Goal: Information Seeking & Learning: Learn about a topic

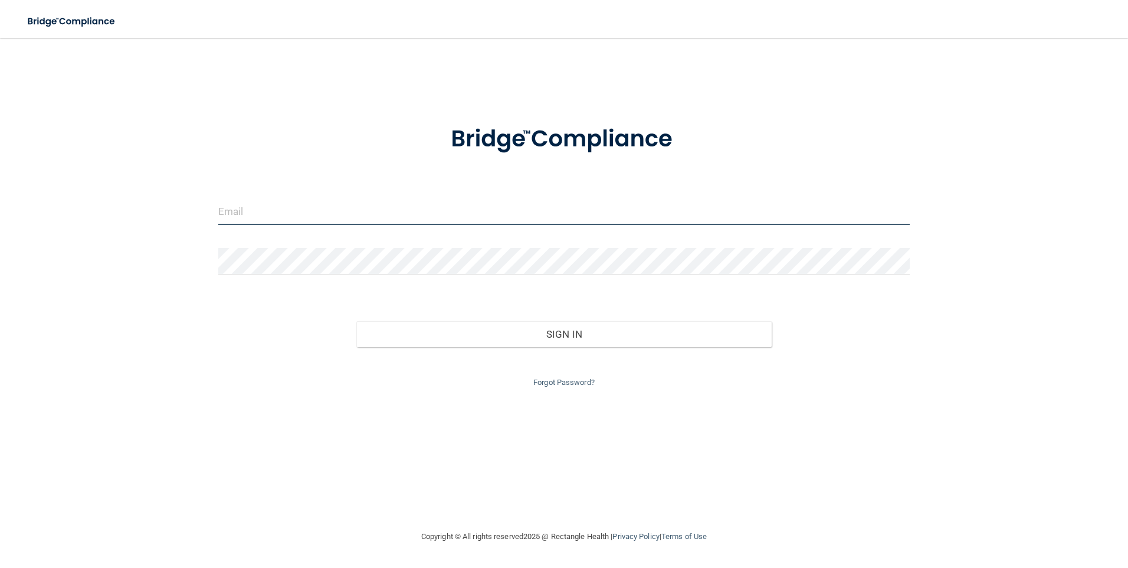
click at [315, 217] on input "email" at bounding box center [564, 211] width 692 height 27
type input "[PERSON_NAME][EMAIL_ADDRESS][DOMAIN_NAME]"
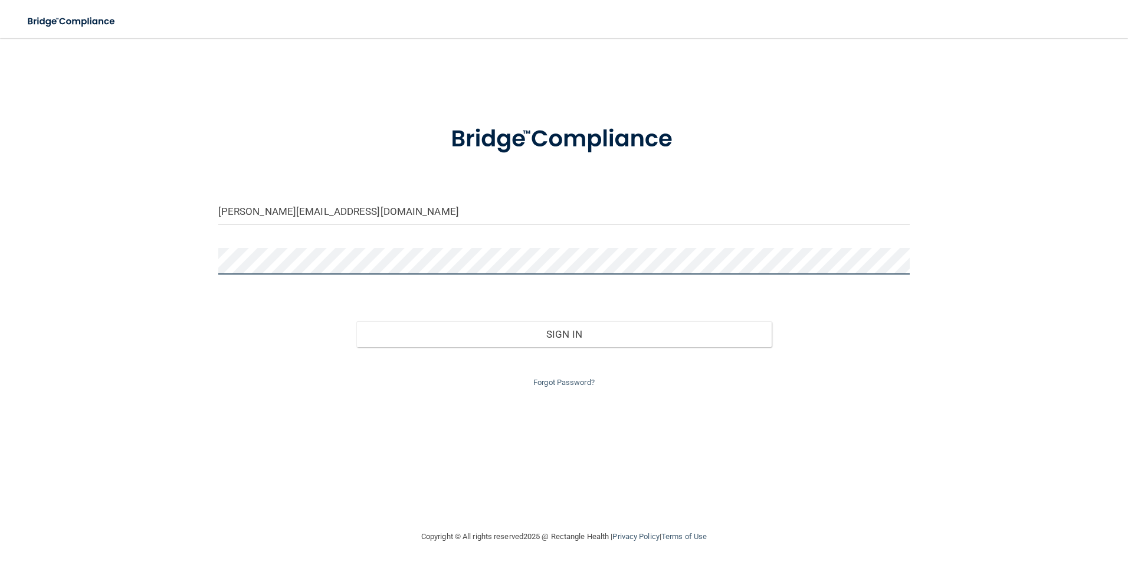
click at [356, 321] on button "Sign In" at bounding box center [564, 334] width 416 height 26
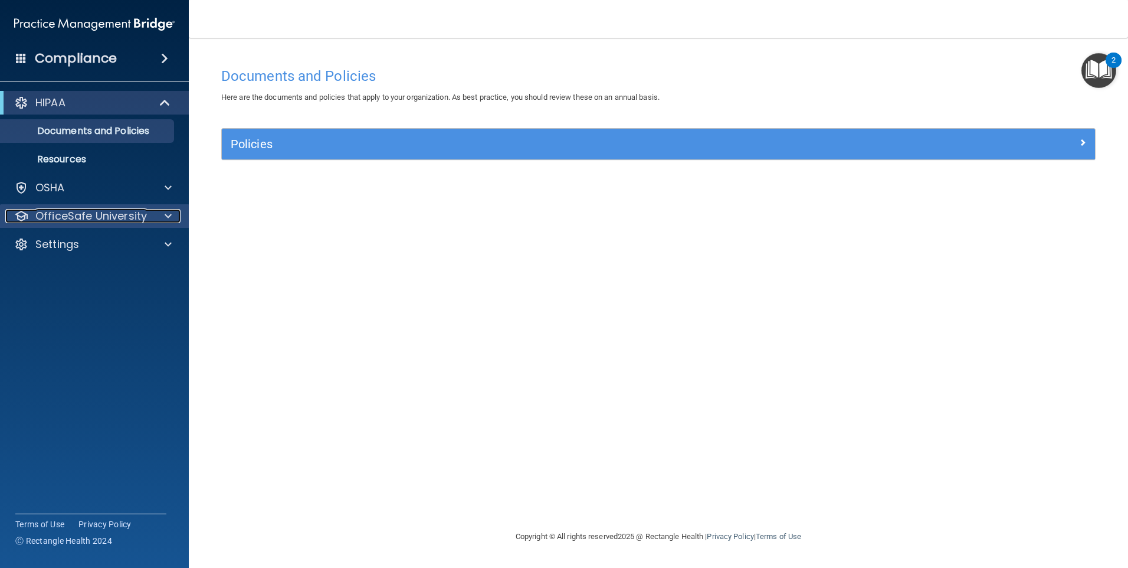
click at [166, 217] on span at bounding box center [168, 216] width 7 height 14
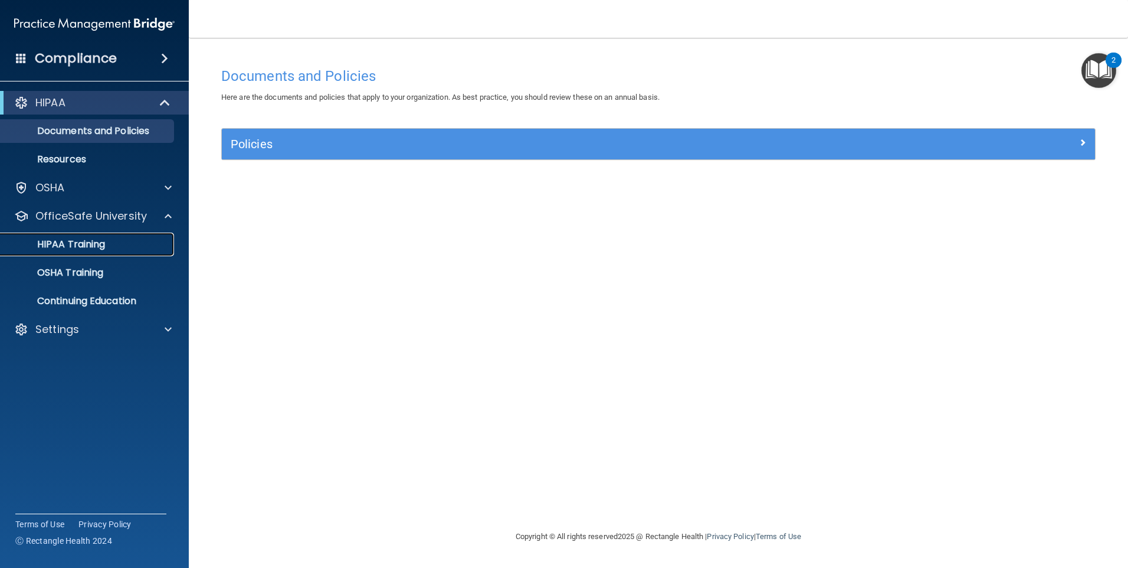
click at [86, 243] on p "HIPAA Training" at bounding box center [56, 244] width 97 height 12
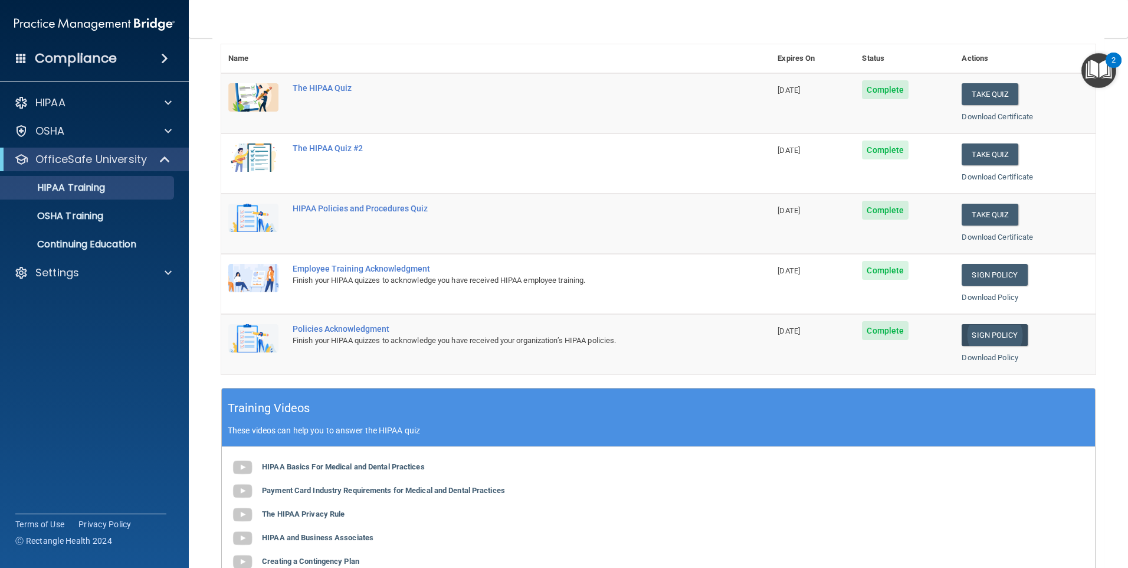
scroll to position [26, 0]
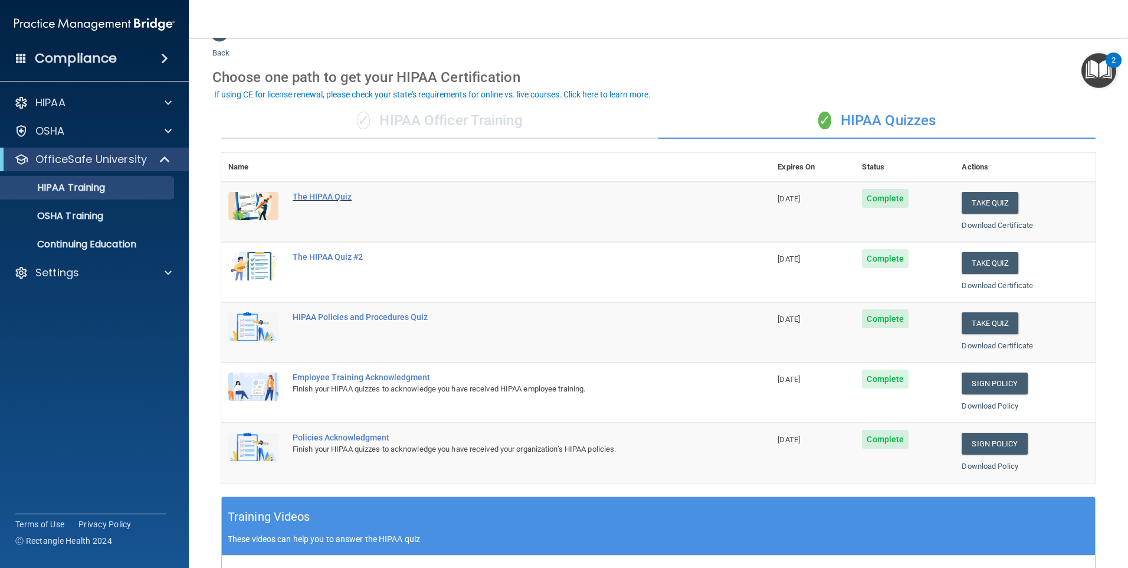
click at [327, 197] on div "The HIPAA Quiz" at bounding box center [502, 196] width 419 height 9
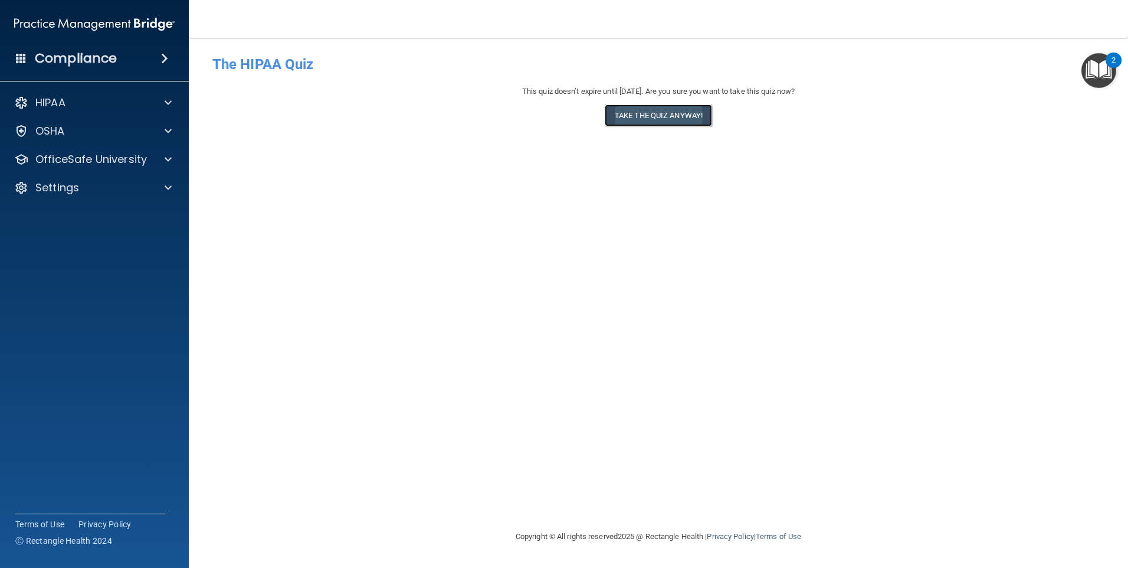
click at [665, 114] on button "Take the quiz anyway!" at bounding box center [658, 115] width 107 height 22
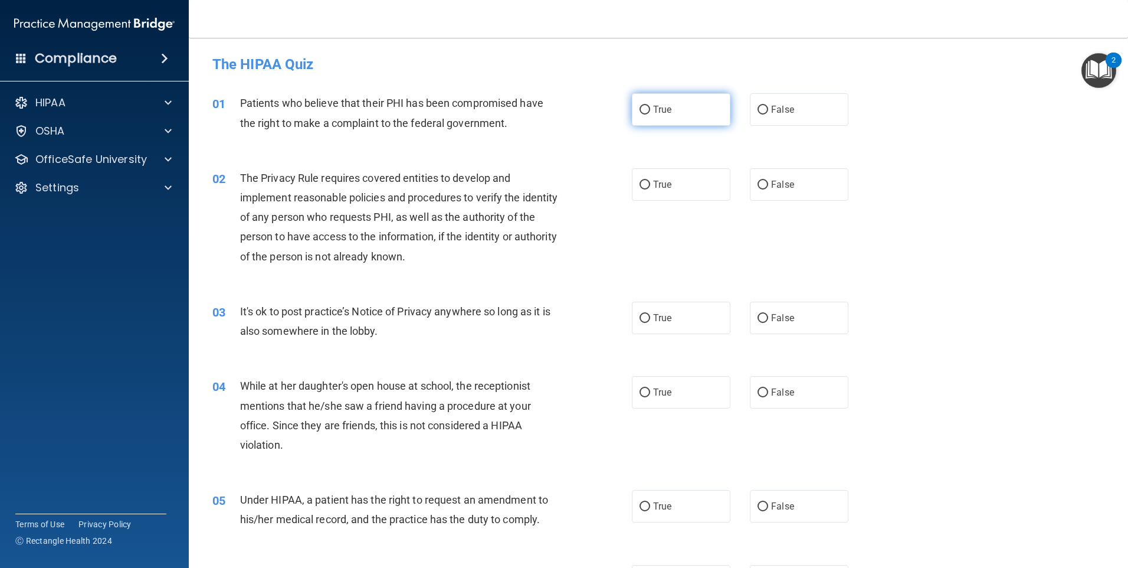
click at [653, 110] on span "True" at bounding box center [662, 109] width 18 height 11
click at [650, 110] on input "True" at bounding box center [645, 110] width 11 height 9
radio input "true"
click at [663, 188] on span "True" at bounding box center [662, 184] width 18 height 11
click at [650, 188] on input "True" at bounding box center [645, 185] width 11 height 9
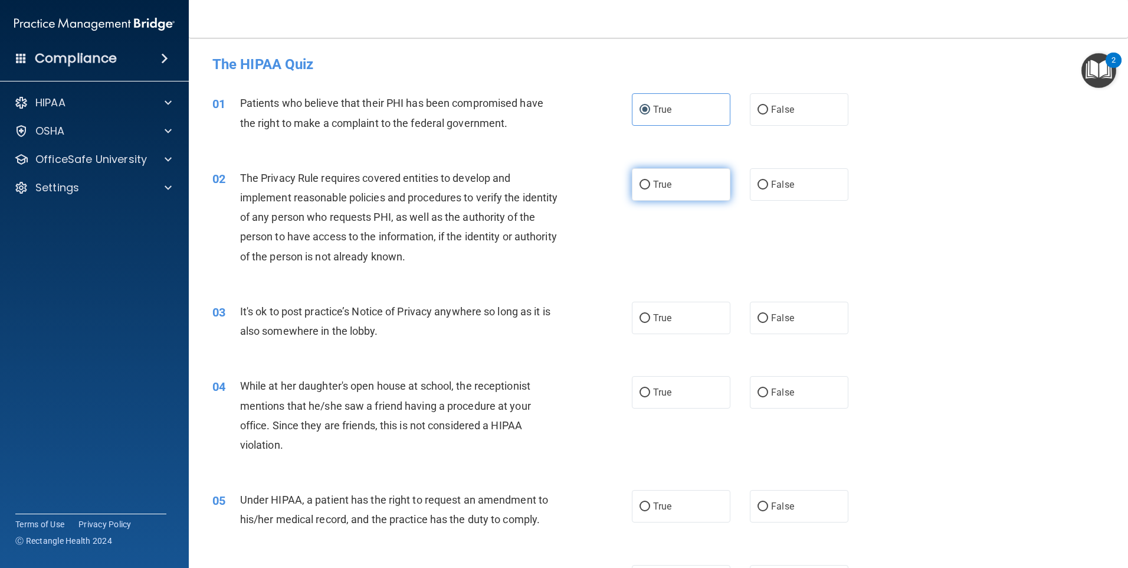
radio input "true"
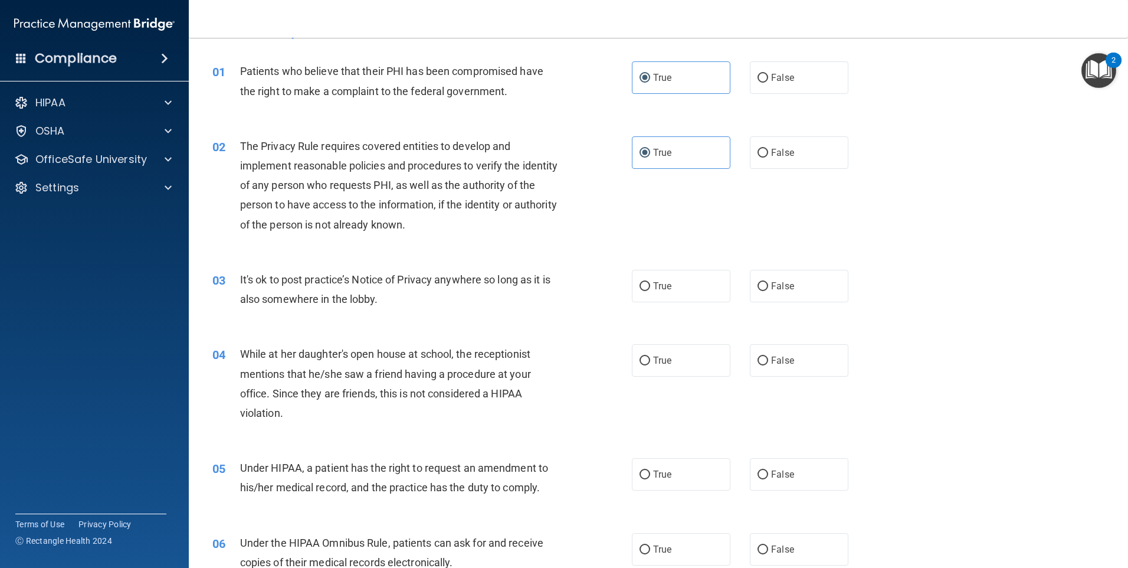
scroll to position [59, 0]
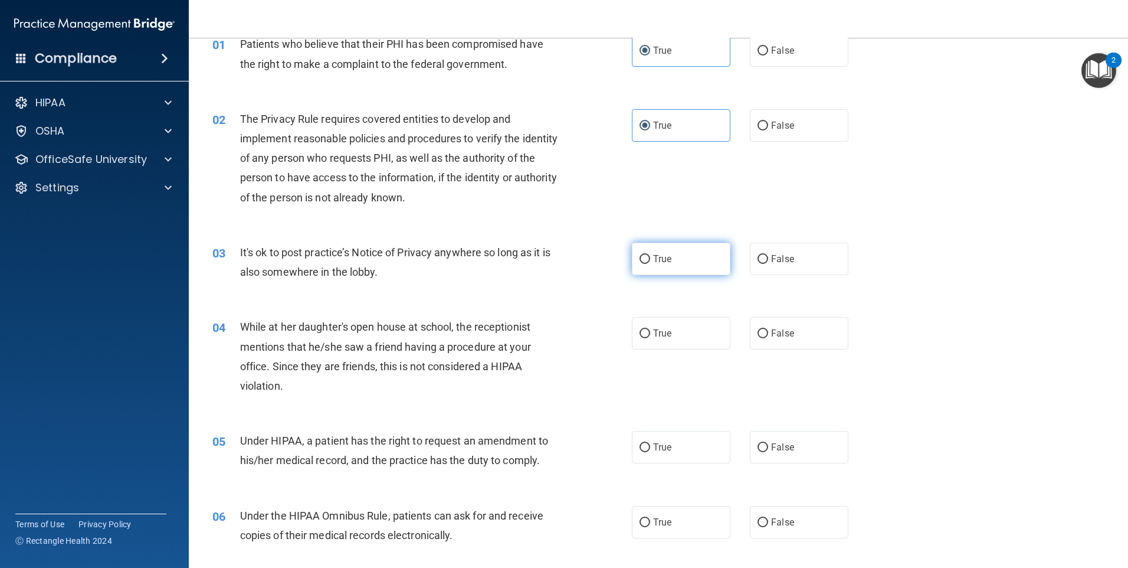
click at [688, 257] on label "True" at bounding box center [681, 259] width 99 height 32
click at [650, 257] on input "True" at bounding box center [645, 259] width 11 height 9
radio input "true"
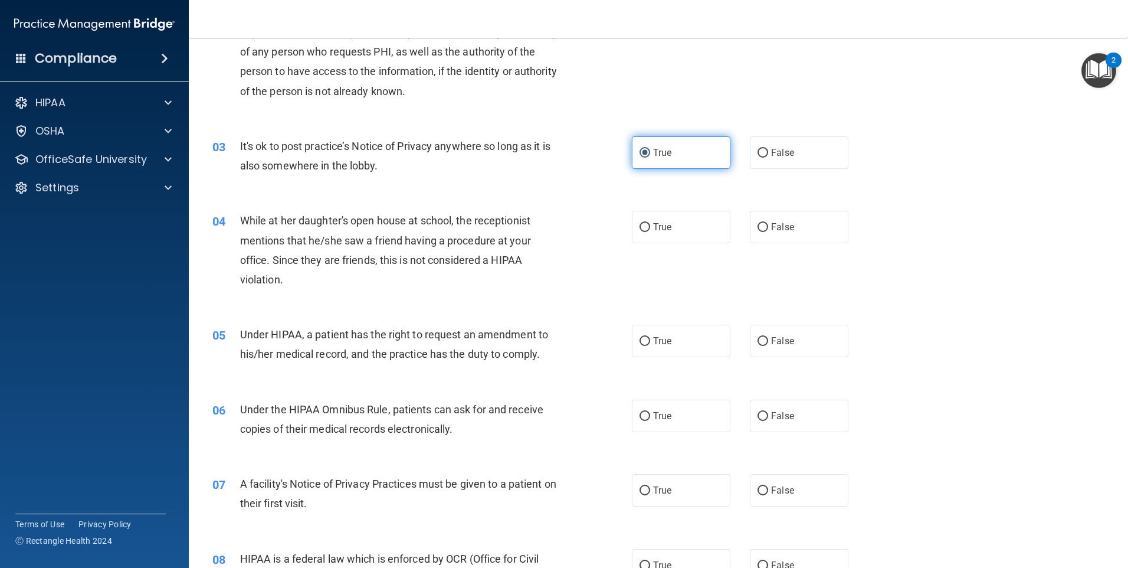
scroll to position [177, 0]
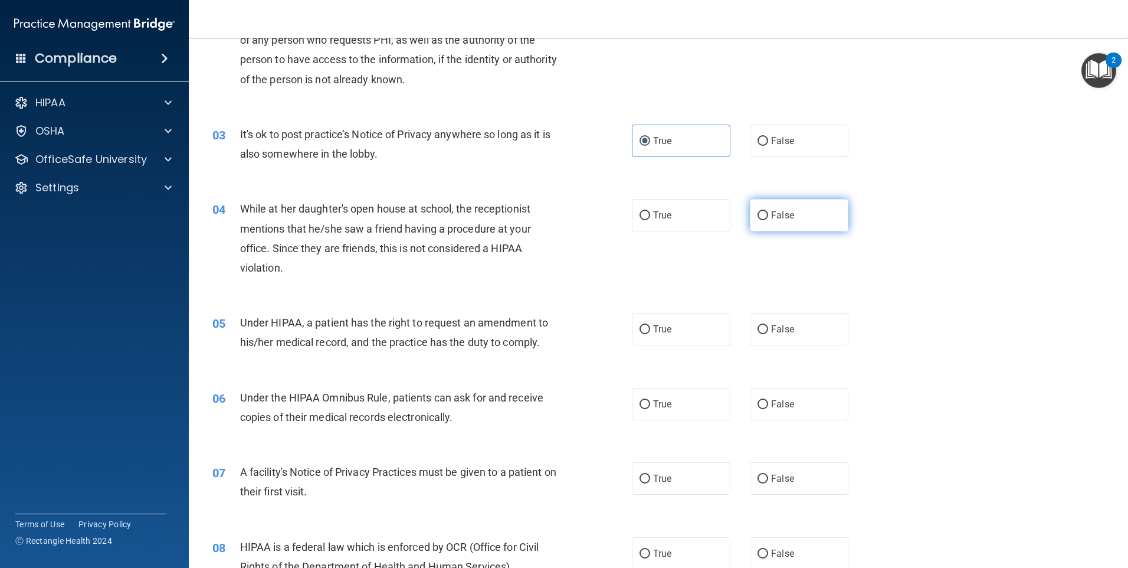
click at [758, 217] on input "False" at bounding box center [763, 215] width 11 height 9
radio input "true"
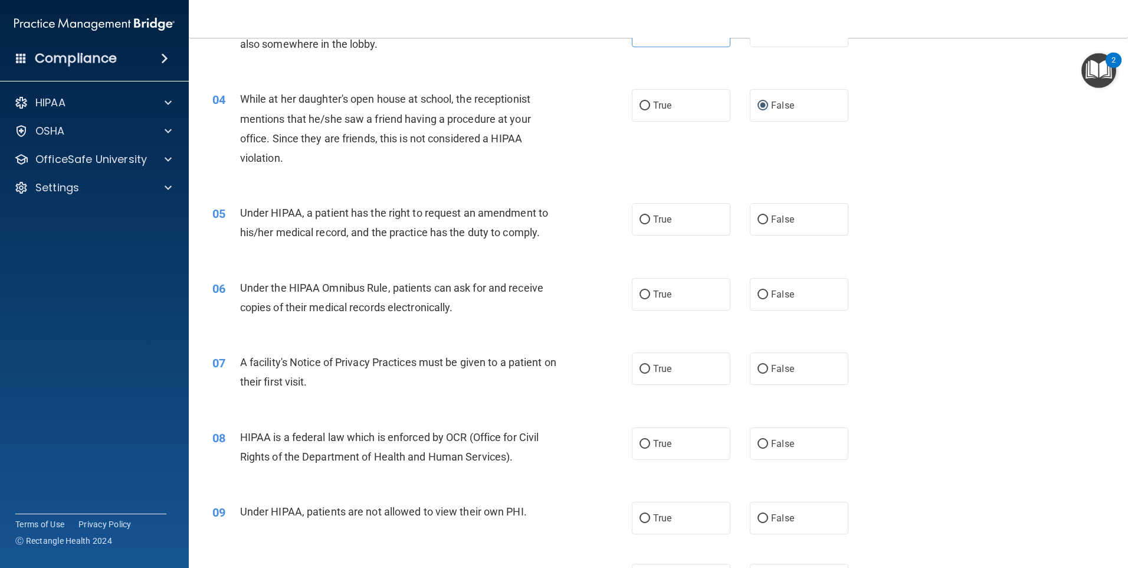
scroll to position [295, 0]
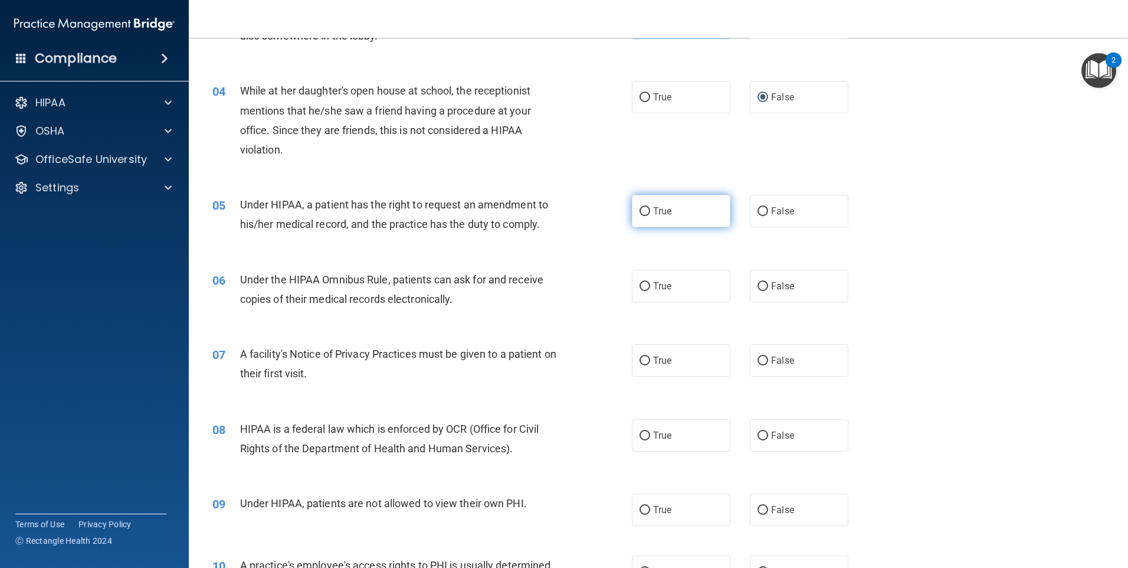
click at [654, 213] on span "True" at bounding box center [662, 210] width 18 height 11
click at [650, 213] on input "True" at bounding box center [645, 211] width 11 height 9
radio input "true"
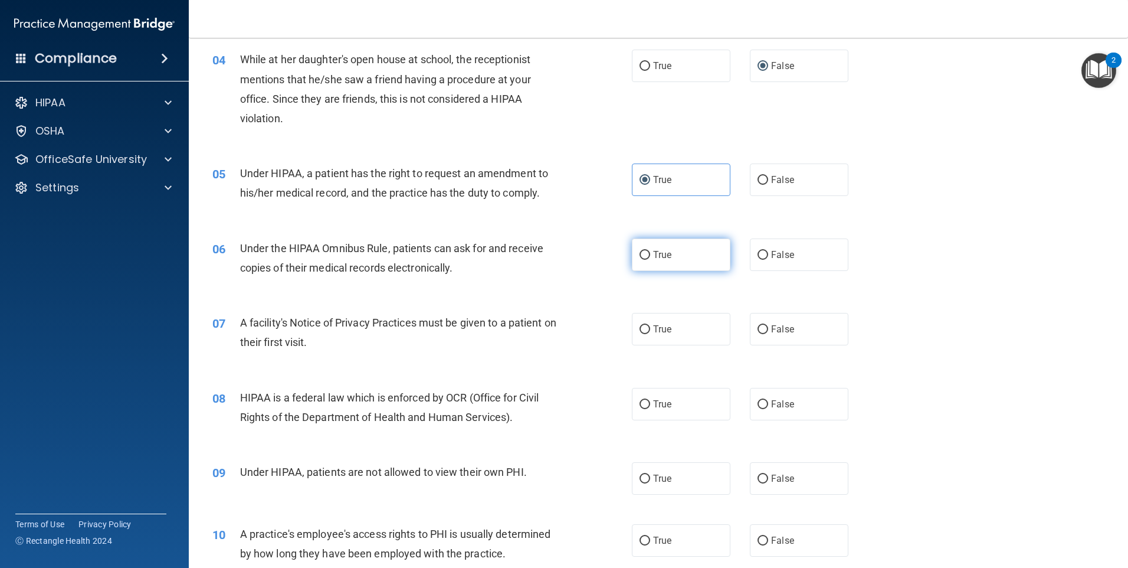
scroll to position [354, 0]
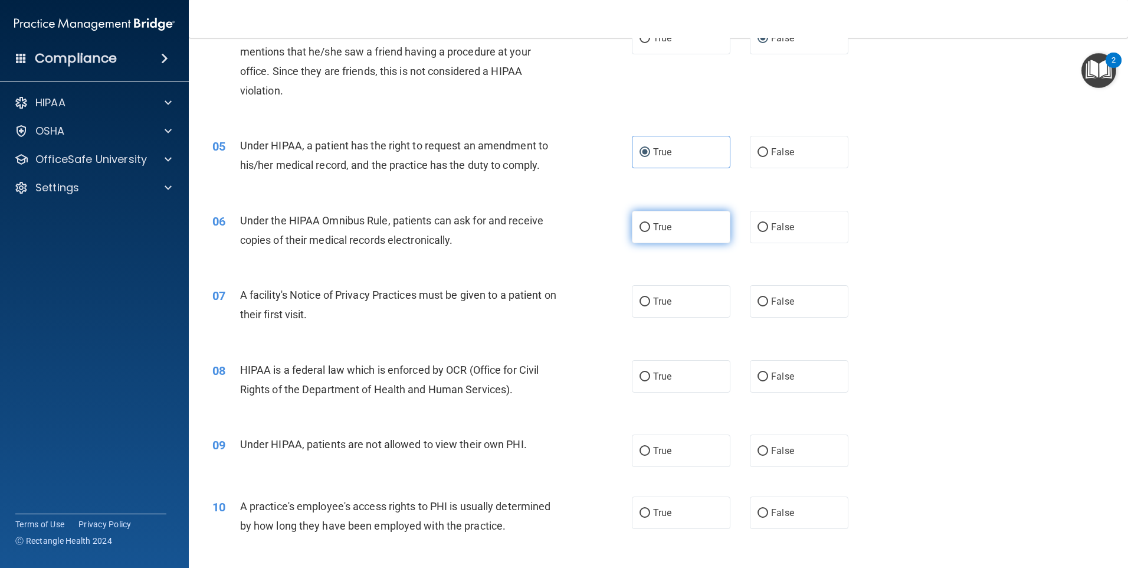
click at [659, 233] on label "True" at bounding box center [681, 227] width 99 height 32
click at [650, 232] on input "True" at bounding box center [645, 227] width 11 height 9
radio input "true"
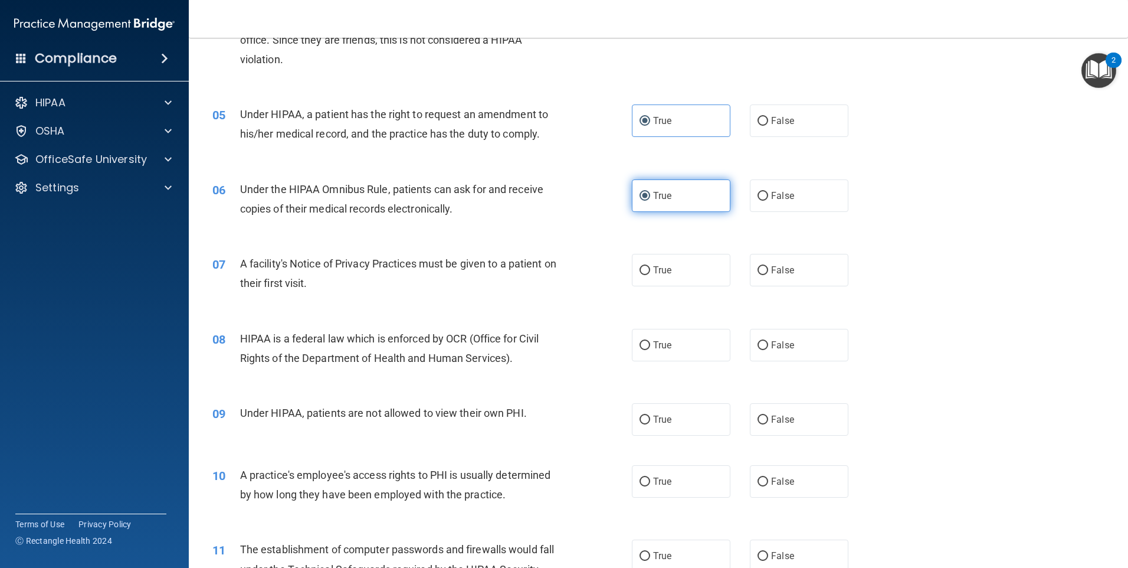
scroll to position [413, 0]
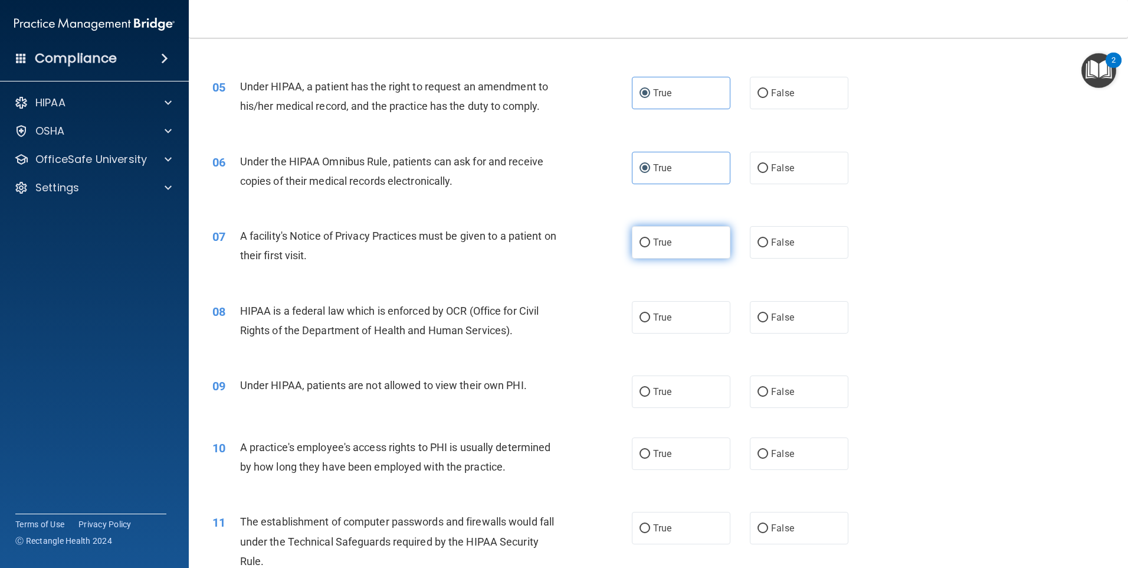
click at [663, 255] on label "True" at bounding box center [681, 242] width 99 height 32
click at [650, 247] on input "True" at bounding box center [645, 242] width 11 height 9
radio input "true"
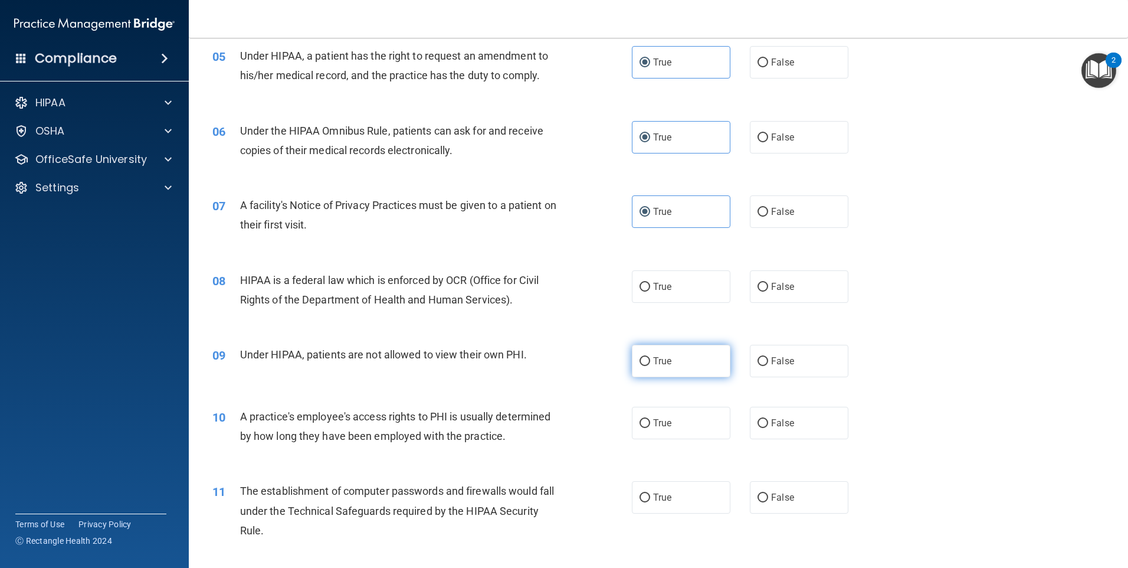
scroll to position [472, 0]
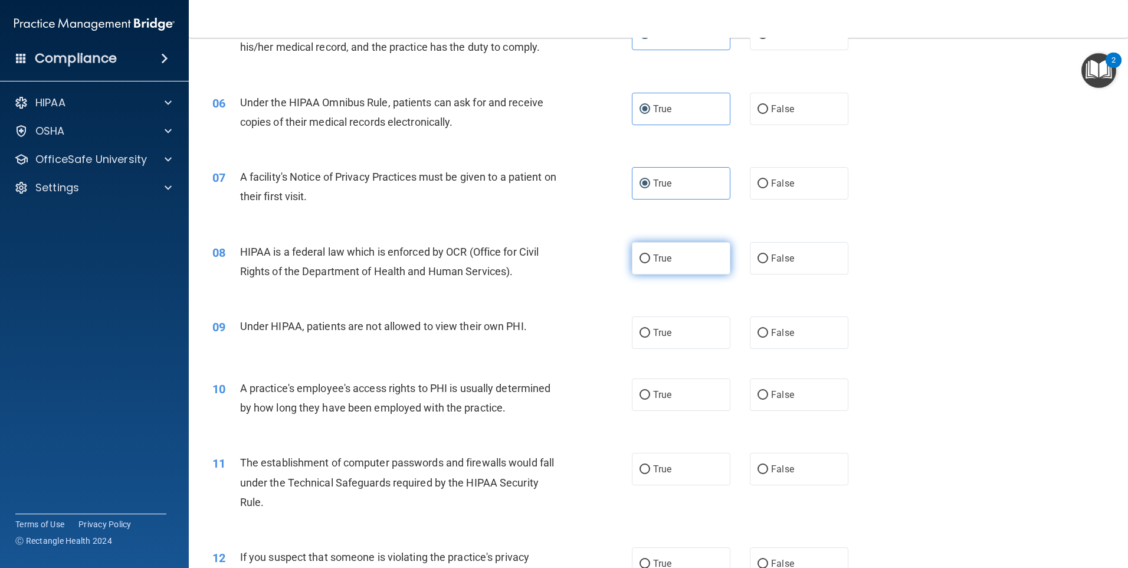
click at [666, 268] on label "True" at bounding box center [681, 258] width 99 height 32
click at [650, 263] on input "True" at bounding box center [645, 258] width 11 height 9
radio input "true"
click at [759, 338] on label "False" at bounding box center [799, 332] width 99 height 32
click at [759, 338] on input "False" at bounding box center [763, 333] width 11 height 9
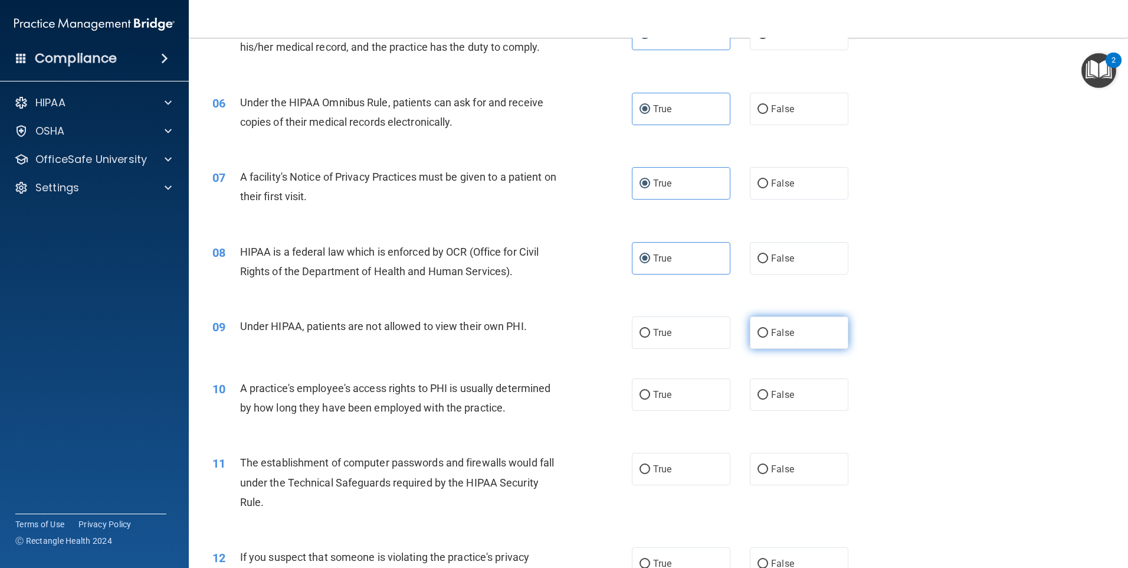
radio input "true"
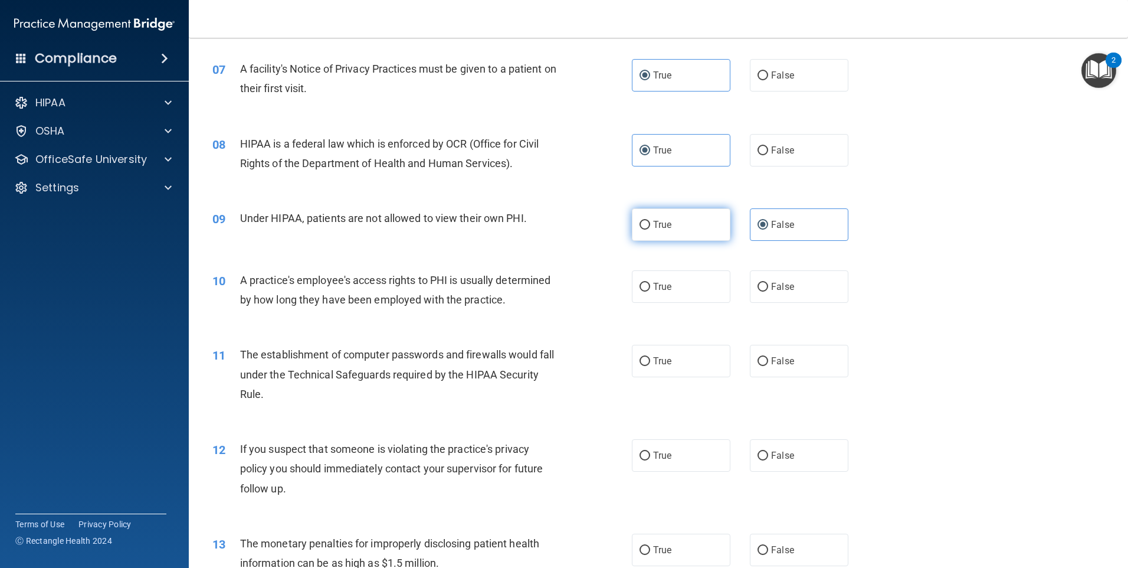
scroll to position [590, 0]
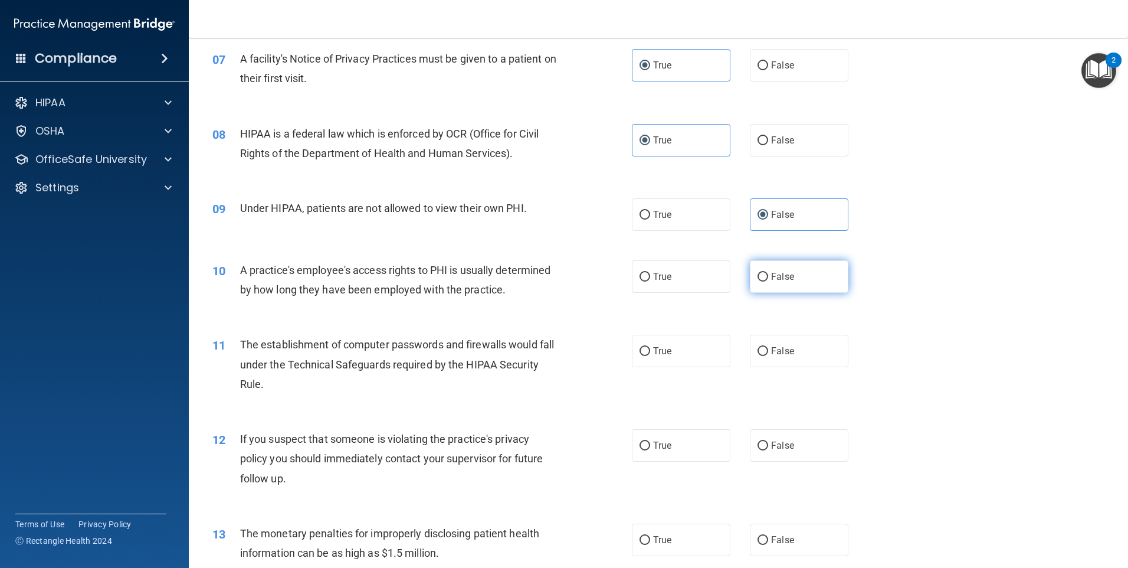
click at [771, 280] on span "False" at bounding box center [782, 276] width 23 height 11
click at [768, 280] on input "False" at bounding box center [763, 277] width 11 height 9
radio input "true"
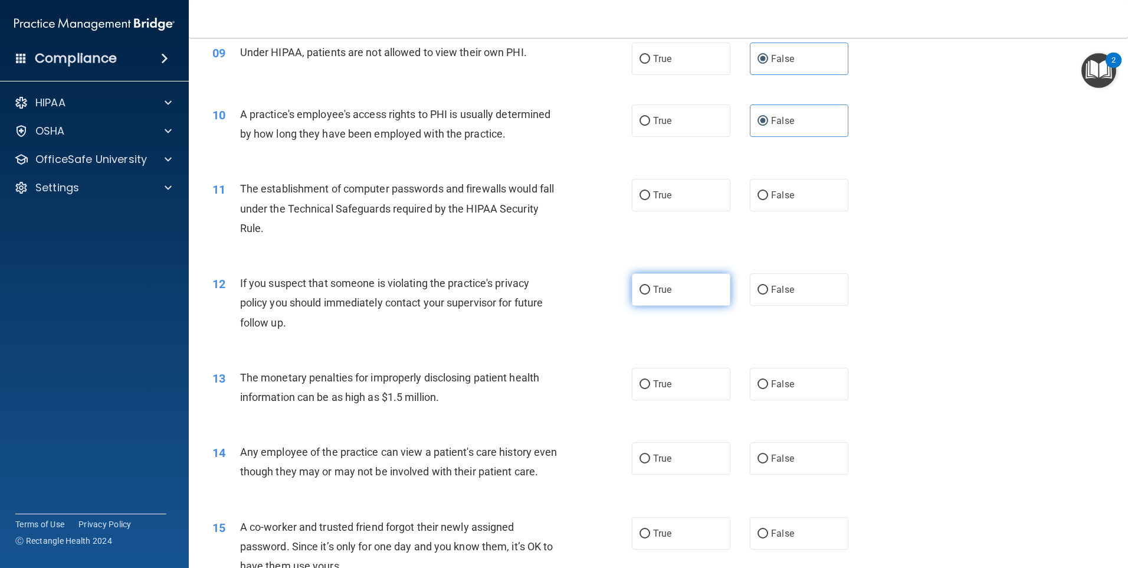
scroll to position [767, 0]
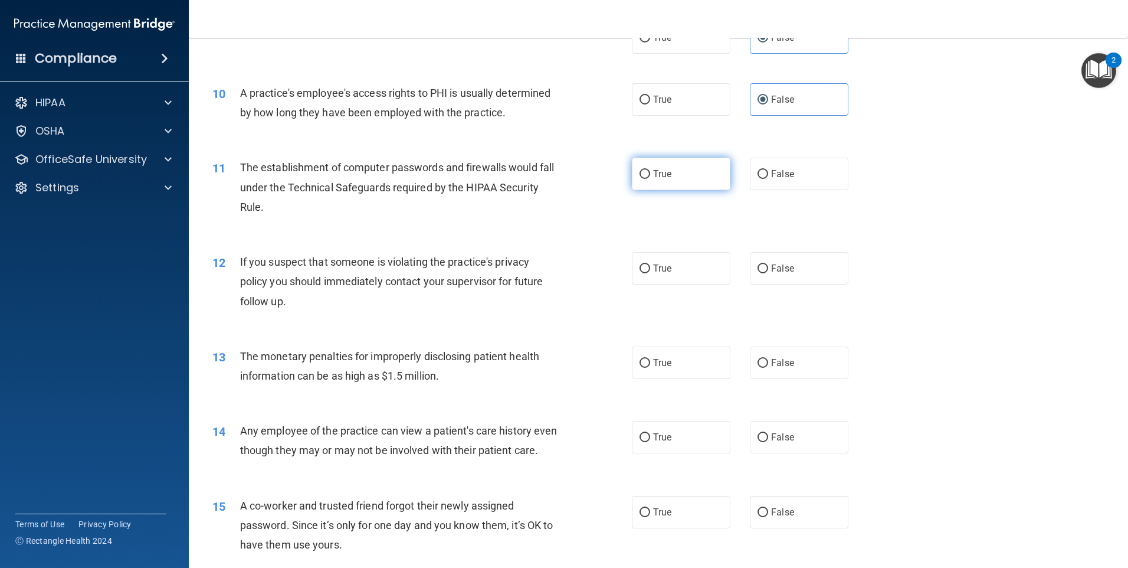
click at [692, 172] on label "True" at bounding box center [681, 174] width 99 height 32
click at [650, 172] on input "True" at bounding box center [645, 174] width 11 height 9
radio input "true"
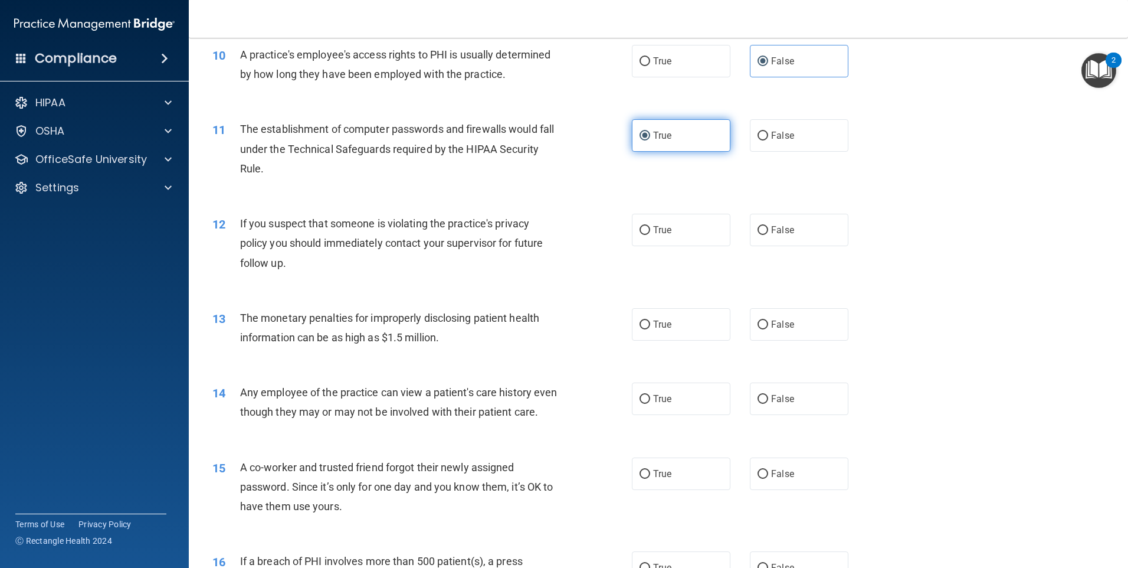
scroll to position [826, 0]
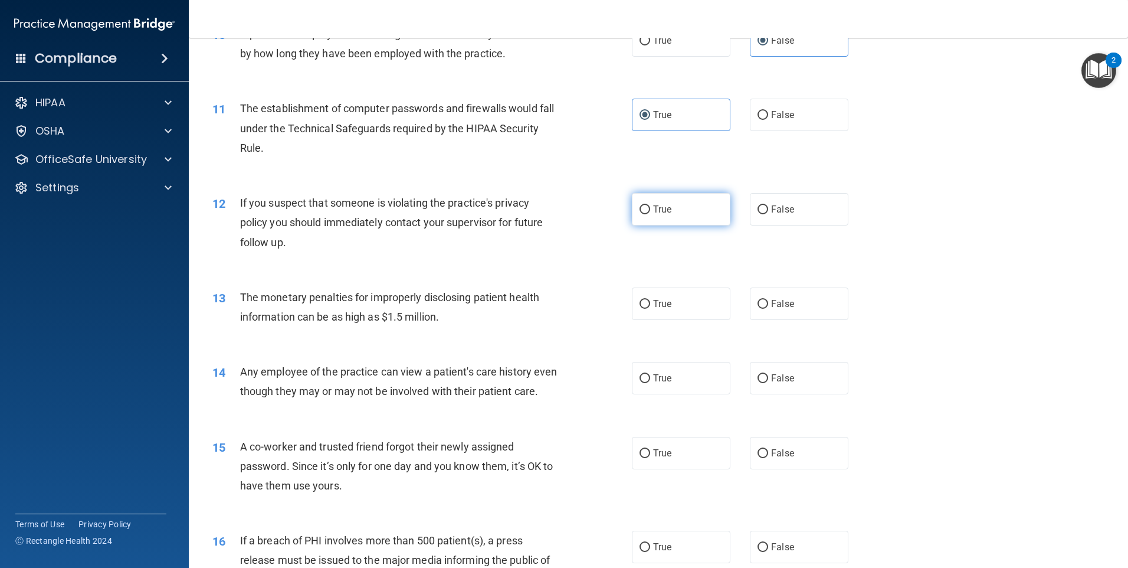
click at [674, 207] on label "True" at bounding box center [681, 209] width 99 height 32
click at [650, 207] on input "True" at bounding box center [645, 209] width 11 height 9
radio input "true"
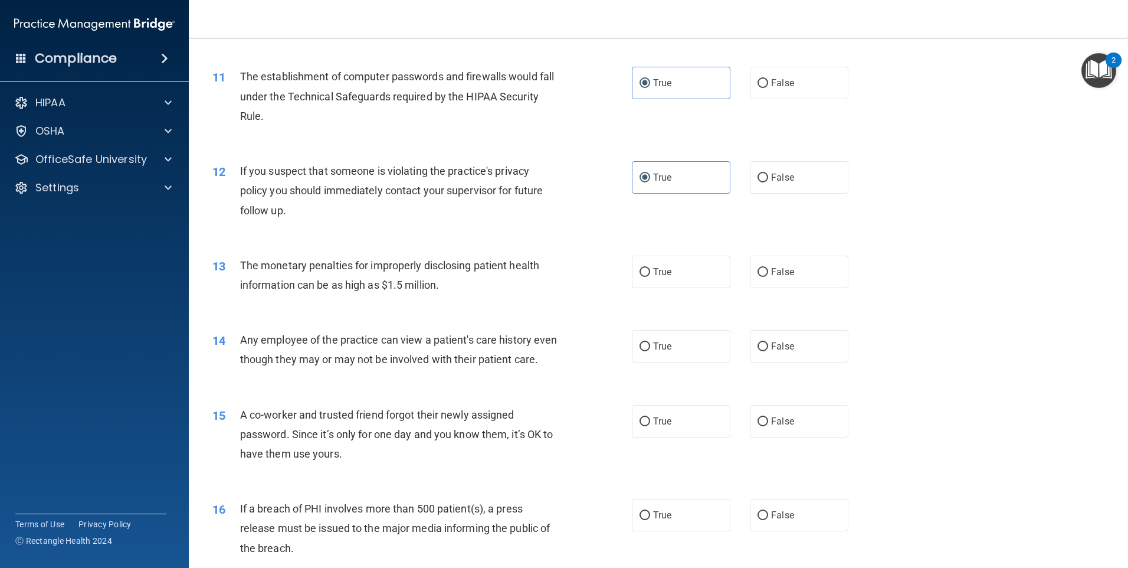
scroll to position [885, 0]
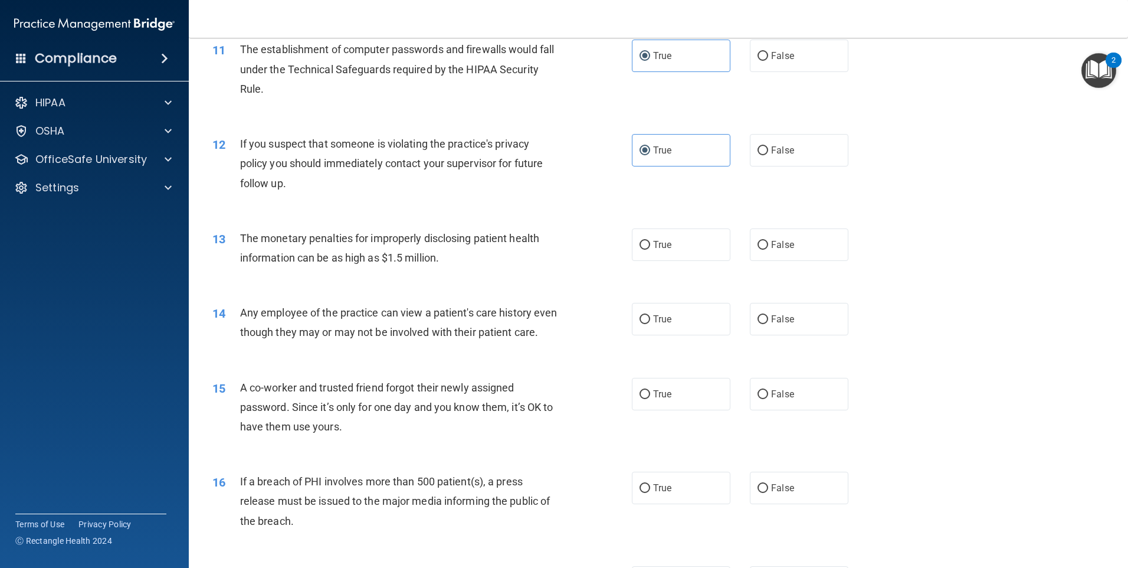
click at [742, 243] on div "True False" at bounding box center [750, 244] width 237 height 32
click at [758, 242] on input "False" at bounding box center [763, 245] width 11 height 9
radio input "true"
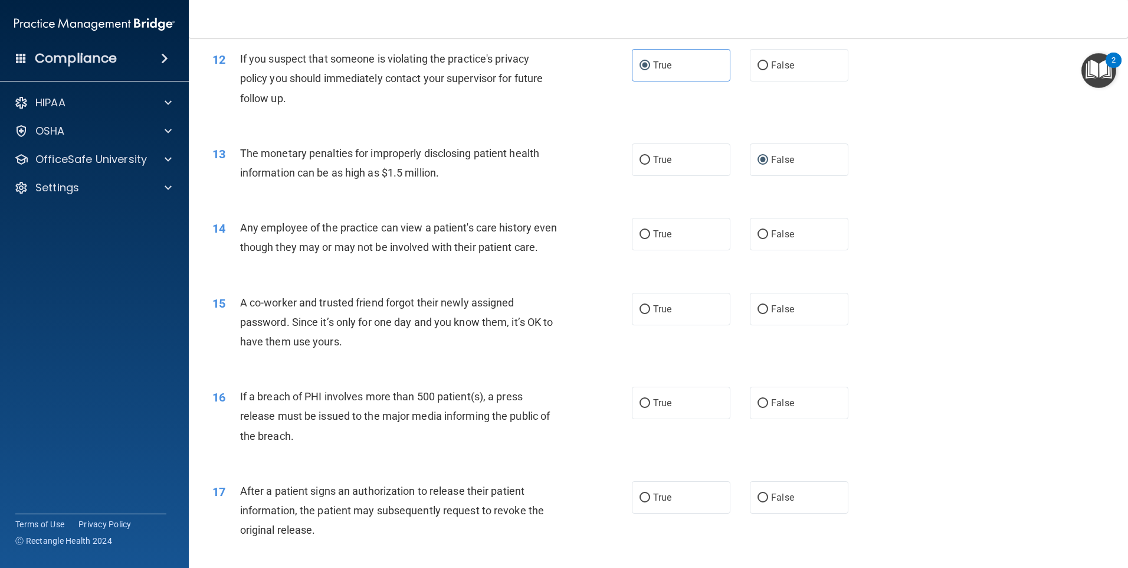
scroll to position [1003, 0]
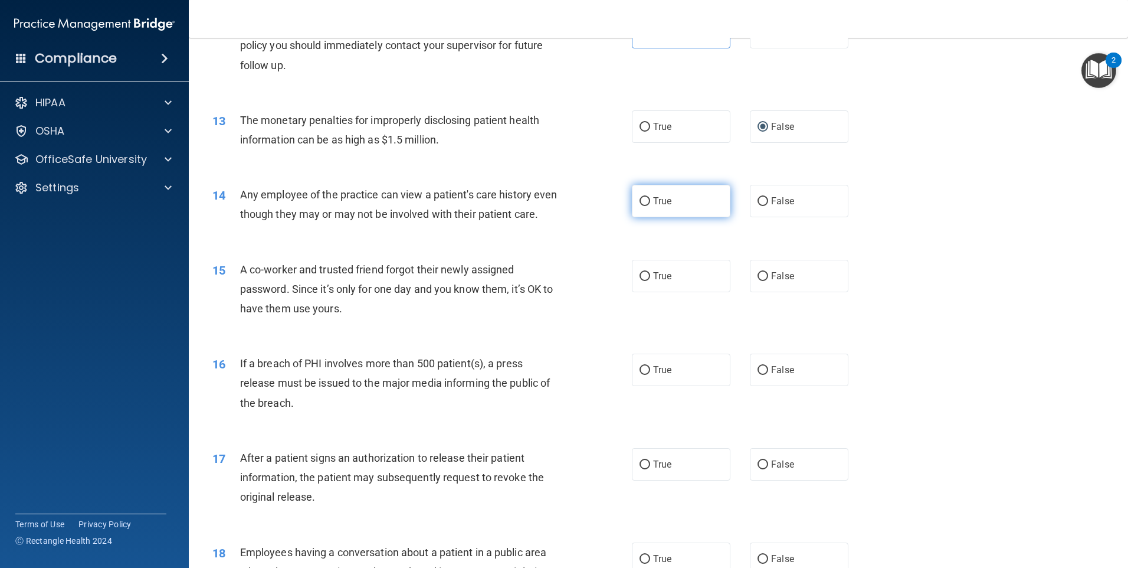
click at [667, 205] on span "True" at bounding box center [662, 200] width 18 height 11
click at [650, 205] on input "True" at bounding box center [645, 201] width 11 height 9
radio input "true"
click at [668, 292] on label "True" at bounding box center [681, 276] width 99 height 32
click at [650, 281] on input "True" at bounding box center [645, 276] width 11 height 9
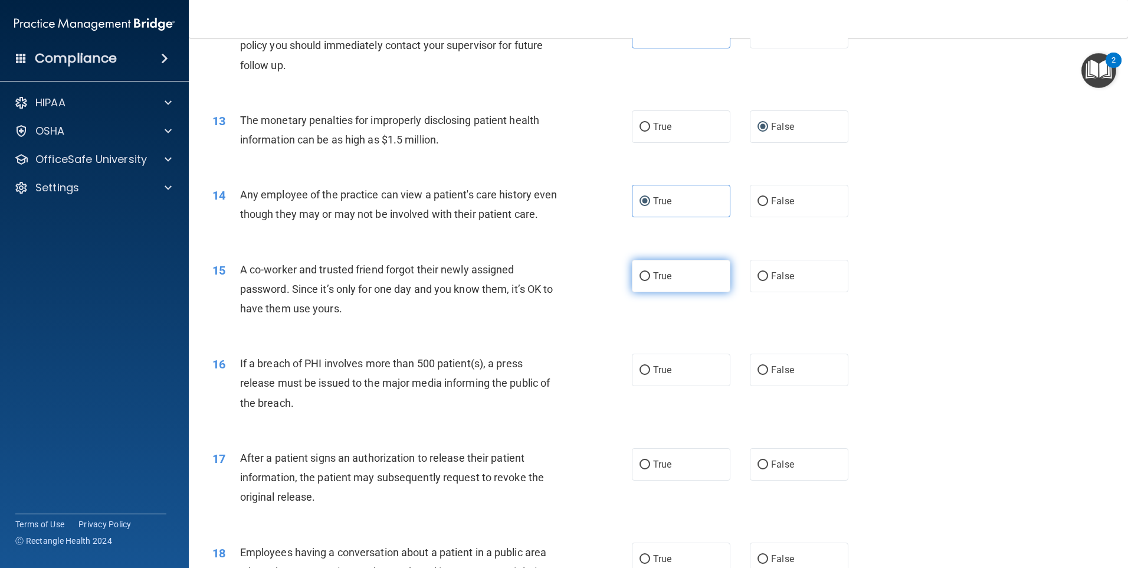
radio input "true"
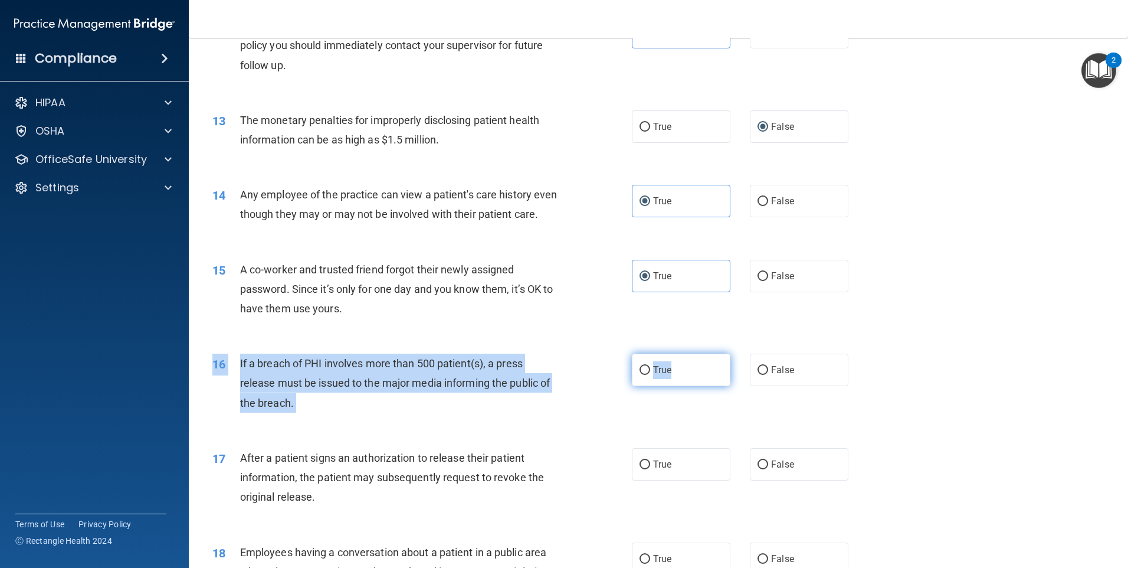
click at [666, 375] on div "16 If a breach of PHI involves more than 500 patient(s), a press release must b…" at bounding box center [659, 386] width 910 height 94
drag, startPoint x: 666, startPoint y: 375, endPoint x: 668, endPoint y: 390, distance: 14.8
click at [668, 375] on span "True" at bounding box center [662, 369] width 18 height 11
click at [650, 375] on input "True" at bounding box center [645, 370] width 11 height 9
radio input "true"
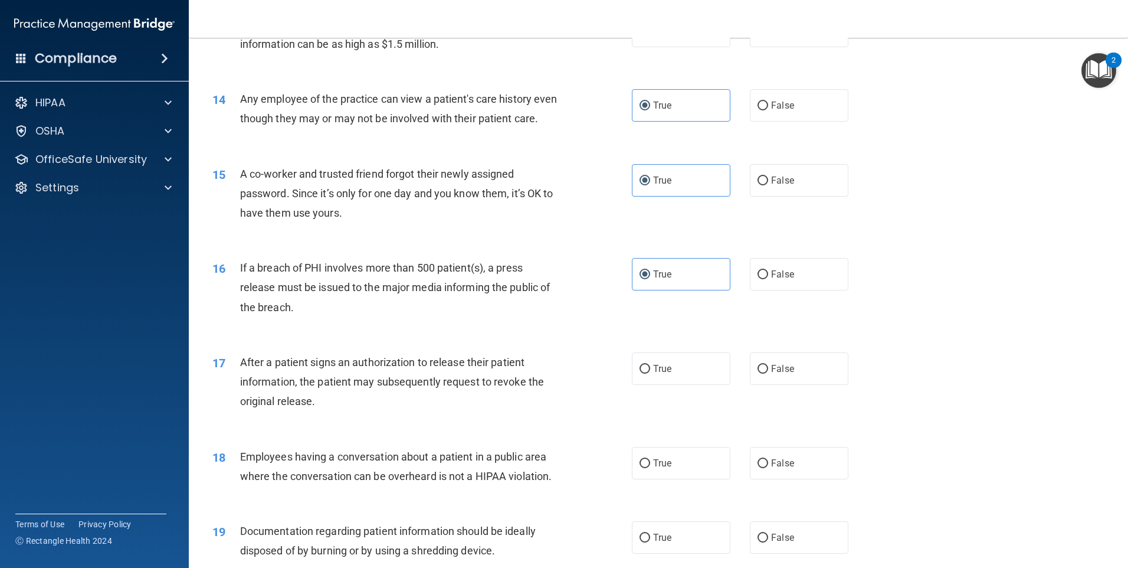
scroll to position [1298, 0]
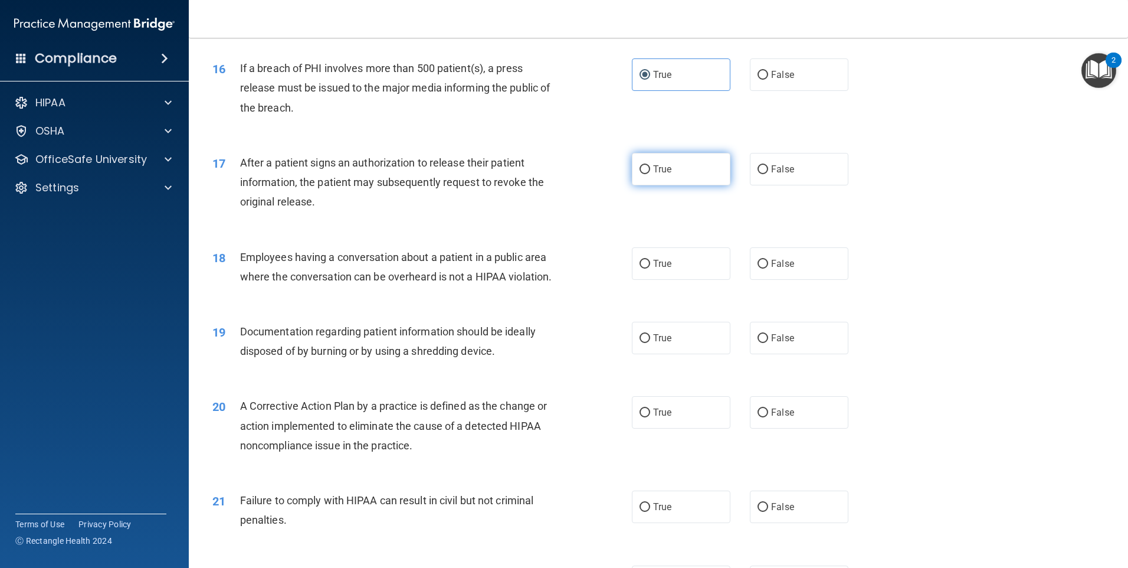
click at [689, 185] on label "True" at bounding box center [681, 169] width 99 height 32
click at [650, 174] on input "True" at bounding box center [645, 169] width 11 height 9
radio input "true"
click at [675, 280] on label "True" at bounding box center [681, 263] width 99 height 32
click at [650, 269] on input "True" at bounding box center [645, 264] width 11 height 9
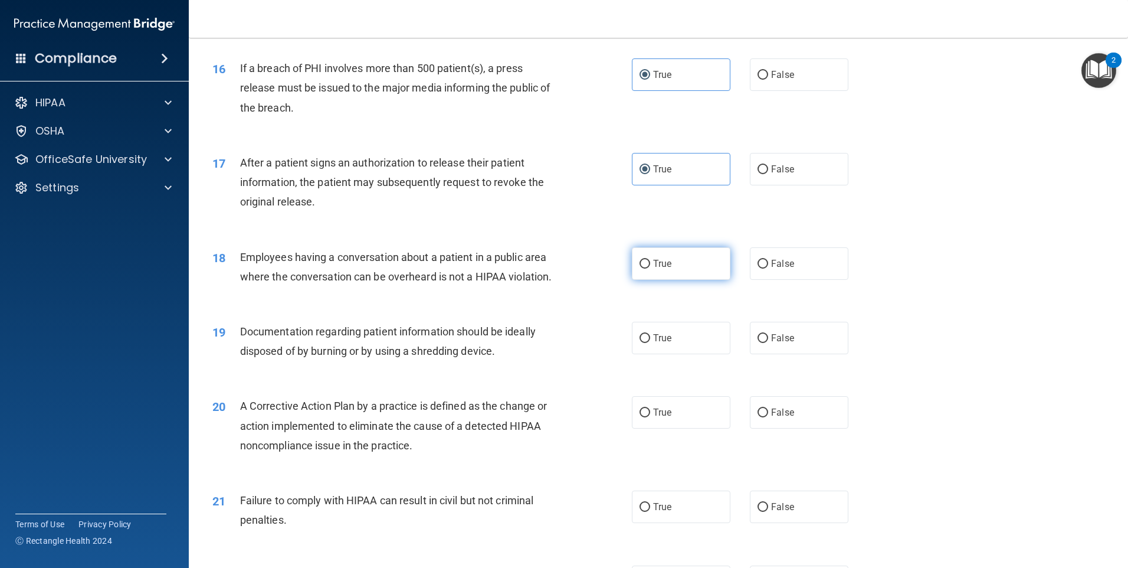
radio input "true"
click at [676, 354] on label "True" at bounding box center [681, 338] width 99 height 32
click at [650, 343] on input "True" at bounding box center [645, 338] width 11 height 9
radio input "true"
click at [675, 428] on label "True" at bounding box center [681, 412] width 99 height 32
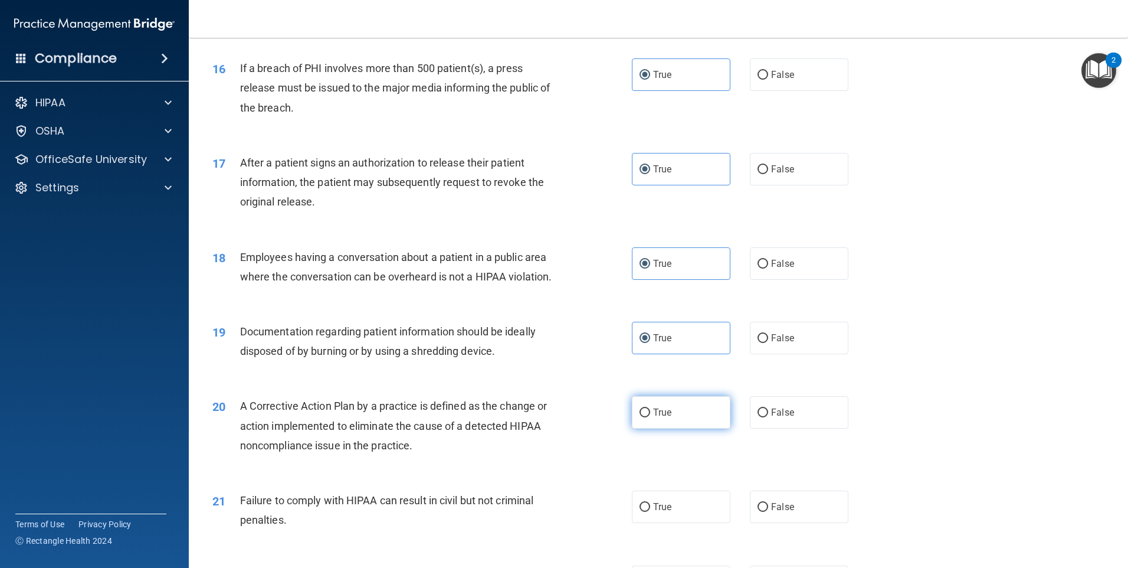
click at [650, 417] on input "True" at bounding box center [645, 412] width 11 height 9
radio input "true"
click at [689, 523] on label "True" at bounding box center [681, 506] width 99 height 32
click at [650, 512] on input "True" at bounding box center [645, 507] width 11 height 9
radio input "true"
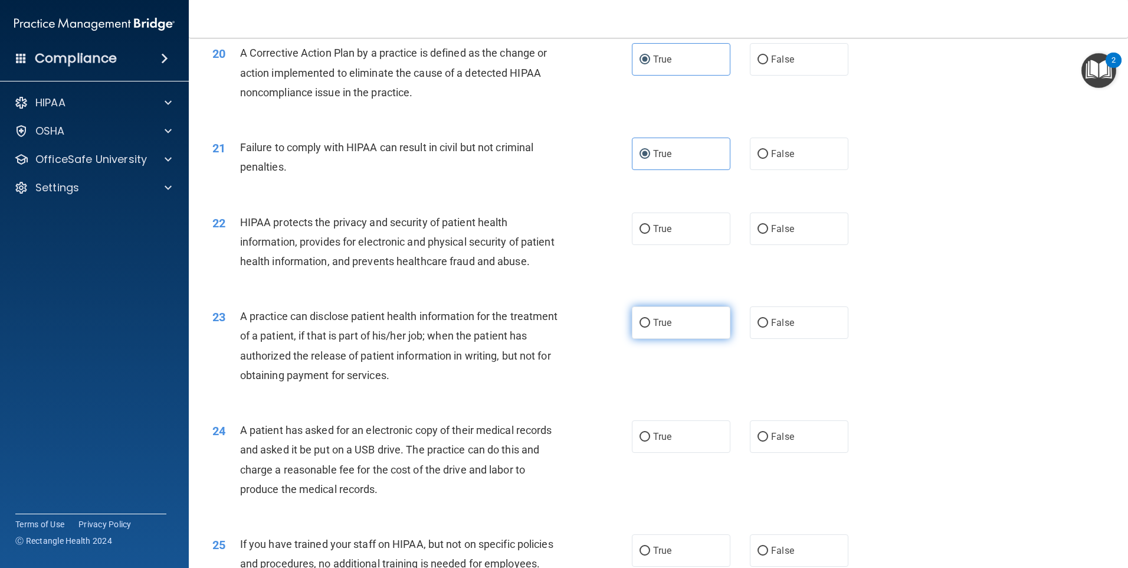
scroll to position [1653, 0]
click at [672, 244] on label "True" at bounding box center [681, 227] width 99 height 32
click at [650, 233] on input "True" at bounding box center [645, 228] width 11 height 9
radio input "true"
click at [673, 338] on label "True" at bounding box center [681, 321] width 99 height 32
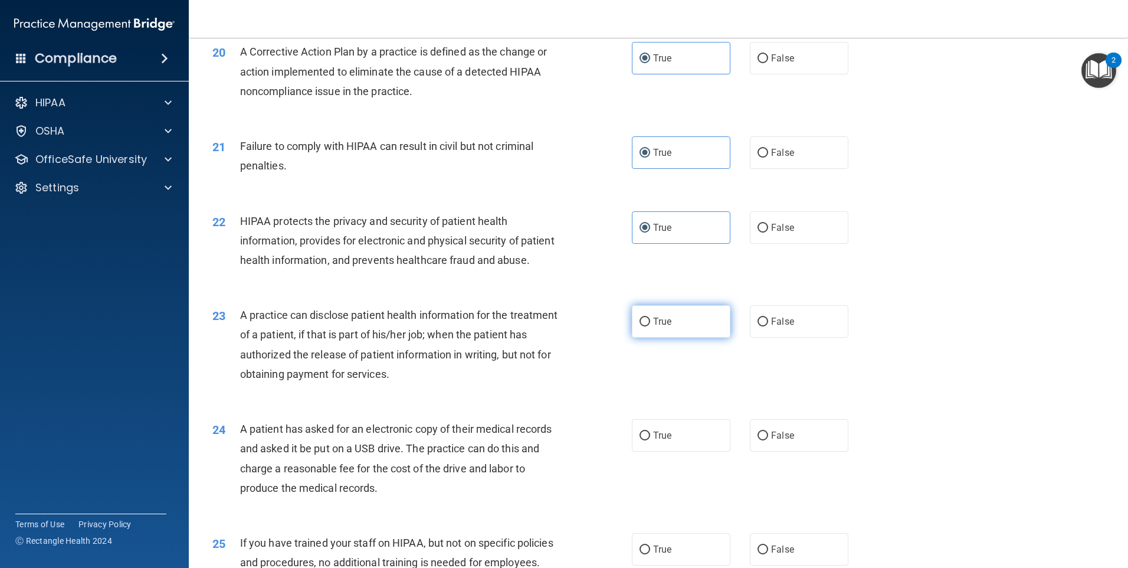
click at [650, 326] on input "True" at bounding box center [645, 322] width 11 height 9
radio input "true"
click at [676, 452] on label "True" at bounding box center [681, 435] width 99 height 32
click at [650, 440] on input "True" at bounding box center [645, 435] width 11 height 9
radio input "true"
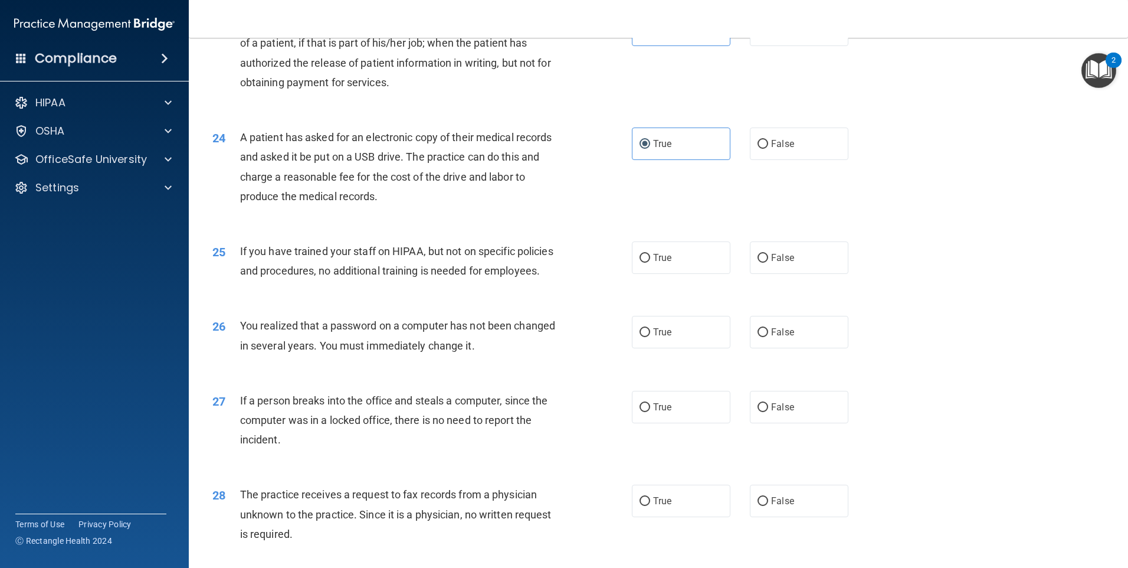
scroll to position [2066, 0]
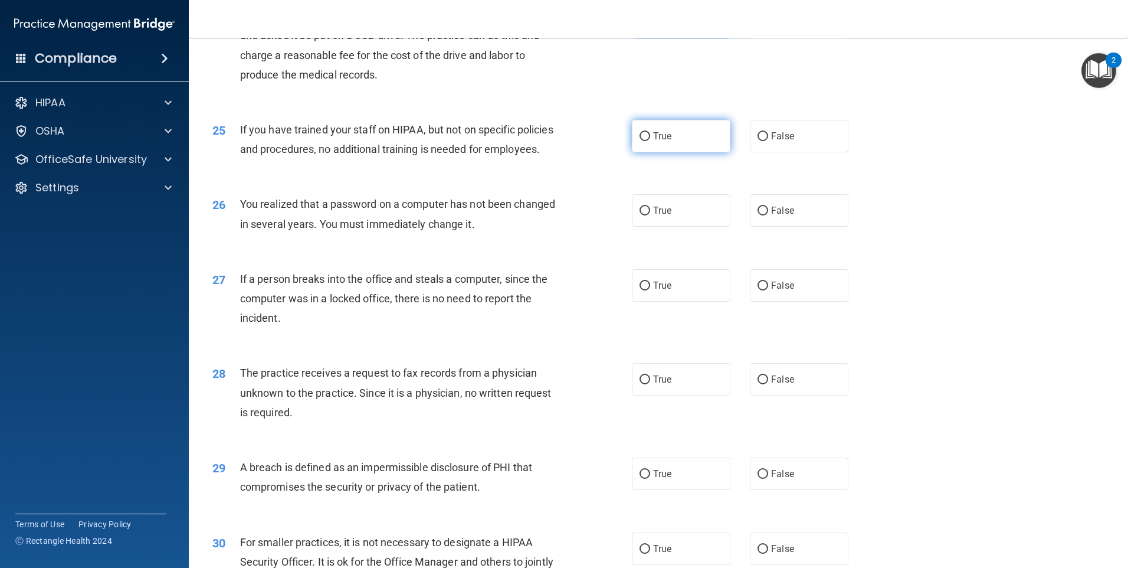
click at [686, 152] on label "True" at bounding box center [681, 136] width 99 height 32
click at [650, 141] on input "True" at bounding box center [645, 136] width 11 height 9
radio input "true"
click at [683, 227] on label "True" at bounding box center [681, 210] width 99 height 32
click at [650, 215] on input "True" at bounding box center [645, 211] width 11 height 9
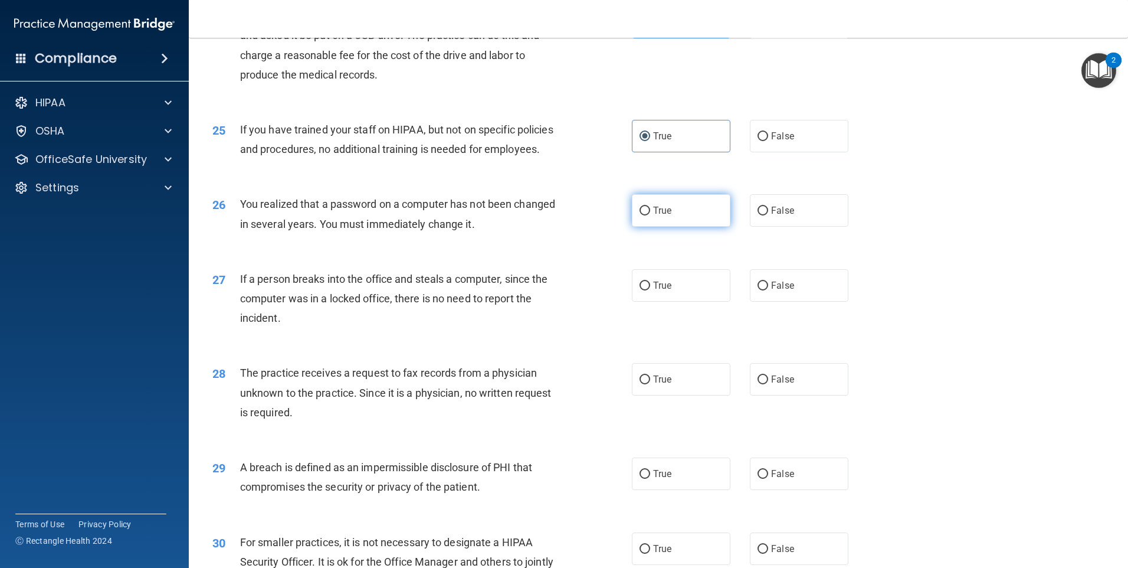
radio input "true"
click at [678, 302] on label "True" at bounding box center [681, 285] width 99 height 32
click at [650, 290] on input "True" at bounding box center [645, 286] width 11 height 9
radio input "true"
click at [676, 395] on label "True" at bounding box center [681, 379] width 99 height 32
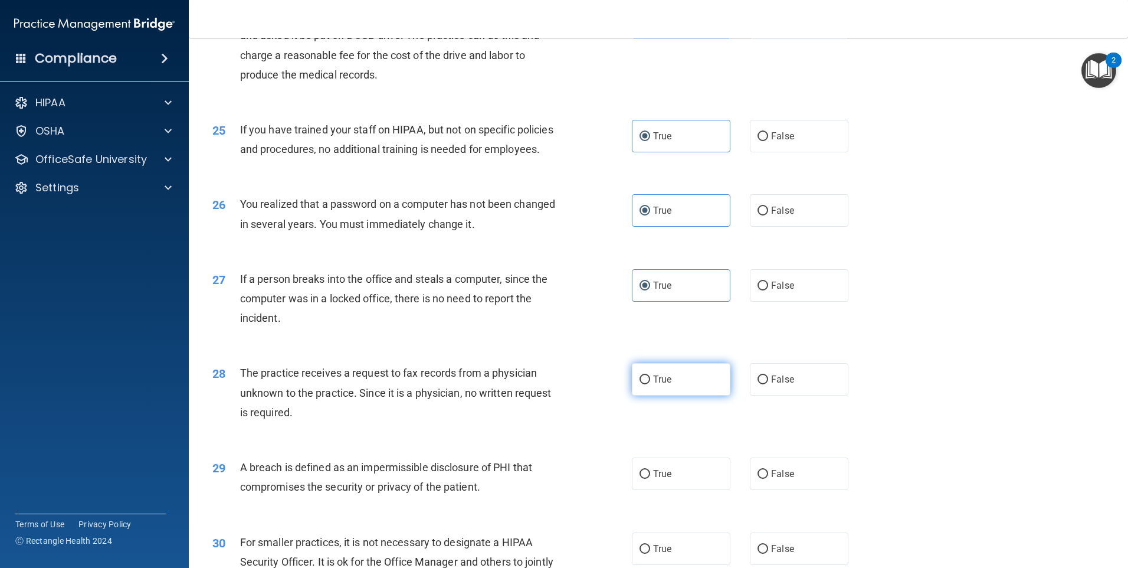
click at [650, 384] on input "True" at bounding box center [645, 379] width 11 height 9
radio input "true"
click at [680, 490] on label "True" at bounding box center [681, 473] width 99 height 32
click at [650, 479] on input "True" at bounding box center [645, 474] width 11 height 9
radio input "true"
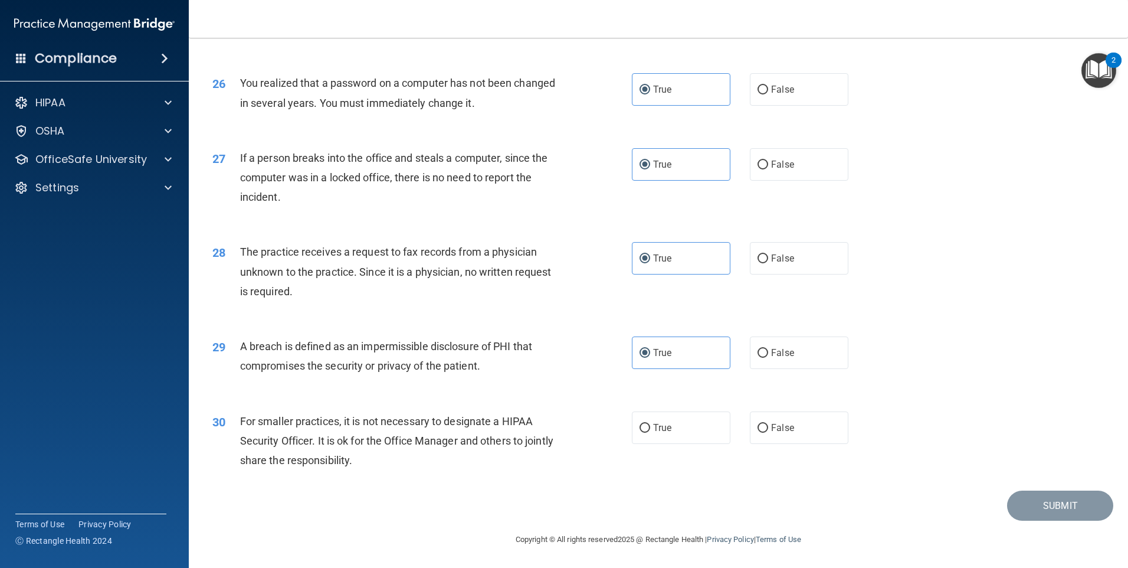
click at [691, 426] on label "True" at bounding box center [681, 427] width 99 height 32
click at [650, 426] on input "True" at bounding box center [645, 428] width 11 height 9
radio input "true"
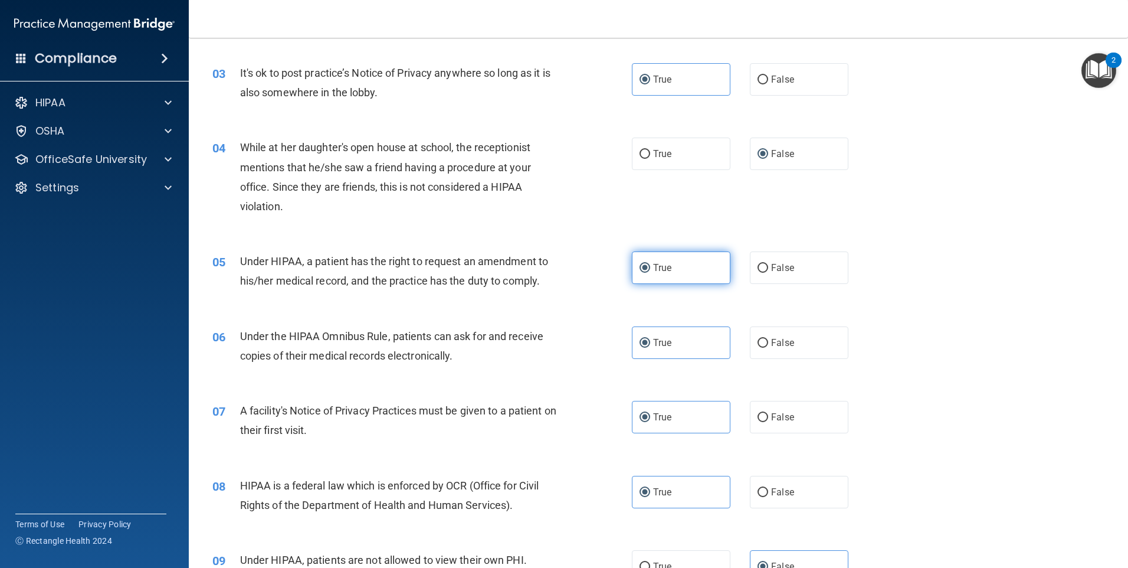
scroll to position [0, 0]
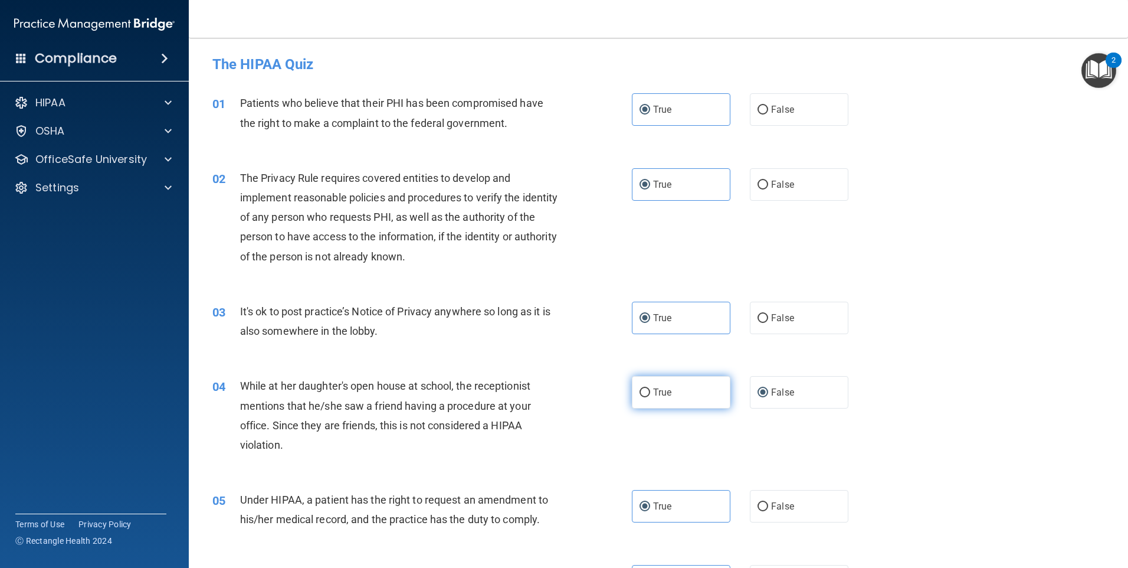
click at [689, 392] on label "True" at bounding box center [681, 392] width 99 height 32
click at [650, 392] on input "True" at bounding box center [645, 392] width 11 height 9
radio input "true"
radio input "false"
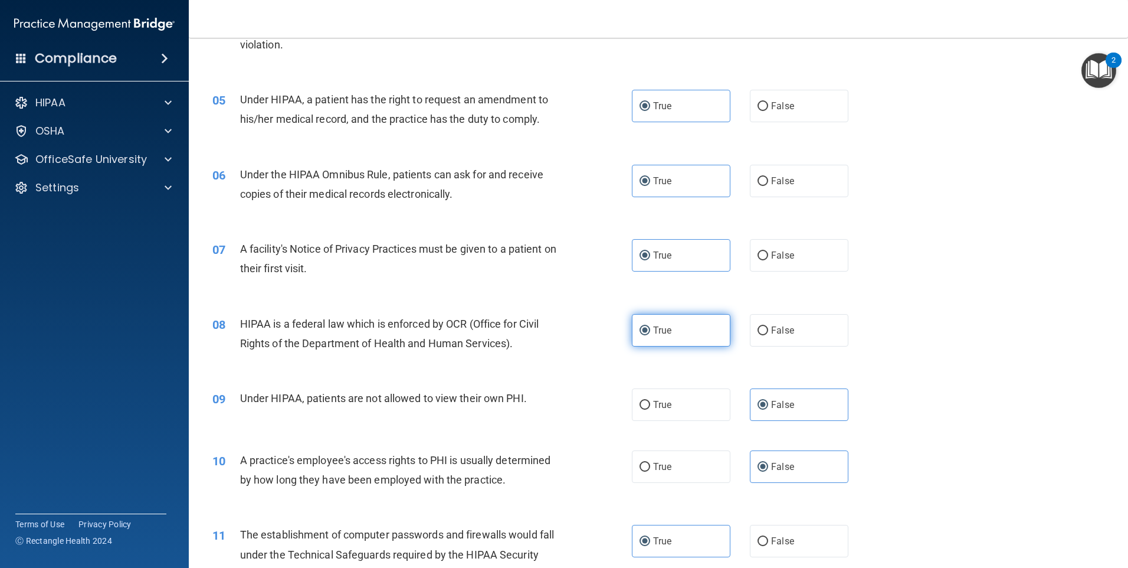
scroll to position [472, 0]
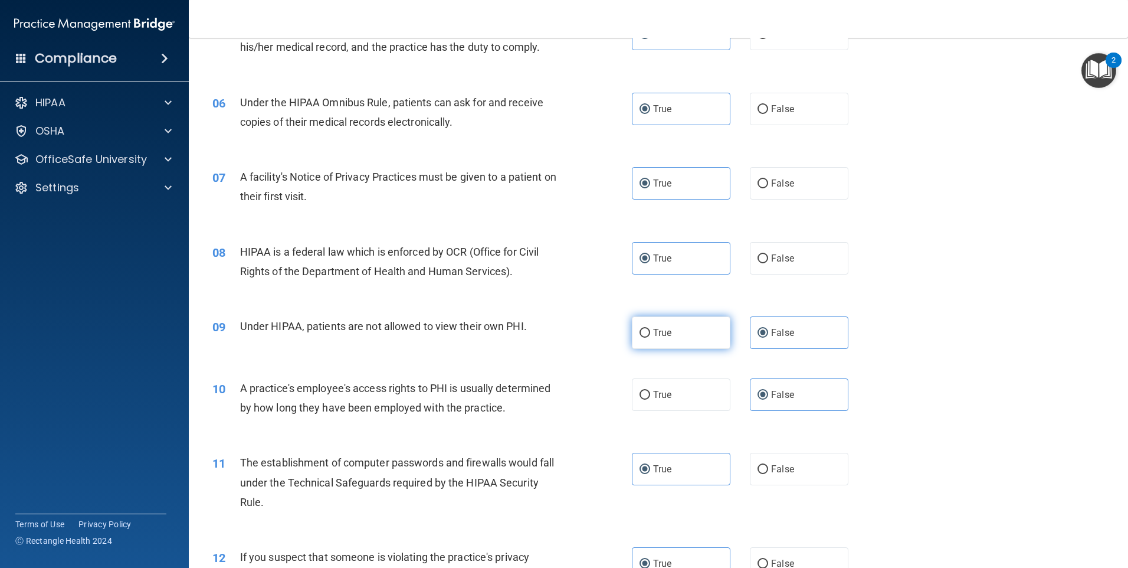
click at [686, 343] on label "True" at bounding box center [681, 332] width 99 height 32
click at [650, 338] on input "True" at bounding box center [645, 333] width 11 height 9
radio input "true"
radio input "false"
click at [682, 388] on label "True" at bounding box center [681, 394] width 99 height 32
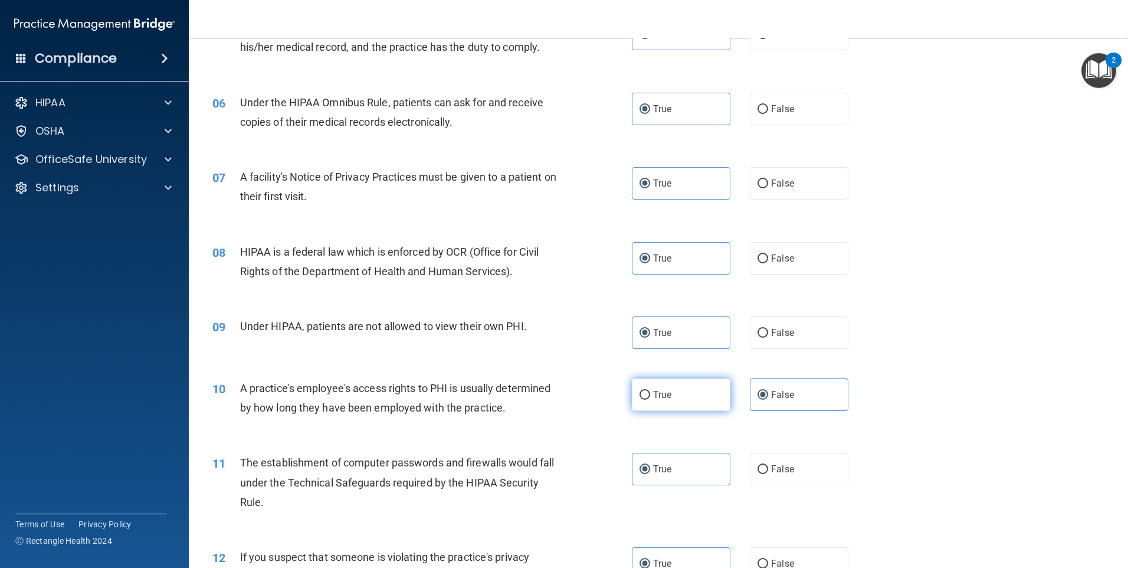
click at [650, 391] on input "True" at bounding box center [645, 395] width 11 height 9
radio input "true"
radio input "false"
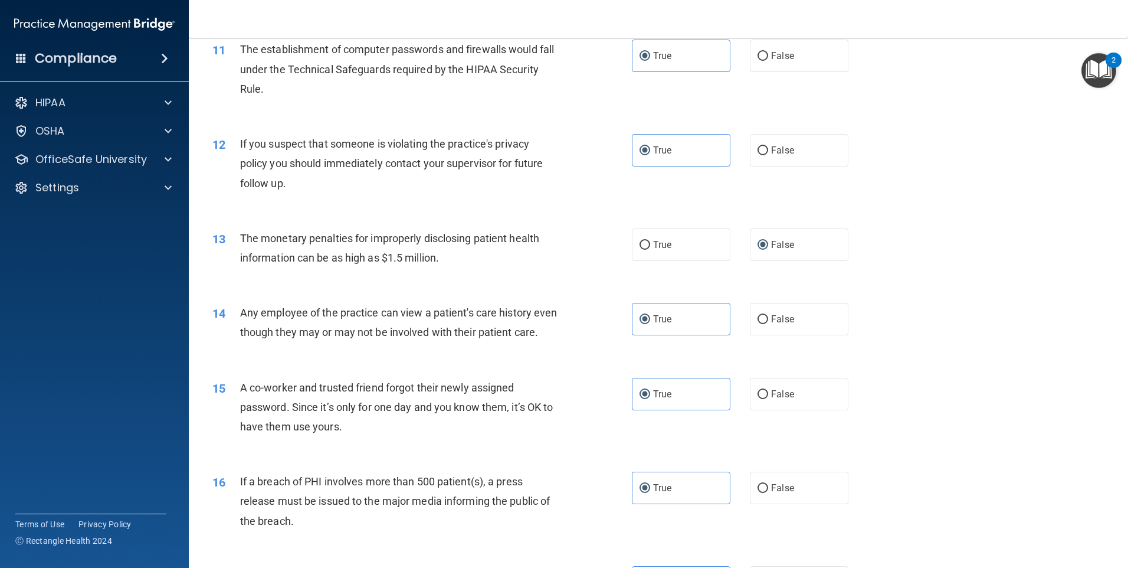
scroll to position [649, 0]
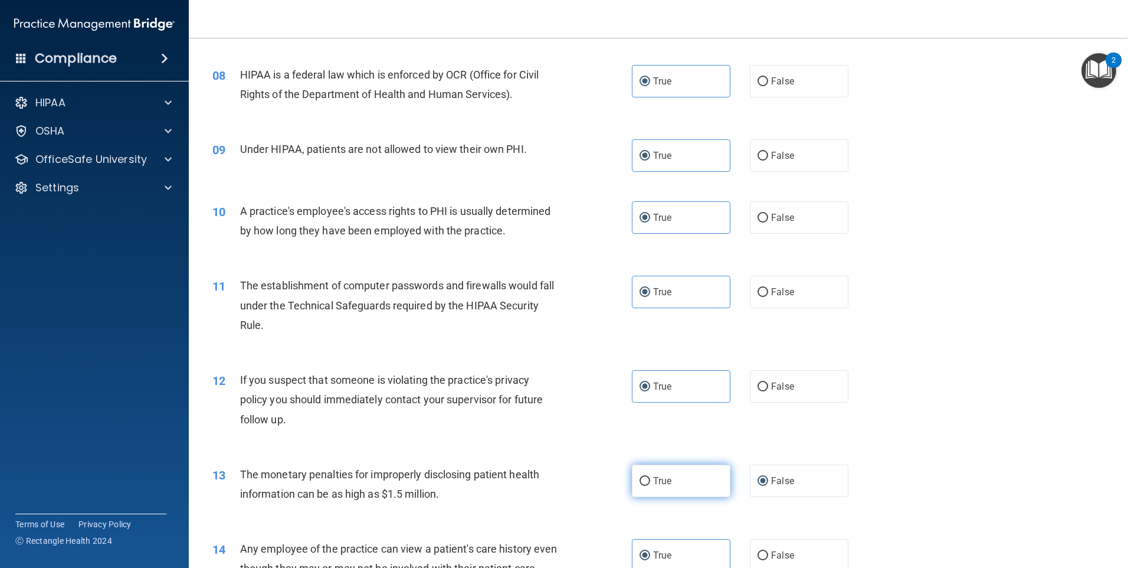
click at [675, 486] on label "True" at bounding box center [681, 481] width 99 height 32
click at [650, 486] on input "True" at bounding box center [645, 481] width 11 height 9
radio input "true"
radio input "false"
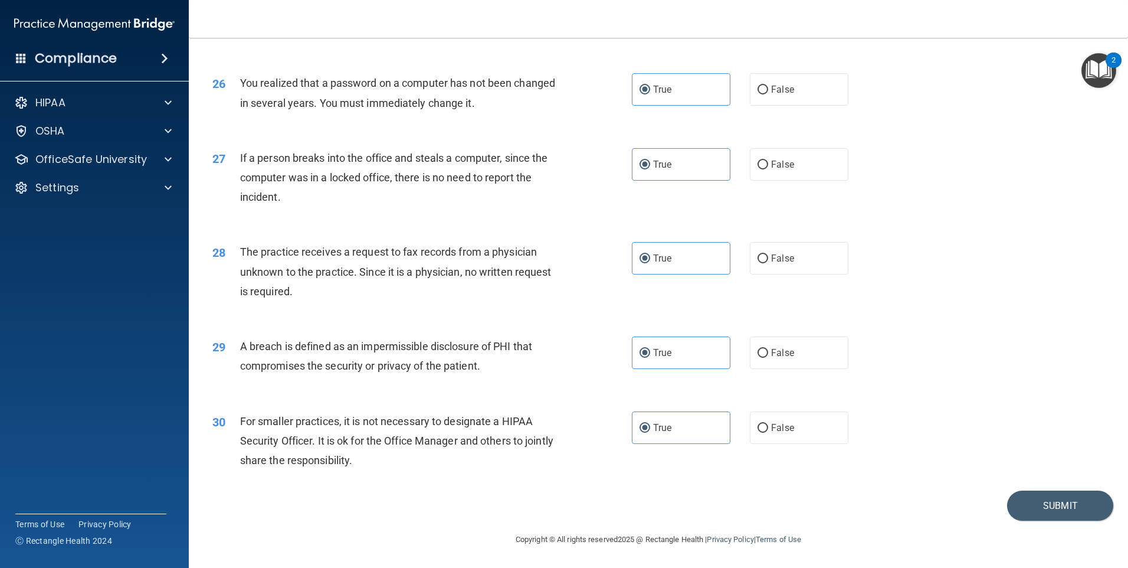
scroll to position [2245, 0]
click at [1047, 503] on button "Submit" at bounding box center [1061, 505] width 106 height 30
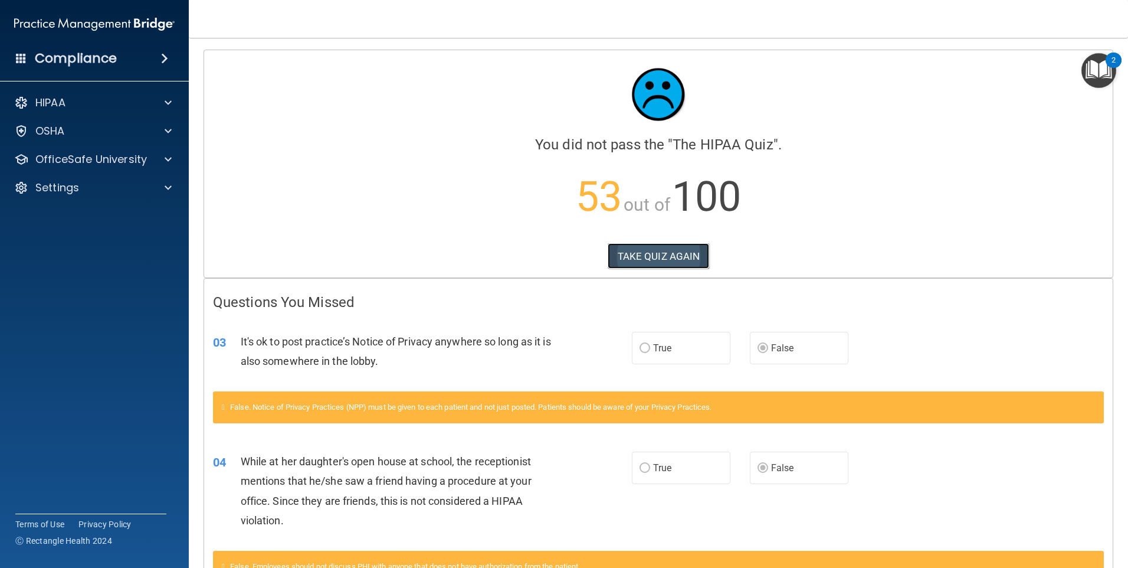
click at [688, 261] on button "TAKE QUIZ AGAIN" at bounding box center [659, 256] width 102 height 26
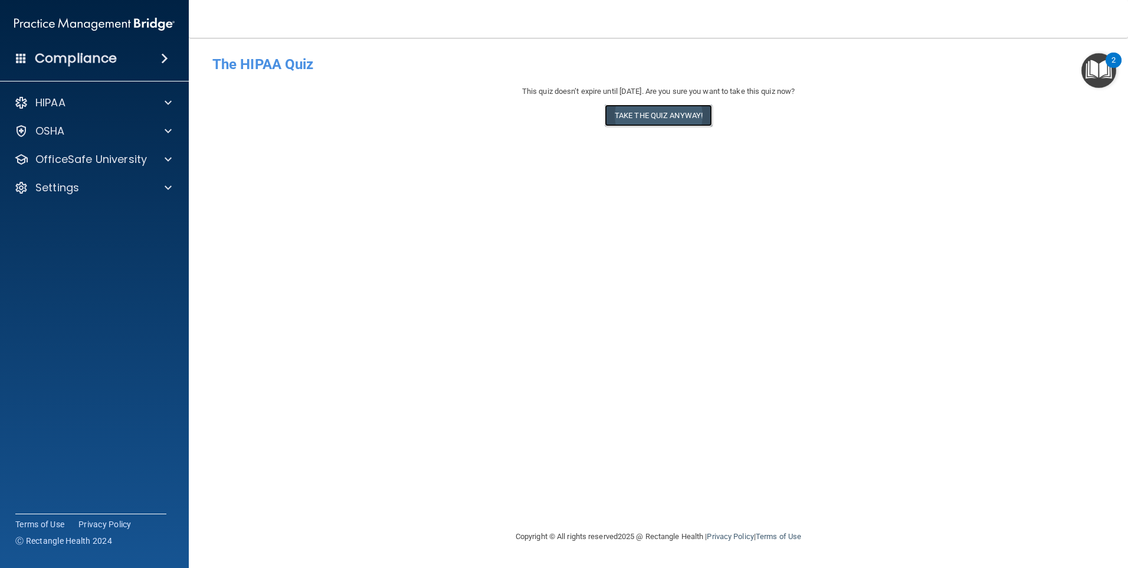
click at [672, 113] on button "Take the quiz anyway!" at bounding box center [658, 115] width 107 height 22
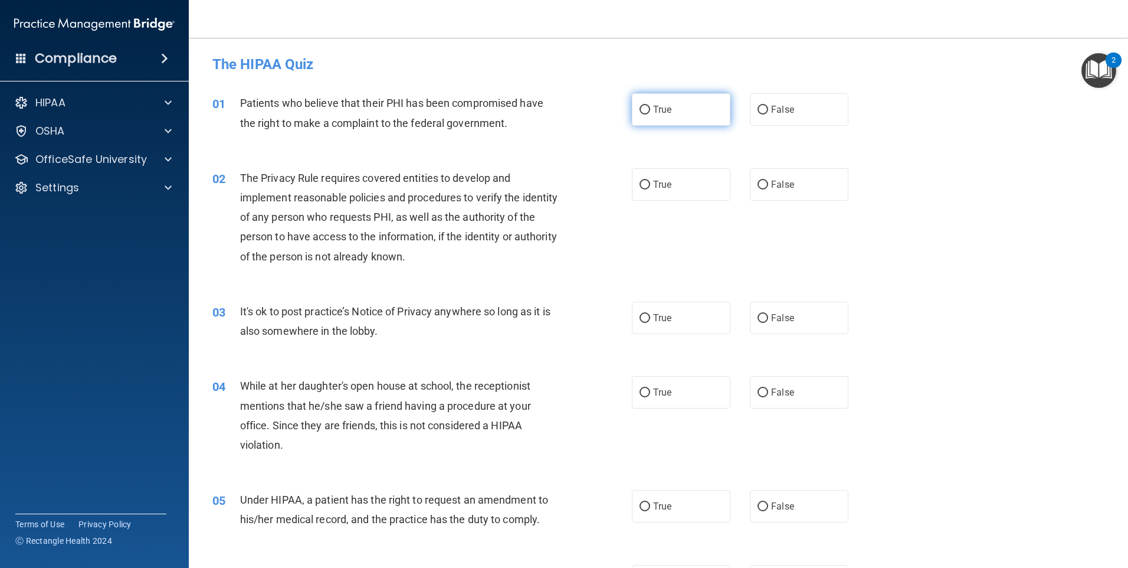
click at [694, 119] on label "True" at bounding box center [681, 109] width 99 height 32
click at [650, 115] on input "True" at bounding box center [645, 110] width 11 height 9
radio input "true"
click at [682, 184] on label "True" at bounding box center [681, 184] width 99 height 32
click at [650, 184] on input "True" at bounding box center [645, 185] width 11 height 9
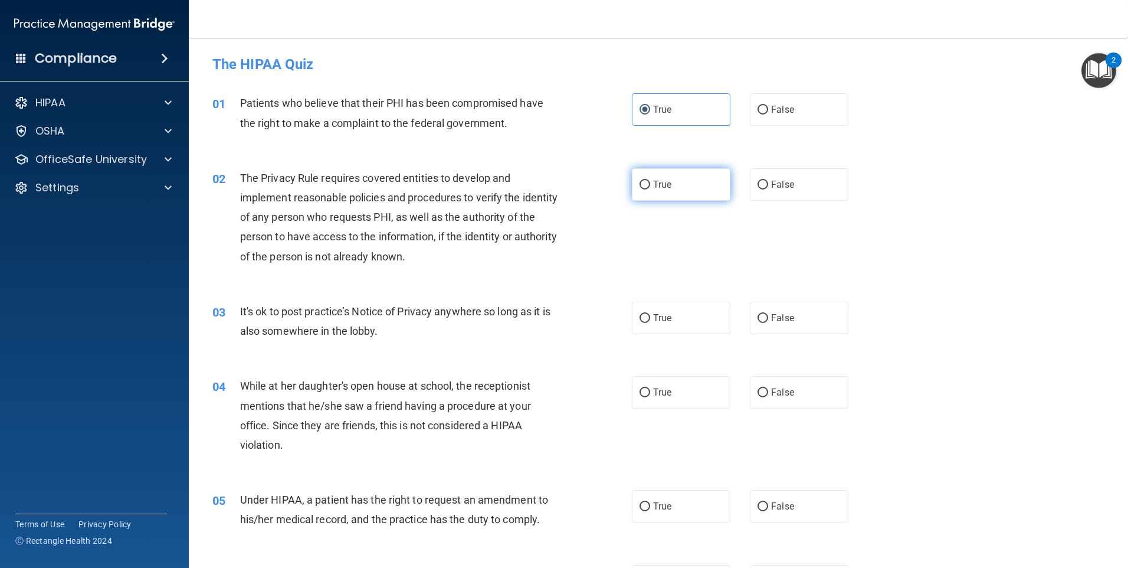
radio input "true"
click at [684, 311] on label "True" at bounding box center [681, 318] width 99 height 32
click at [650, 314] on input "True" at bounding box center [645, 318] width 11 height 9
radio input "true"
click at [680, 397] on label "True" at bounding box center [681, 392] width 99 height 32
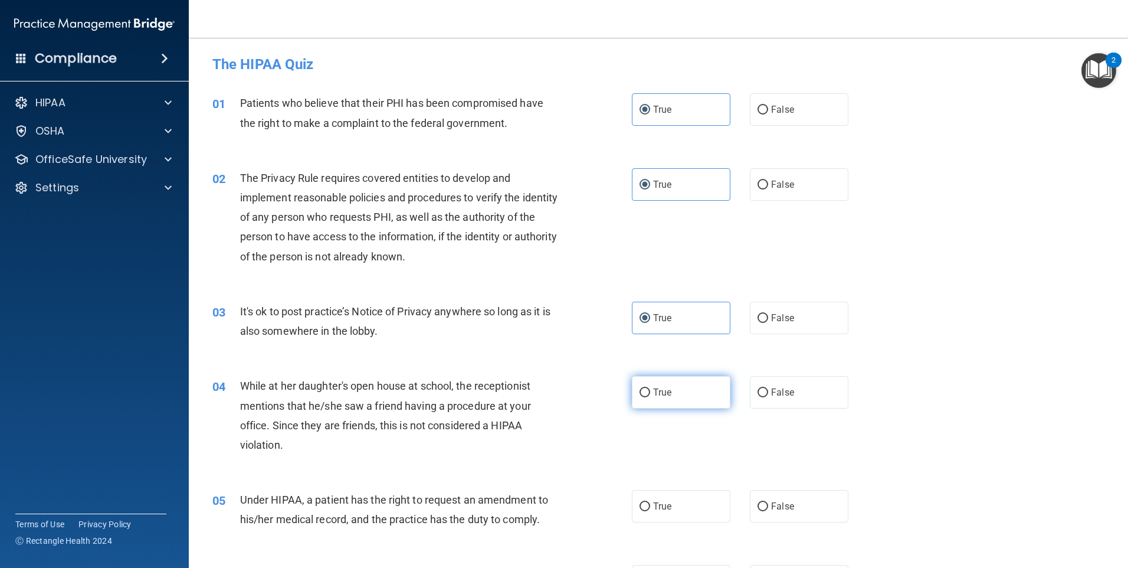
click at [650, 397] on input "True" at bounding box center [645, 392] width 11 height 9
radio input "true"
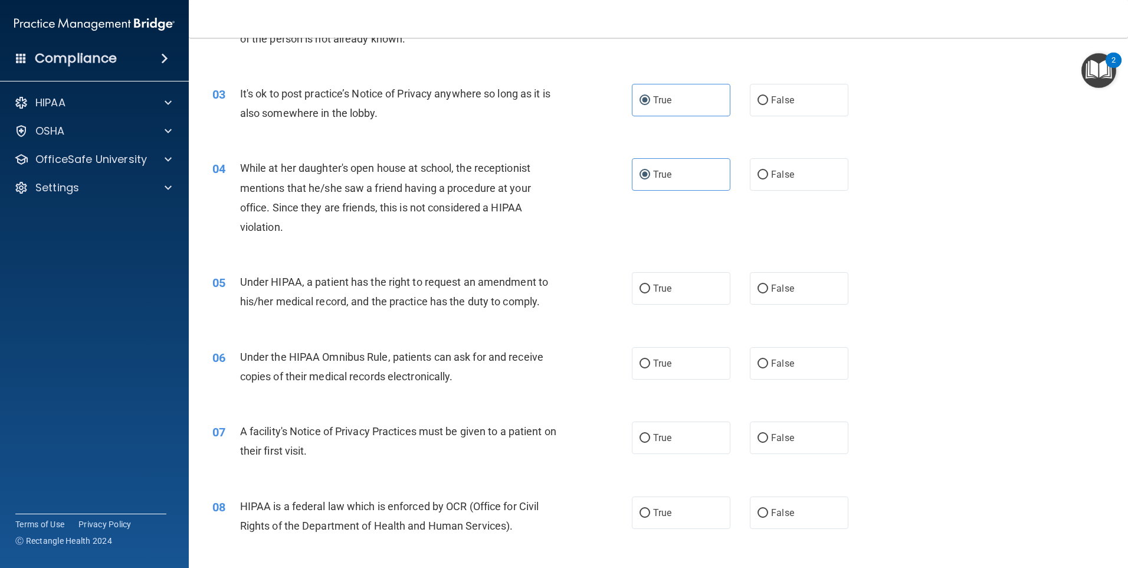
scroll to position [236, 0]
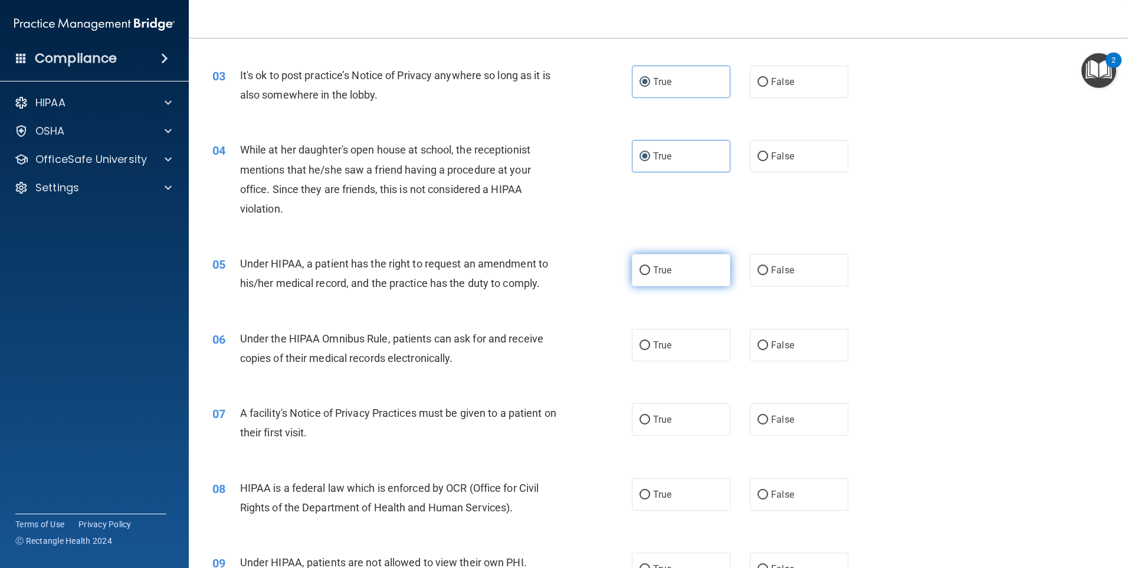
click at [664, 260] on label "True" at bounding box center [681, 270] width 99 height 32
click at [650, 266] on input "True" at bounding box center [645, 270] width 11 height 9
radio input "true"
click at [675, 340] on label "True" at bounding box center [681, 345] width 99 height 32
click at [650, 341] on input "True" at bounding box center [645, 345] width 11 height 9
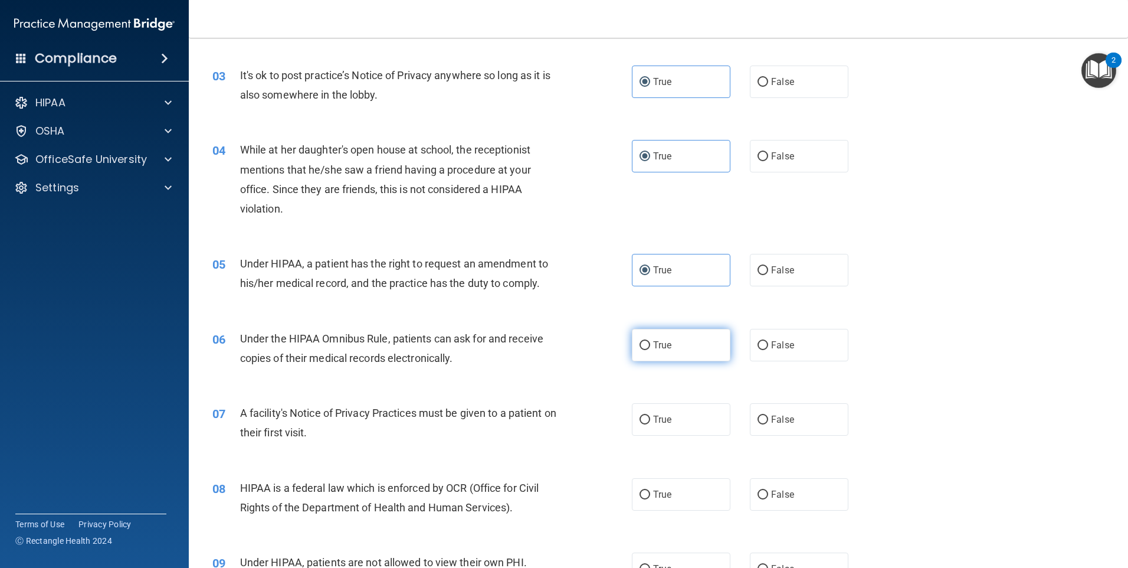
radio input "true"
drag, startPoint x: 673, startPoint y: 410, endPoint x: 672, endPoint y: 416, distance: 6.0
click at [673, 411] on label "True" at bounding box center [681, 419] width 99 height 32
click at [650, 416] on input "True" at bounding box center [645, 420] width 11 height 9
radio input "true"
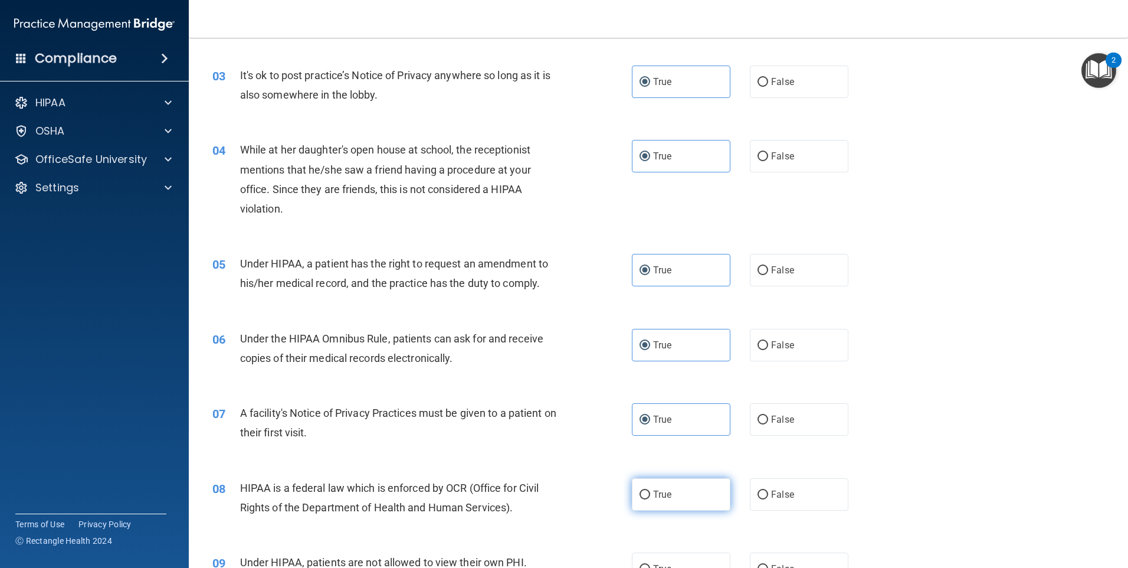
click at [679, 484] on label "True" at bounding box center [681, 494] width 99 height 32
click at [650, 490] on input "True" at bounding box center [645, 494] width 11 height 9
radio input "true"
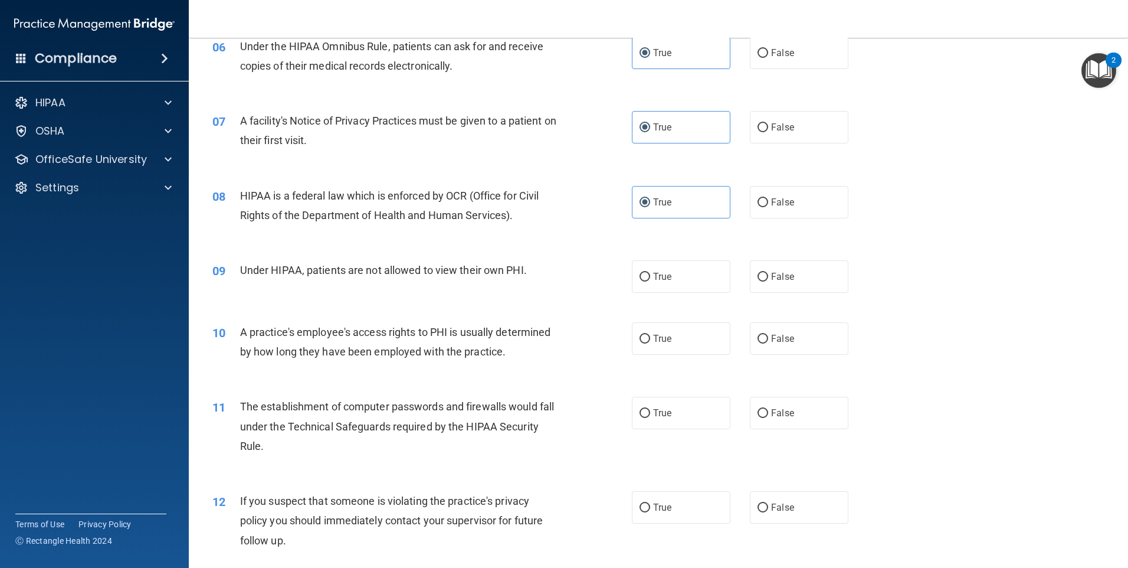
scroll to position [531, 0]
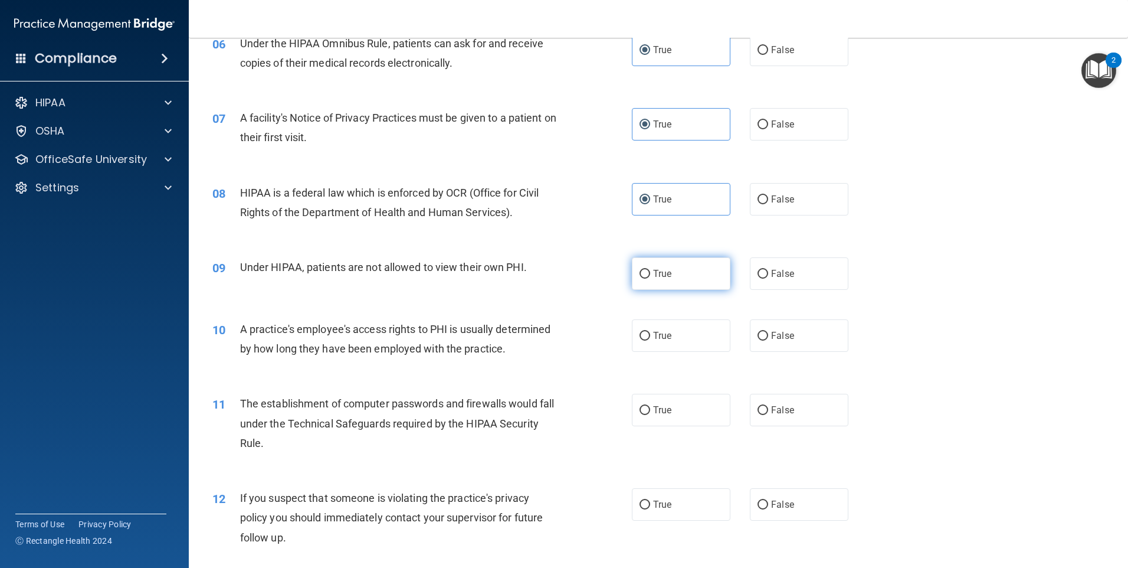
click at [683, 271] on label "True" at bounding box center [681, 273] width 99 height 32
click at [650, 271] on input "True" at bounding box center [645, 274] width 11 height 9
radio input "true"
click at [686, 341] on label "True" at bounding box center [681, 335] width 99 height 32
click at [650, 341] on input "True" at bounding box center [645, 336] width 11 height 9
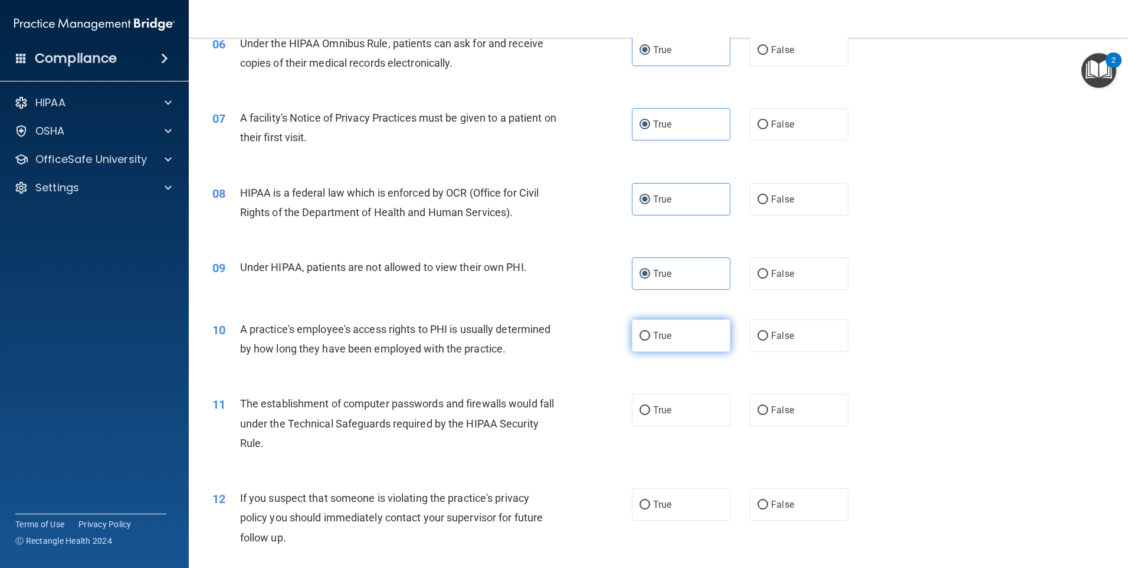
radio input "true"
click at [681, 418] on label "True" at bounding box center [681, 410] width 99 height 32
click at [650, 415] on input "True" at bounding box center [645, 410] width 11 height 9
radio input "true"
click at [673, 503] on label "True" at bounding box center [681, 504] width 99 height 32
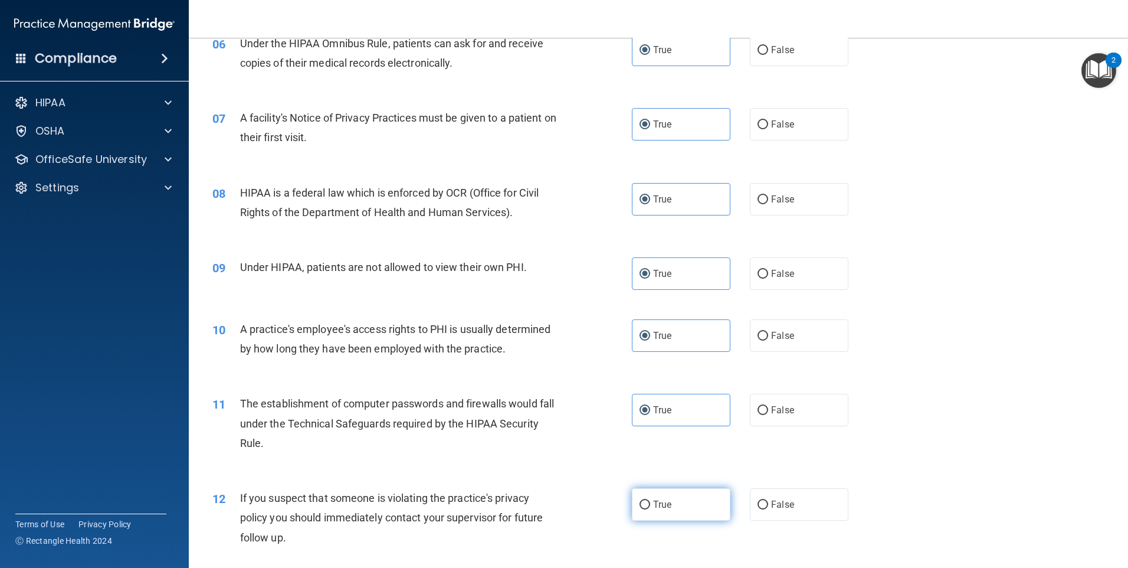
click at [650, 503] on input "True" at bounding box center [645, 505] width 11 height 9
radio input "true"
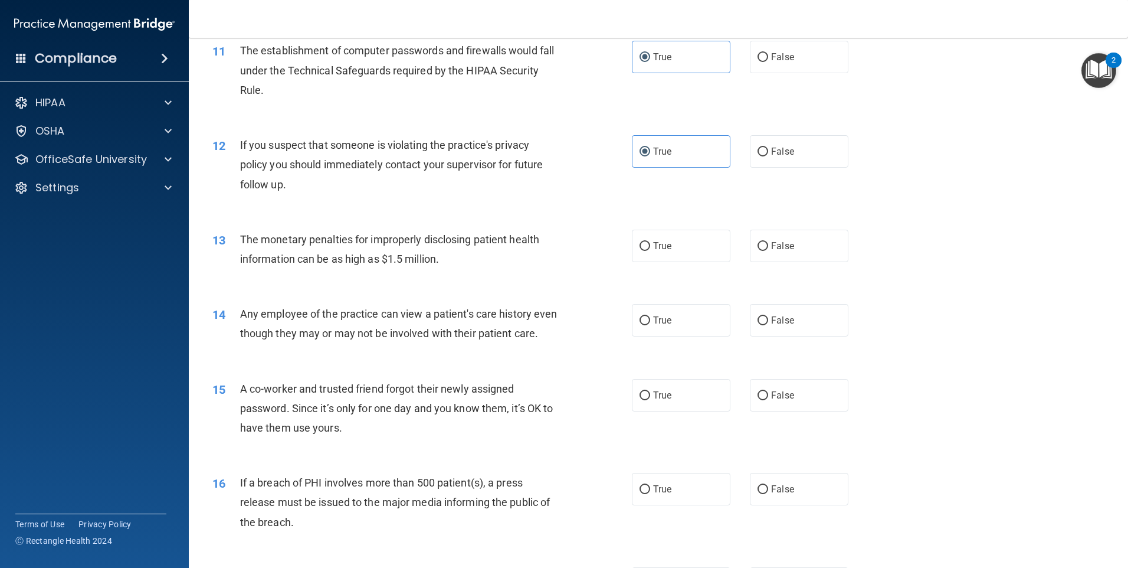
scroll to position [885, 0]
click at [698, 256] on label "True" at bounding box center [681, 244] width 99 height 32
click at [650, 250] on input "True" at bounding box center [645, 245] width 11 height 9
radio input "true"
click at [698, 322] on label "True" at bounding box center [681, 319] width 99 height 32
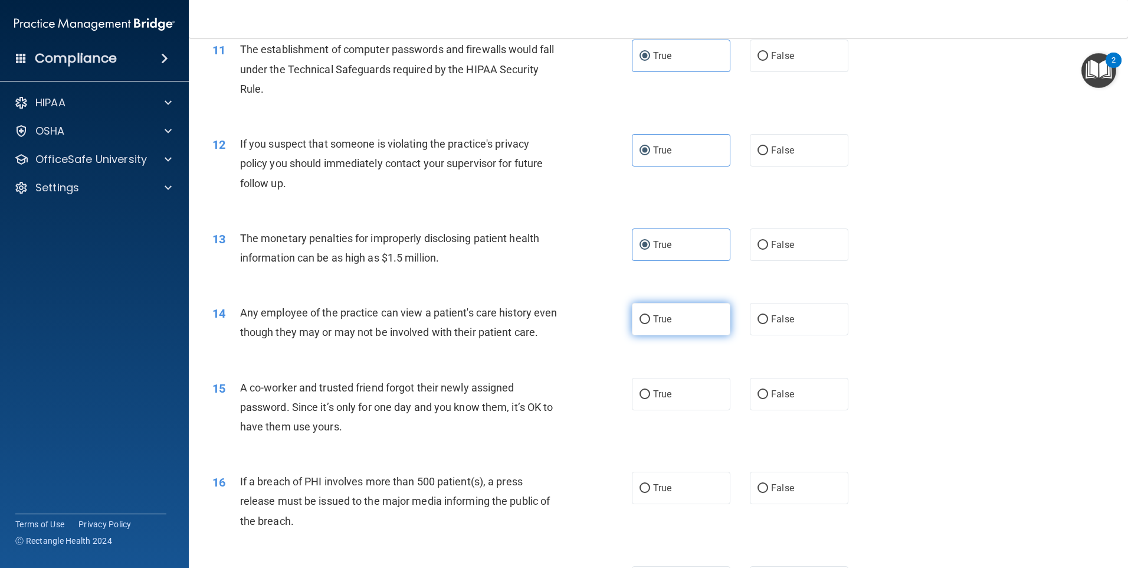
click at [650, 322] on input "True" at bounding box center [645, 319] width 11 height 9
radio input "true"
click at [696, 410] on label "True" at bounding box center [681, 394] width 99 height 32
click at [650, 399] on input "True" at bounding box center [645, 394] width 11 height 9
radio input "true"
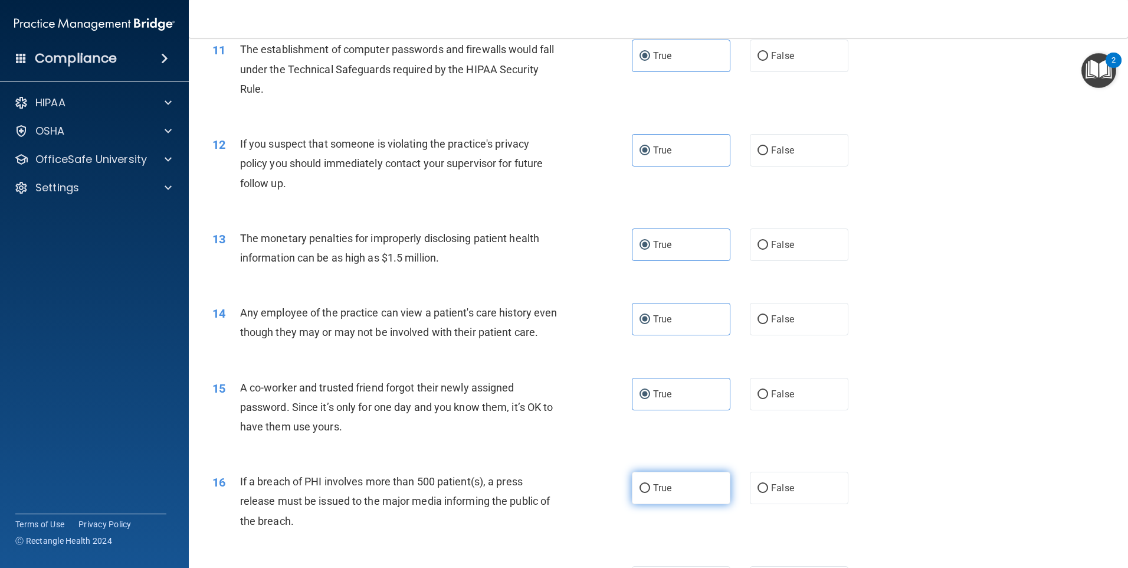
click at [685, 499] on label "True" at bounding box center [681, 488] width 99 height 32
click at [650, 493] on input "True" at bounding box center [645, 488] width 11 height 9
radio input "true"
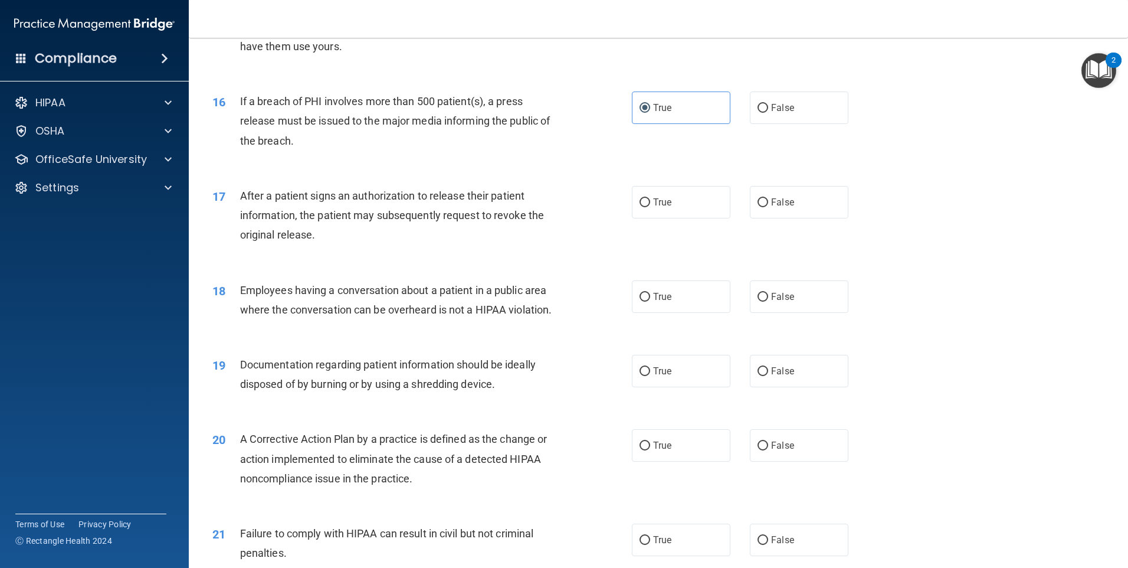
scroll to position [1298, 0]
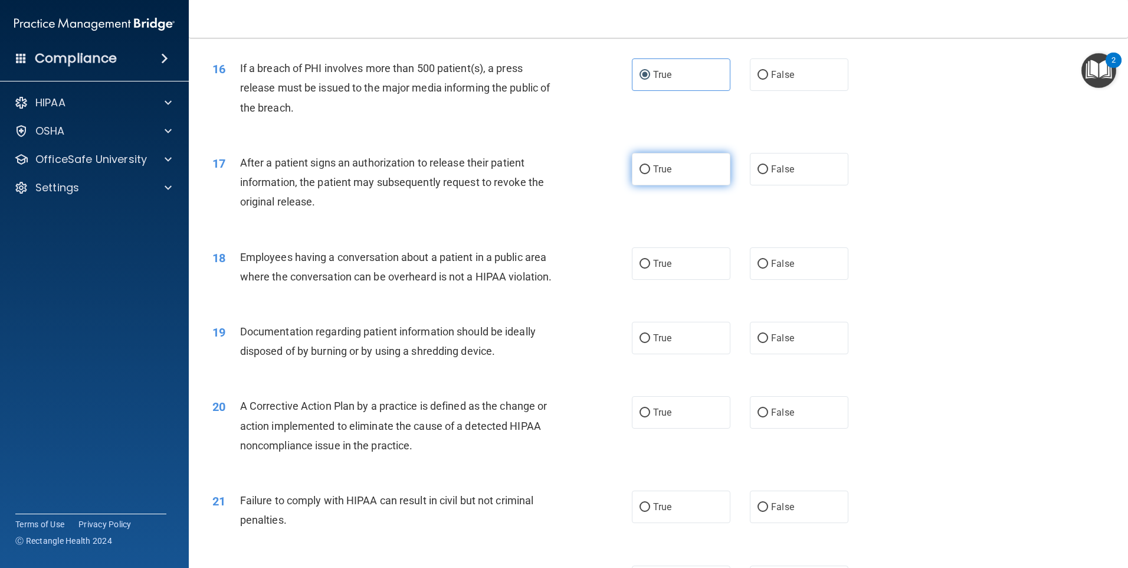
click at [699, 185] on label "True" at bounding box center [681, 169] width 99 height 32
click at [650, 174] on input "True" at bounding box center [645, 169] width 11 height 9
radio input "true"
click at [694, 280] on label "True" at bounding box center [681, 263] width 99 height 32
click at [650, 269] on input "True" at bounding box center [645, 264] width 11 height 9
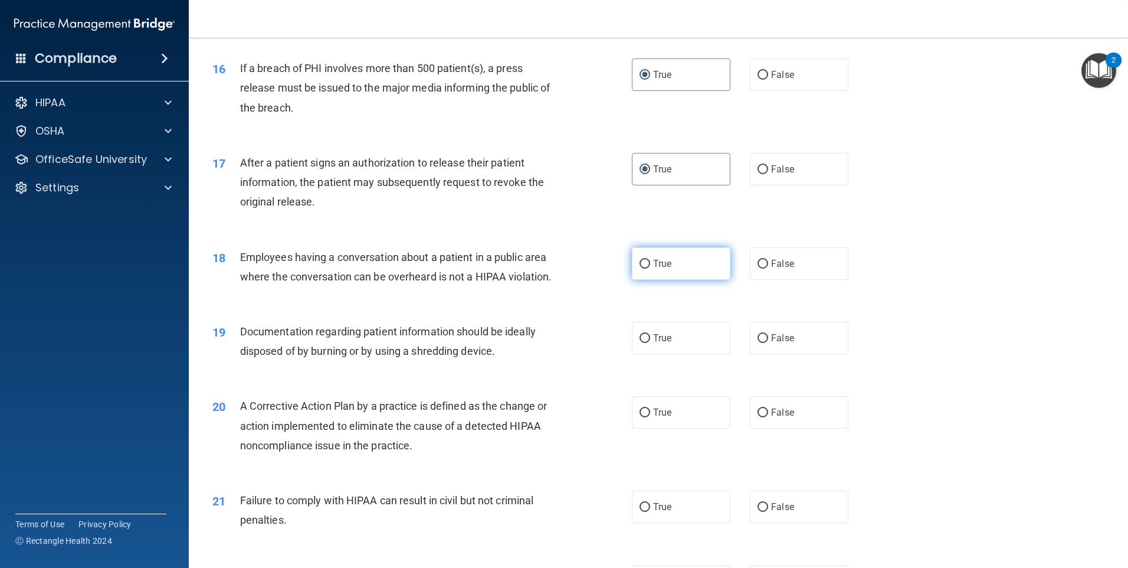
radio input "true"
click at [698, 354] on label "True" at bounding box center [681, 338] width 99 height 32
click at [650, 343] on input "True" at bounding box center [645, 338] width 11 height 9
radio input "true"
click at [689, 428] on label "True" at bounding box center [681, 412] width 99 height 32
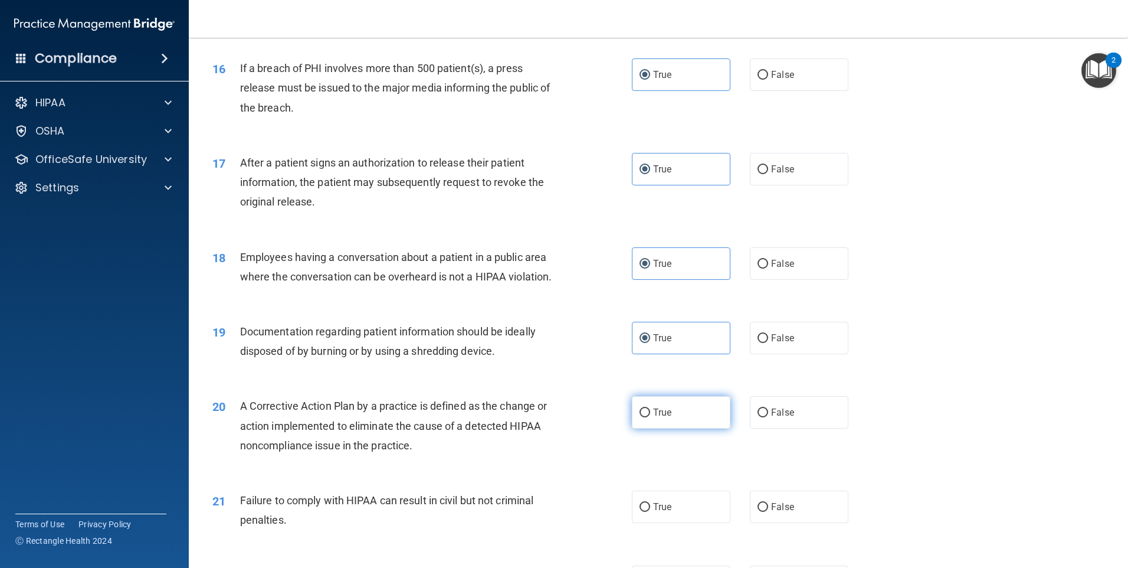
click at [650, 417] on input "True" at bounding box center [645, 412] width 11 height 9
radio input "true"
click at [682, 523] on label "True" at bounding box center [681, 506] width 99 height 32
click at [650, 512] on input "True" at bounding box center [645, 507] width 11 height 9
radio input "true"
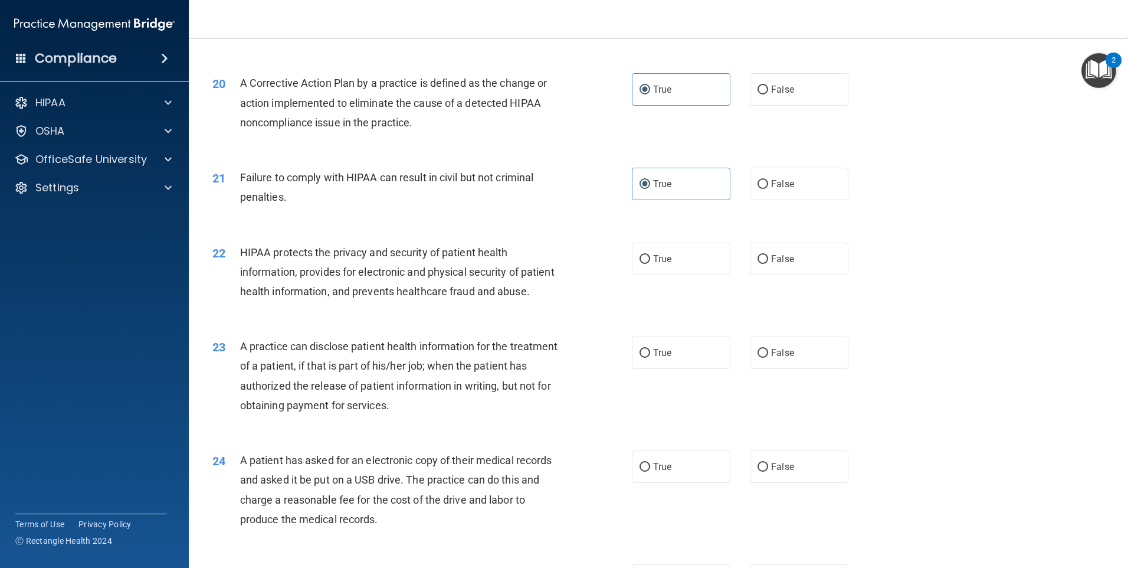
scroll to position [1712, 0]
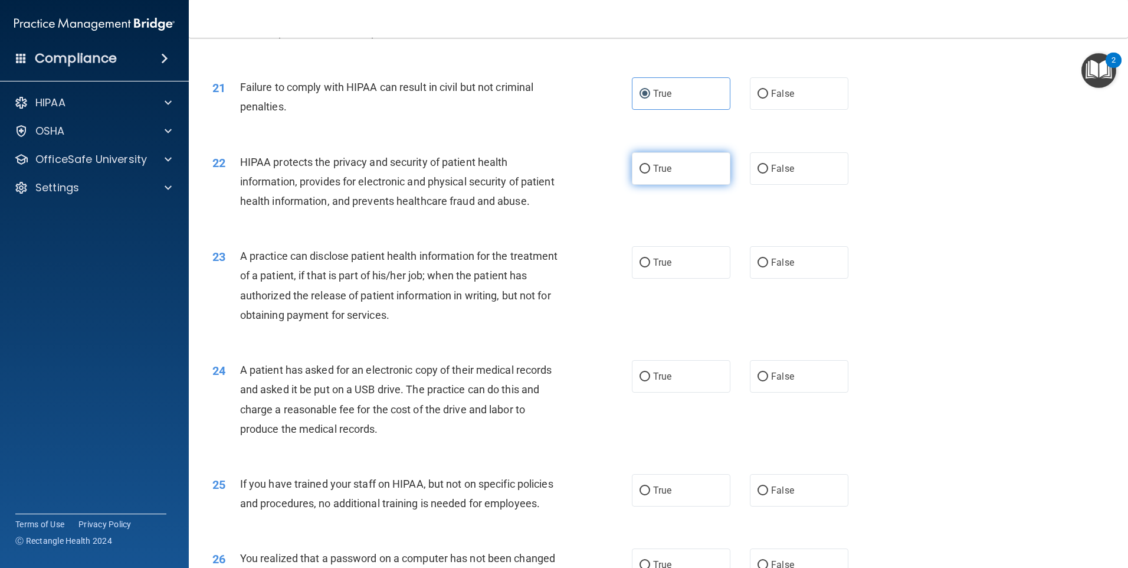
click at [698, 185] on label "True" at bounding box center [681, 168] width 99 height 32
click at [650, 174] on input "True" at bounding box center [645, 169] width 11 height 9
radio input "true"
click at [696, 279] on label "True" at bounding box center [681, 262] width 99 height 32
click at [650, 267] on input "True" at bounding box center [645, 263] width 11 height 9
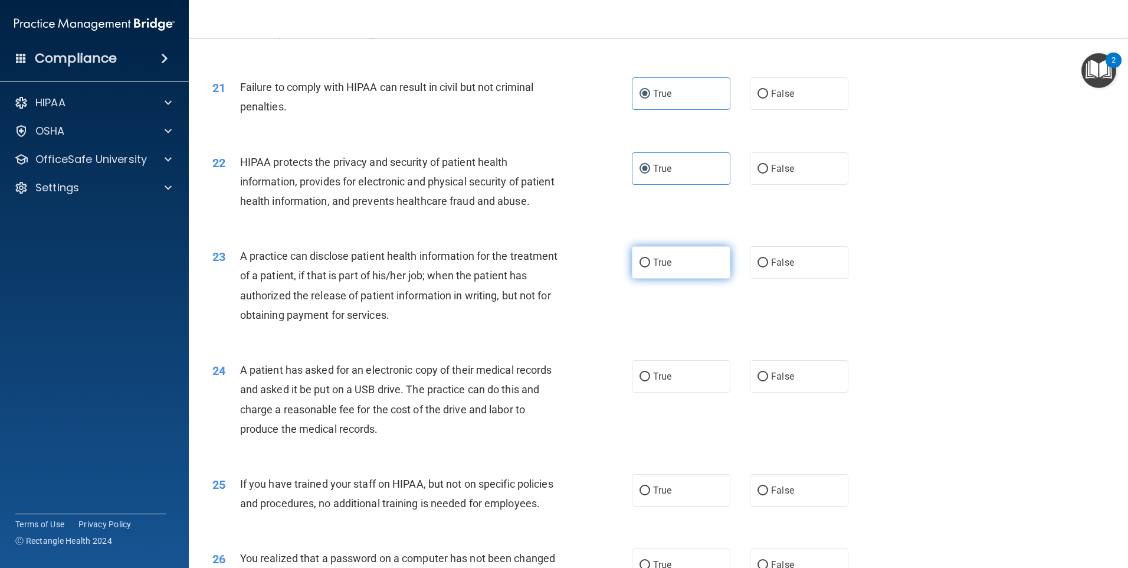
radio input "true"
click at [706, 392] on label "True" at bounding box center [681, 376] width 99 height 32
click at [650, 381] on input "True" at bounding box center [645, 376] width 11 height 9
radio input "true"
click at [679, 506] on label "True" at bounding box center [681, 490] width 99 height 32
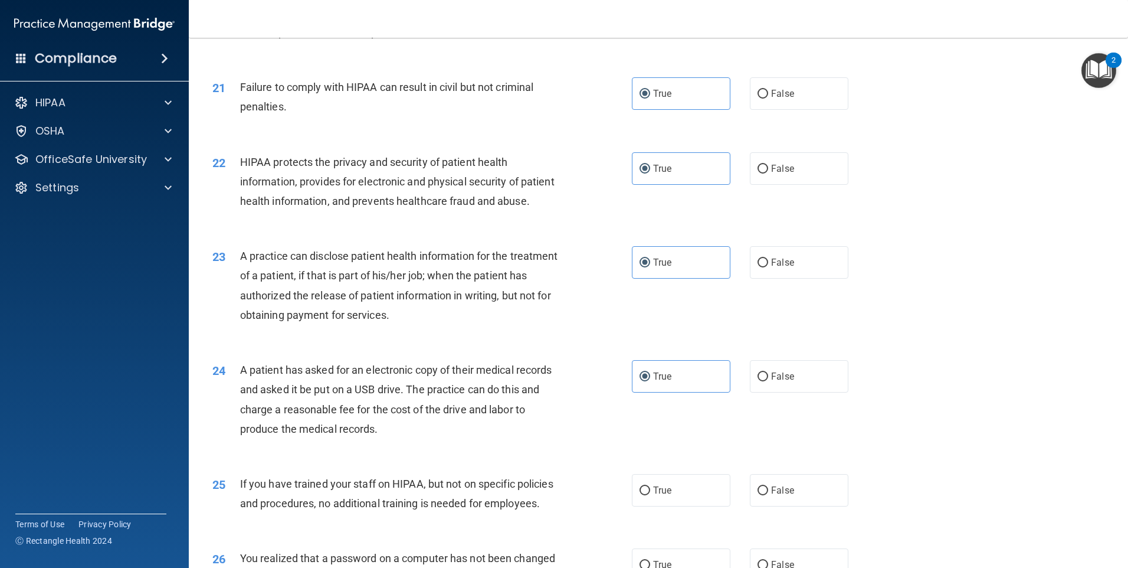
click at [650, 495] on input "True" at bounding box center [645, 490] width 11 height 9
radio input "true"
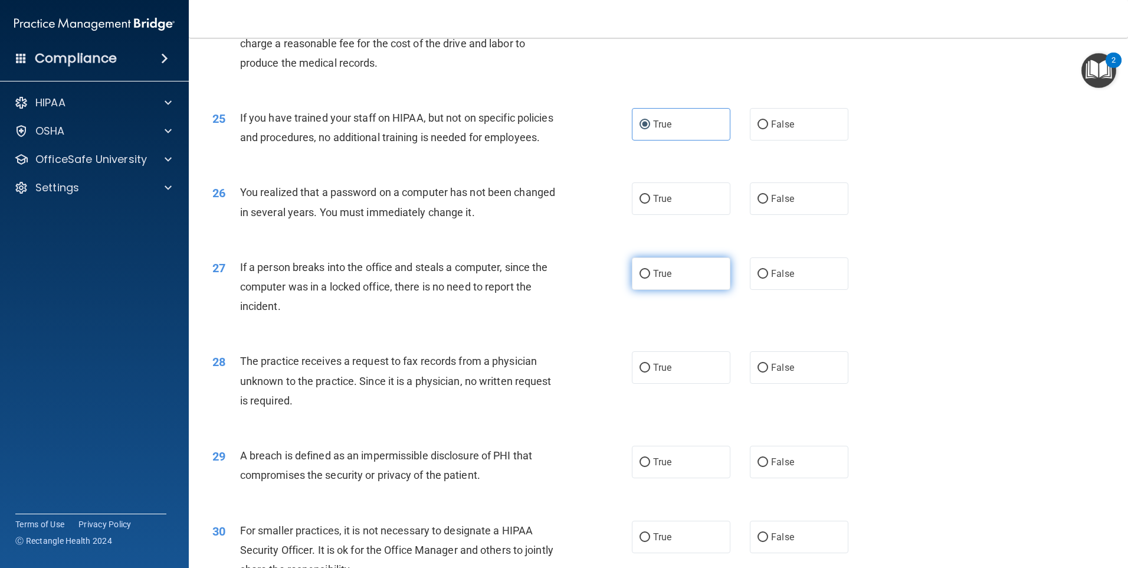
scroll to position [2125, 0]
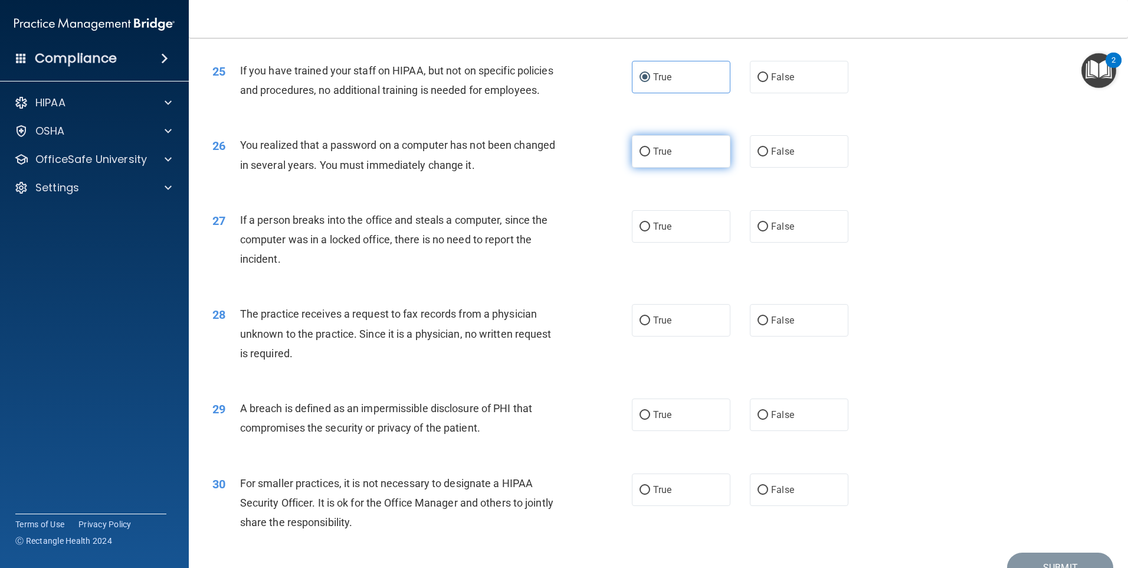
click at [698, 168] on label "True" at bounding box center [681, 151] width 99 height 32
click at [650, 156] on input "True" at bounding box center [645, 152] width 11 height 9
radio input "true"
click at [702, 243] on label "True" at bounding box center [681, 226] width 99 height 32
click at [650, 231] on input "True" at bounding box center [645, 227] width 11 height 9
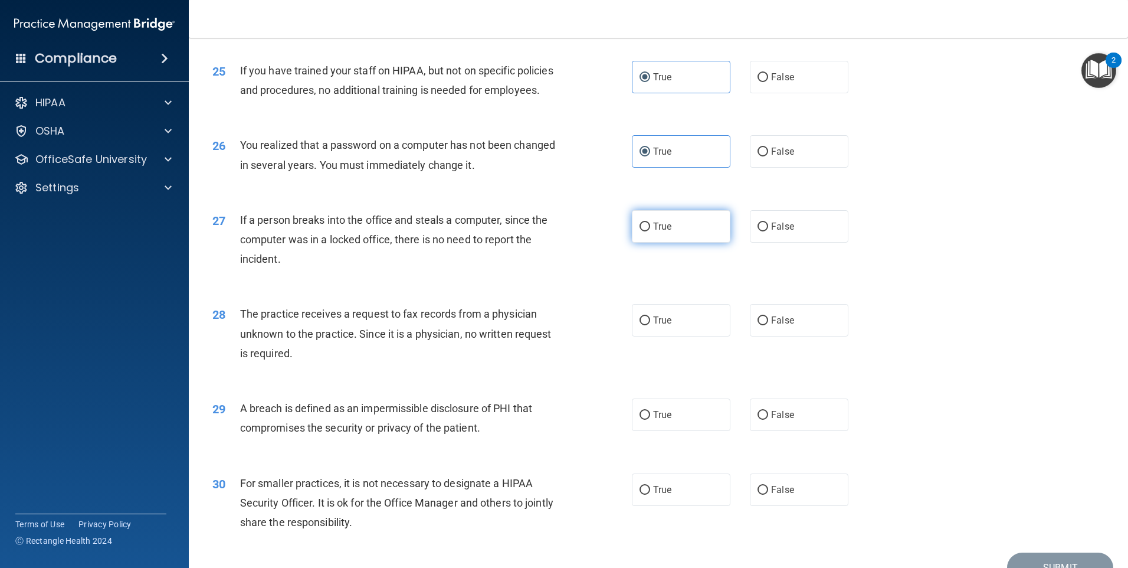
radio input "true"
click at [699, 336] on label "True" at bounding box center [681, 320] width 99 height 32
click at [650, 325] on input "True" at bounding box center [645, 320] width 11 height 9
radio input "true"
click at [674, 431] on label "True" at bounding box center [681, 414] width 99 height 32
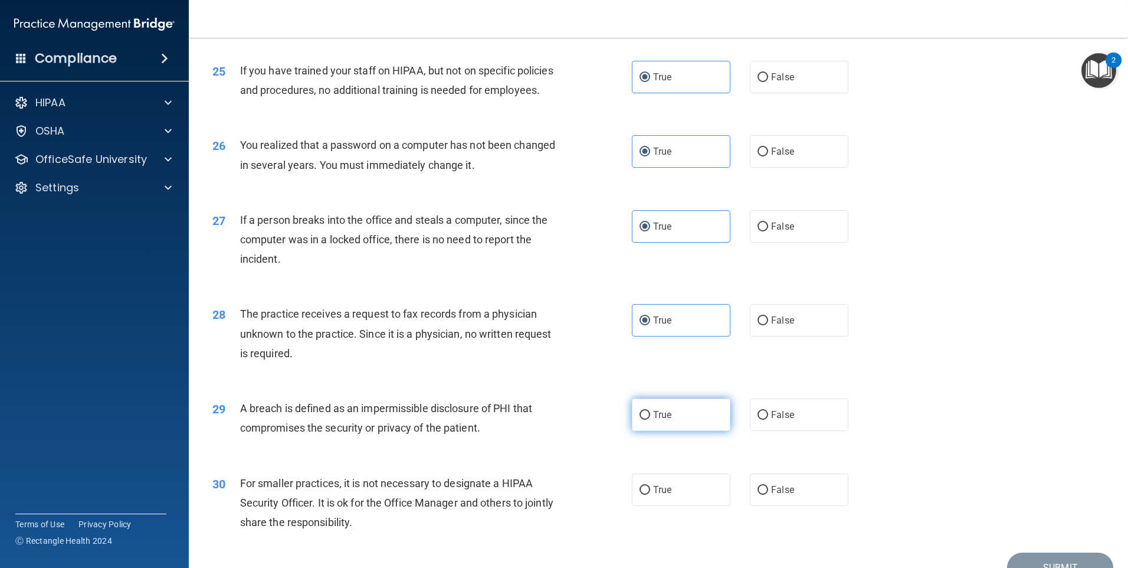
click at [650, 420] on input "True" at bounding box center [645, 415] width 11 height 9
radio input "true"
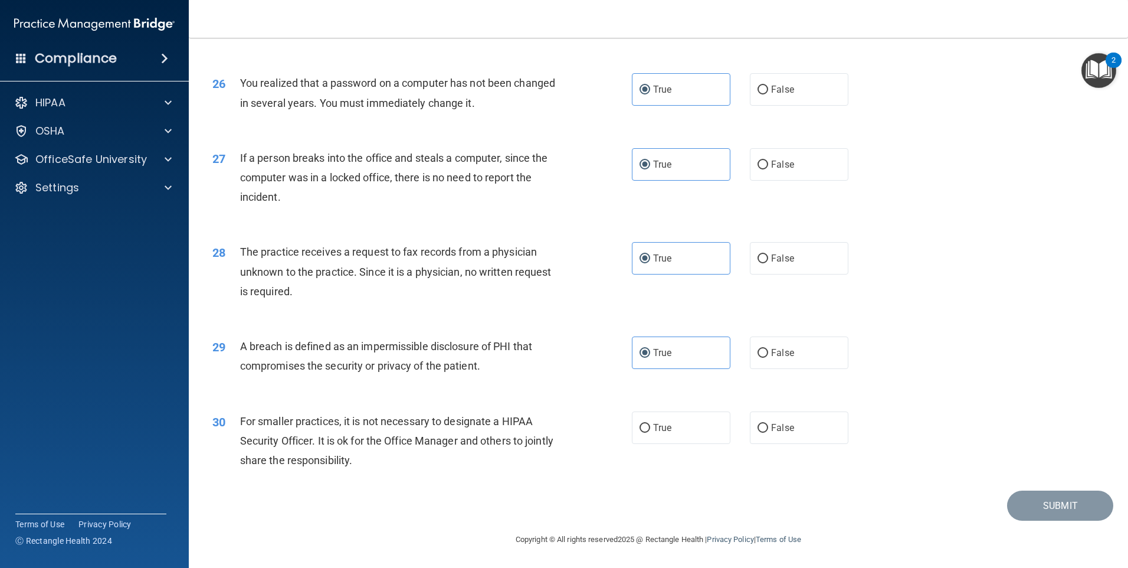
scroll to position [2245, 0]
click at [694, 427] on label "True" at bounding box center [681, 427] width 99 height 32
click at [650, 427] on input "True" at bounding box center [645, 428] width 11 height 9
radio input "true"
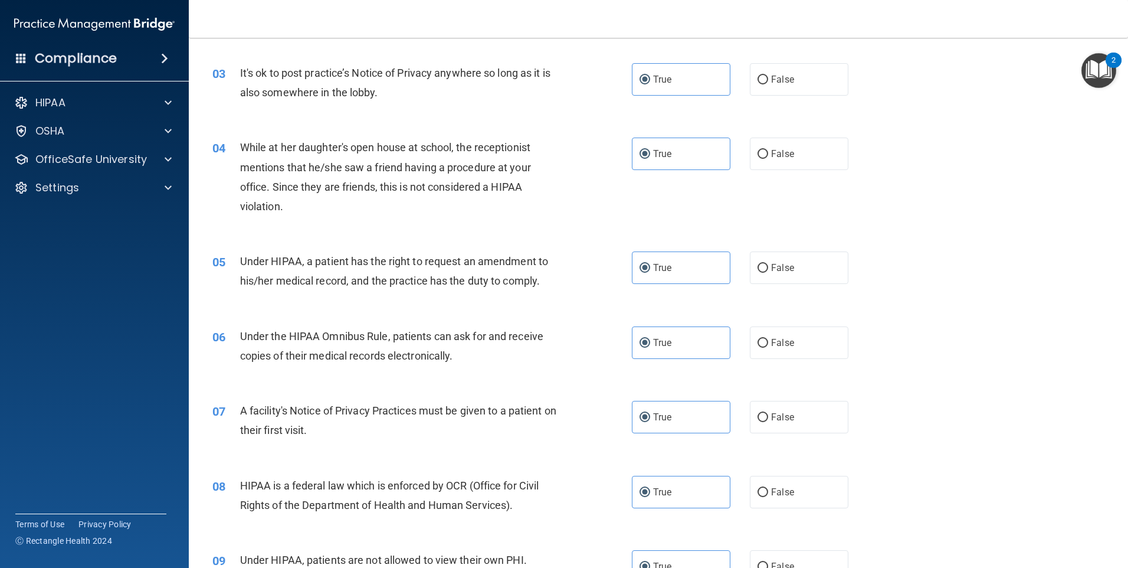
scroll to position [0, 0]
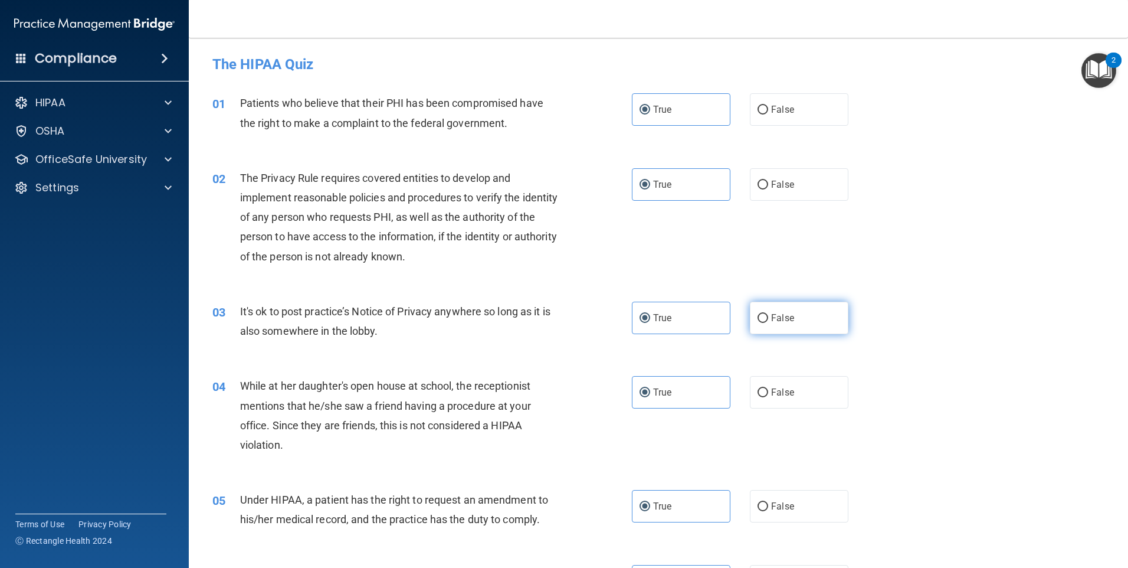
click at [802, 319] on label "False" at bounding box center [799, 318] width 99 height 32
click at [768, 319] on input "False" at bounding box center [763, 318] width 11 height 9
radio input "true"
radio input "false"
click at [807, 385] on label "False" at bounding box center [799, 392] width 99 height 32
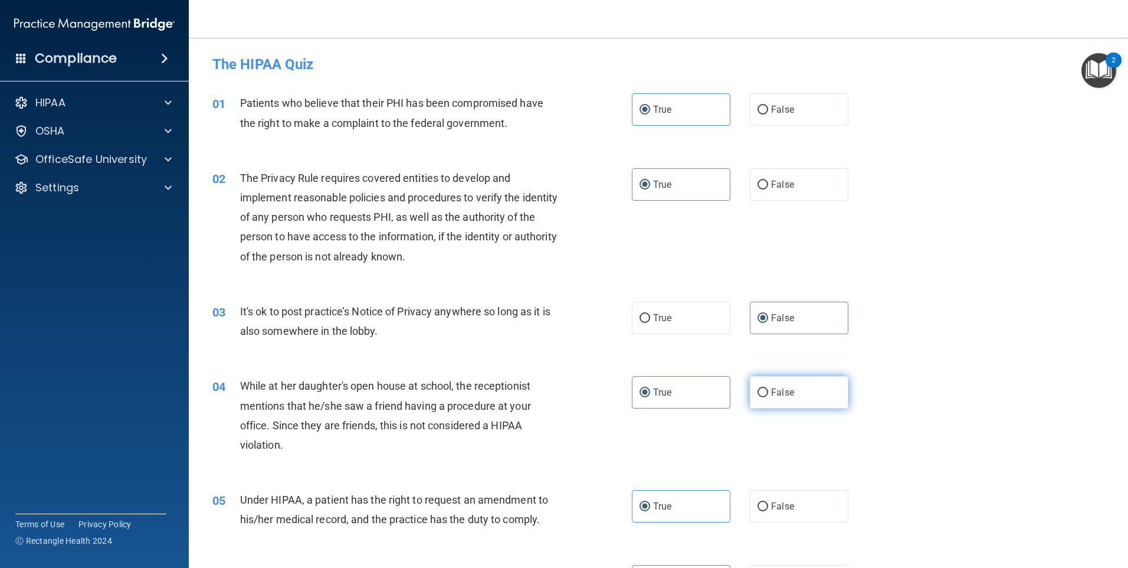
click at [768, 388] on input "False" at bounding box center [763, 392] width 11 height 9
radio input "true"
radio input "false"
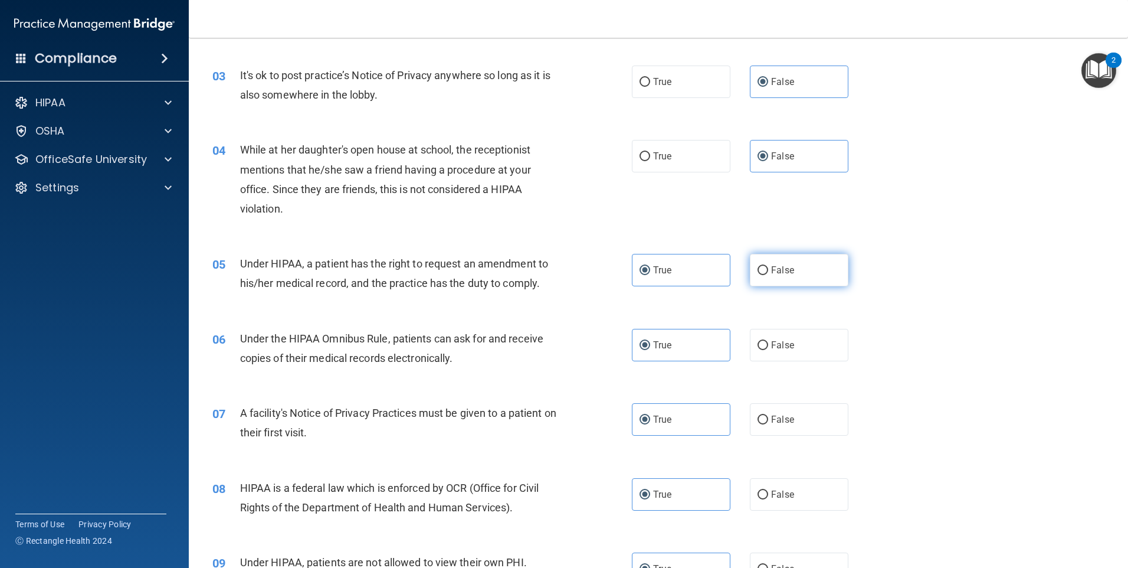
click at [809, 266] on label "False" at bounding box center [799, 270] width 99 height 32
click at [768, 266] on input "False" at bounding box center [763, 270] width 11 height 9
radio input "true"
radio input "false"
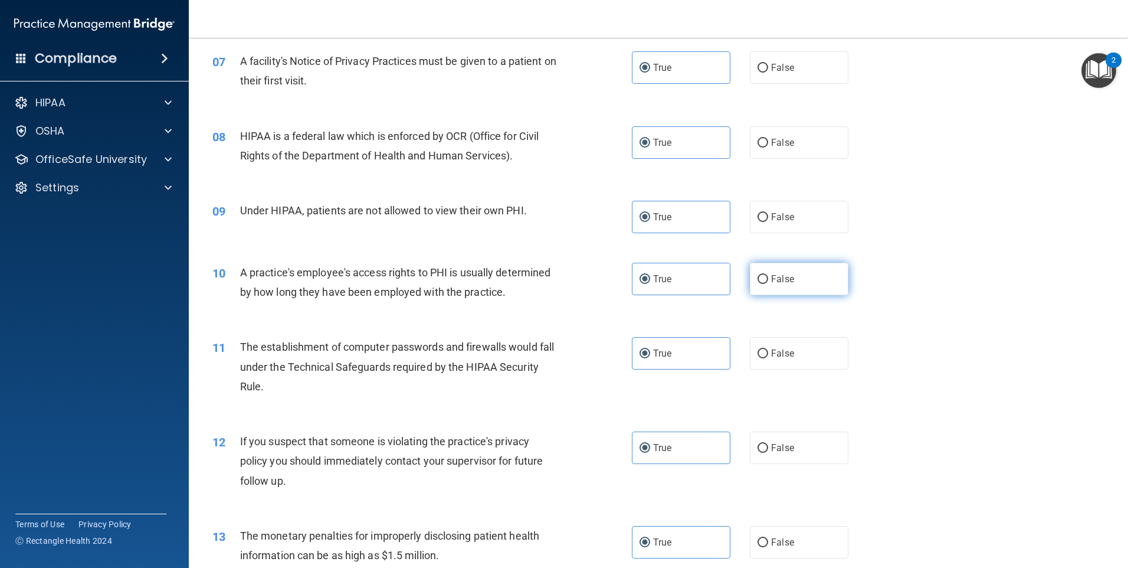
scroll to position [590, 0]
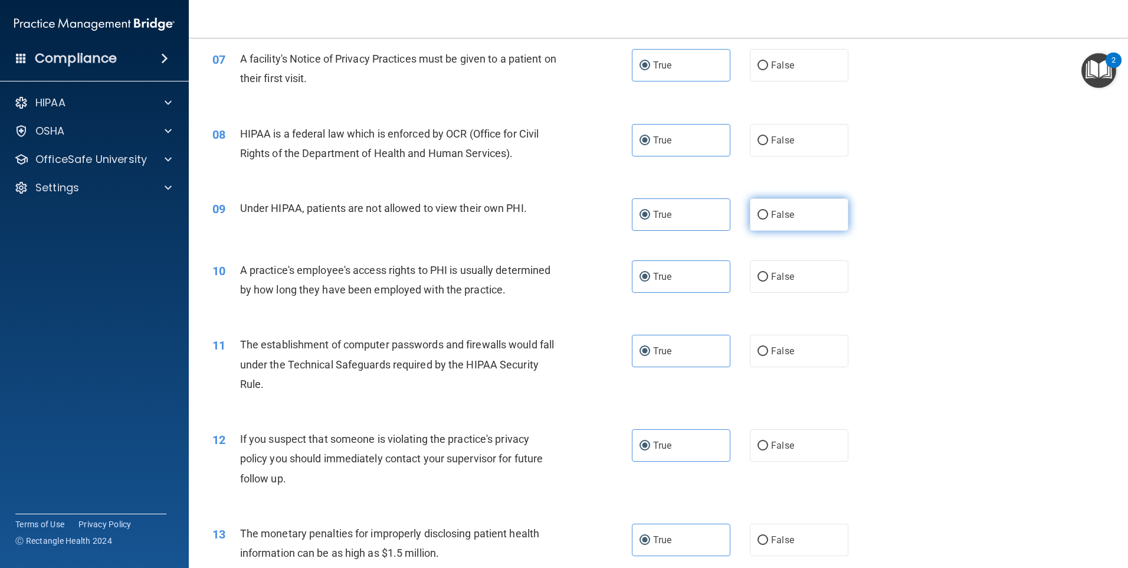
click at [811, 208] on label "False" at bounding box center [799, 214] width 99 height 32
click at [768, 211] on input "False" at bounding box center [763, 215] width 11 height 9
radio input "true"
radio input "false"
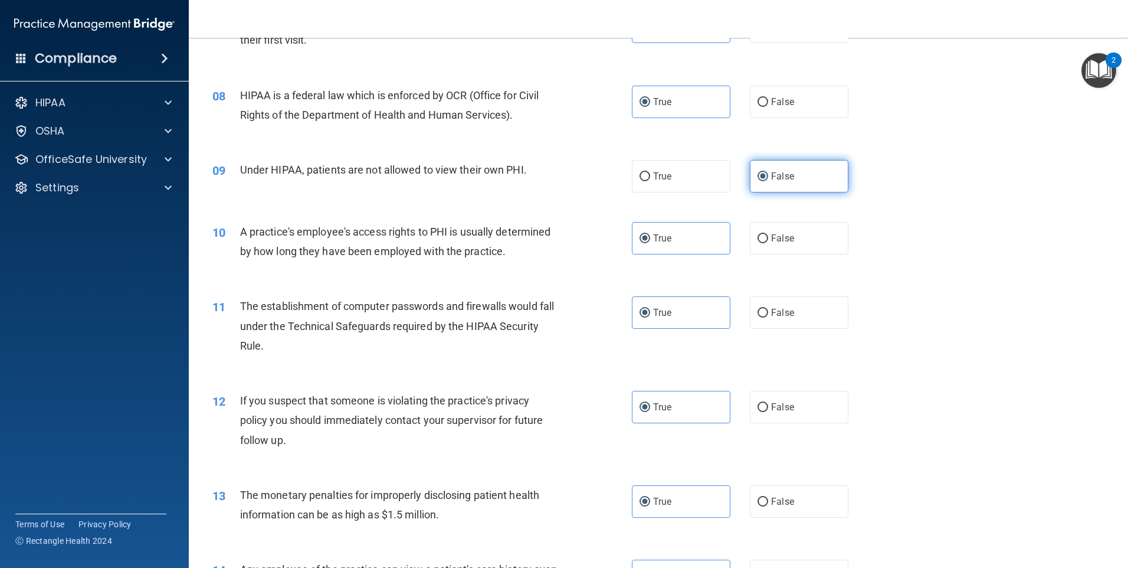
scroll to position [708, 0]
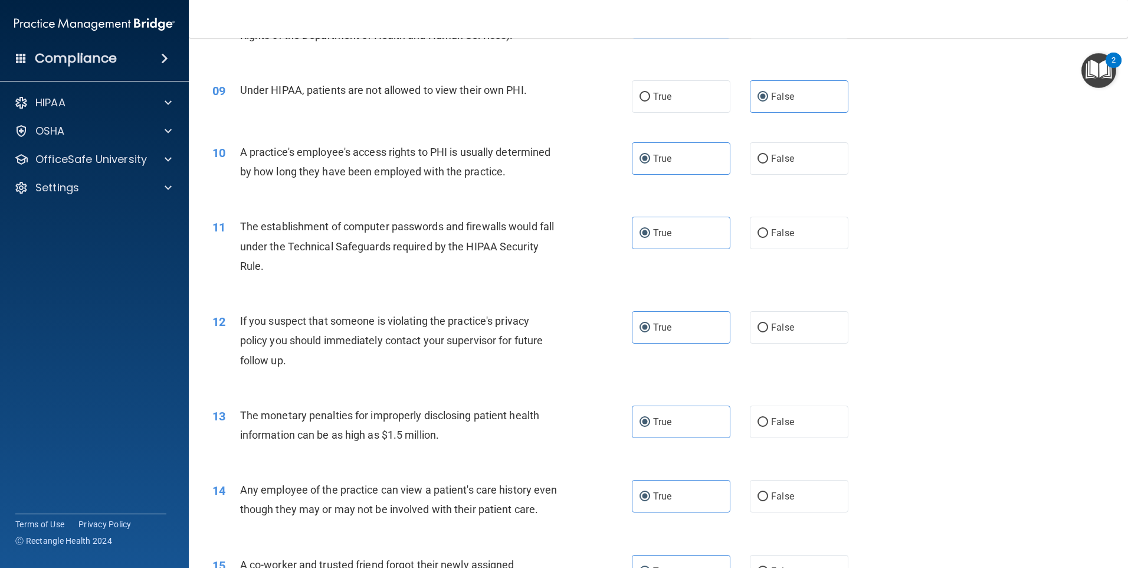
click at [809, 177] on div "10 A practice's employee's access rights to PHI is usually determined by how lo…" at bounding box center [659, 164] width 910 height 74
click at [809, 162] on label "False" at bounding box center [799, 158] width 99 height 32
click at [768, 162] on input "False" at bounding box center [763, 159] width 11 height 9
radio input "true"
radio input "false"
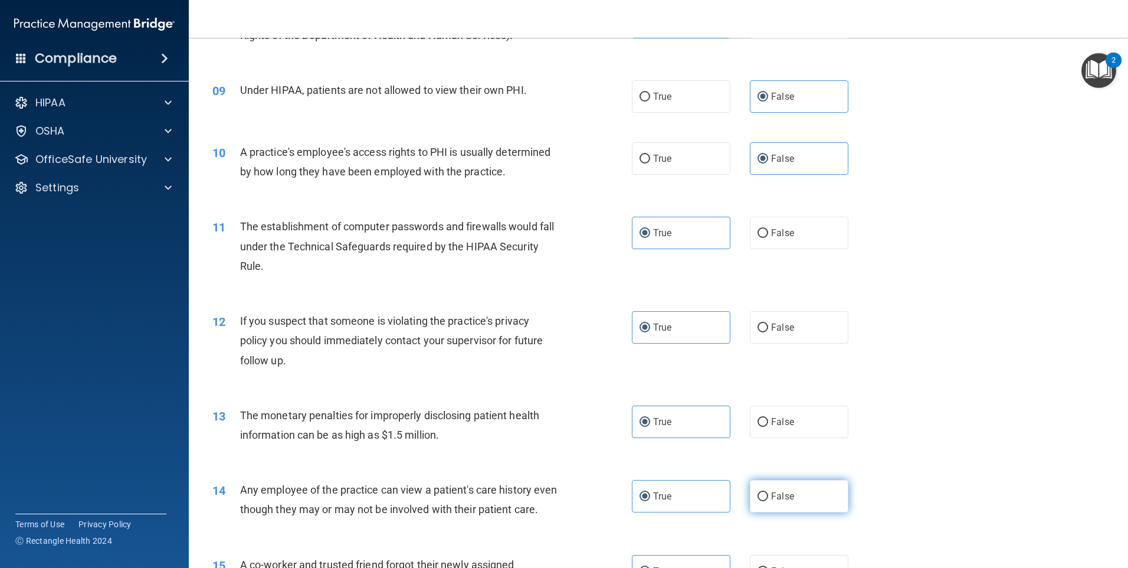
click at [796, 496] on label "False" at bounding box center [799, 496] width 99 height 32
click at [768, 496] on input "False" at bounding box center [763, 496] width 11 height 9
radio input "true"
radio input "false"
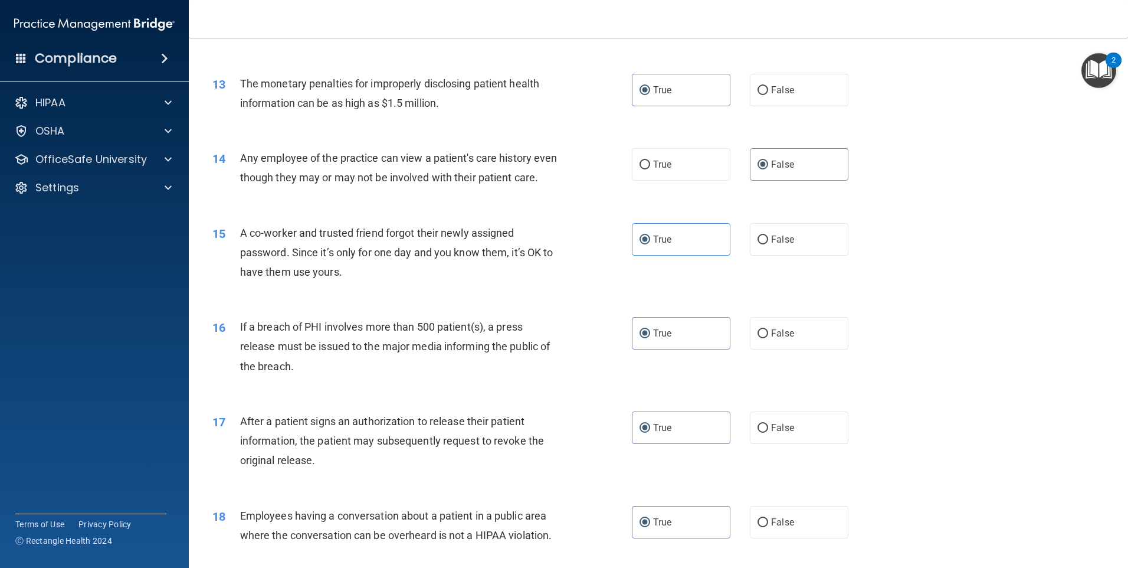
scroll to position [1121, 0]
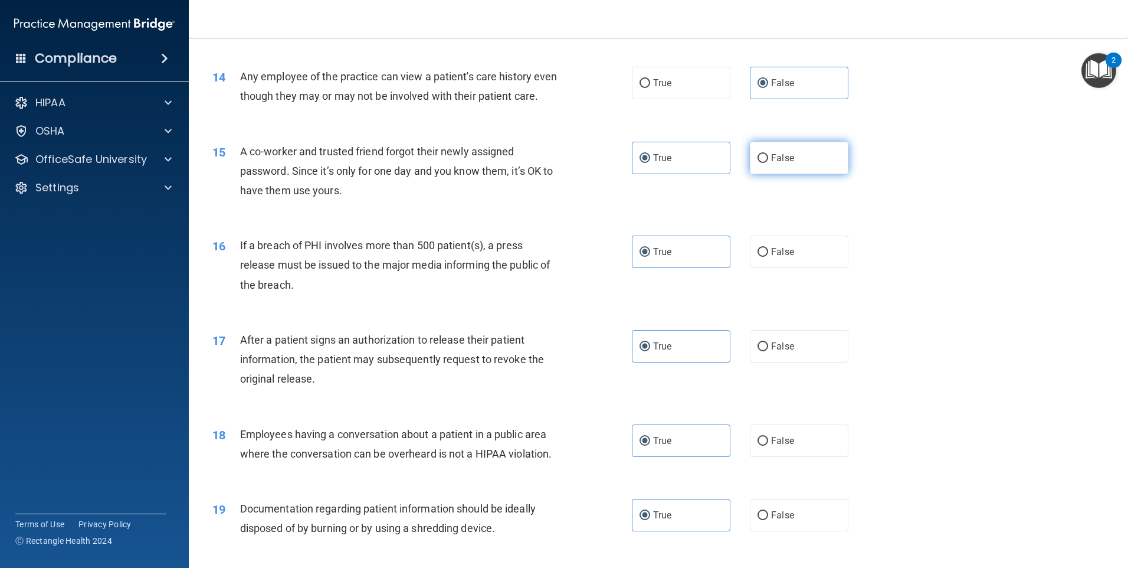
click at [787, 163] on span "False" at bounding box center [782, 157] width 23 height 11
click at [768, 163] on input "False" at bounding box center [763, 158] width 11 height 9
radio input "true"
radio input "false"
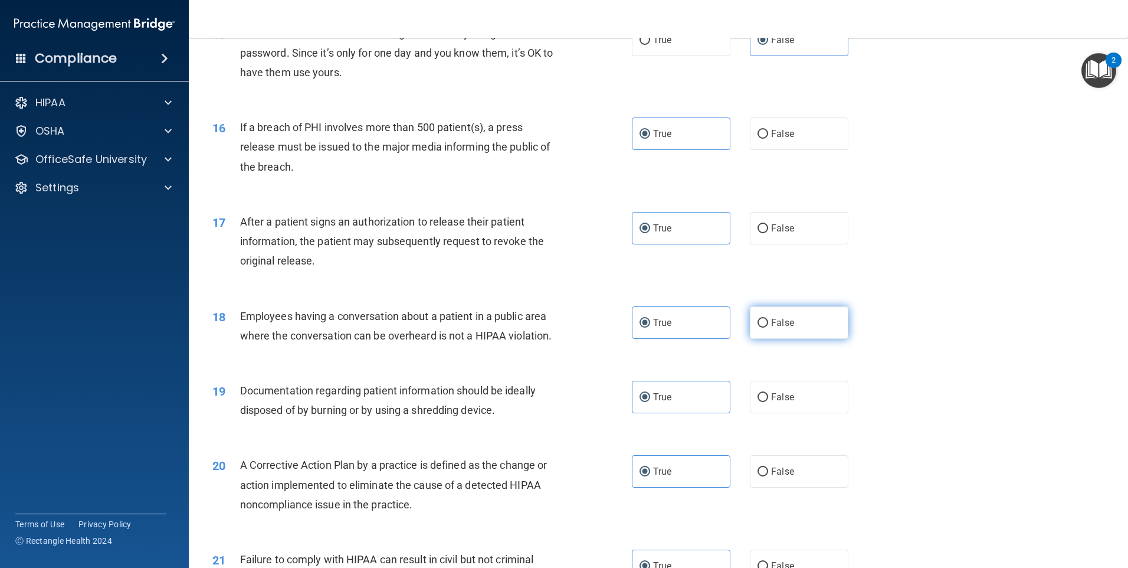
click at [780, 331] on label "False" at bounding box center [799, 322] width 99 height 32
click at [768, 328] on input "False" at bounding box center [763, 323] width 11 height 9
radio input "true"
radio input "false"
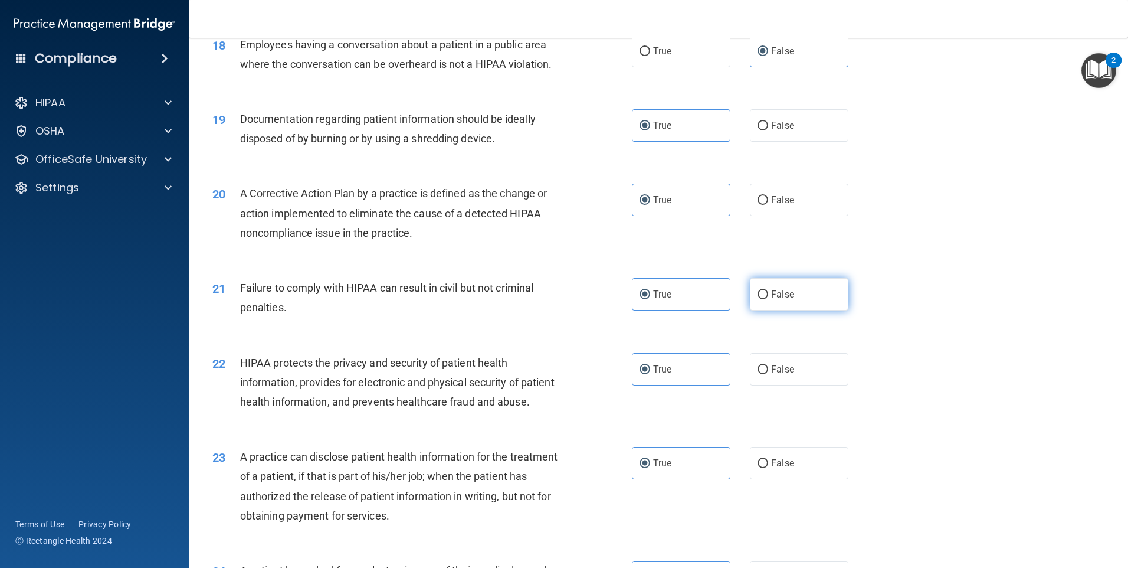
scroll to position [1535, 0]
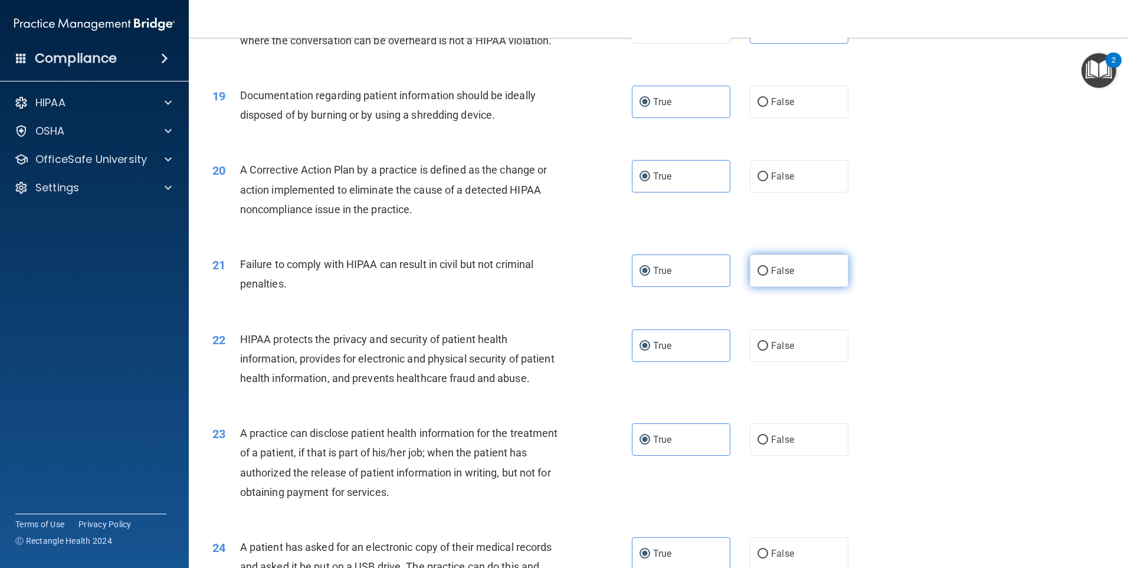
click at [799, 287] on label "False" at bounding box center [799, 270] width 99 height 32
click at [768, 276] on input "False" at bounding box center [763, 271] width 11 height 9
radio input "true"
radio input "false"
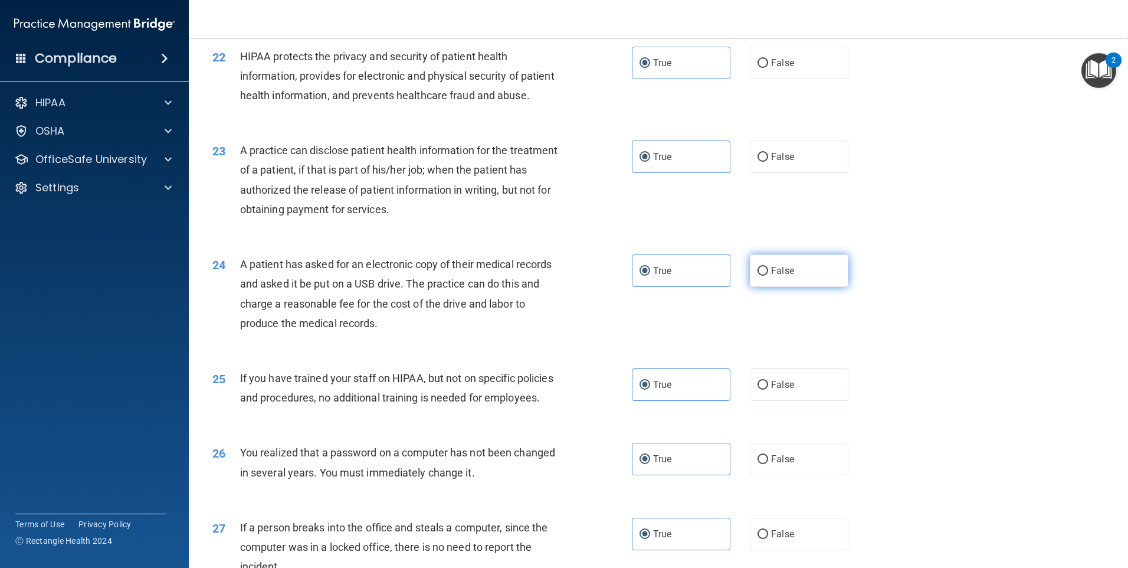
scroll to position [1830, 0]
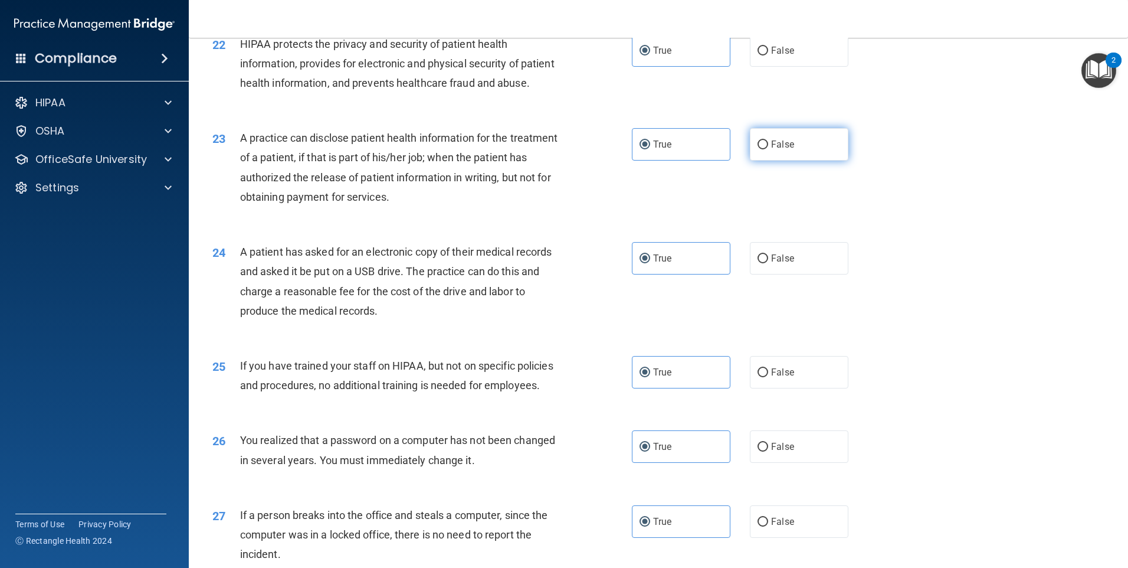
click at [791, 161] on label "False" at bounding box center [799, 144] width 99 height 32
click at [768, 149] on input "False" at bounding box center [763, 144] width 11 height 9
radio input "true"
radio input "false"
click at [771, 388] on label "False" at bounding box center [799, 372] width 99 height 32
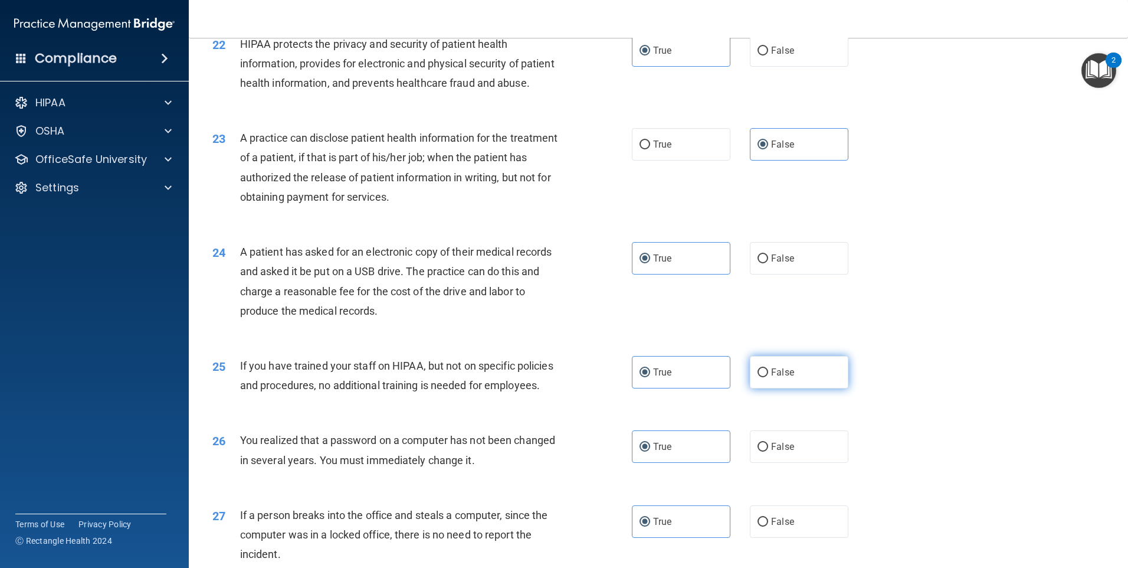
click at [768, 377] on input "False" at bounding box center [763, 372] width 11 height 9
radio input "true"
radio input "false"
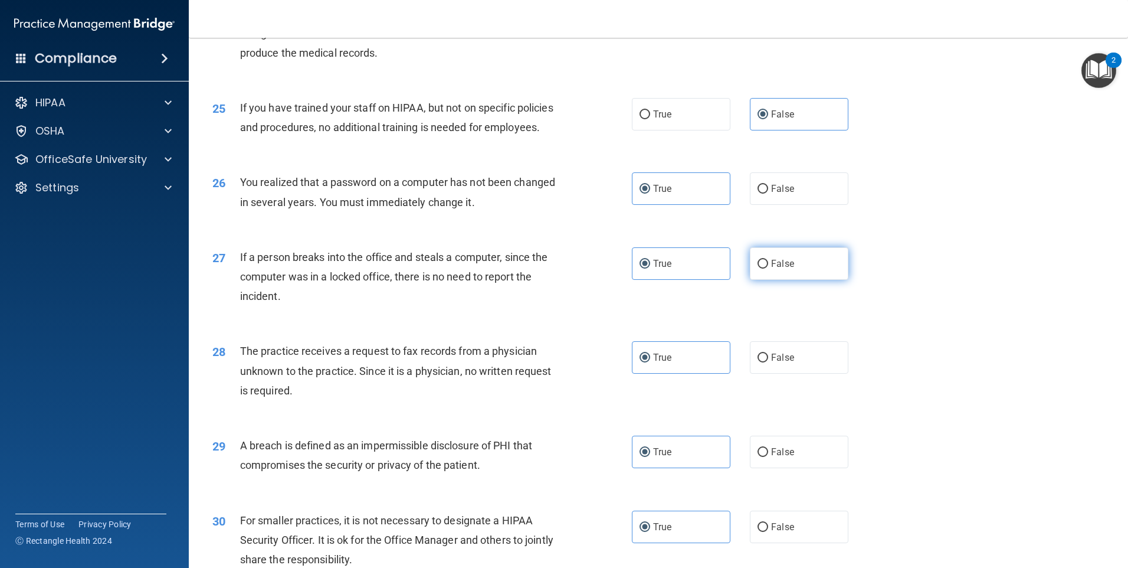
scroll to position [2125, 0]
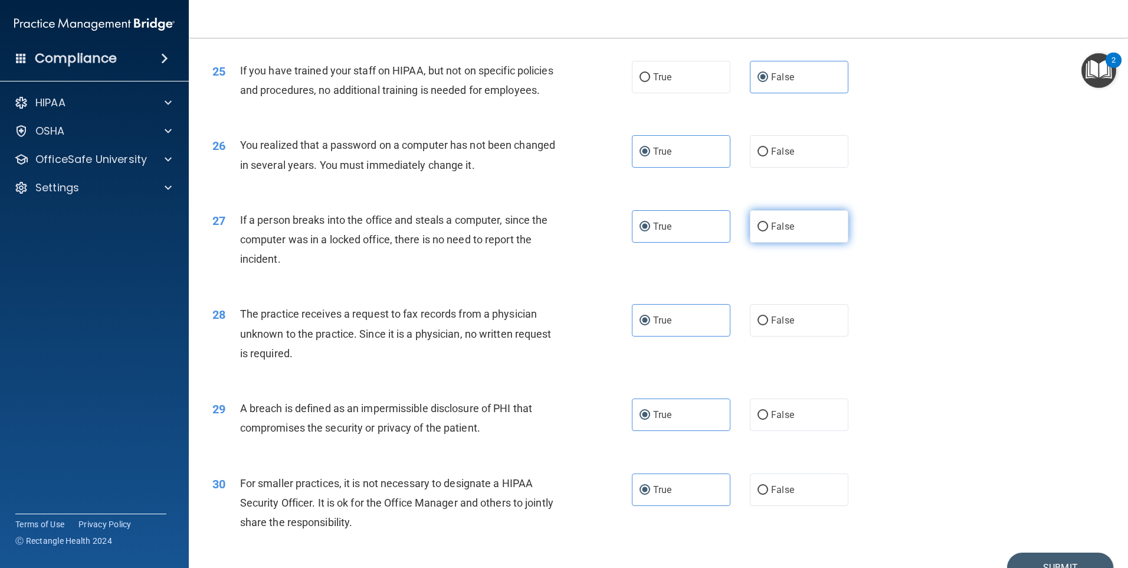
click at [813, 243] on label "False" at bounding box center [799, 226] width 99 height 32
click at [768, 231] on input "False" at bounding box center [763, 227] width 11 height 9
radio input "true"
radio input "false"
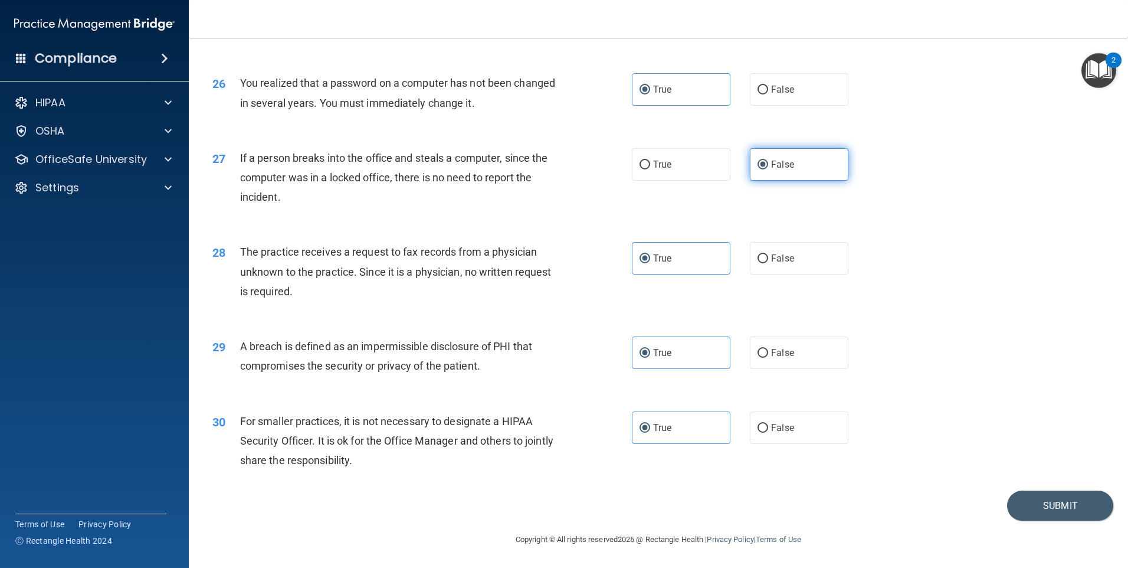
scroll to position [2245, 0]
click at [798, 264] on label "False" at bounding box center [799, 258] width 99 height 32
click at [768, 263] on input "False" at bounding box center [763, 258] width 11 height 9
radio input "true"
radio input "false"
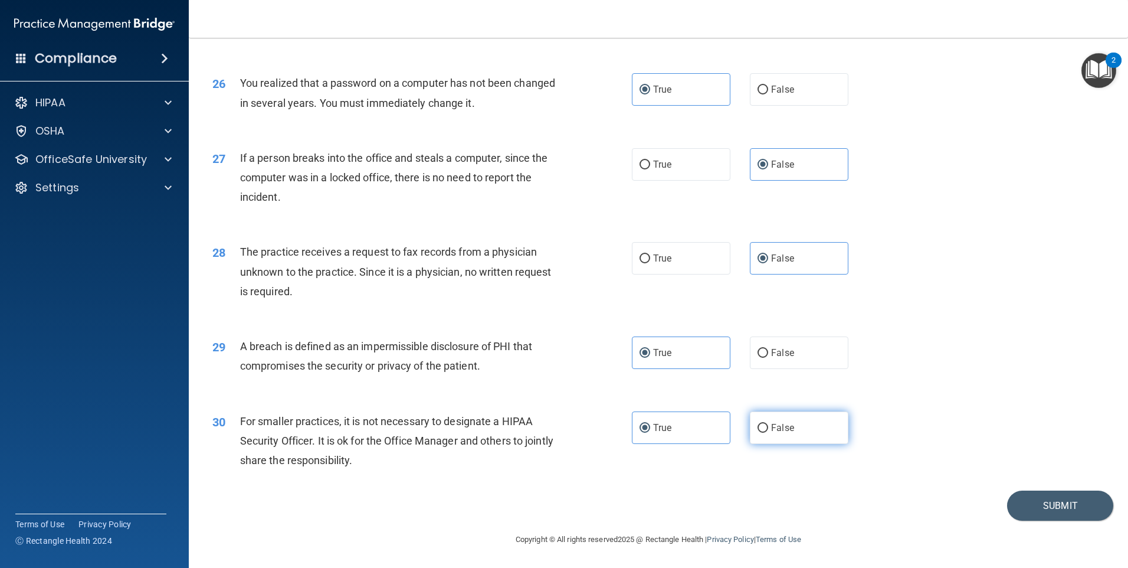
click at [776, 420] on label "False" at bounding box center [799, 427] width 99 height 32
click at [768, 424] on input "False" at bounding box center [763, 428] width 11 height 9
radio input "true"
radio input "false"
click at [1031, 505] on button "Submit" at bounding box center [1061, 505] width 106 height 30
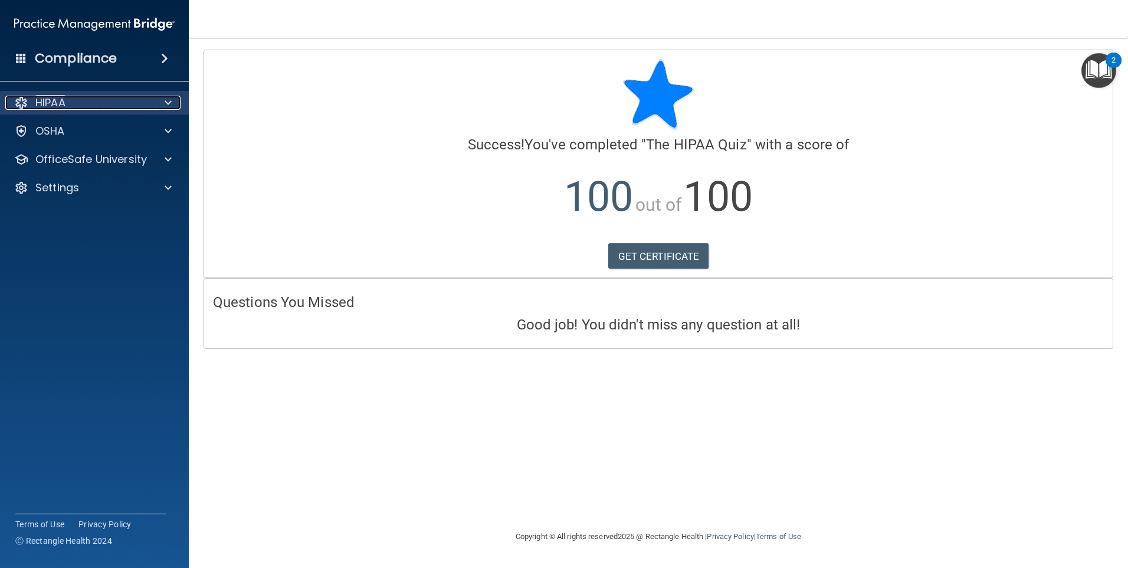
click at [166, 105] on span at bounding box center [168, 103] width 7 height 14
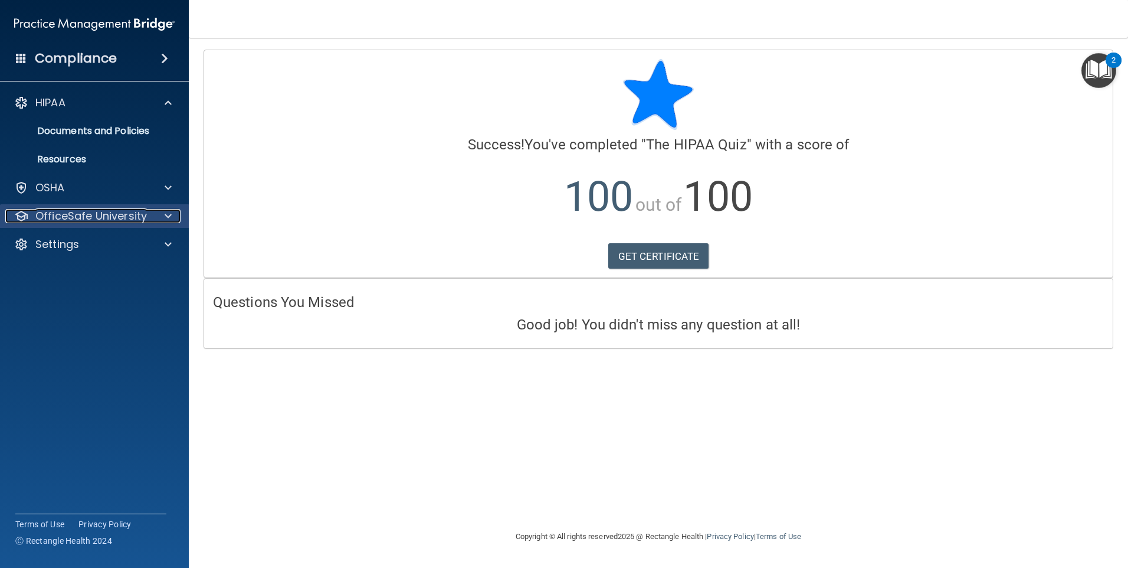
click at [168, 214] on span at bounding box center [168, 216] width 7 height 14
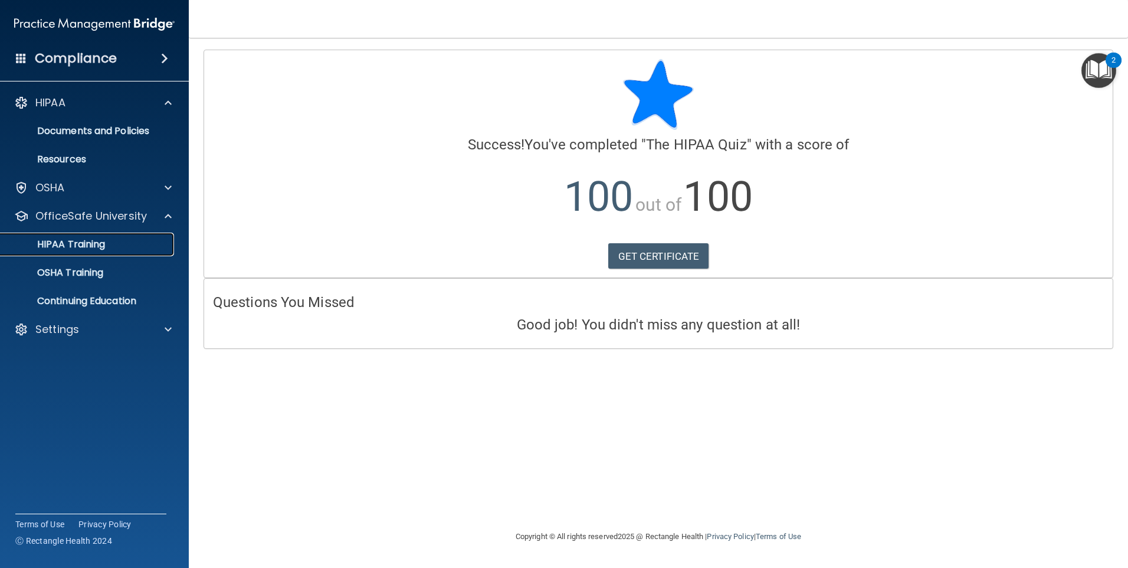
click at [73, 245] on p "HIPAA Training" at bounding box center [56, 244] width 97 height 12
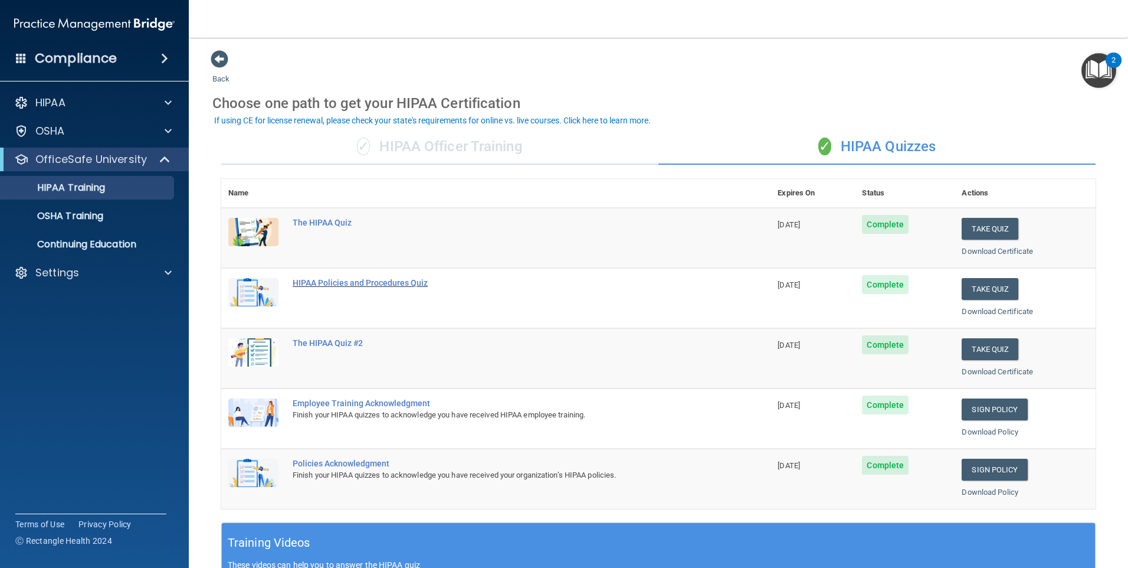
click at [414, 283] on div "HIPAA Policies and Procedures Quiz" at bounding box center [502, 282] width 419 height 9
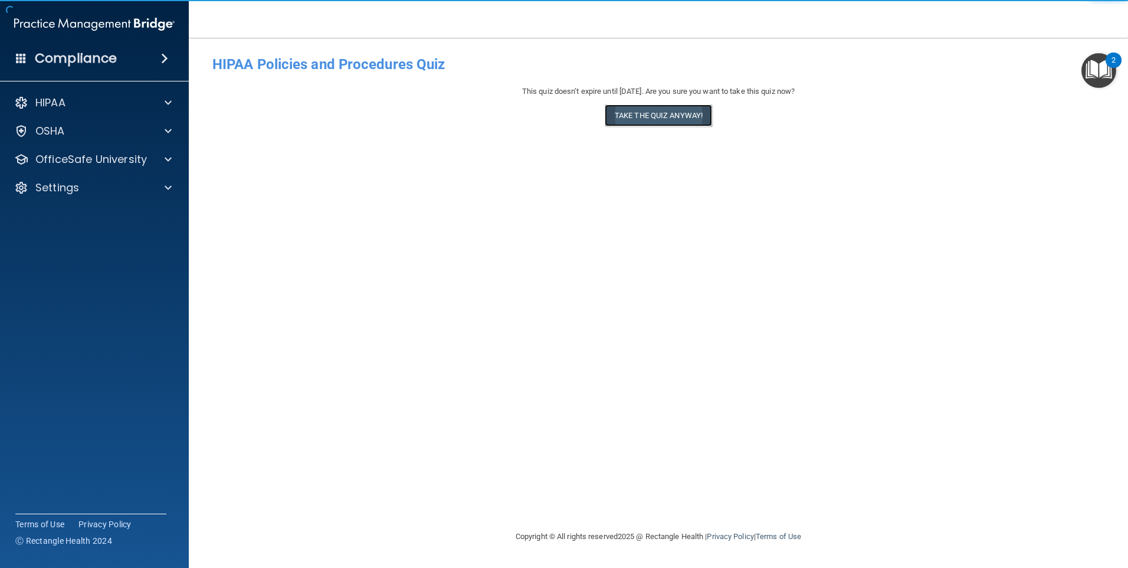
click at [669, 118] on button "Take the quiz anyway!" at bounding box center [658, 115] width 107 height 22
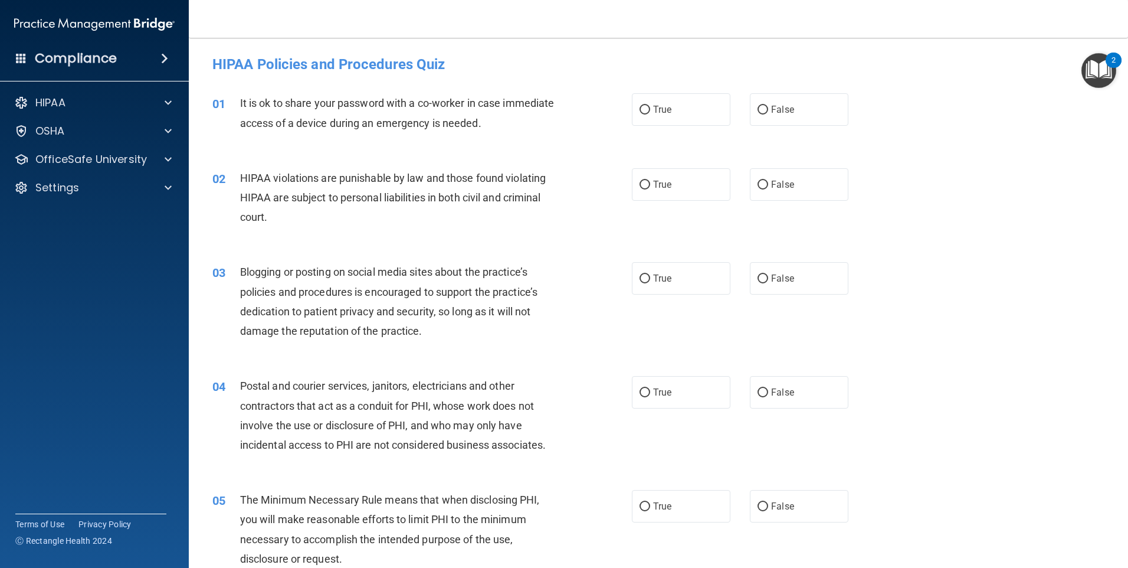
drag, startPoint x: 672, startPoint y: 118, endPoint x: 679, endPoint y: 159, distance: 41.3
click at [672, 118] on label "True" at bounding box center [681, 109] width 99 height 32
click at [650, 115] on input "True" at bounding box center [645, 110] width 11 height 9
radio input "true"
click at [683, 173] on label "True" at bounding box center [681, 184] width 99 height 32
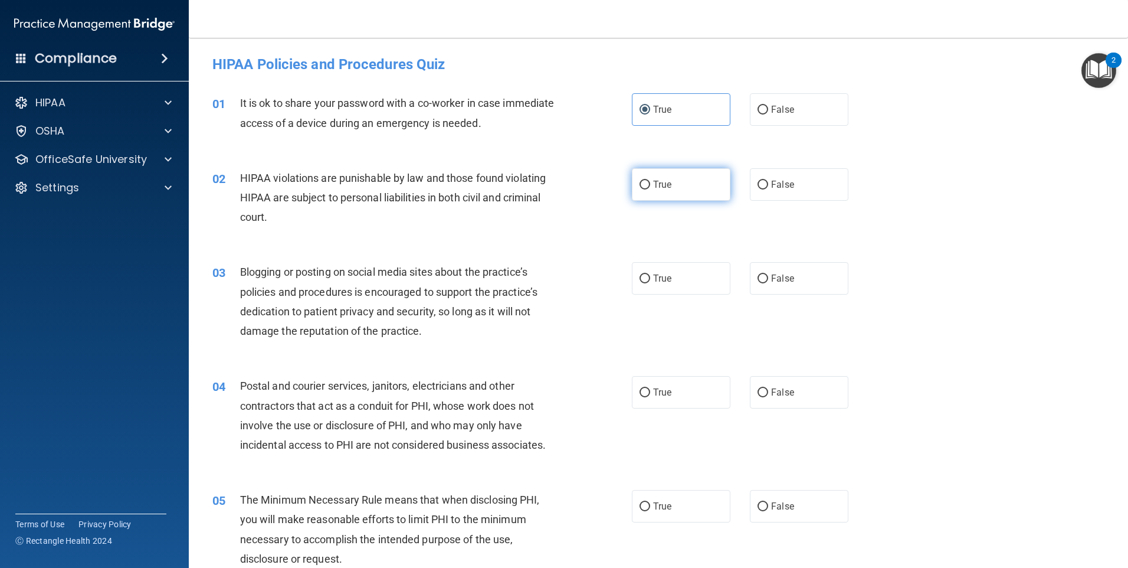
click at [650, 181] on input "True" at bounding box center [645, 185] width 11 height 9
radio input "true"
click at [691, 279] on label "True" at bounding box center [681, 278] width 99 height 32
click at [650, 279] on input "True" at bounding box center [645, 278] width 11 height 9
radio input "true"
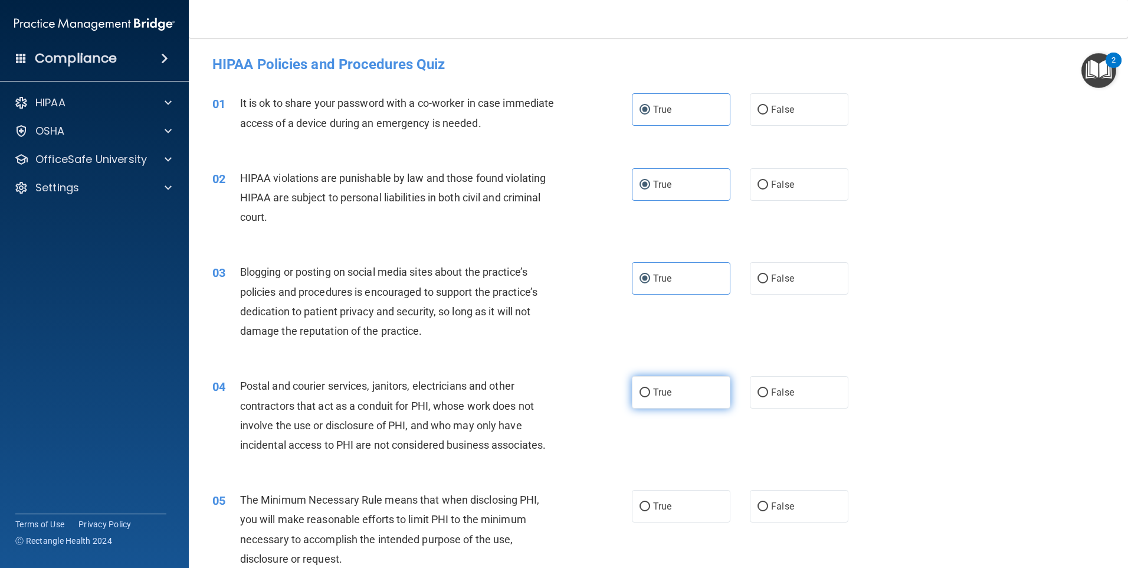
click at [684, 381] on label "True" at bounding box center [681, 392] width 99 height 32
click at [650, 388] on input "True" at bounding box center [645, 392] width 11 height 9
radio input "true"
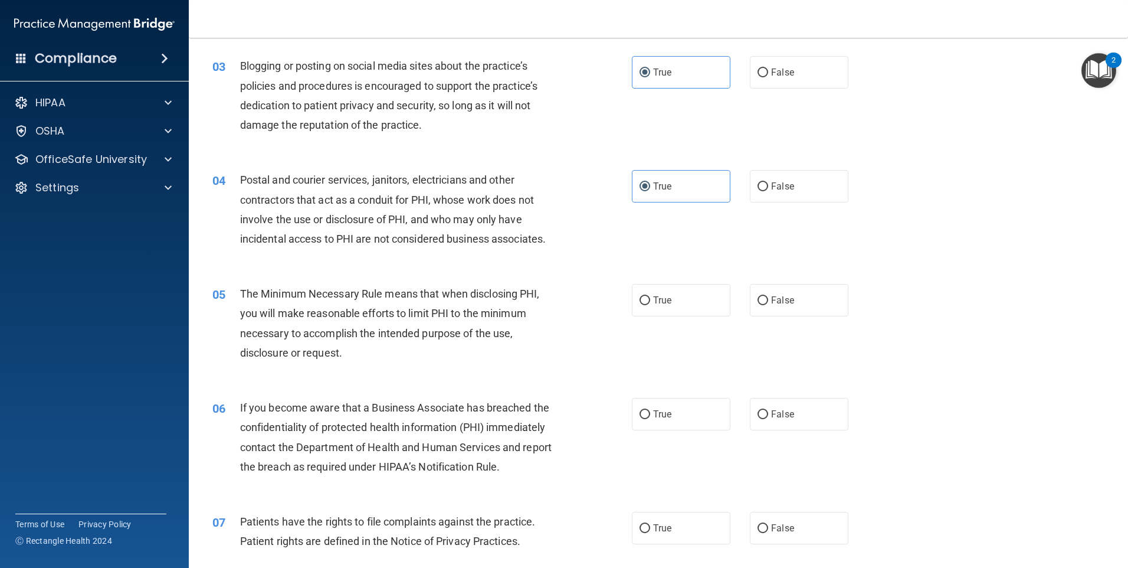
scroll to position [236, 0]
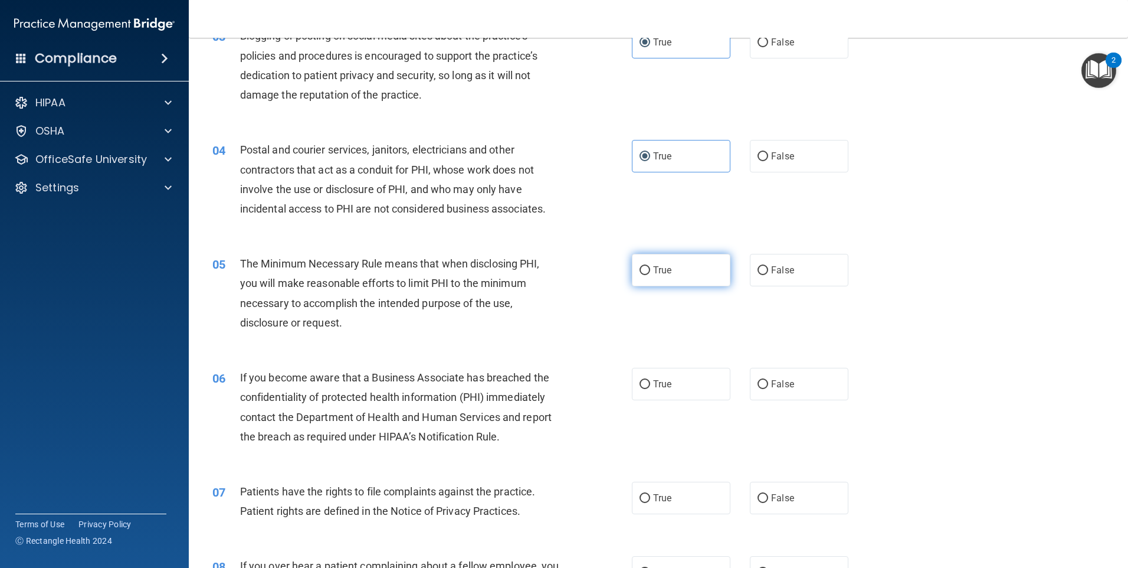
click at [686, 267] on label "True" at bounding box center [681, 270] width 99 height 32
click at [650, 267] on input "True" at bounding box center [645, 270] width 11 height 9
radio input "true"
click at [692, 384] on label "True" at bounding box center [681, 384] width 99 height 32
click at [650, 384] on input "True" at bounding box center [645, 384] width 11 height 9
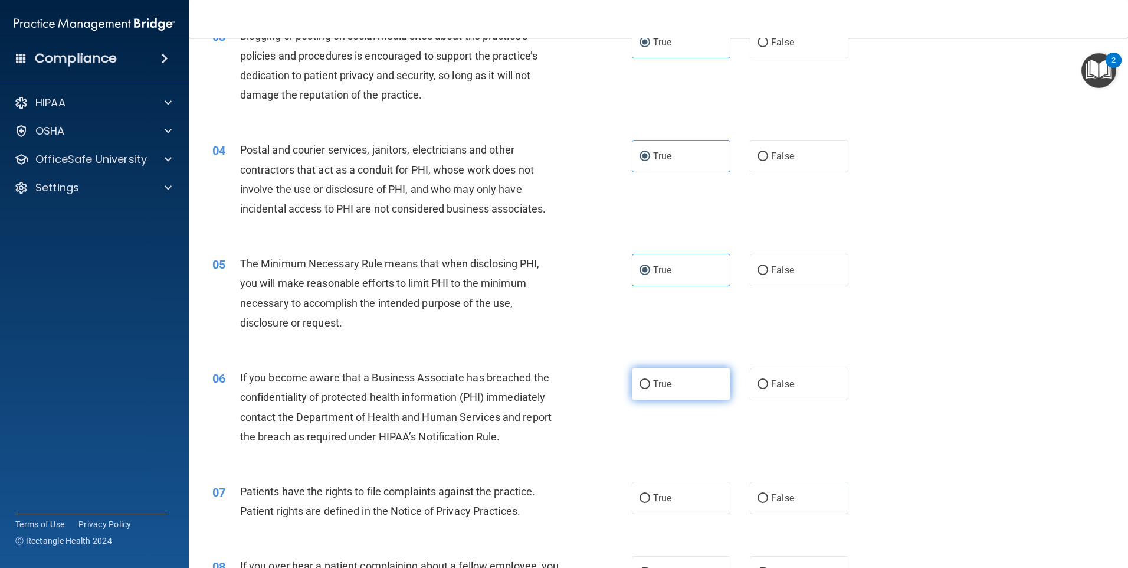
radio input "true"
click at [696, 505] on label "True" at bounding box center [681, 498] width 99 height 32
click at [650, 503] on input "True" at bounding box center [645, 498] width 11 height 9
radio input "true"
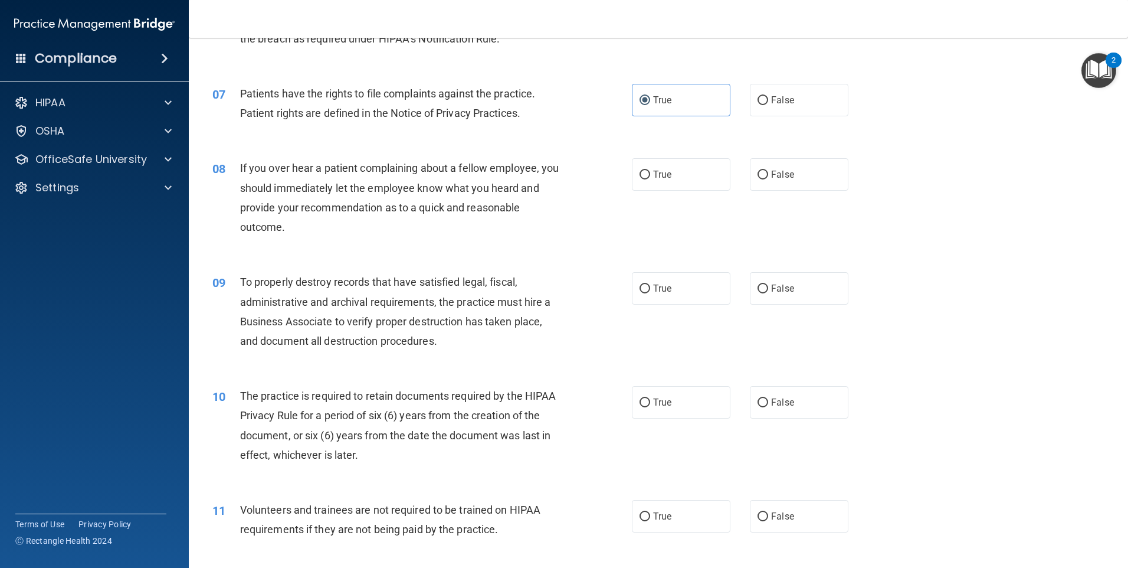
scroll to position [649, 0]
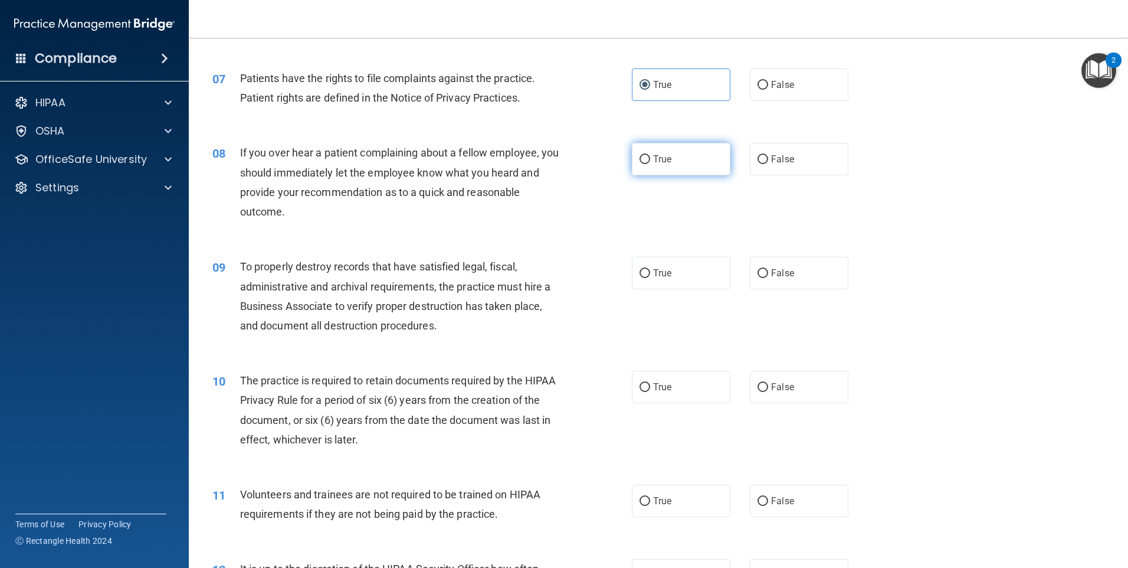
click at [695, 169] on label "True" at bounding box center [681, 159] width 99 height 32
click at [650, 164] on input "True" at bounding box center [645, 159] width 11 height 9
radio input "true"
click at [695, 286] on label "True" at bounding box center [681, 273] width 99 height 32
click at [650, 278] on input "True" at bounding box center [645, 273] width 11 height 9
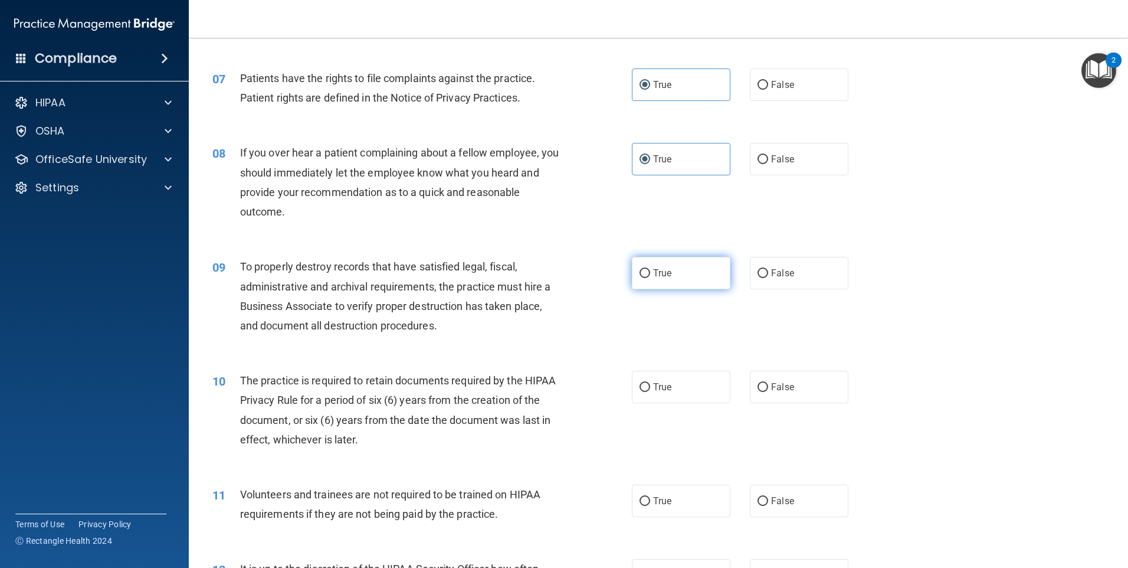
radio input "true"
click at [694, 383] on label "True" at bounding box center [681, 387] width 99 height 32
click at [650, 383] on input "True" at bounding box center [645, 387] width 11 height 9
radio input "true"
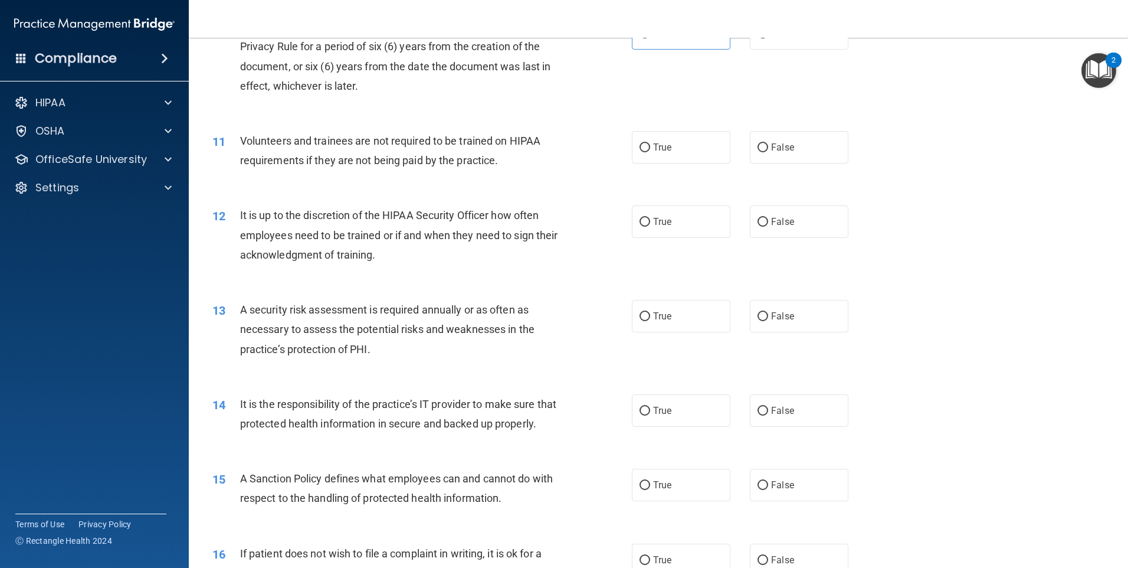
scroll to position [1003, 0]
click at [685, 151] on label "True" at bounding box center [681, 146] width 99 height 32
click at [650, 151] on input "True" at bounding box center [645, 147] width 11 height 9
radio input "true"
click at [687, 221] on label "True" at bounding box center [681, 221] width 99 height 32
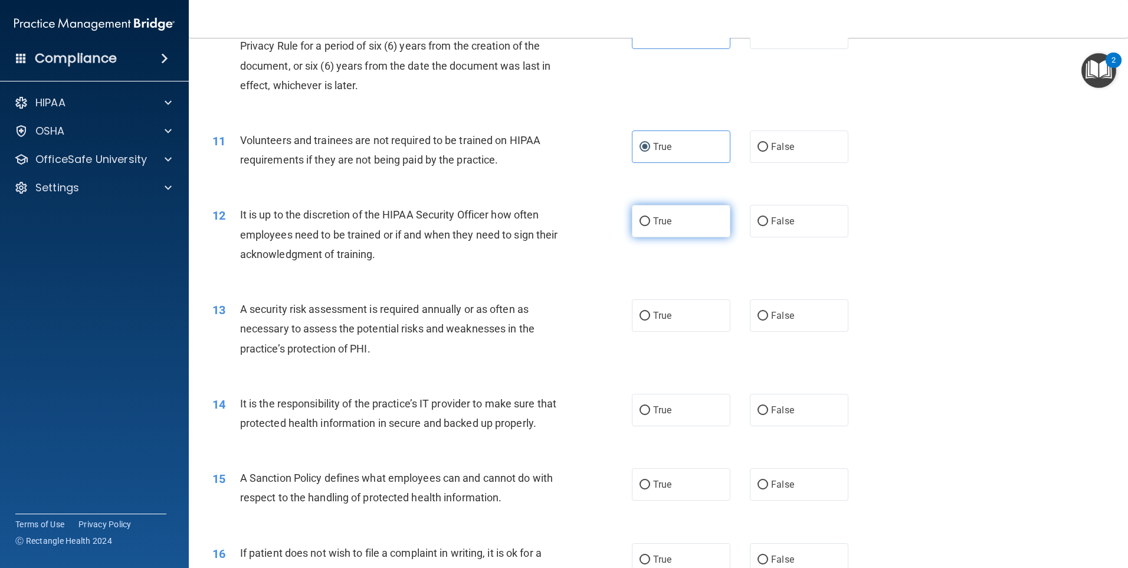
click at [650, 221] on input "True" at bounding box center [645, 221] width 11 height 9
radio input "true"
click at [681, 317] on label "True" at bounding box center [681, 315] width 99 height 32
click at [650, 317] on input "True" at bounding box center [645, 316] width 11 height 9
radio input "true"
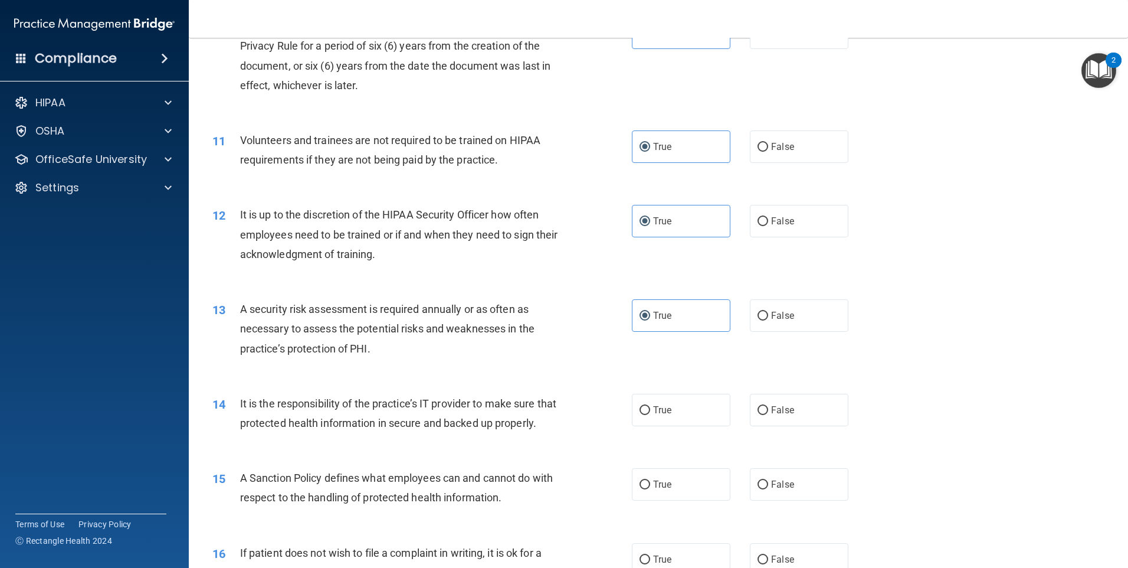
drag, startPoint x: 681, startPoint y: 416, endPoint x: 708, endPoint y: 365, distance: 57.3
click at [682, 416] on label "True" at bounding box center [681, 410] width 99 height 32
click at [650, 415] on input "True" at bounding box center [645, 410] width 11 height 9
radio input "true"
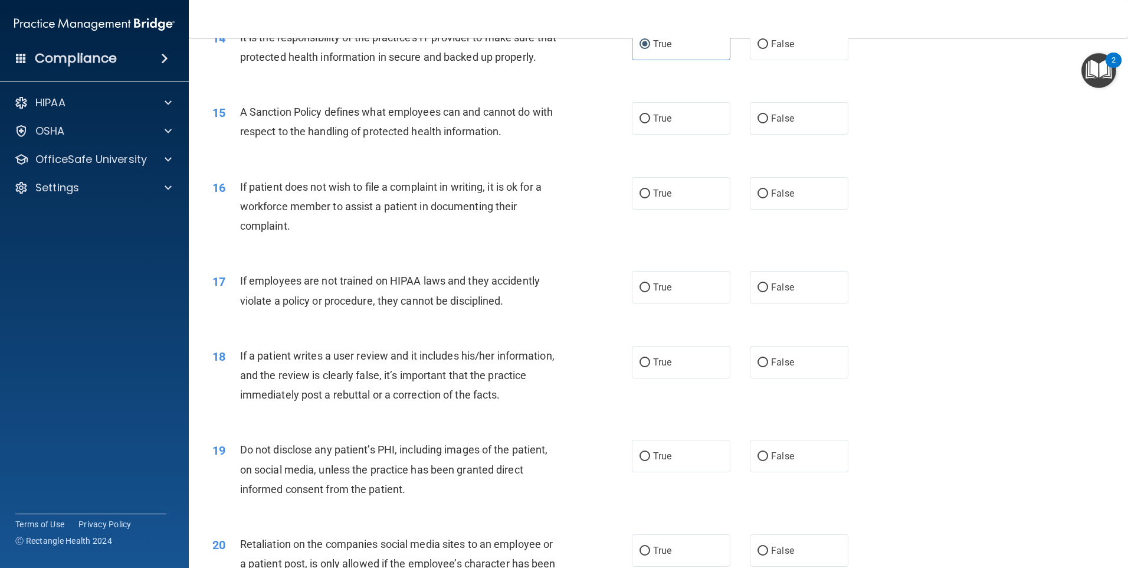
scroll to position [1239, 0]
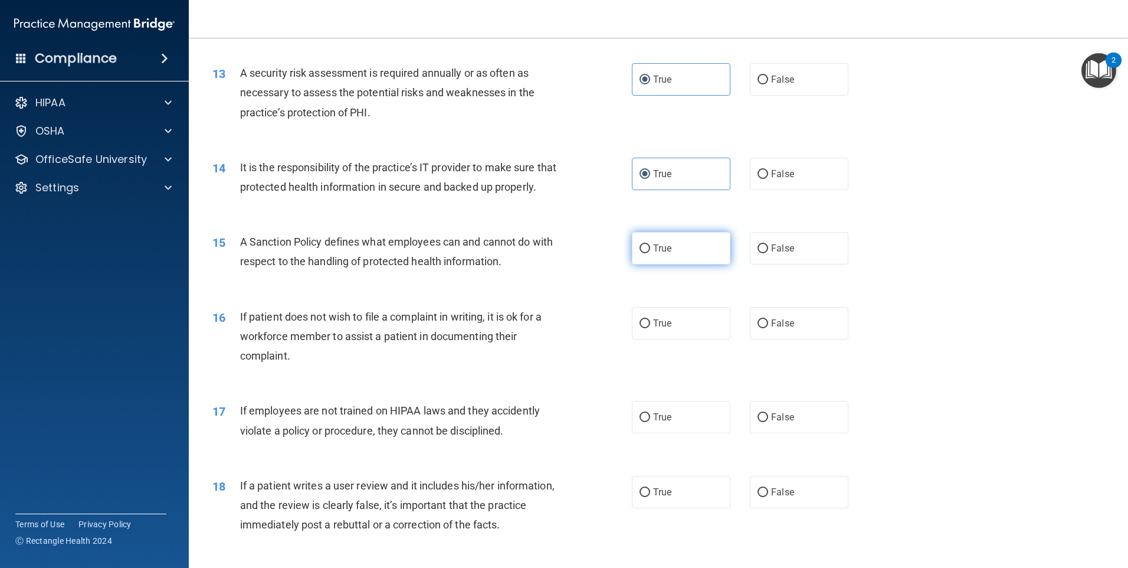
click at [687, 264] on label "True" at bounding box center [681, 248] width 99 height 32
click at [650, 253] on input "True" at bounding box center [645, 248] width 11 height 9
radio input "true"
click at [688, 339] on label "True" at bounding box center [681, 323] width 99 height 32
click at [650, 328] on input "True" at bounding box center [645, 323] width 11 height 9
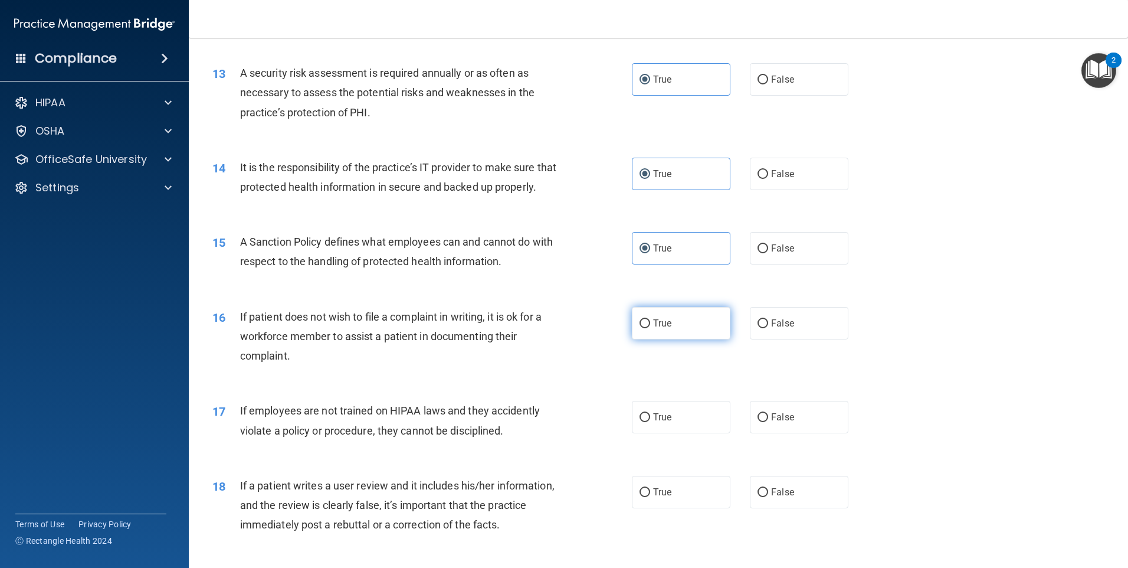
radio input "true"
click at [689, 428] on label "True" at bounding box center [681, 417] width 99 height 32
click at [650, 422] on input "True" at bounding box center [645, 417] width 11 height 9
radio input "true"
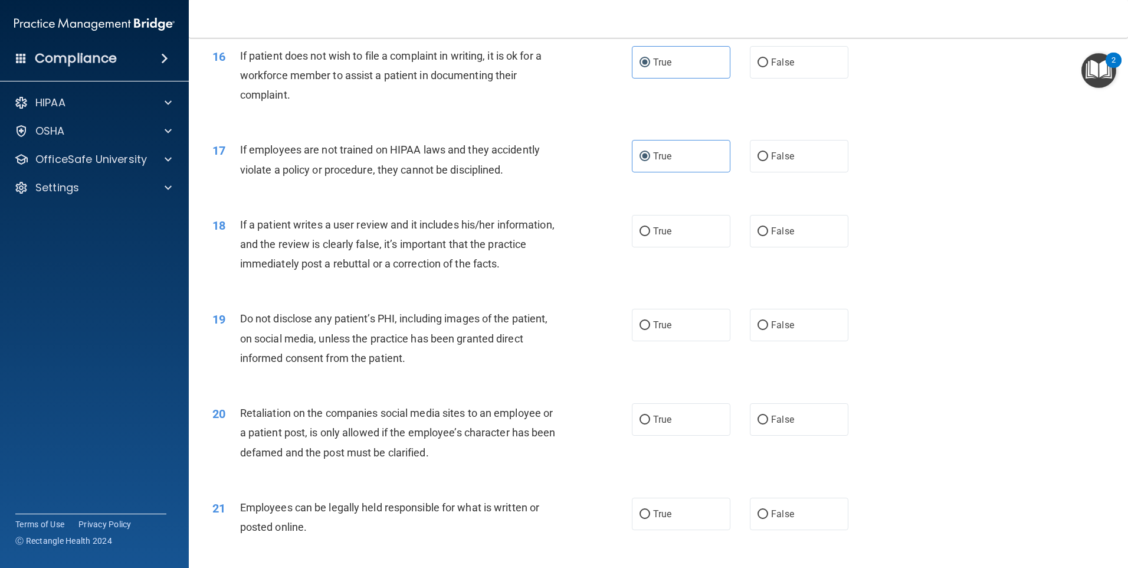
scroll to position [1535, 0]
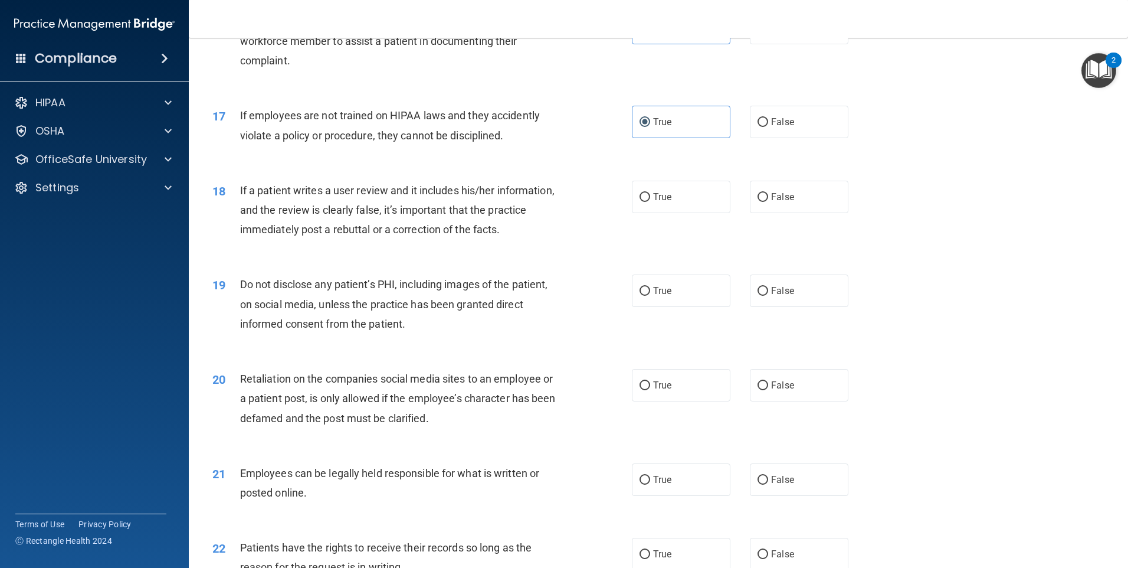
click at [692, 199] on div "18 If a patient writes a user review and it includes his/her information, and t…" at bounding box center [659, 213] width 910 height 94
click at [682, 213] on label "True" at bounding box center [681, 197] width 99 height 32
click at [650, 202] on input "True" at bounding box center [645, 197] width 11 height 9
radio input "true"
click at [682, 307] on label "True" at bounding box center [681, 290] width 99 height 32
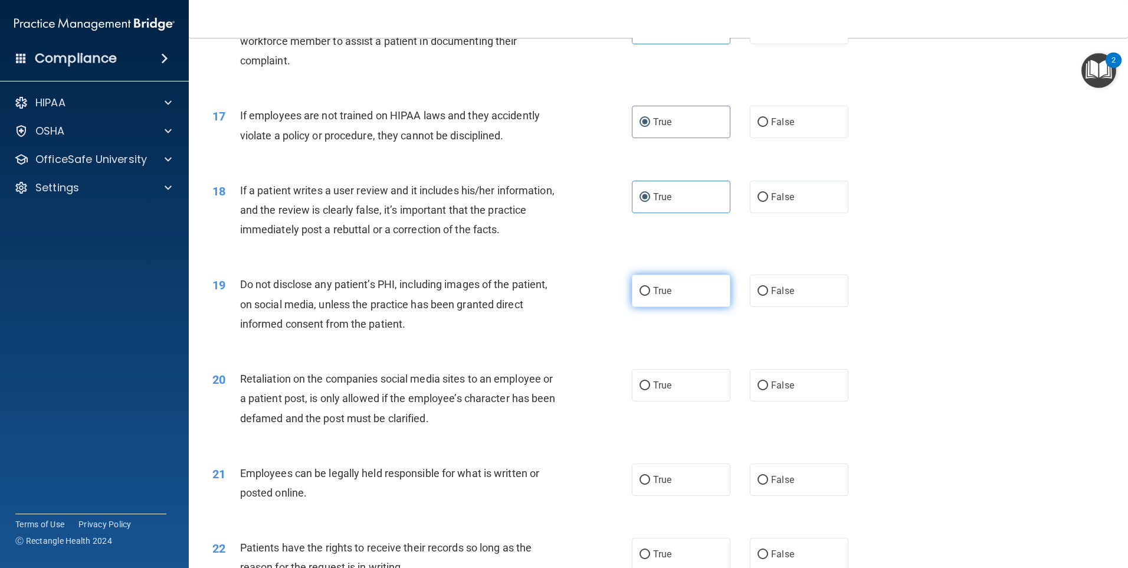
click at [650, 296] on input "True" at bounding box center [645, 291] width 11 height 9
radio input "true"
click at [676, 401] on label "True" at bounding box center [681, 385] width 99 height 32
click at [650, 390] on input "True" at bounding box center [645, 385] width 11 height 9
radio input "true"
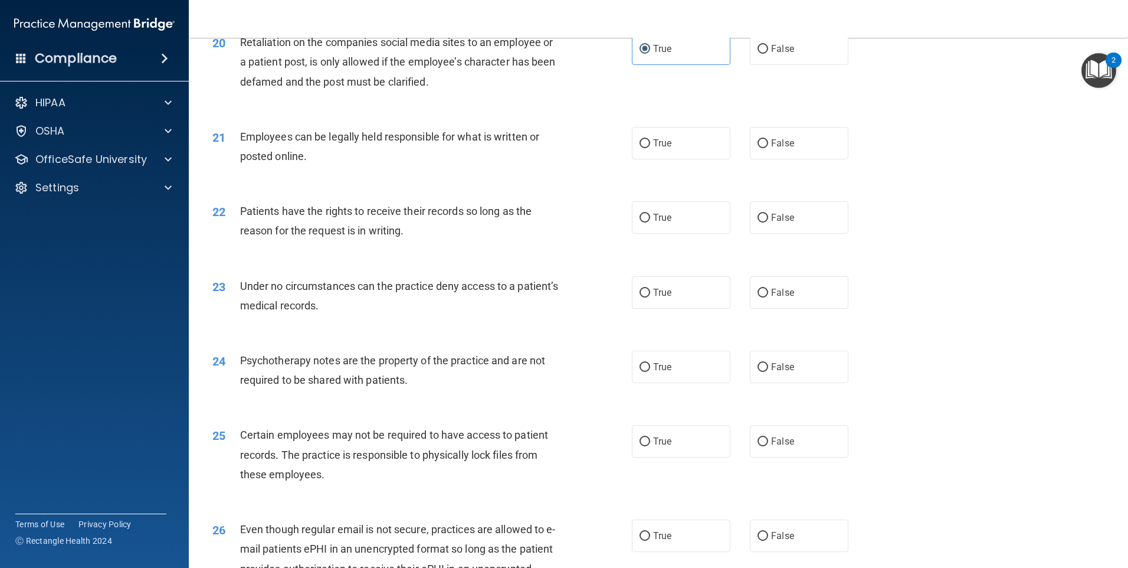
scroll to position [1889, 0]
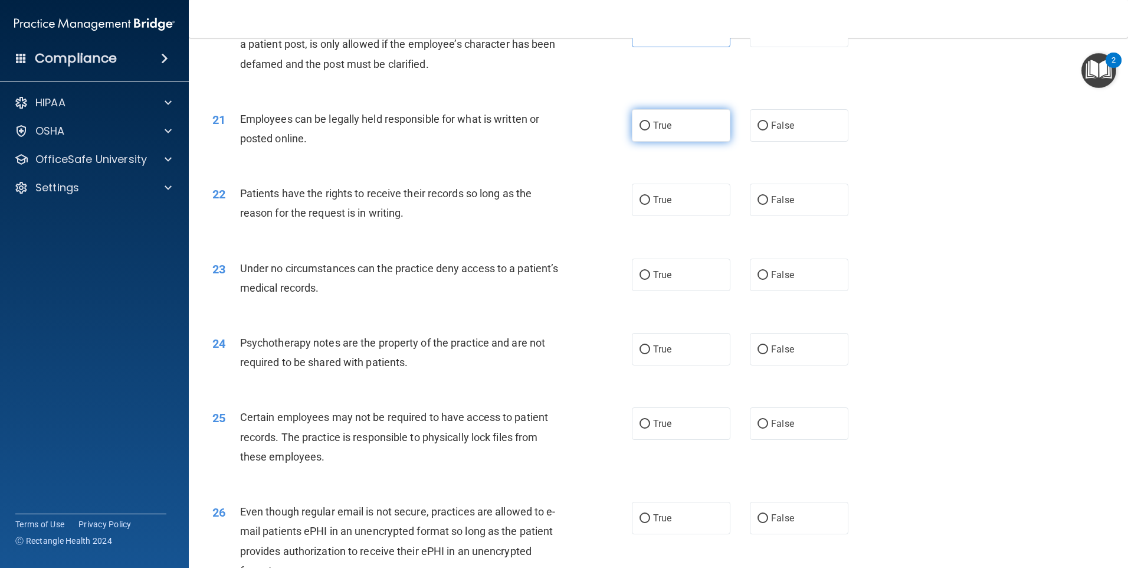
click at [683, 142] on label "True" at bounding box center [681, 125] width 99 height 32
click at [650, 130] on input "True" at bounding box center [645, 126] width 11 height 9
radio input "true"
click at [686, 216] on label "True" at bounding box center [681, 200] width 99 height 32
click at [650, 205] on input "True" at bounding box center [645, 200] width 11 height 9
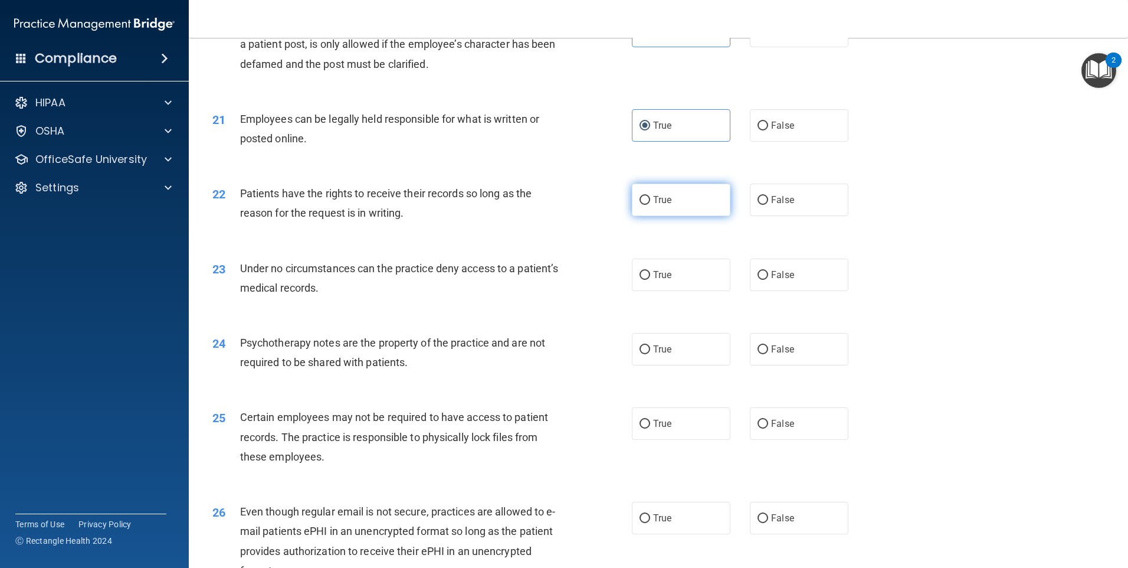
radio input "true"
click at [682, 291] on label "True" at bounding box center [681, 275] width 99 height 32
click at [650, 280] on input "True" at bounding box center [645, 275] width 11 height 9
radio input "true"
click at [682, 365] on label "True" at bounding box center [681, 349] width 99 height 32
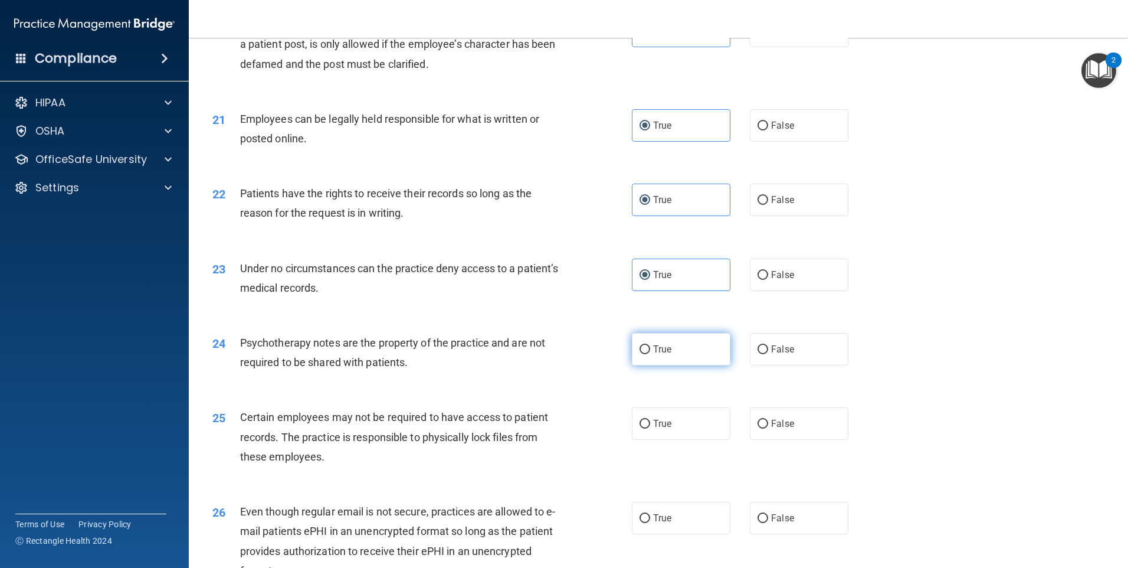
click at [650, 354] on input "True" at bounding box center [645, 349] width 11 height 9
radio input "true"
click at [683, 438] on label "True" at bounding box center [681, 423] width 99 height 32
click at [650, 428] on input "True" at bounding box center [645, 424] width 11 height 9
radio input "true"
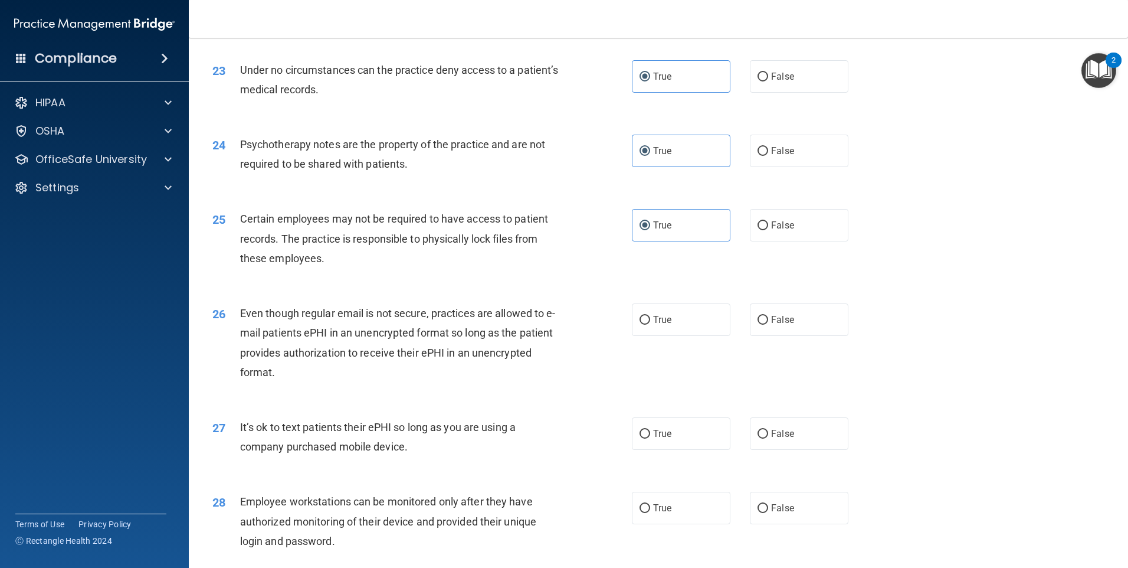
scroll to position [2184, 0]
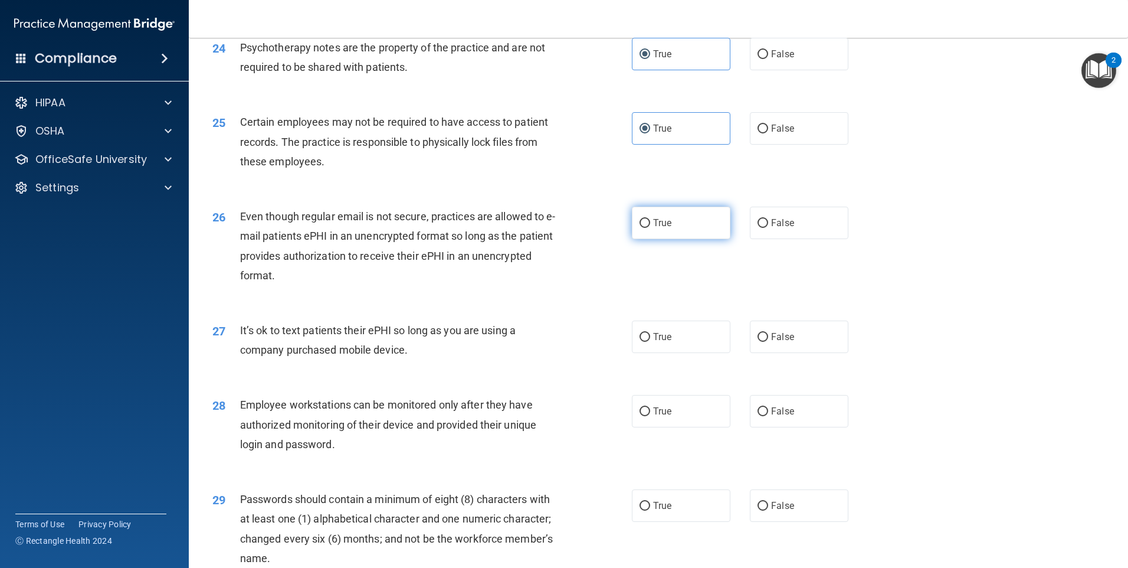
click at [684, 231] on label "True" at bounding box center [681, 223] width 99 height 32
click at [650, 228] on input "True" at bounding box center [645, 223] width 11 height 9
radio input "true"
click at [688, 348] on label "True" at bounding box center [681, 336] width 99 height 32
click at [650, 342] on input "True" at bounding box center [645, 337] width 11 height 9
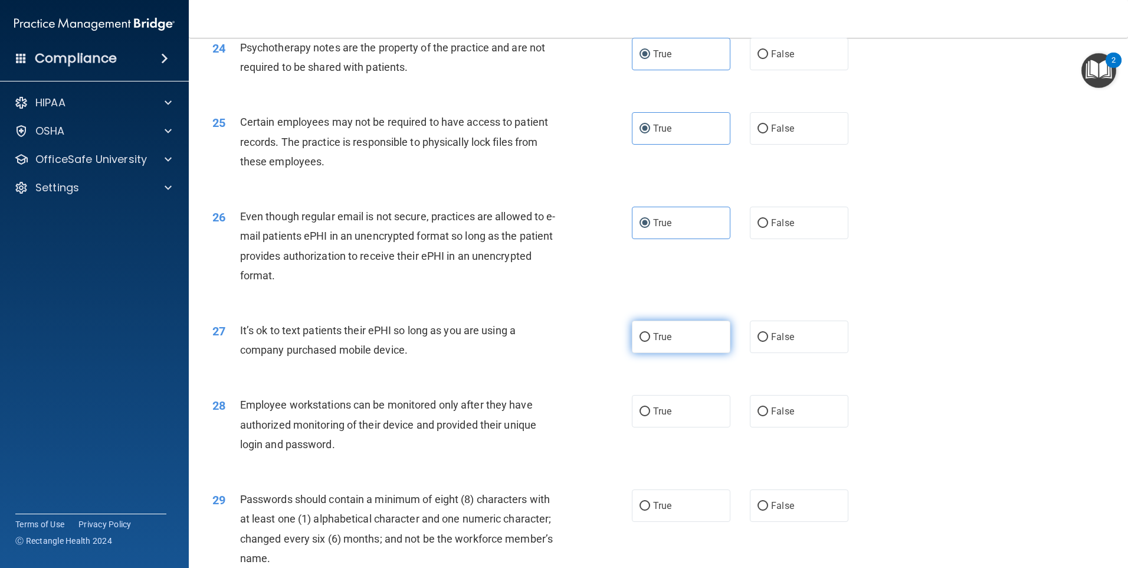
radio input "true"
click at [681, 427] on label "True" at bounding box center [681, 411] width 99 height 32
click at [650, 416] on input "True" at bounding box center [645, 411] width 11 height 9
radio input "true"
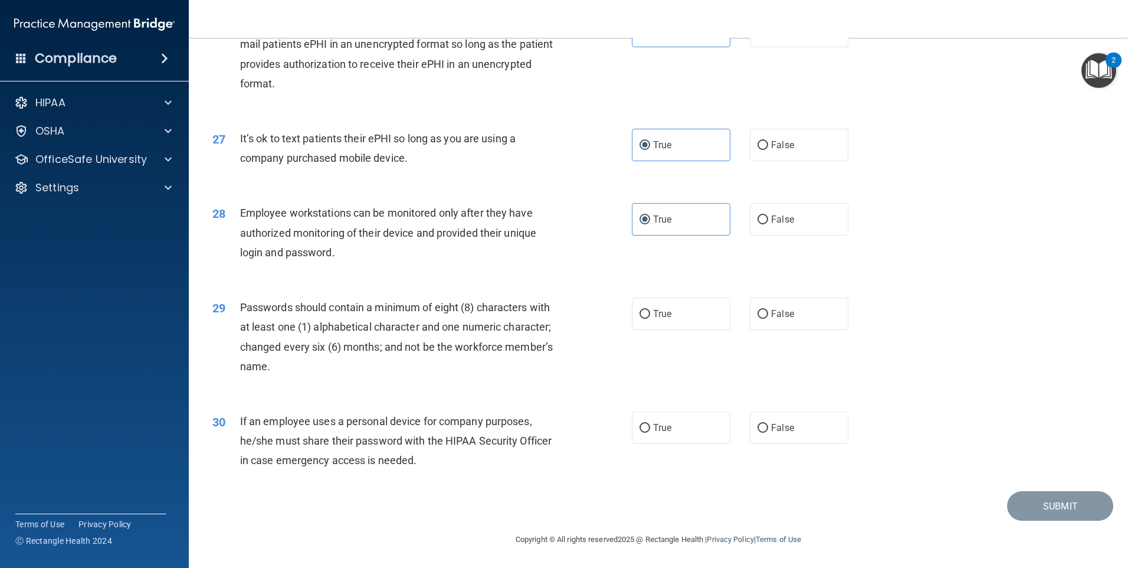
scroll to position [2395, 0]
click at [694, 306] on label "True" at bounding box center [681, 313] width 99 height 32
click at [650, 310] on input "True" at bounding box center [645, 314] width 11 height 9
radio input "true"
click at [692, 424] on label "True" at bounding box center [681, 427] width 99 height 32
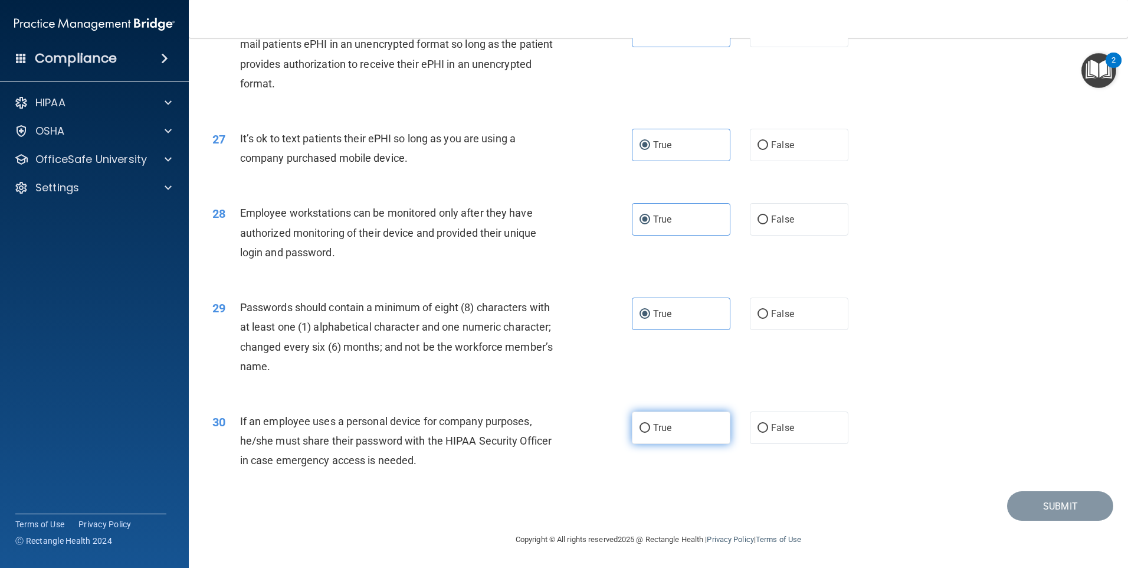
click at [650, 424] on input "True" at bounding box center [645, 428] width 11 height 9
radio input "true"
click at [1024, 509] on button "Submit" at bounding box center [1061, 506] width 106 height 30
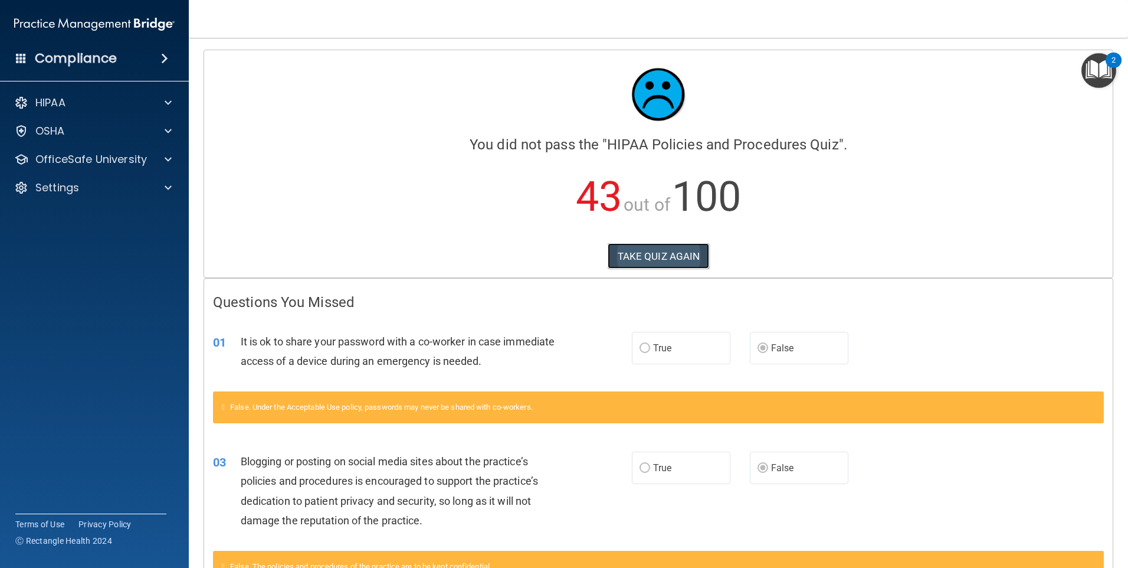
click at [649, 257] on button "TAKE QUIZ AGAIN" at bounding box center [659, 256] width 102 height 26
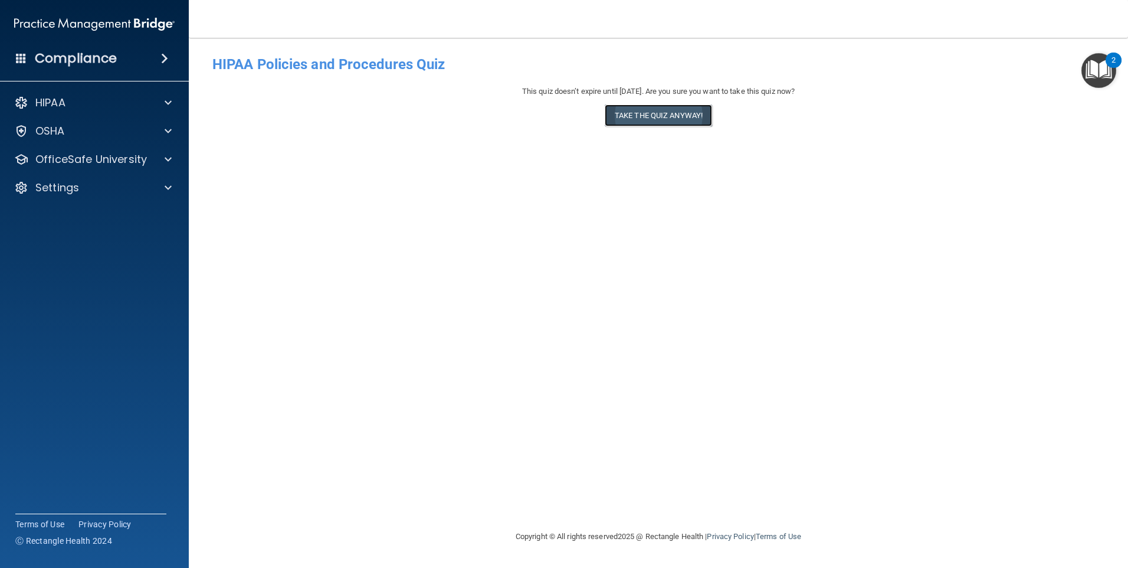
click at [663, 110] on button "Take the quiz anyway!" at bounding box center [658, 115] width 107 height 22
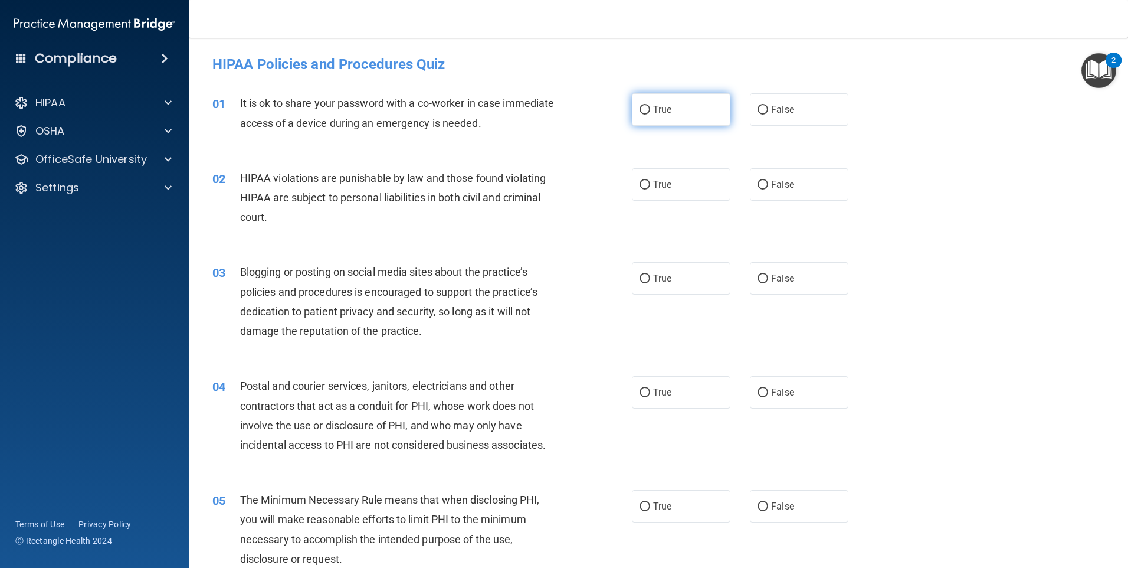
click at [663, 114] on span "True" at bounding box center [662, 109] width 18 height 11
click at [650, 114] on input "True" at bounding box center [645, 110] width 11 height 9
radio input "true"
click at [675, 177] on label "True" at bounding box center [681, 184] width 99 height 32
click at [650, 181] on input "True" at bounding box center [645, 185] width 11 height 9
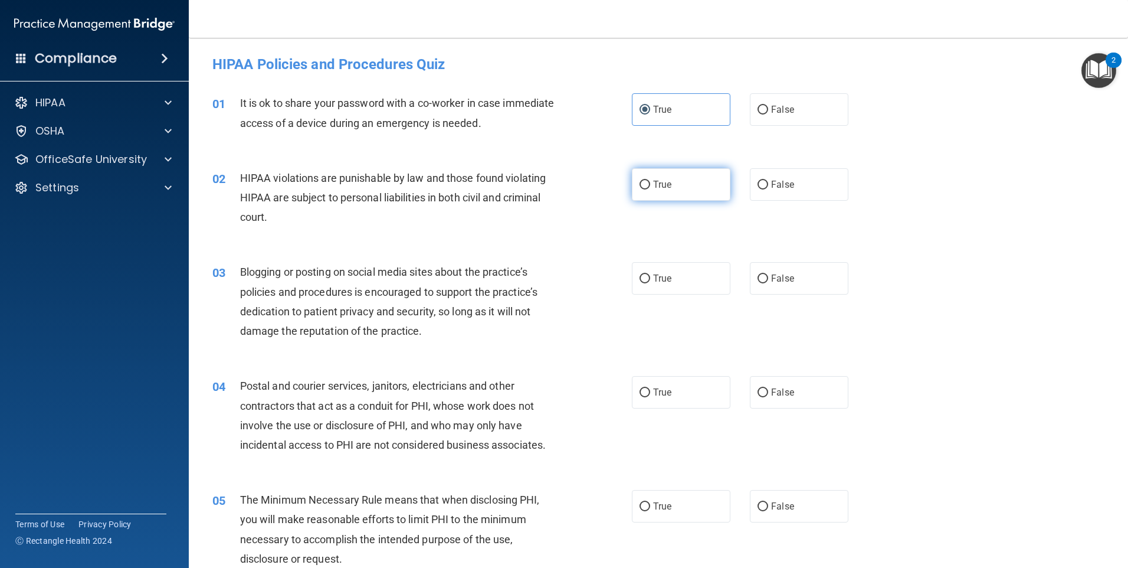
radio input "true"
click at [688, 274] on label "True" at bounding box center [681, 278] width 99 height 32
click at [650, 274] on input "True" at bounding box center [645, 278] width 11 height 9
radio input "true"
click at [703, 379] on label "True" at bounding box center [681, 392] width 99 height 32
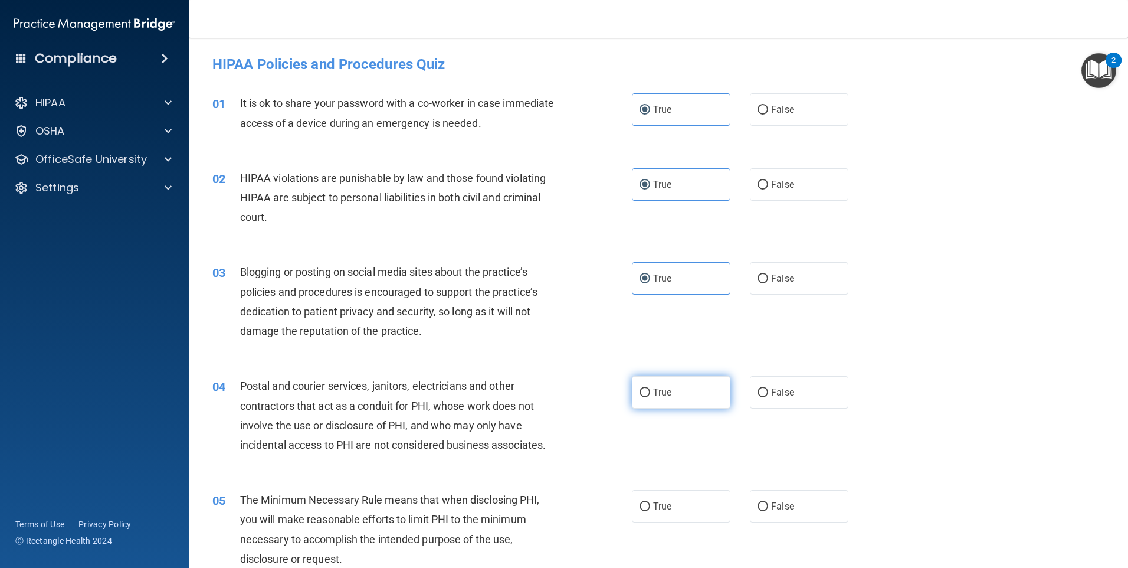
click at [650, 388] on input "True" at bounding box center [645, 392] width 11 height 9
radio input "true"
click at [704, 495] on label "True" at bounding box center [681, 506] width 99 height 32
click at [650, 502] on input "True" at bounding box center [645, 506] width 11 height 9
radio input "true"
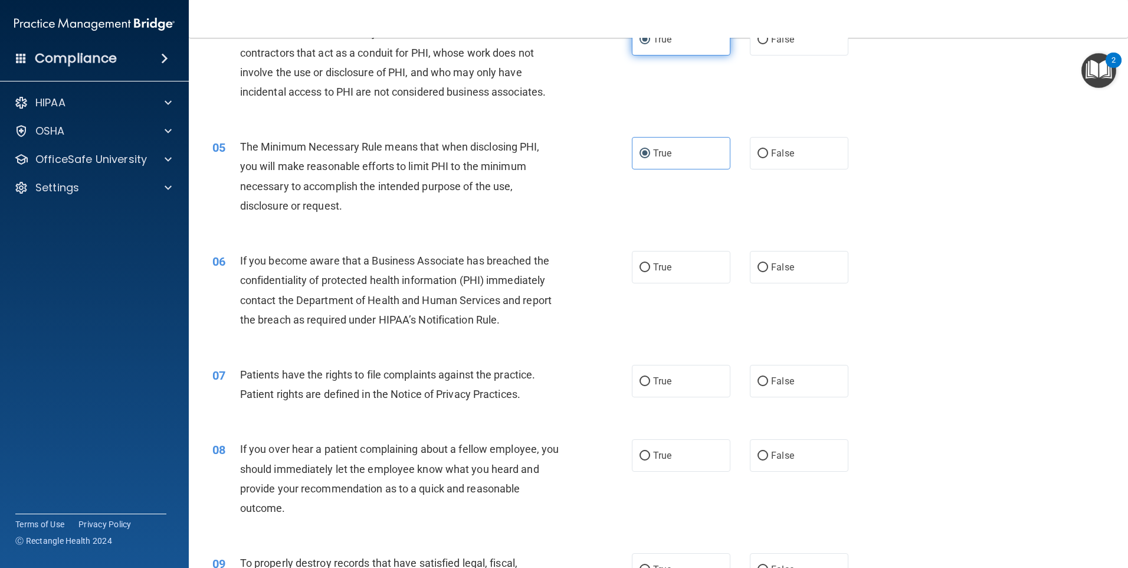
scroll to position [472, 0]
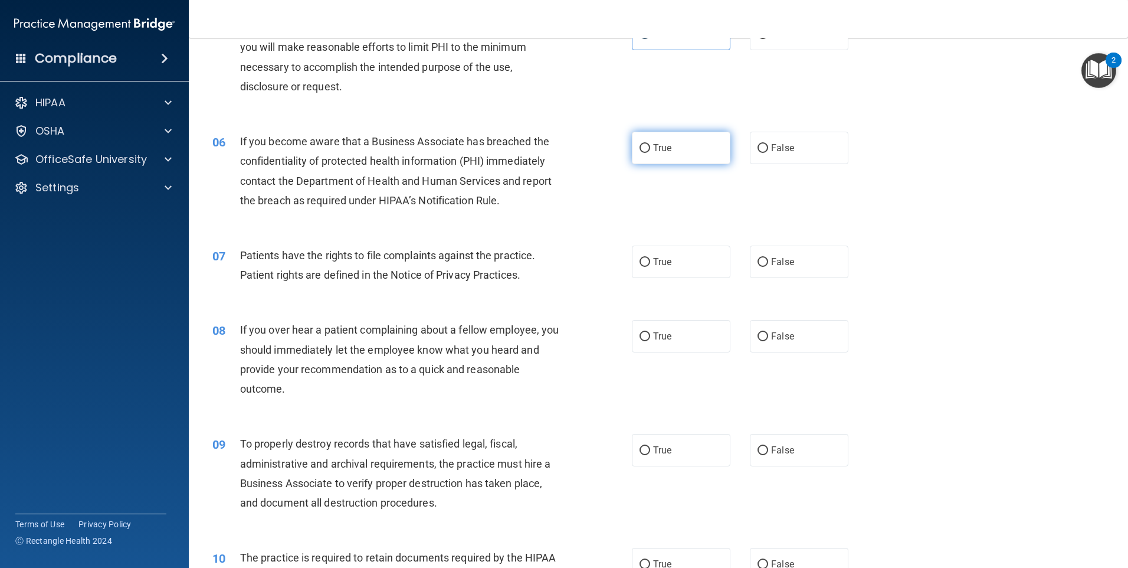
click at [676, 153] on label "True" at bounding box center [681, 148] width 99 height 32
click at [650, 153] on input "True" at bounding box center [645, 148] width 11 height 9
radio input "true"
click at [692, 248] on label "True" at bounding box center [681, 262] width 99 height 32
click at [650, 258] on input "True" at bounding box center [645, 262] width 11 height 9
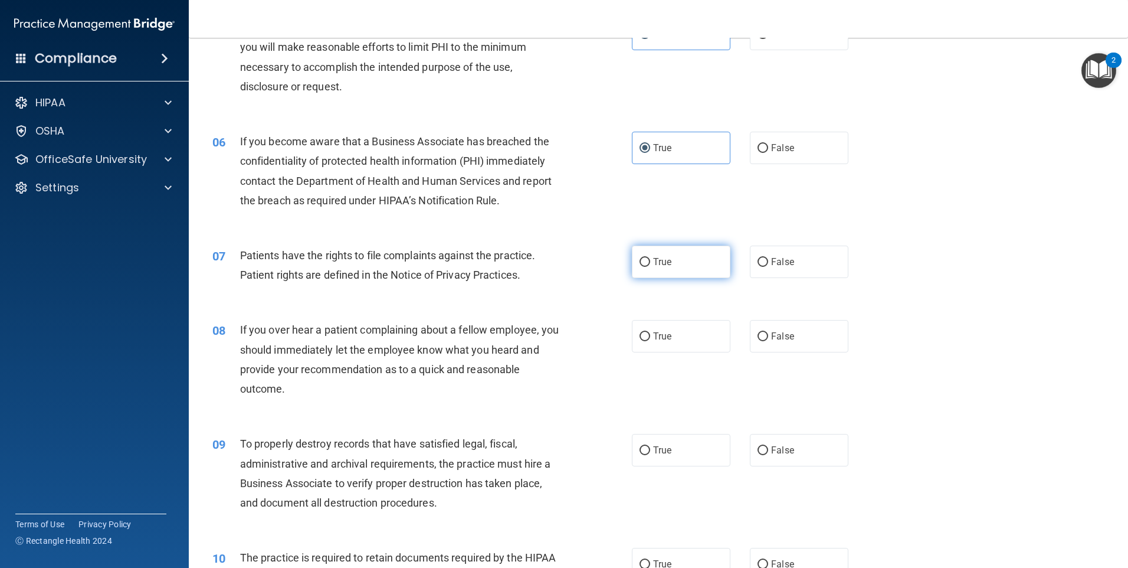
radio input "true"
click at [698, 343] on label "True" at bounding box center [681, 336] width 99 height 32
click at [650, 341] on input "True" at bounding box center [645, 336] width 11 height 9
radio input "true"
click at [699, 450] on label "True" at bounding box center [681, 450] width 99 height 32
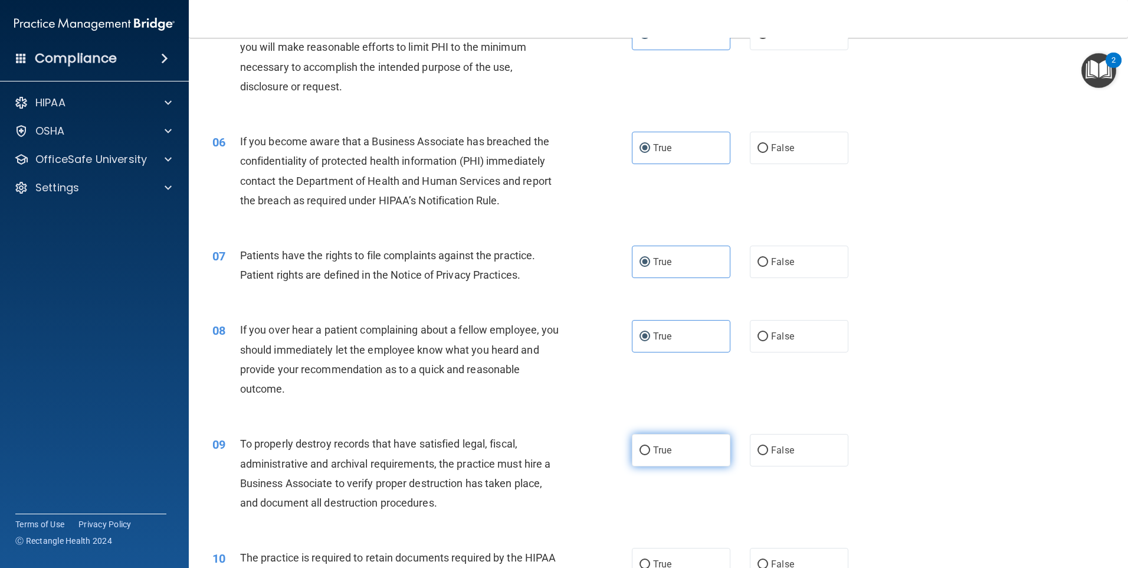
click at [650, 450] on input "True" at bounding box center [645, 450] width 11 height 9
radio input "true"
click at [717, 554] on label "True" at bounding box center [681, 564] width 99 height 32
click at [650, 560] on input "True" at bounding box center [645, 564] width 11 height 9
radio input "true"
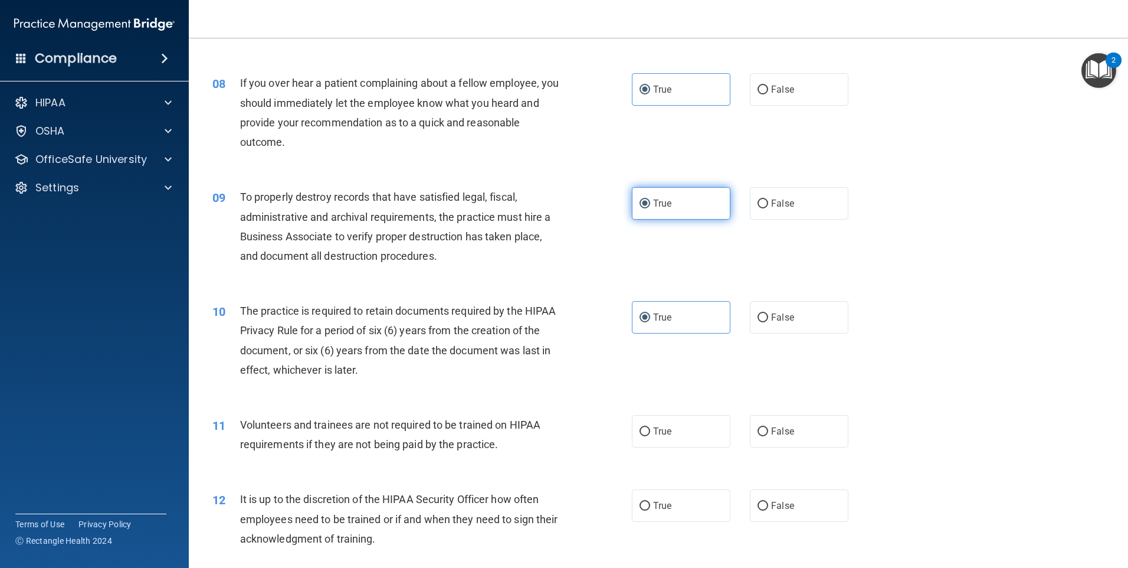
scroll to position [827, 0]
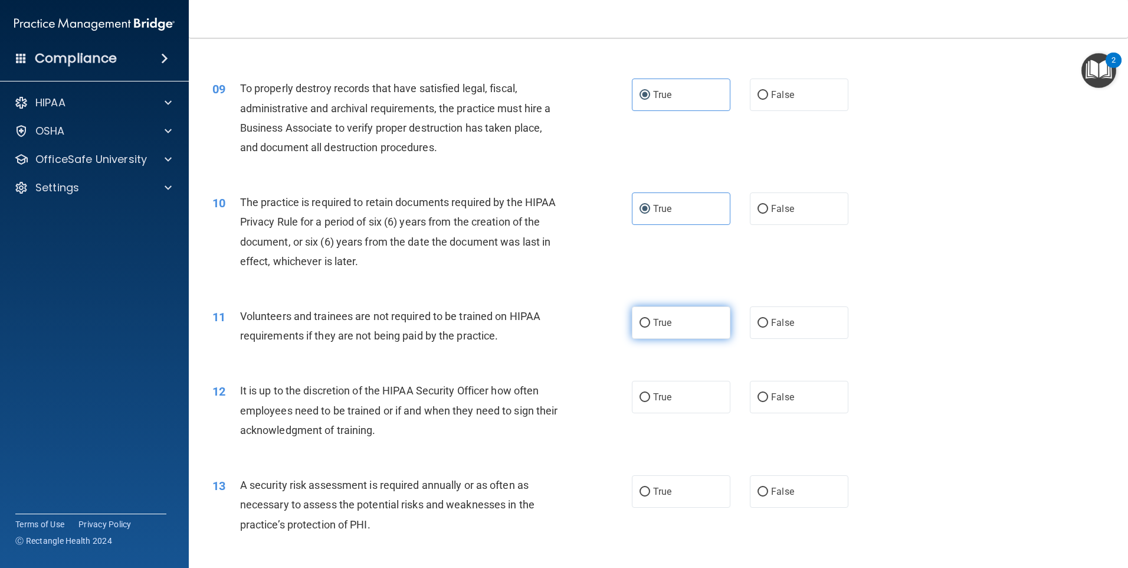
click at [698, 318] on label "True" at bounding box center [681, 322] width 99 height 32
click at [650, 319] on input "True" at bounding box center [645, 323] width 11 height 9
radio input "true"
click at [683, 409] on label "True" at bounding box center [681, 397] width 99 height 32
click at [650, 402] on input "True" at bounding box center [645, 397] width 11 height 9
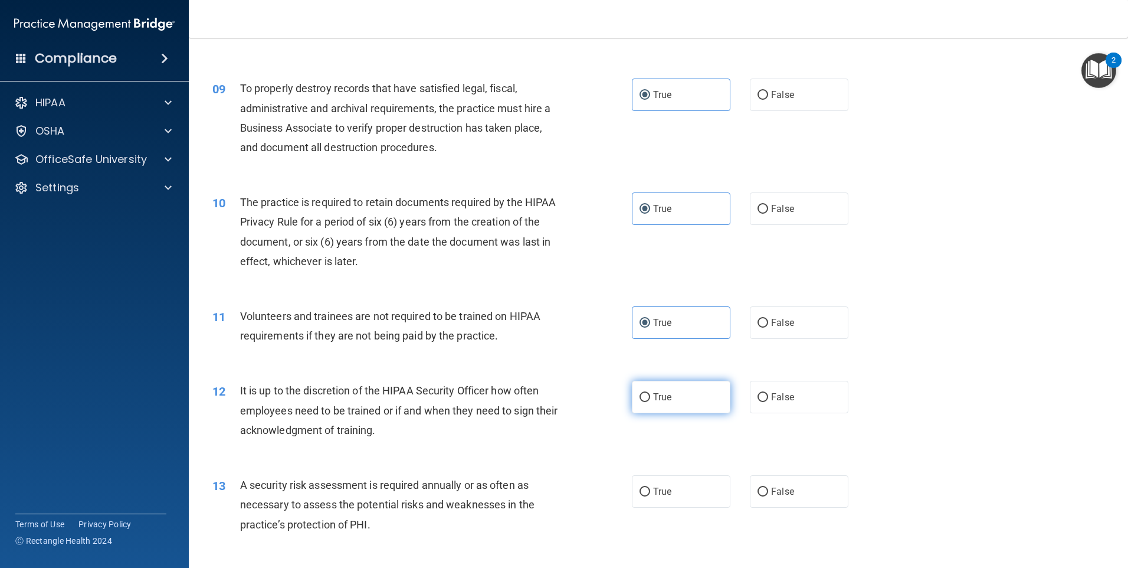
radio input "true"
drag, startPoint x: 688, startPoint y: 486, endPoint x: 682, endPoint y: 362, distance: 124.1
click at [688, 486] on label "True" at bounding box center [681, 491] width 99 height 32
click at [650, 488] on input "True" at bounding box center [645, 492] width 11 height 9
radio input "true"
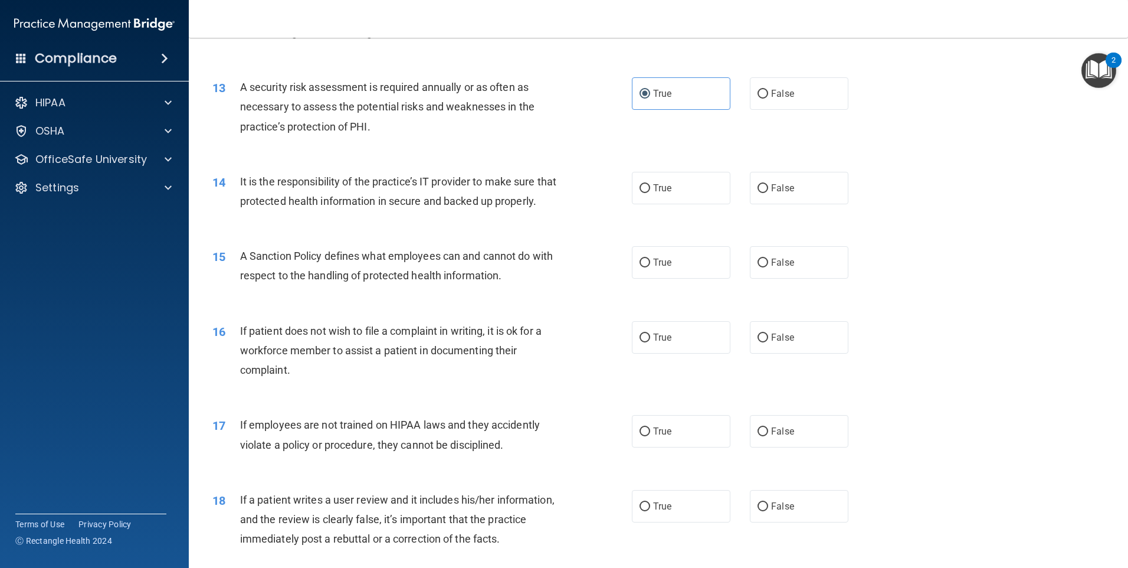
scroll to position [1241, 0]
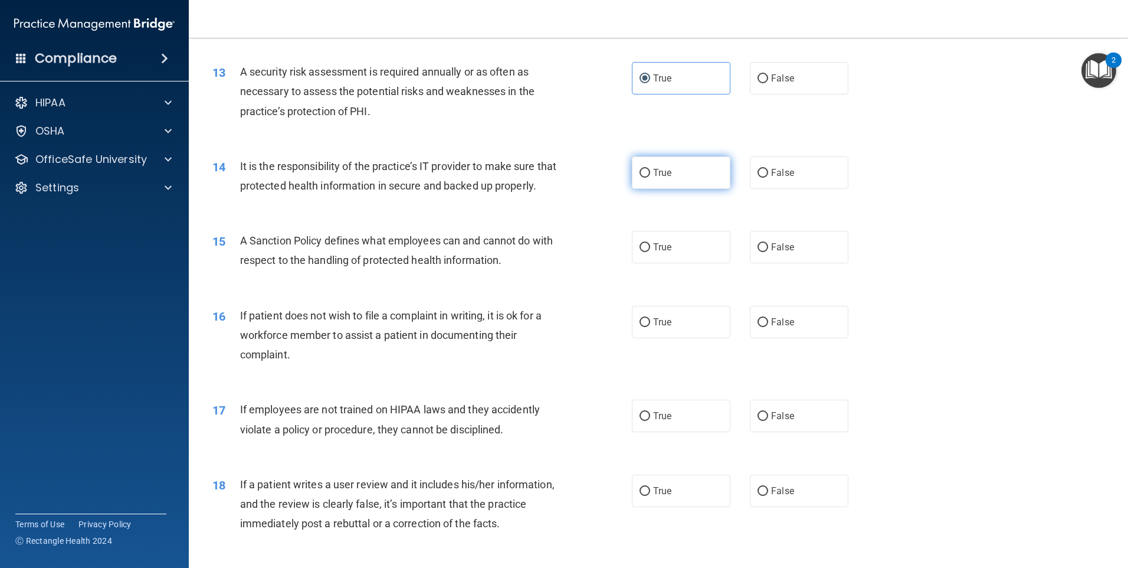
click at [686, 173] on label "True" at bounding box center [681, 172] width 99 height 32
click at [650, 173] on input "True" at bounding box center [645, 173] width 11 height 9
radio input "true"
click at [701, 263] on label "True" at bounding box center [681, 247] width 99 height 32
click at [650, 252] on input "True" at bounding box center [645, 247] width 11 height 9
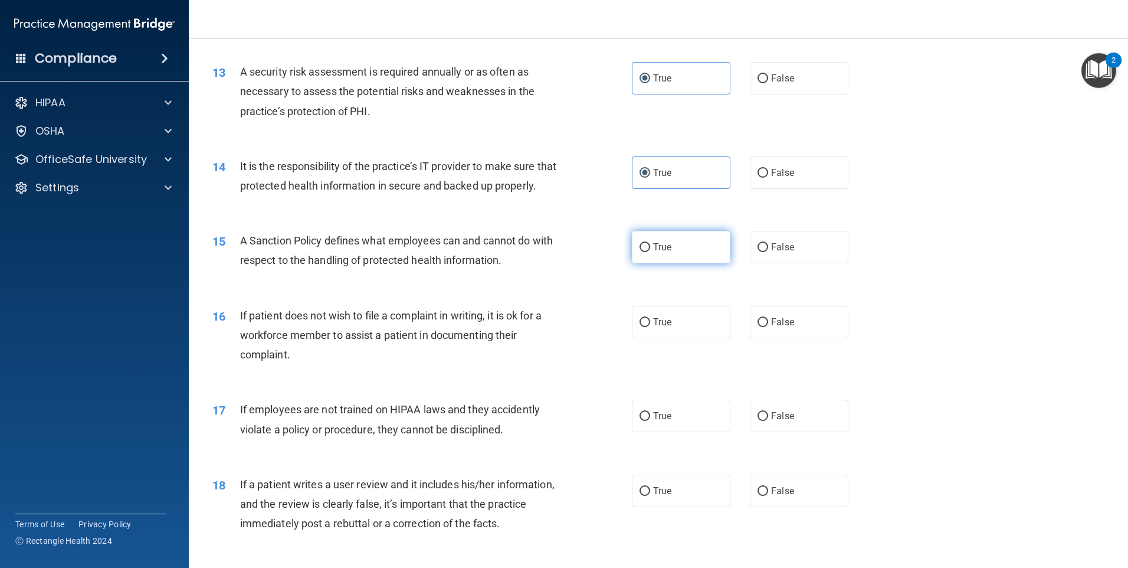
radio input "true"
click at [704, 371] on div "16 If patient does not wish to file a complaint in writing, it is ok for a work…" at bounding box center [659, 338] width 910 height 94
click at [704, 338] on label "True" at bounding box center [681, 322] width 99 height 32
click at [650, 327] on input "True" at bounding box center [645, 322] width 11 height 9
radio input "true"
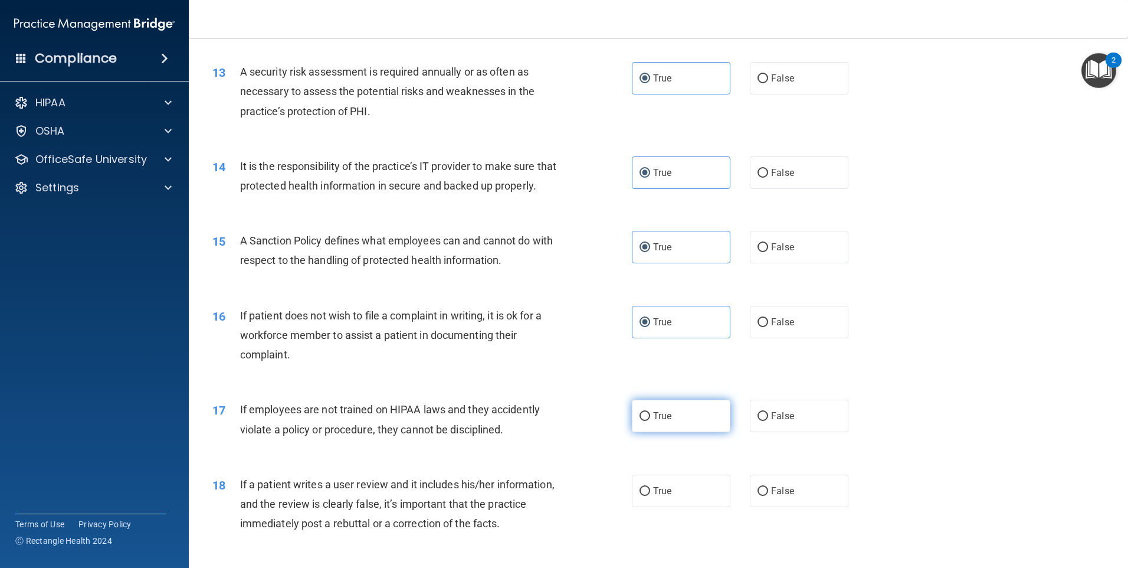
click at [696, 427] on label "True" at bounding box center [681, 416] width 99 height 32
click at [650, 421] on input "True" at bounding box center [645, 416] width 11 height 9
radio input "true"
click at [695, 507] on label "True" at bounding box center [681, 491] width 99 height 32
click at [650, 496] on input "True" at bounding box center [645, 491] width 11 height 9
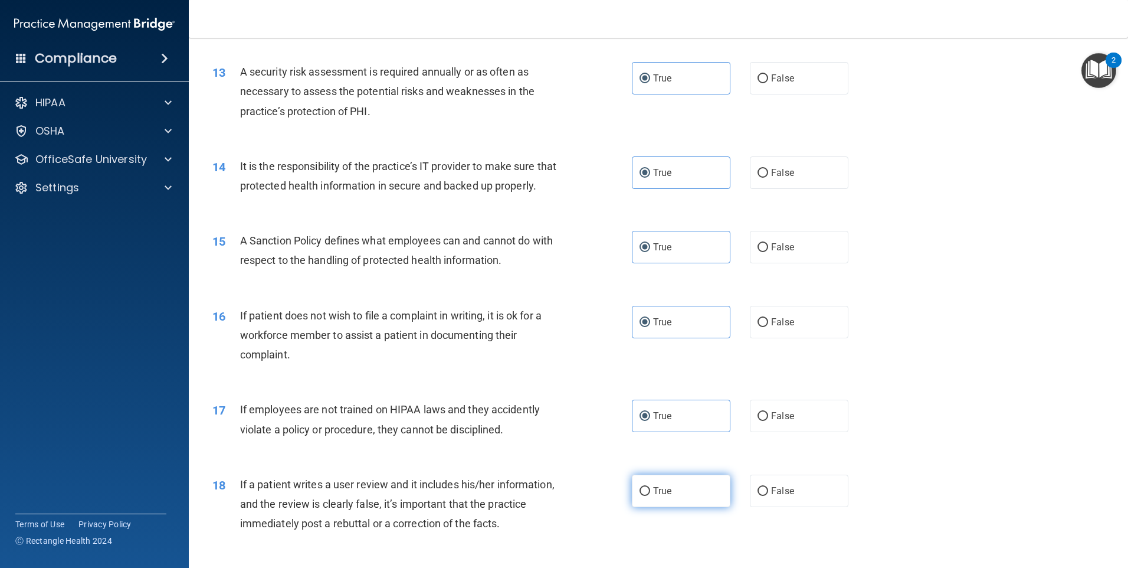
radio input "true"
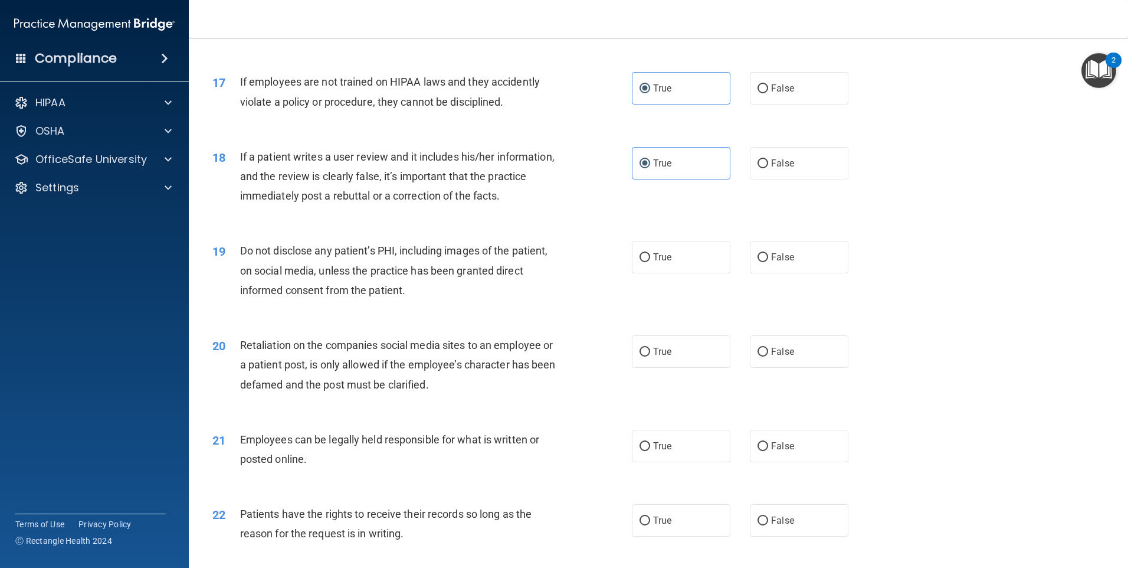
scroll to position [1654, 0]
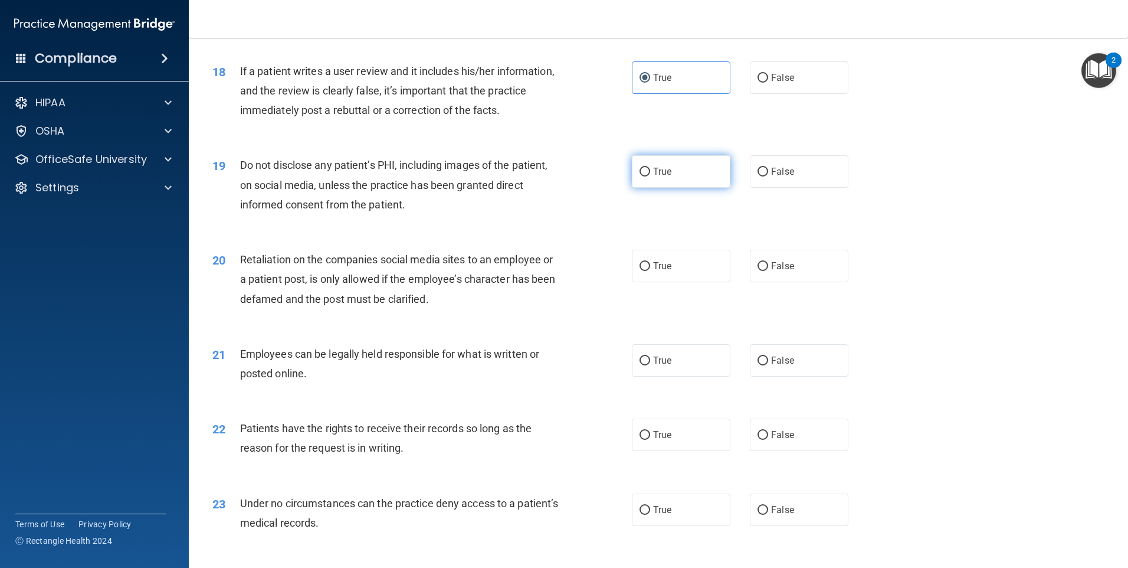
click at [681, 188] on label "True" at bounding box center [681, 171] width 99 height 32
click at [650, 176] on input "True" at bounding box center [645, 172] width 11 height 9
radio input "true"
click at [688, 280] on label "True" at bounding box center [681, 266] width 99 height 32
click at [650, 271] on input "True" at bounding box center [645, 266] width 11 height 9
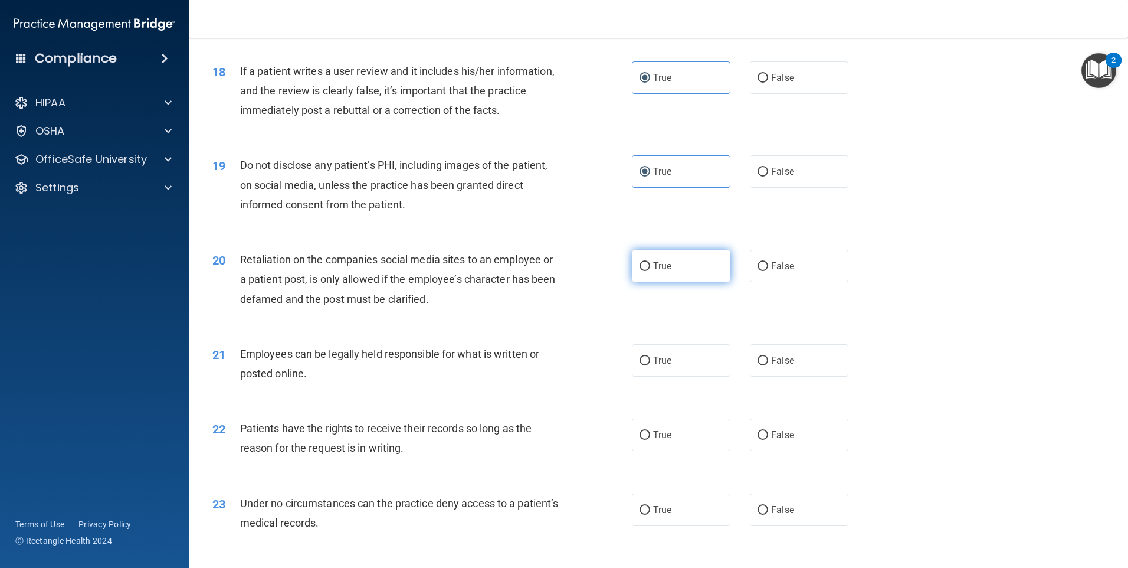
radio input "true"
click at [699, 377] on label "True" at bounding box center [681, 360] width 99 height 32
click at [650, 365] on input "True" at bounding box center [645, 360] width 11 height 9
radio input "true"
click at [699, 451] on label "True" at bounding box center [681, 434] width 99 height 32
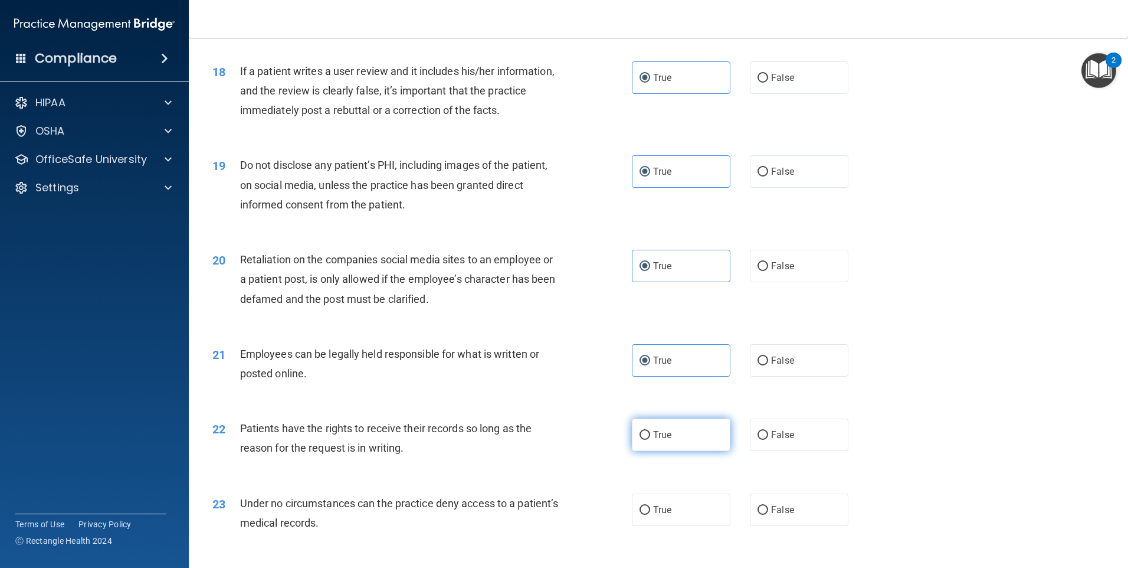
click at [650, 440] on input "True" at bounding box center [645, 435] width 11 height 9
radio input "true"
click at [698, 518] on label "True" at bounding box center [681, 509] width 99 height 32
click at [650, 515] on input "True" at bounding box center [645, 510] width 11 height 9
radio input "true"
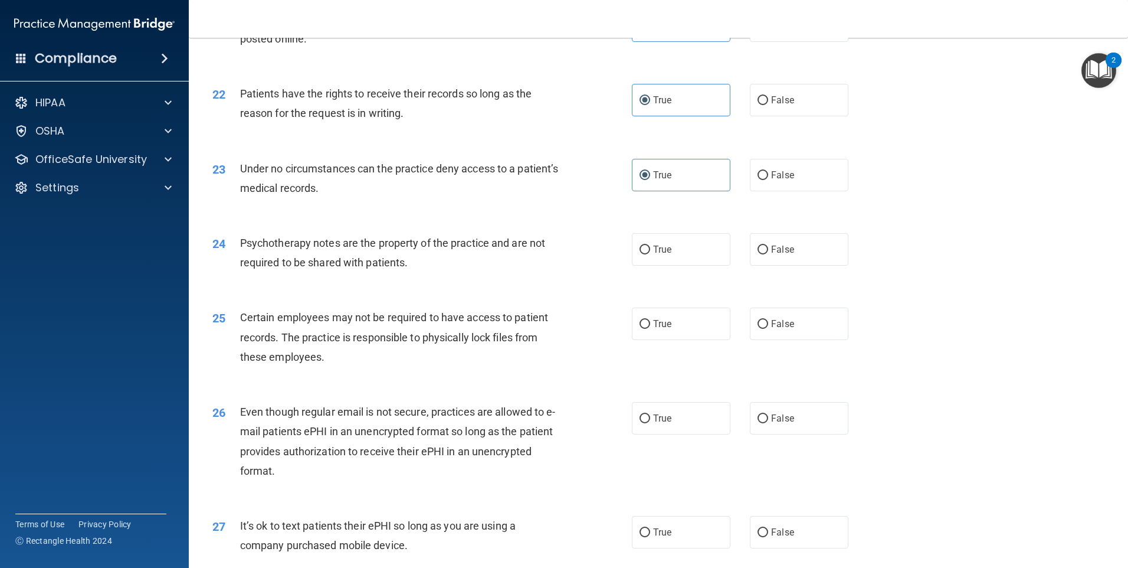
scroll to position [2008, 0]
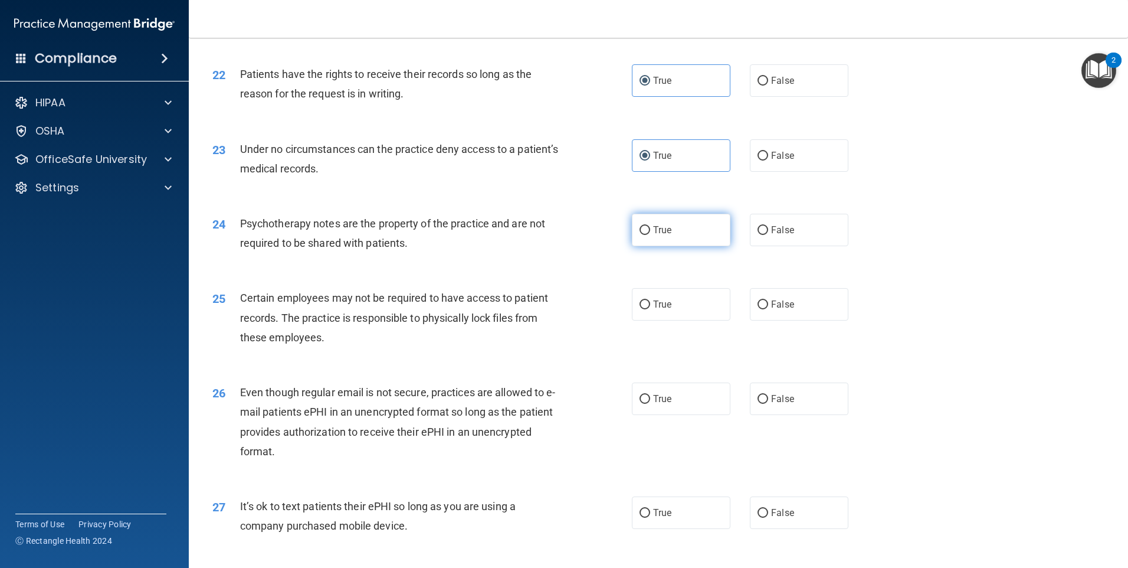
click at [690, 241] on label "True" at bounding box center [681, 230] width 99 height 32
click at [650, 235] on input "True" at bounding box center [645, 230] width 11 height 9
radio input "true"
click at [698, 320] on label "True" at bounding box center [681, 304] width 99 height 32
click at [650, 309] on input "True" at bounding box center [645, 304] width 11 height 9
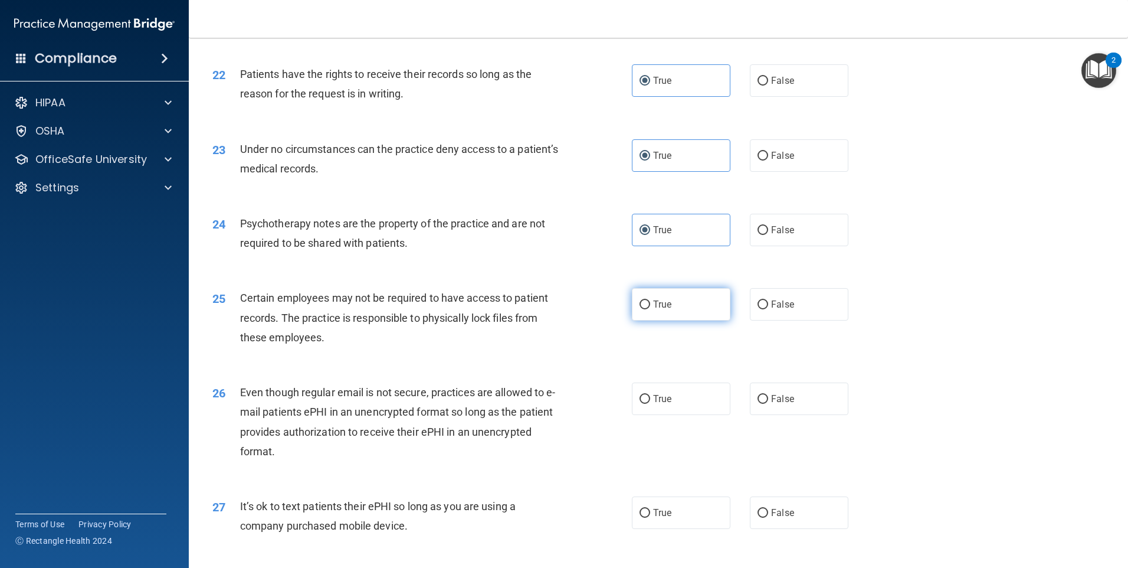
radio input "true"
click at [695, 415] on label "True" at bounding box center [681, 398] width 99 height 32
click at [650, 404] on input "True" at bounding box center [645, 399] width 11 height 9
radio input "true"
drag, startPoint x: 657, startPoint y: 528, endPoint x: 665, endPoint y: 515, distance: 15.4
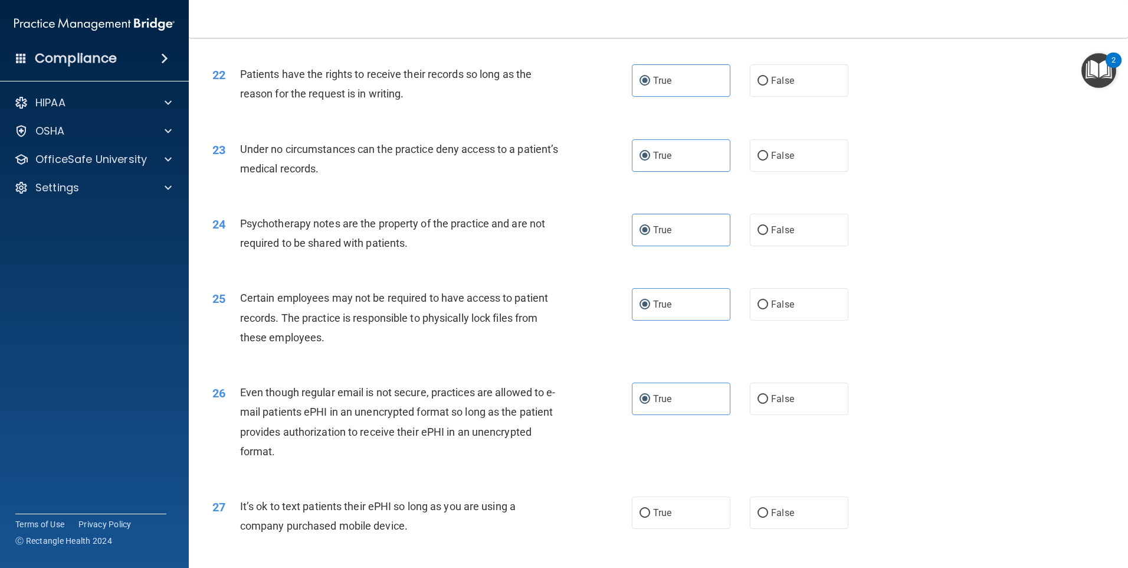
click at [657, 518] on span "True" at bounding box center [662, 512] width 18 height 11
click at [650, 518] on input "True" at bounding box center [645, 513] width 11 height 9
radio input "true"
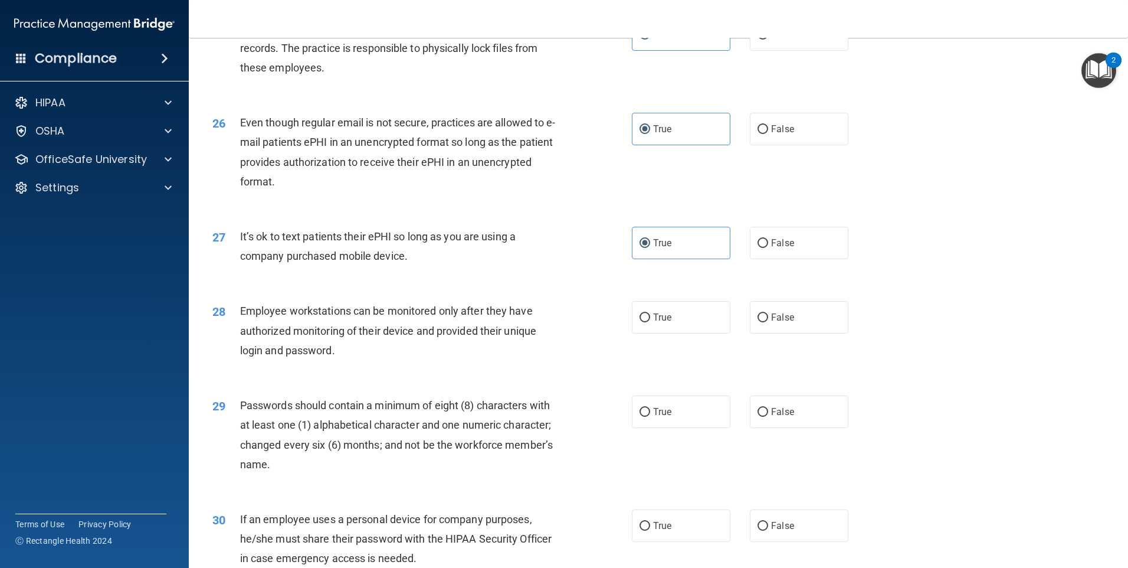
scroll to position [2362, 0]
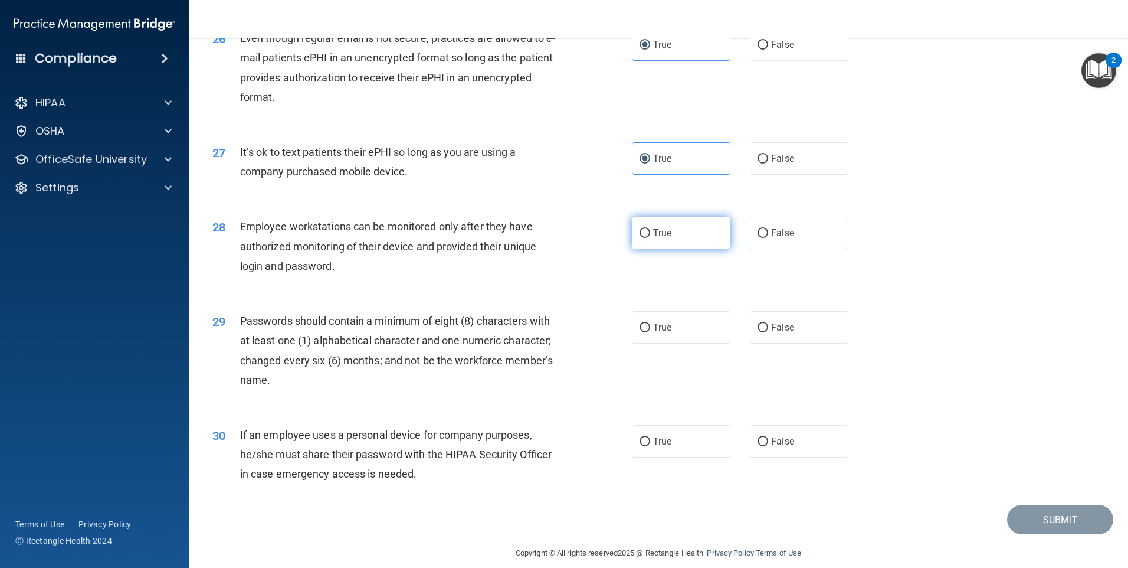
click at [707, 249] on label "True" at bounding box center [681, 233] width 99 height 32
click at [650, 238] on input "True" at bounding box center [645, 233] width 11 height 9
radio input "true"
click at [691, 344] on label "True" at bounding box center [681, 327] width 99 height 32
click at [650, 332] on input "True" at bounding box center [645, 327] width 11 height 9
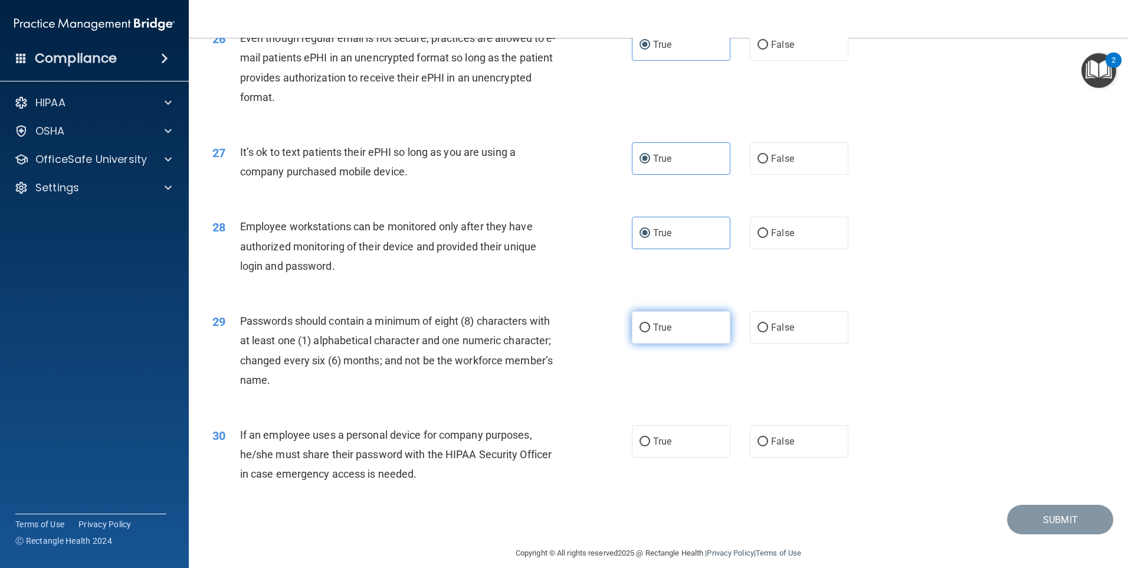
radio input "true"
click at [691, 457] on label "True" at bounding box center [681, 441] width 99 height 32
click at [650, 446] on input "True" at bounding box center [645, 441] width 11 height 9
radio input "true"
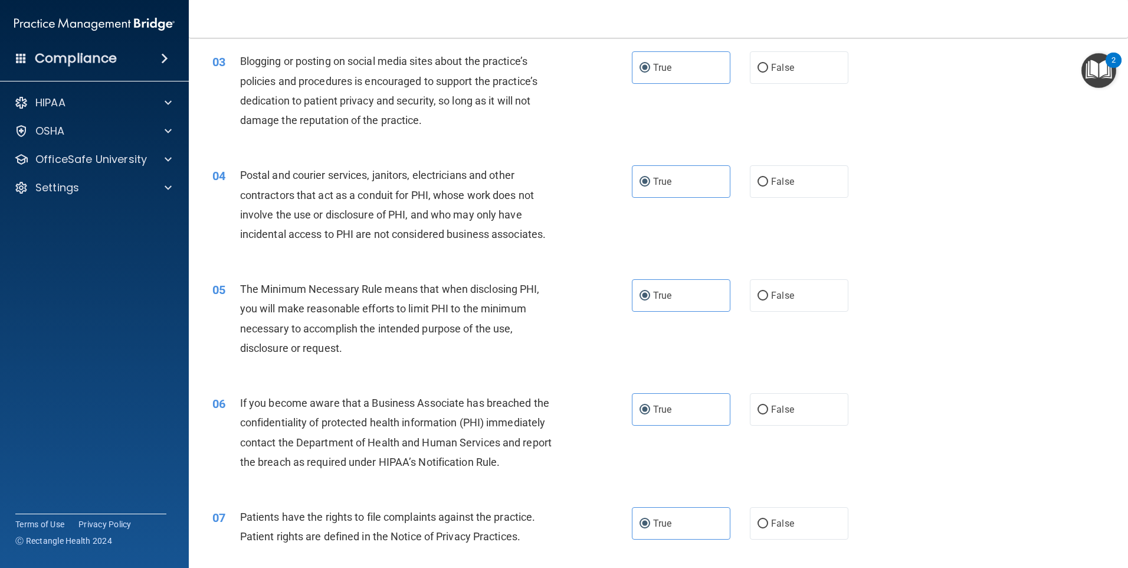
scroll to position [0, 0]
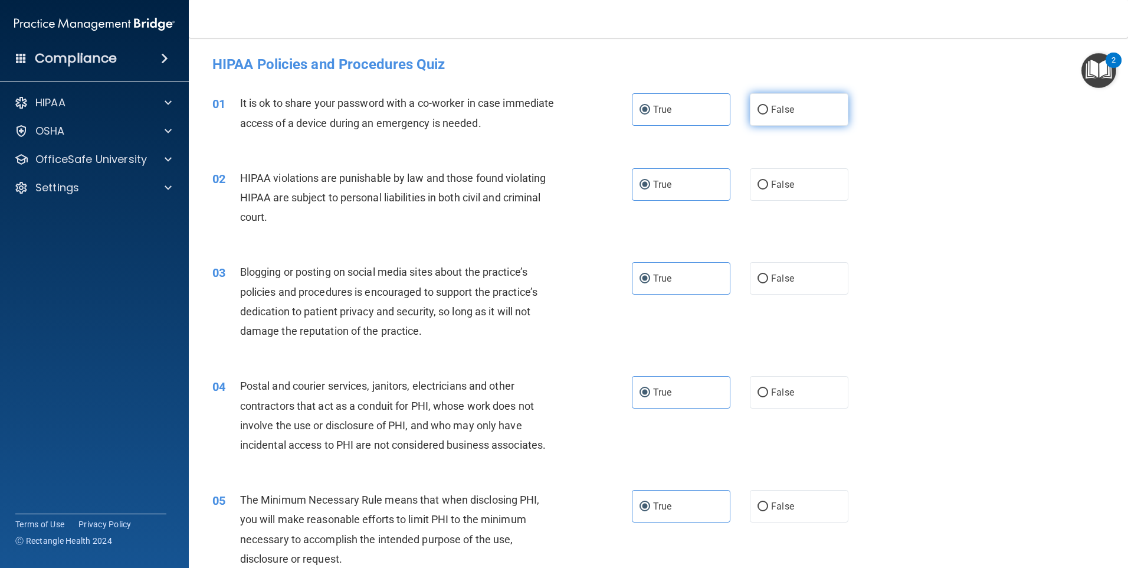
click at [803, 117] on label "False" at bounding box center [799, 109] width 99 height 32
click at [768, 115] on input "False" at bounding box center [763, 110] width 11 height 9
radio input "true"
radio input "false"
click at [794, 270] on label "False" at bounding box center [799, 278] width 99 height 32
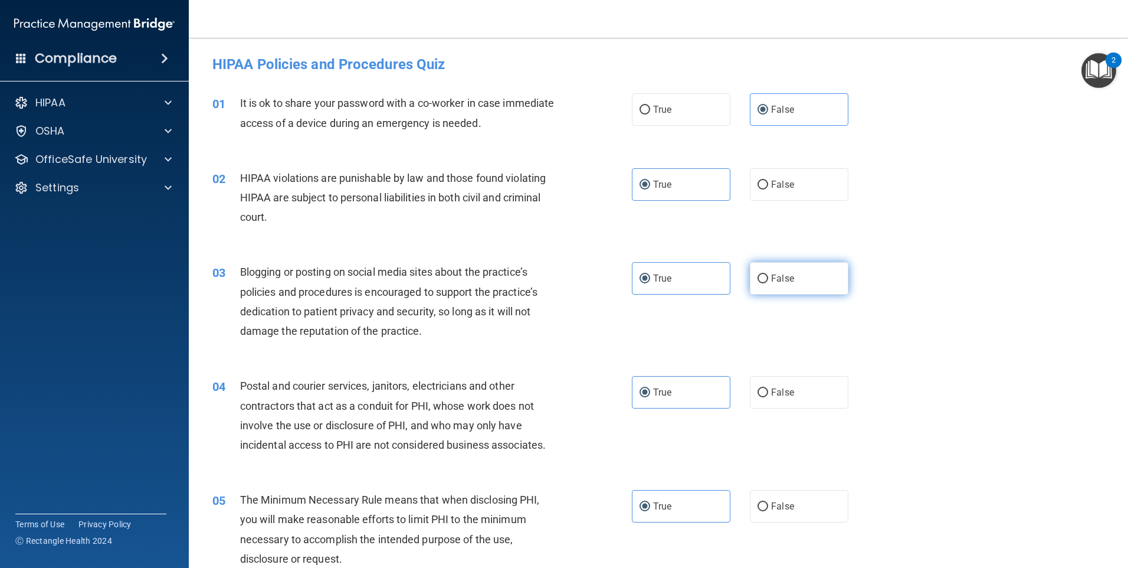
click at [768, 274] on input "False" at bounding box center [763, 278] width 11 height 9
radio input "true"
radio input "false"
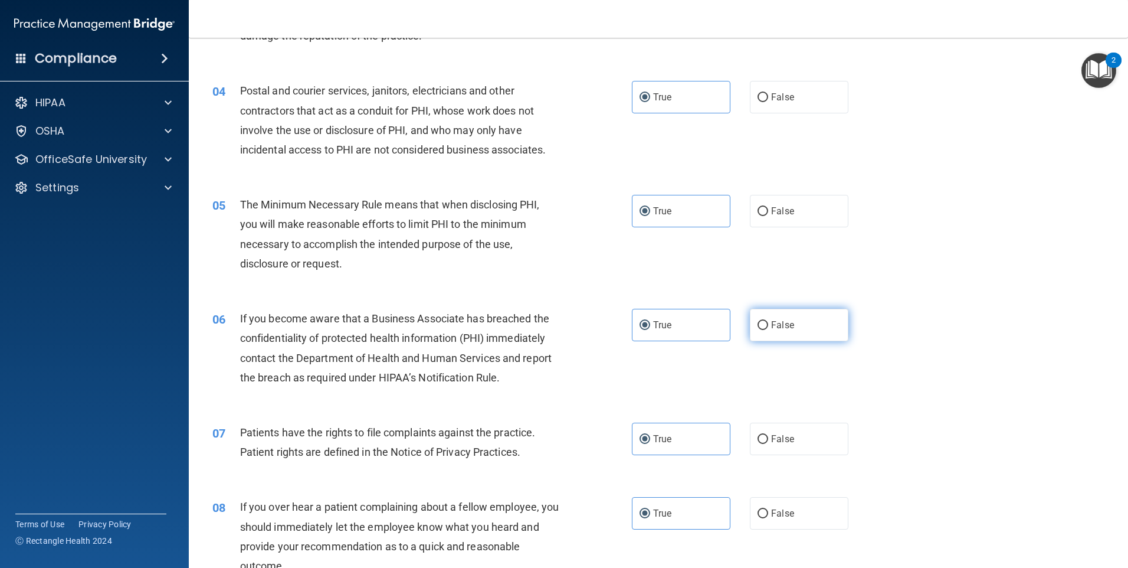
click at [797, 333] on label "False" at bounding box center [799, 325] width 99 height 32
click at [768, 330] on input "False" at bounding box center [763, 325] width 11 height 9
radio input "true"
radio input "false"
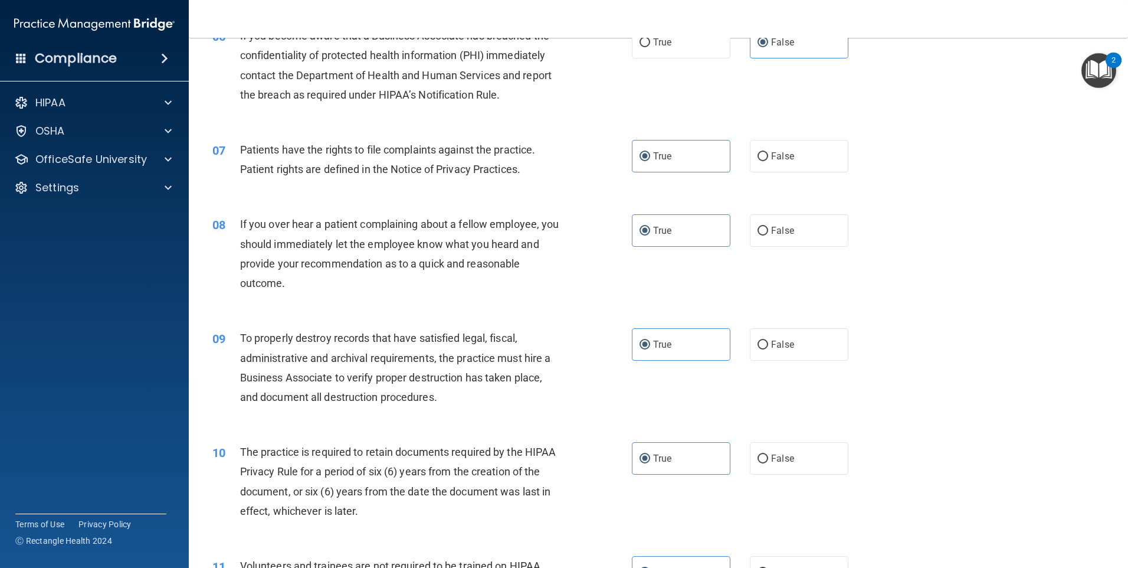
scroll to position [590, 0]
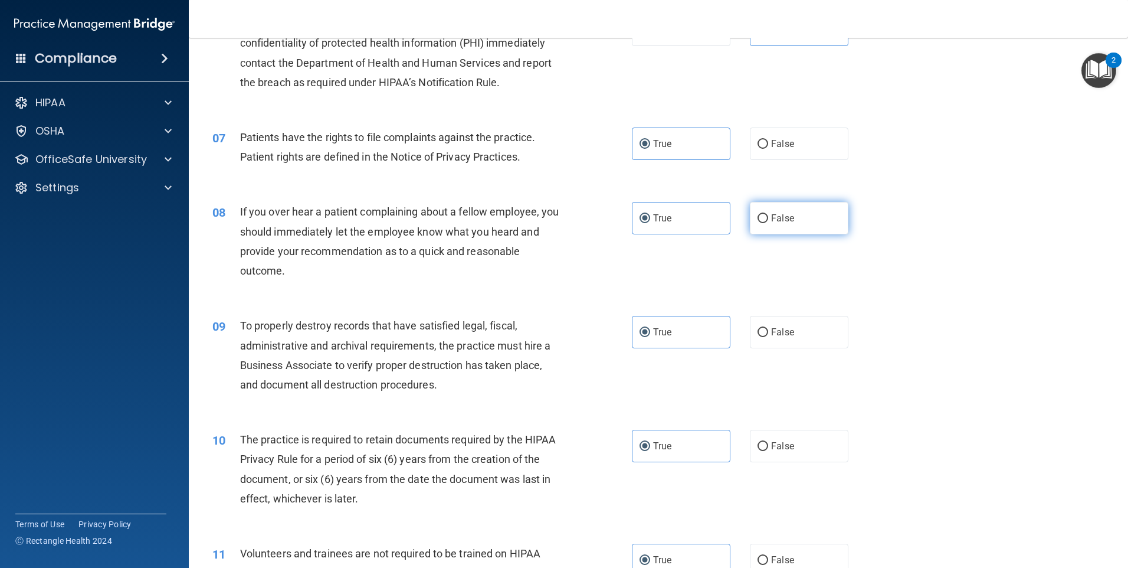
click at [788, 220] on span "False" at bounding box center [782, 217] width 23 height 11
click at [768, 220] on input "False" at bounding box center [763, 218] width 11 height 9
radio input "true"
radio input "false"
click at [802, 339] on label "False" at bounding box center [799, 332] width 99 height 32
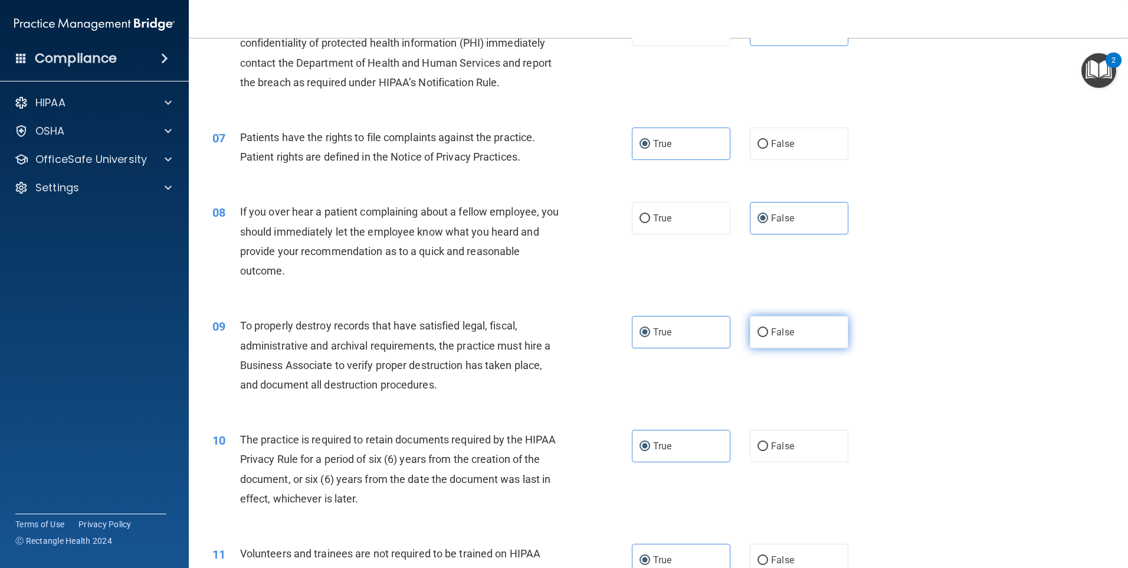
click at [768, 337] on input "False" at bounding box center [763, 332] width 11 height 9
radio input "true"
radio input "false"
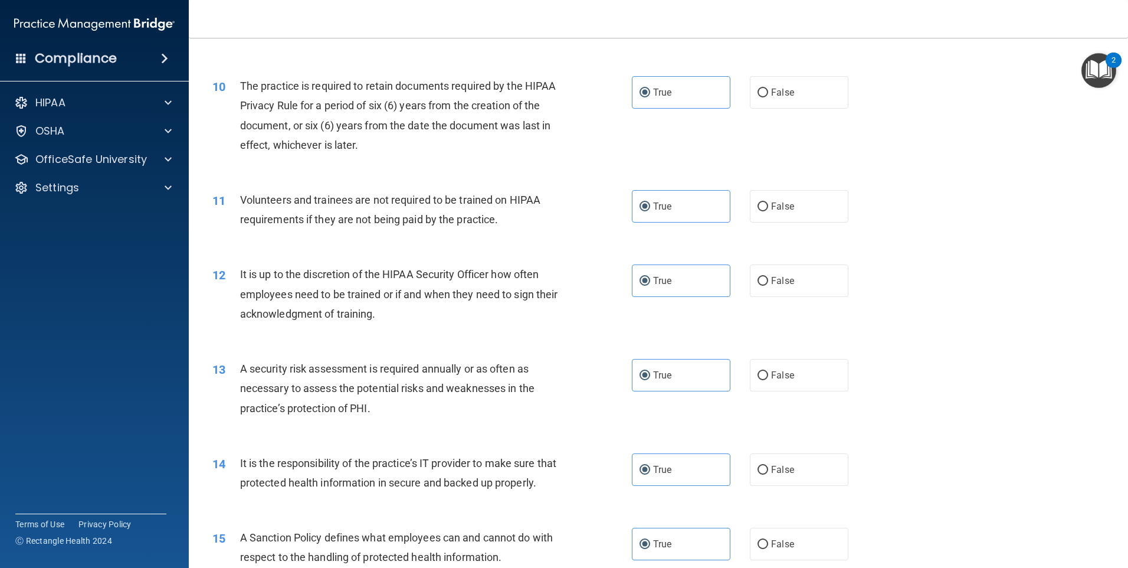
scroll to position [944, 0]
click at [783, 206] on span "False" at bounding box center [782, 205] width 23 height 11
click at [768, 206] on input "False" at bounding box center [763, 206] width 11 height 9
radio input "true"
radio input "false"
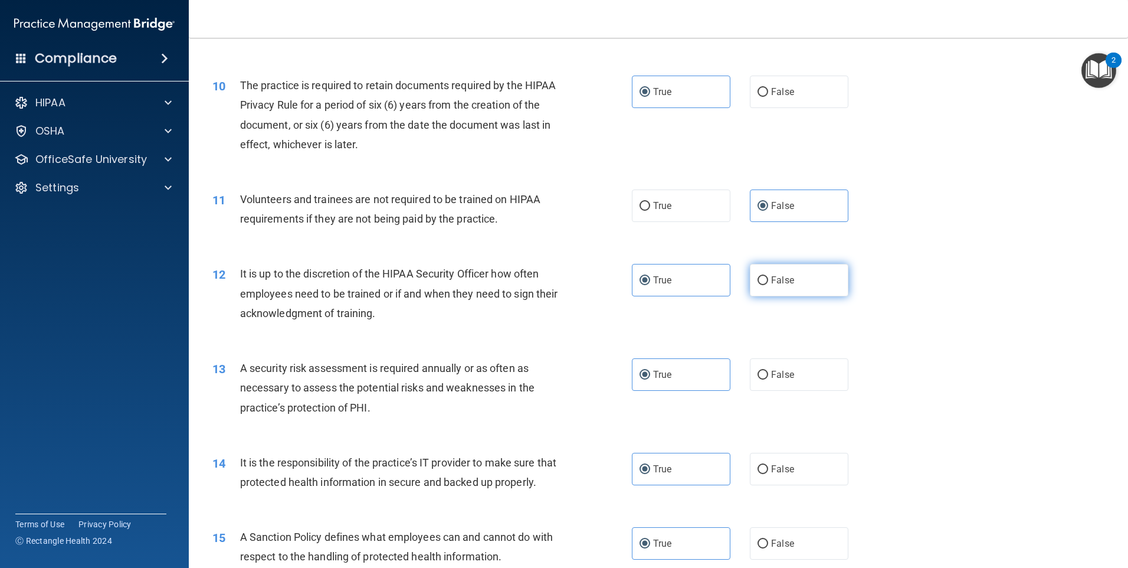
click at [785, 285] on span "False" at bounding box center [782, 279] width 23 height 11
click at [768, 285] on input "False" at bounding box center [763, 280] width 11 height 9
radio input "true"
radio input "false"
click at [783, 472] on span "False" at bounding box center [782, 468] width 23 height 11
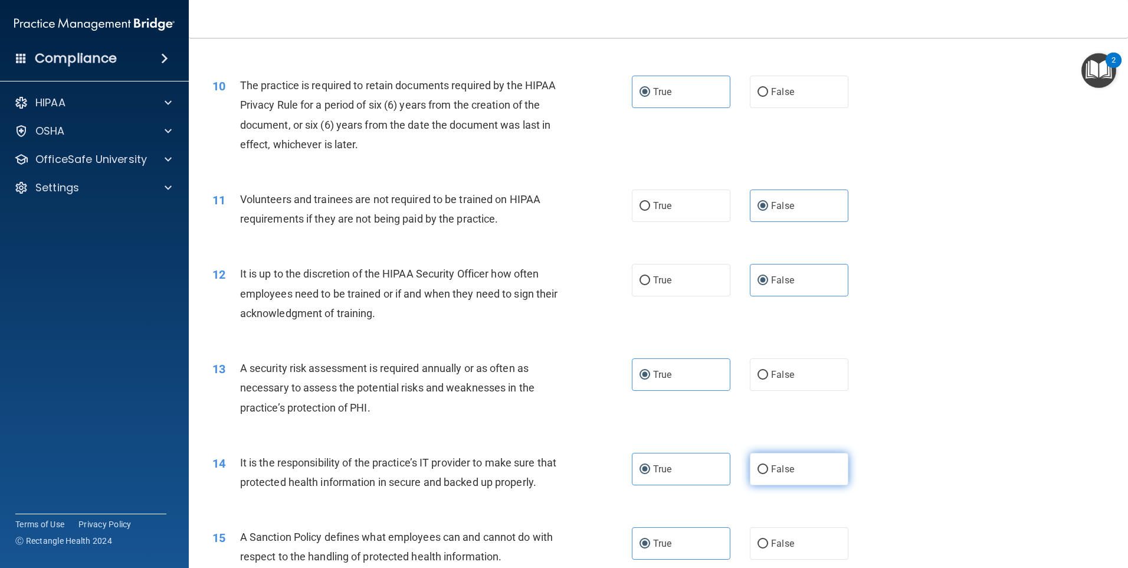
click at [768, 472] on input "False" at bounding box center [763, 469] width 11 height 9
radio input "true"
radio input "false"
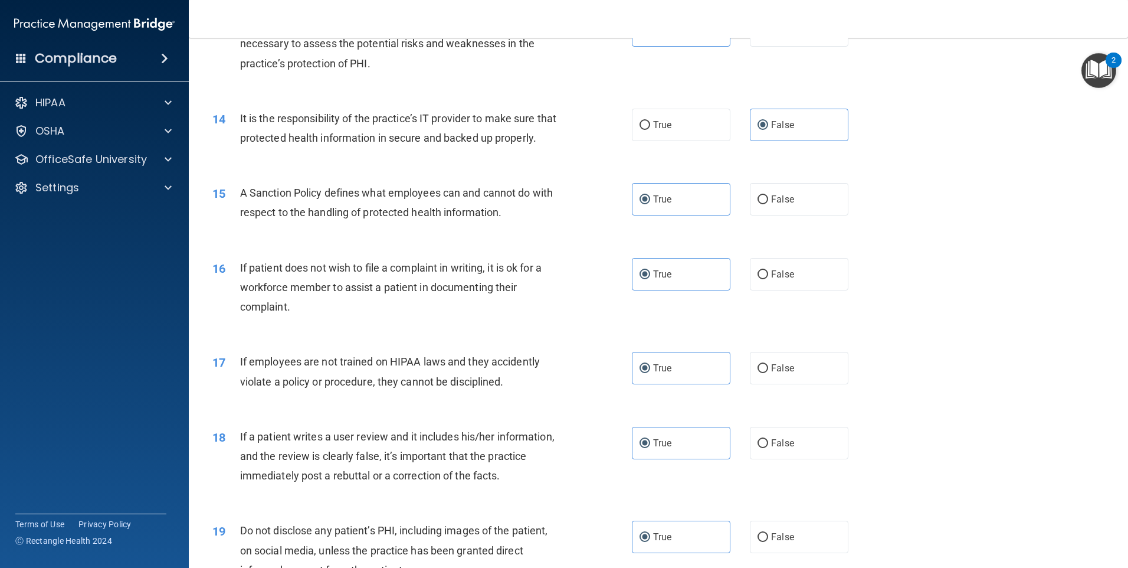
scroll to position [1298, 0]
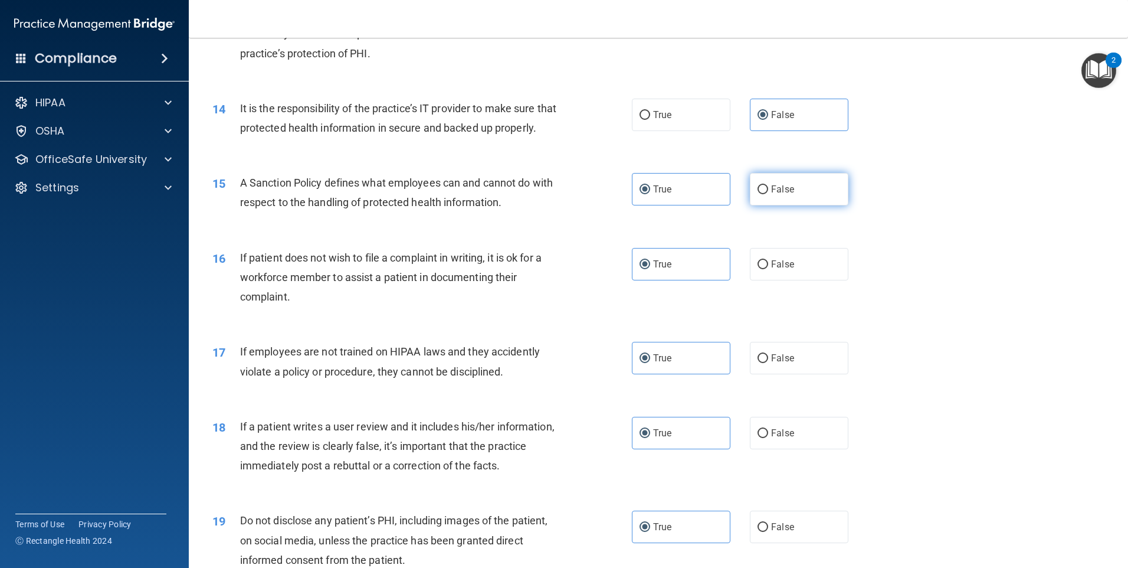
click at [819, 200] on label "False" at bounding box center [799, 189] width 99 height 32
click at [768, 194] on input "False" at bounding box center [763, 189] width 11 height 9
radio input "true"
radio input "false"
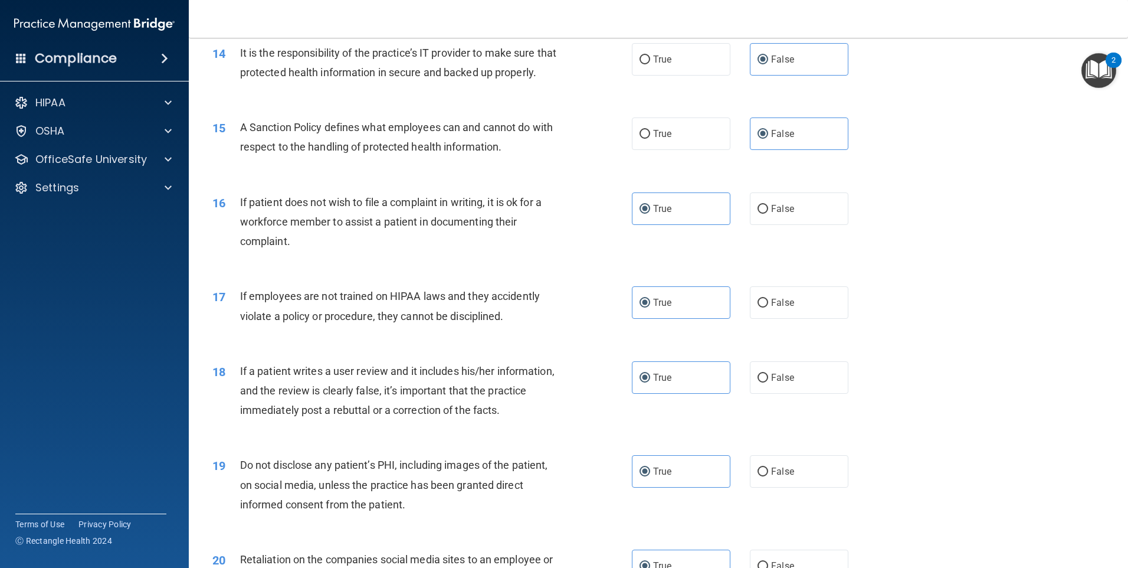
scroll to position [1476, 0]
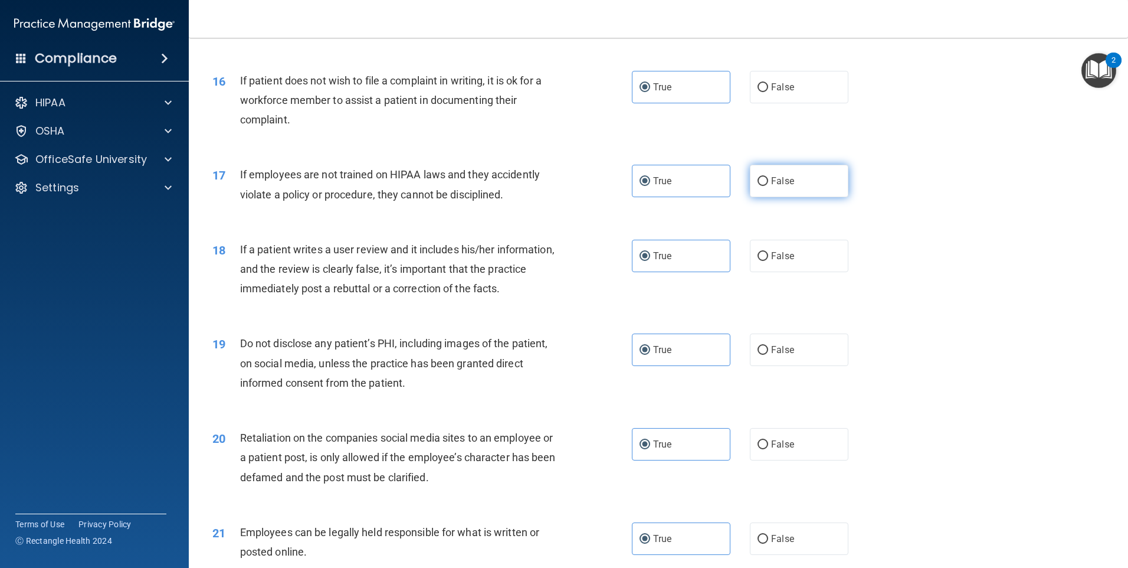
click at [802, 197] on label "False" at bounding box center [799, 181] width 99 height 32
click at [768, 186] on input "False" at bounding box center [763, 181] width 11 height 9
radio input "true"
radio input "false"
click at [811, 272] on label "False" at bounding box center [799, 256] width 99 height 32
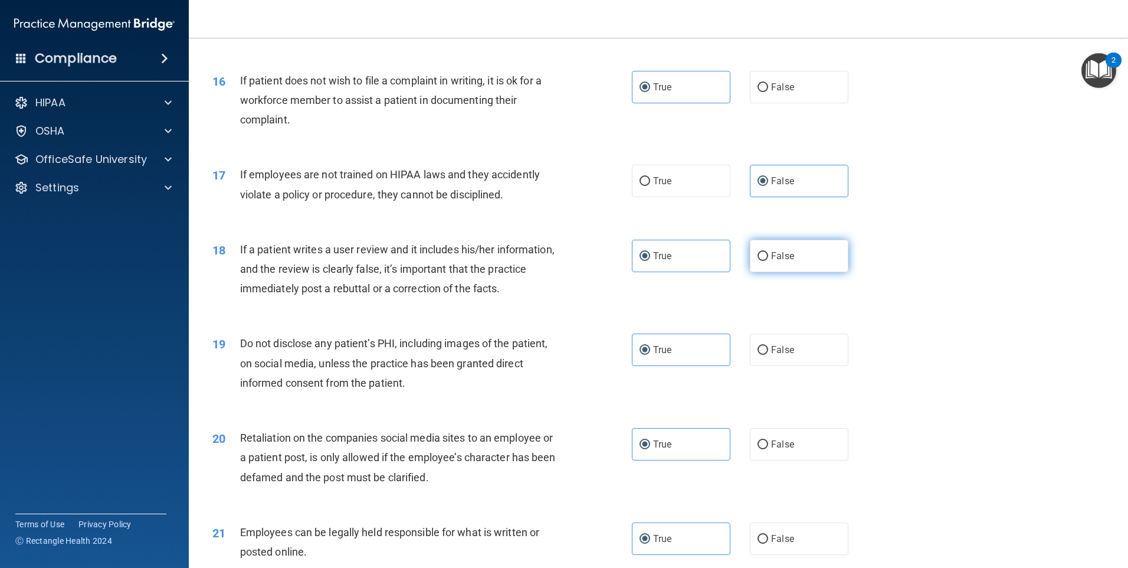
click at [768, 261] on input "False" at bounding box center [763, 256] width 11 height 9
radio input "true"
radio input "false"
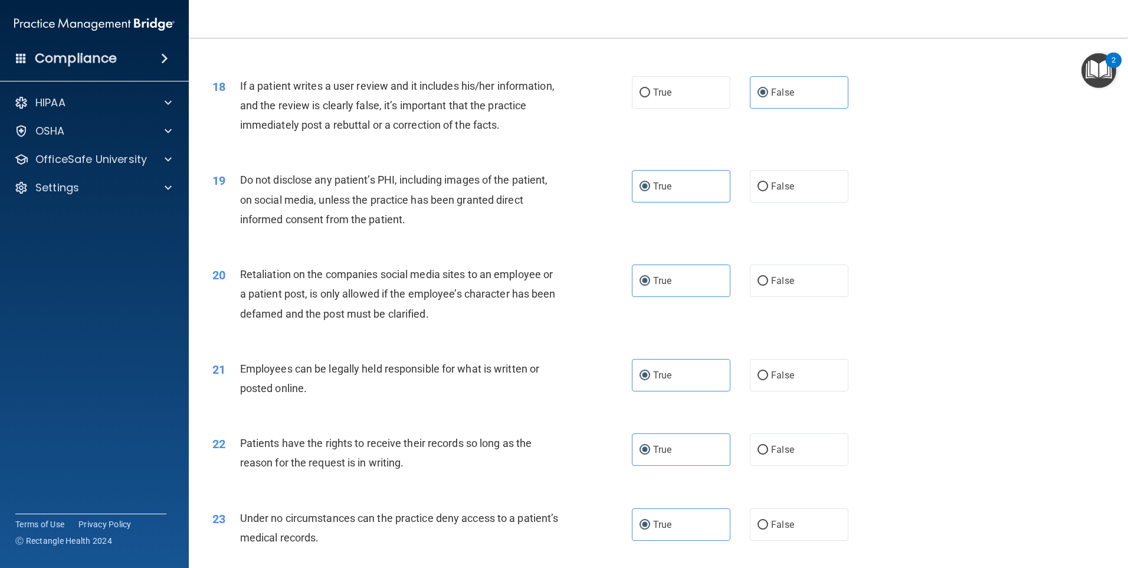
scroll to position [1653, 0]
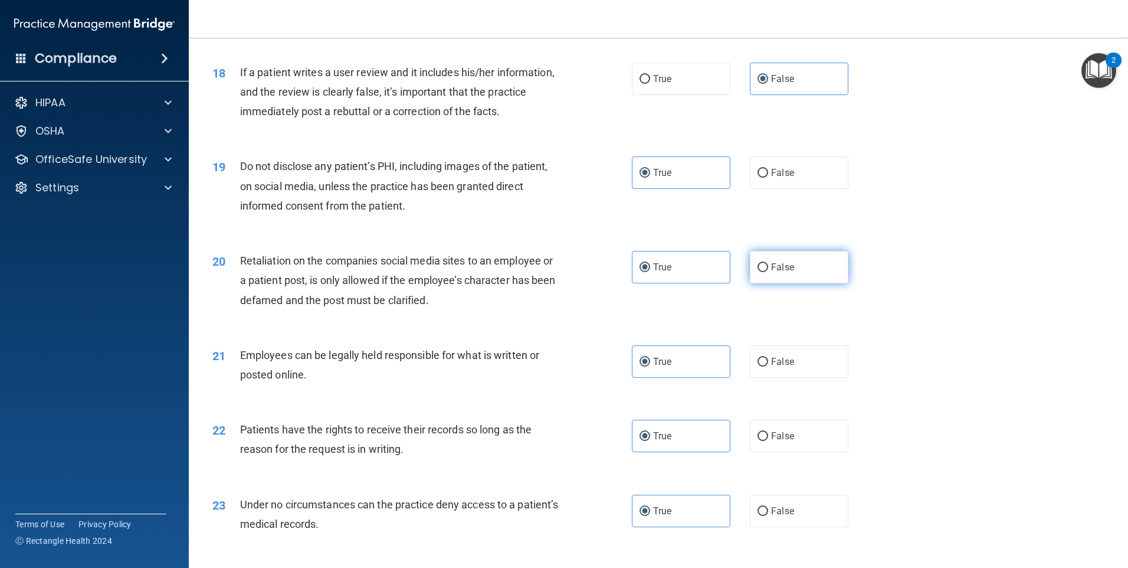
click at [797, 283] on label "False" at bounding box center [799, 267] width 99 height 32
click at [768, 272] on input "False" at bounding box center [763, 267] width 11 height 9
radio input "true"
radio input "false"
click at [793, 449] on label "False" at bounding box center [799, 436] width 99 height 32
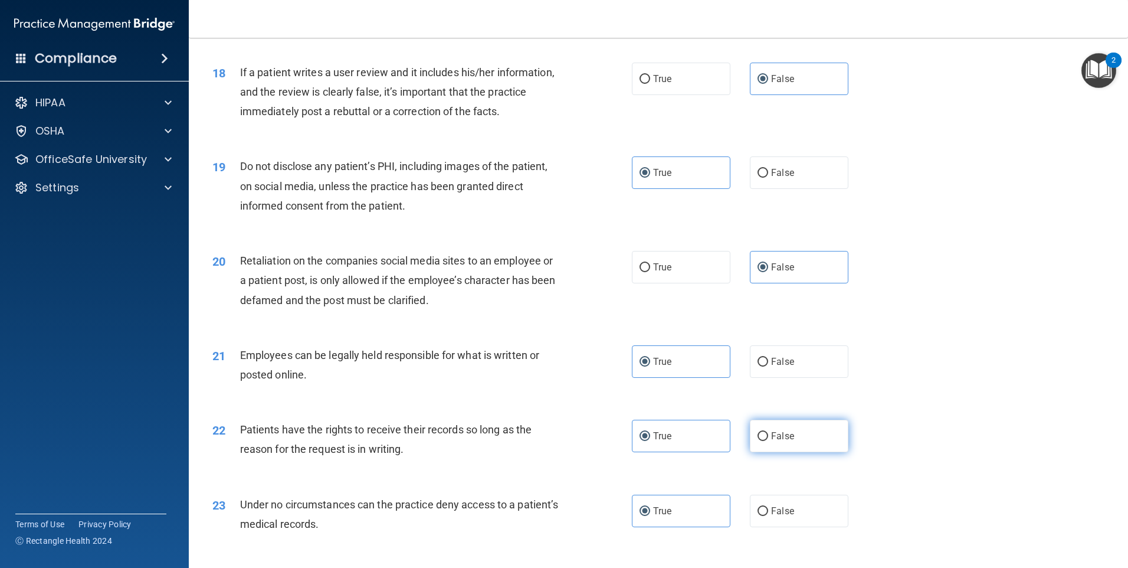
click at [768, 441] on input "False" at bounding box center [763, 436] width 11 height 9
radio input "true"
radio input "false"
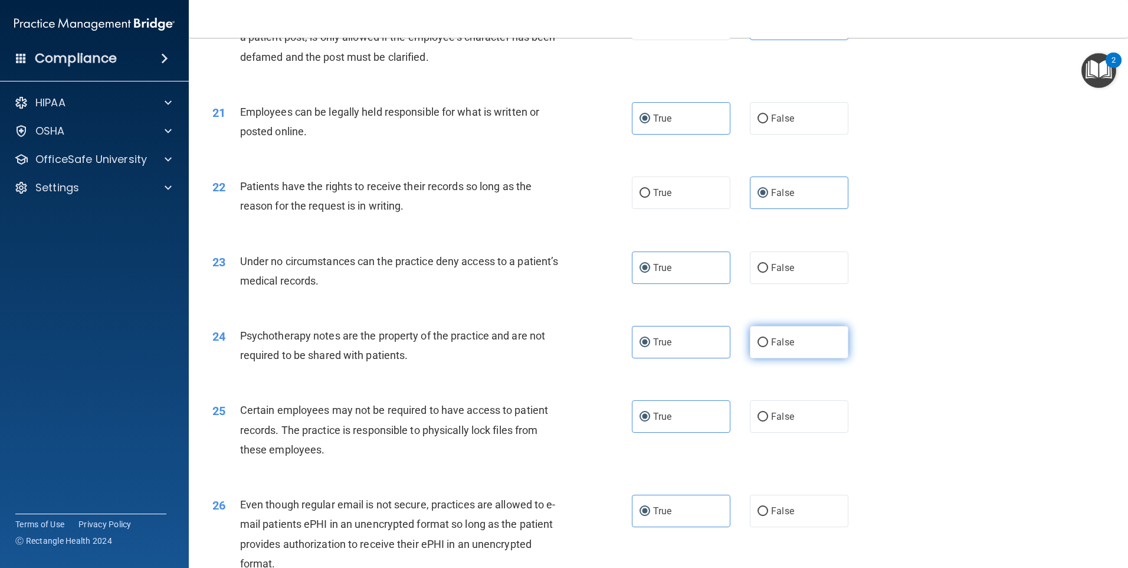
scroll to position [1948, 0]
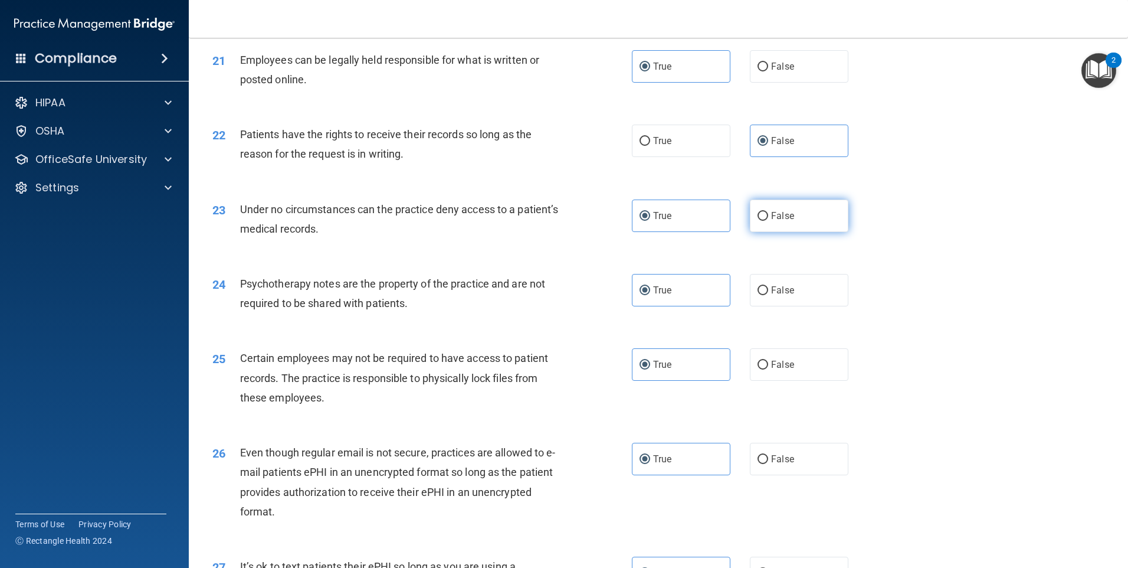
click at [801, 232] on label "False" at bounding box center [799, 215] width 99 height 32
click at [768, 221] on input "False" at bounding box center [763, 216] width 11 height 9
radio input "true"
radio input "false"
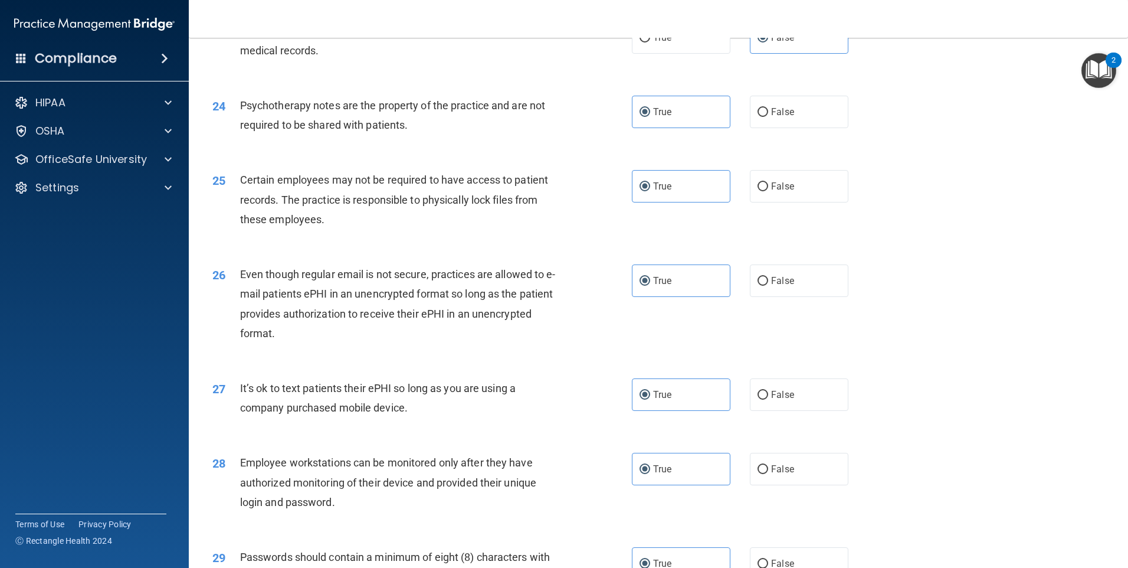
scroll to position [2243, 0]
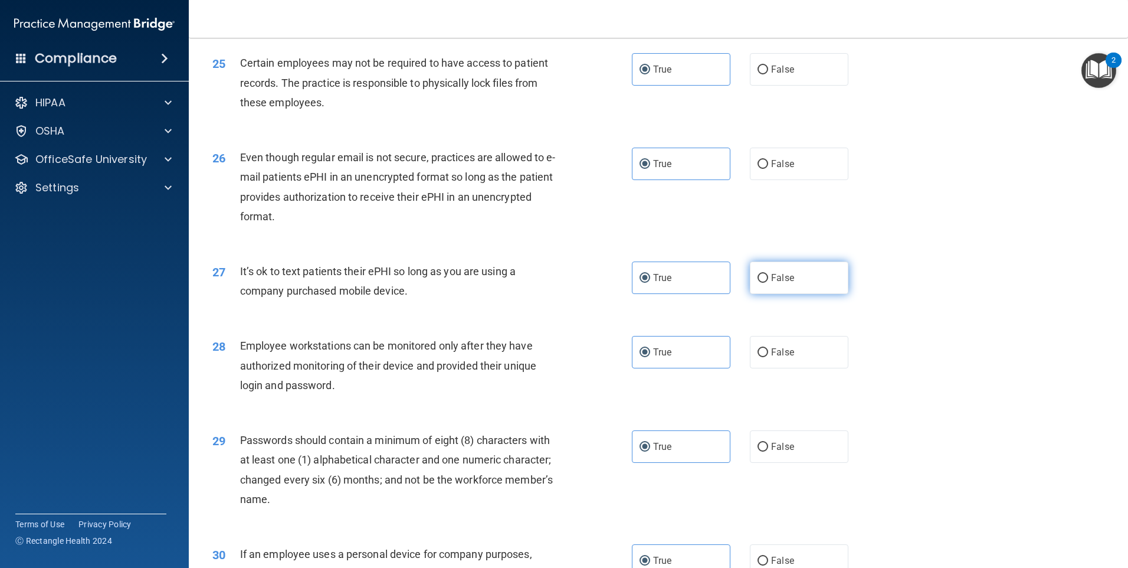
click at [789, 294] on label "False" at bounding box center [799, 277] width 99 height 32
click at [768, 283] on input "False" at bounding box center [763, 278] width 11 height 9
radio input "true"
radio input "false"
click at [794, 368] on label "False" at bounding box center [799, 352] width 99 height 32
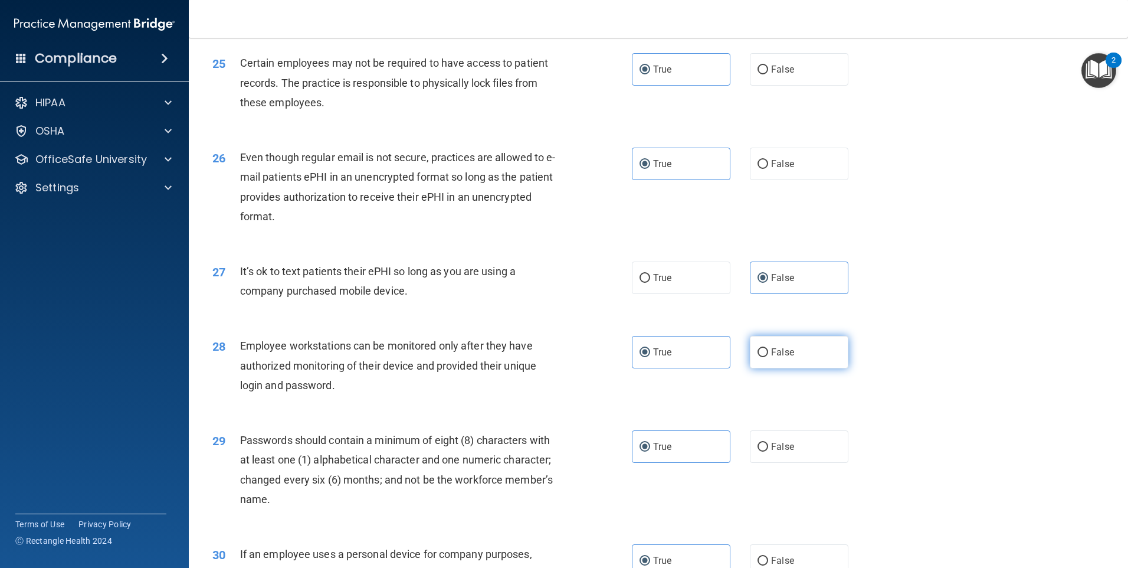
click at [768, 357] on input "False" at bounding box center [763, 352] width 11 height 9
radio input "true"
radio input "false"
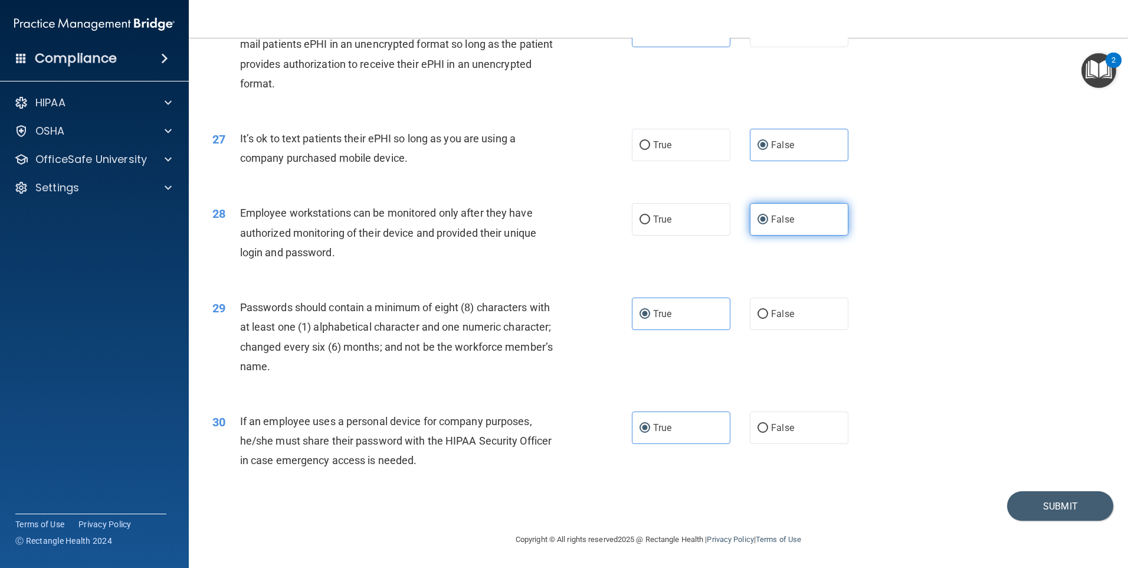
scroll to position [2395, 0]
click at [786, 423] on span "False" at bounding box center [782, 427] width 23 height 11
click at [768, 424] on input "False" at bounding box center [763, 428] width 11 height 9
radio input "true"
radio input "false"
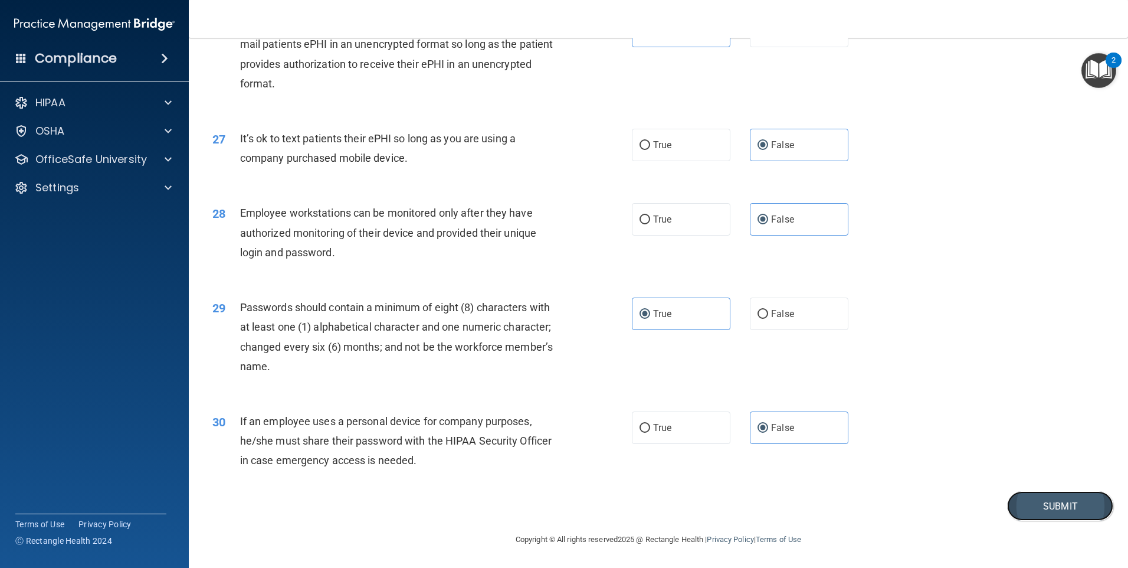
click at [1024, 502] on button "Submit" at bounding box center [1061, 506] width 106 height 30
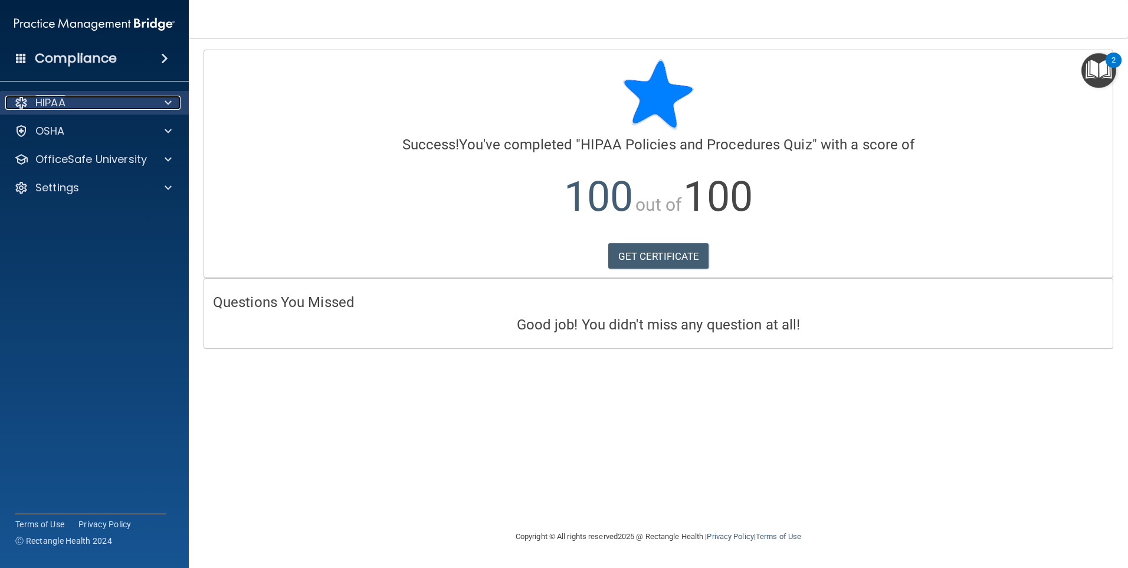
click at [167, 105] on span at bounding box center [168, 103] width 7 height 14
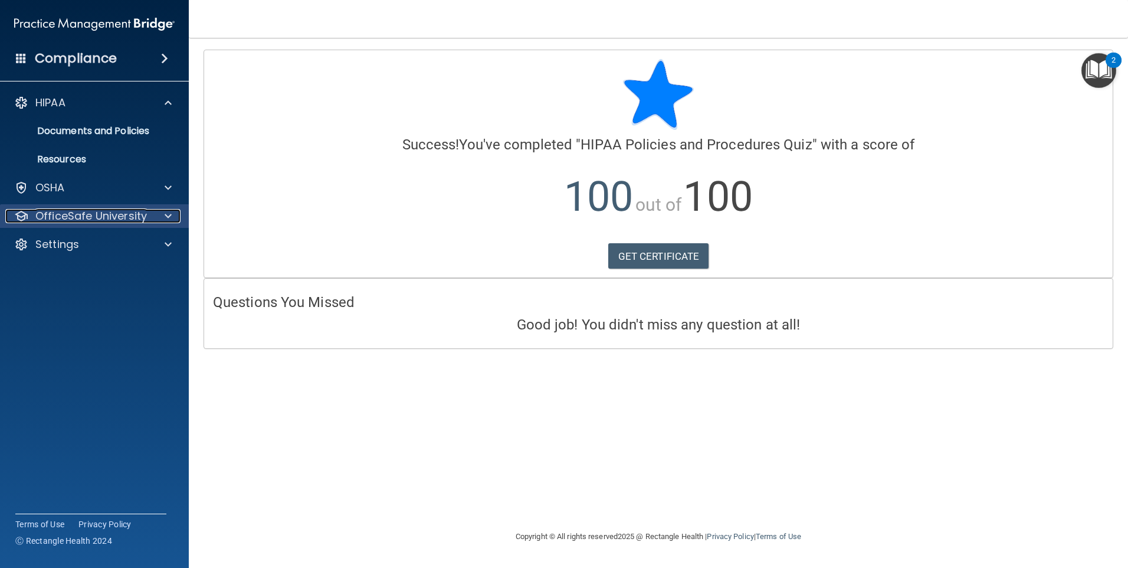
click at [172, 213] on div at bounding box center [167, 216] width 30 height 14
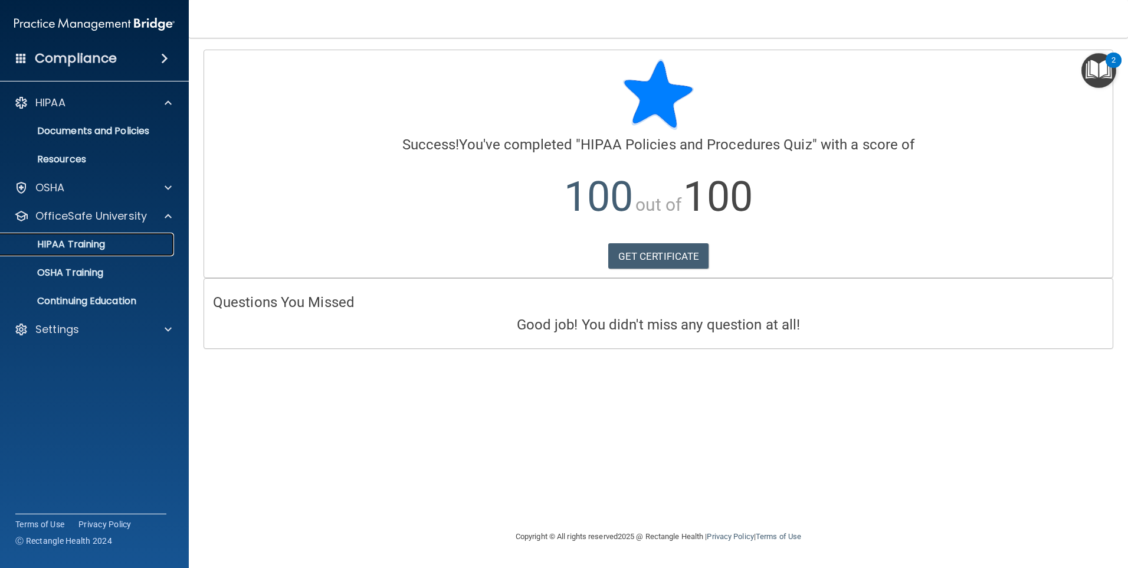
click at [77, 243] on p "HIPAA Training" at bounding box center [56, 244] width 97 height 12
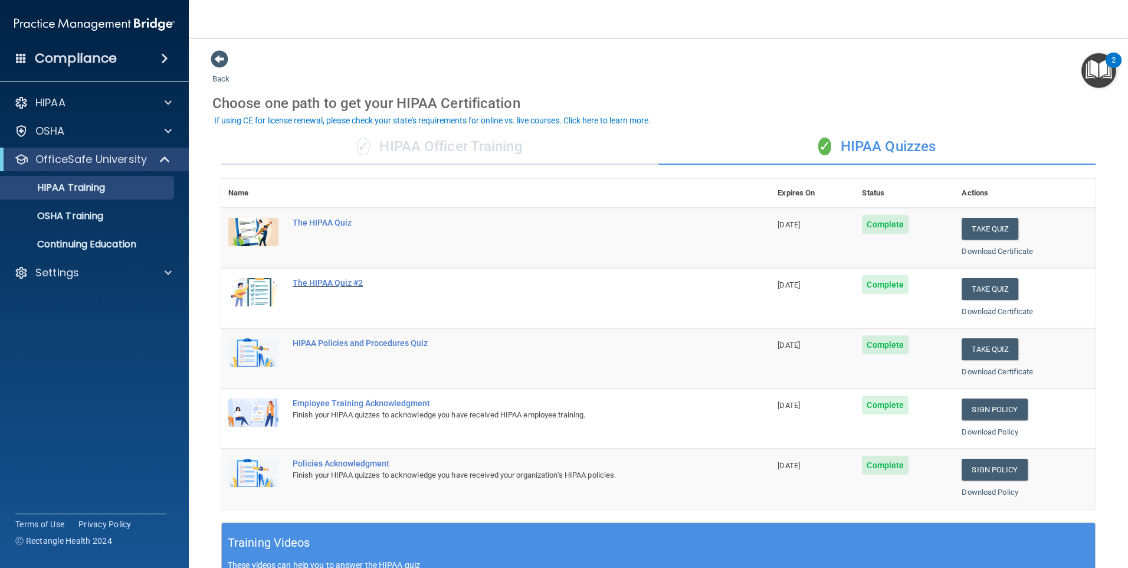
click at [334, 283] on div "The HIPAA Quiz #2" at bounding box center [502, 282] width 419 height 9
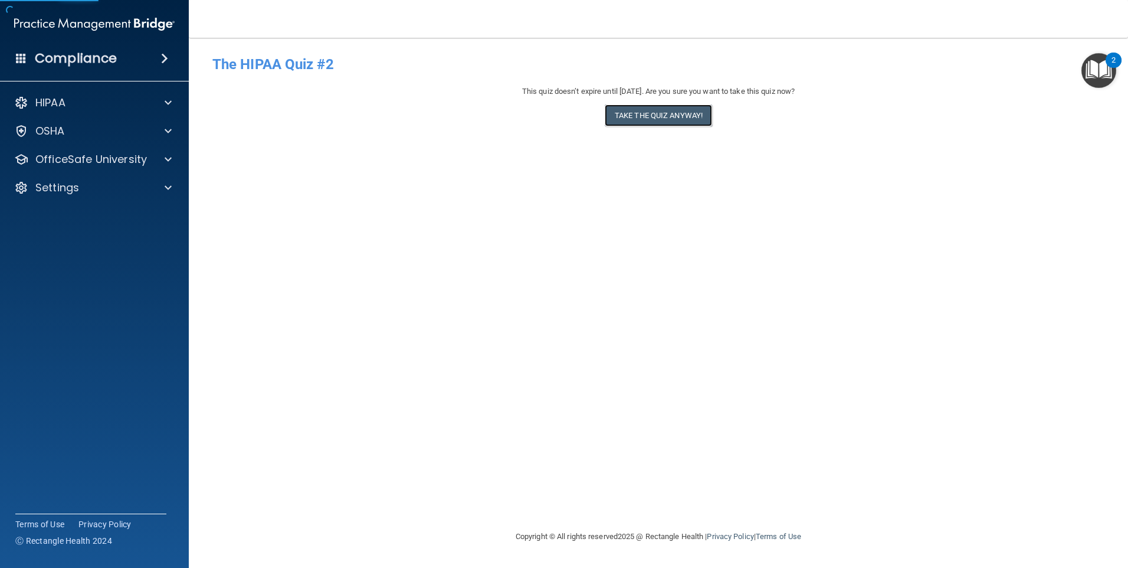
click at [628, 113] on button "Take the quiz anyway!" at bounding box center [658, 115] width 107 height 22
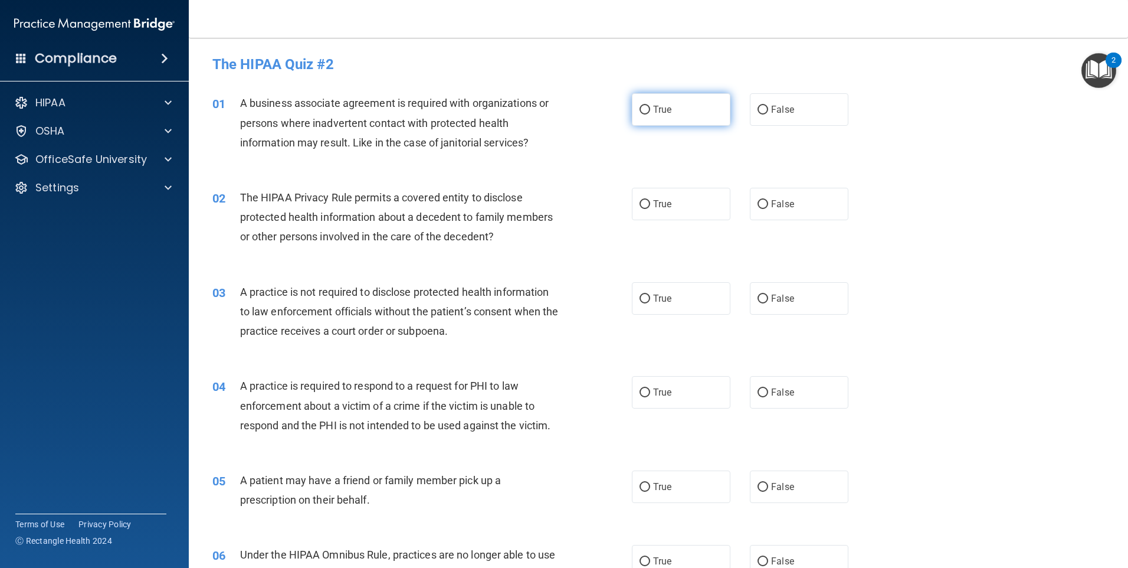
click at [641, 108] on input "True" at bounding box center [645, 110] width 11 height 9
radio input "true"
drag, startPoint x: 666, startPoint y: 194, endPoint x: 669, endPoint y: 202, distance: 9.3
click at [667, 195] on label "True" at bounding box center [681, 204] width 99 height 32
click at [650, 200] on input "True" at bounding box center [645, 204] width 11 height 9
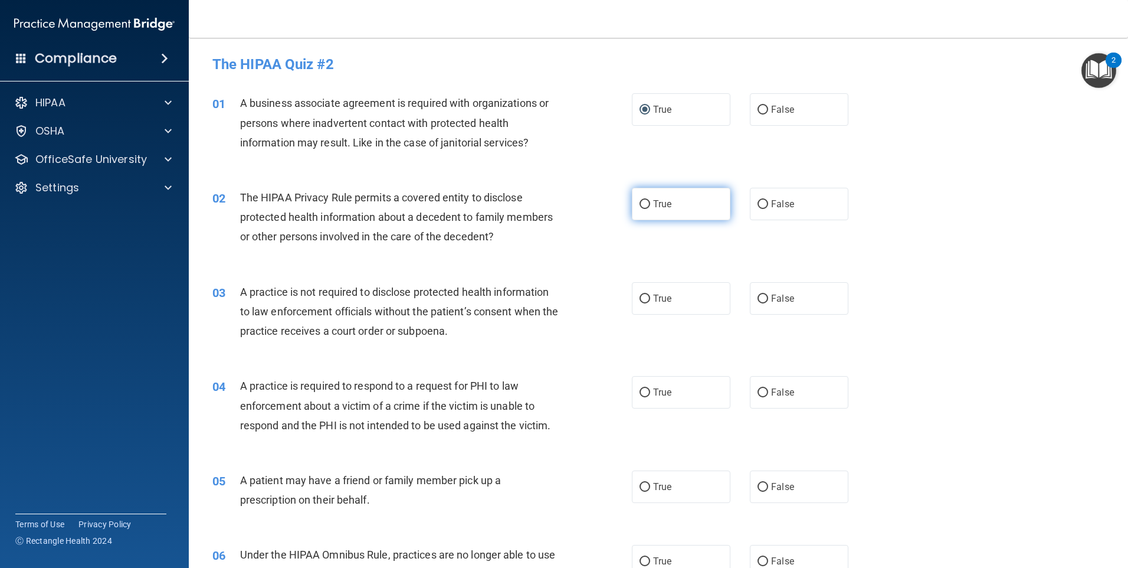
radio input "true"
click at [693, 299] on label "True" at bounding box center [681, 298] width 99 height 32
click at [650, 299] on input "True" at bounding box center [645, 299] width 11 height 9
radio input "true"
click at [692, 393] on label "True" at bounding box center [681, 392] width 99 height 32
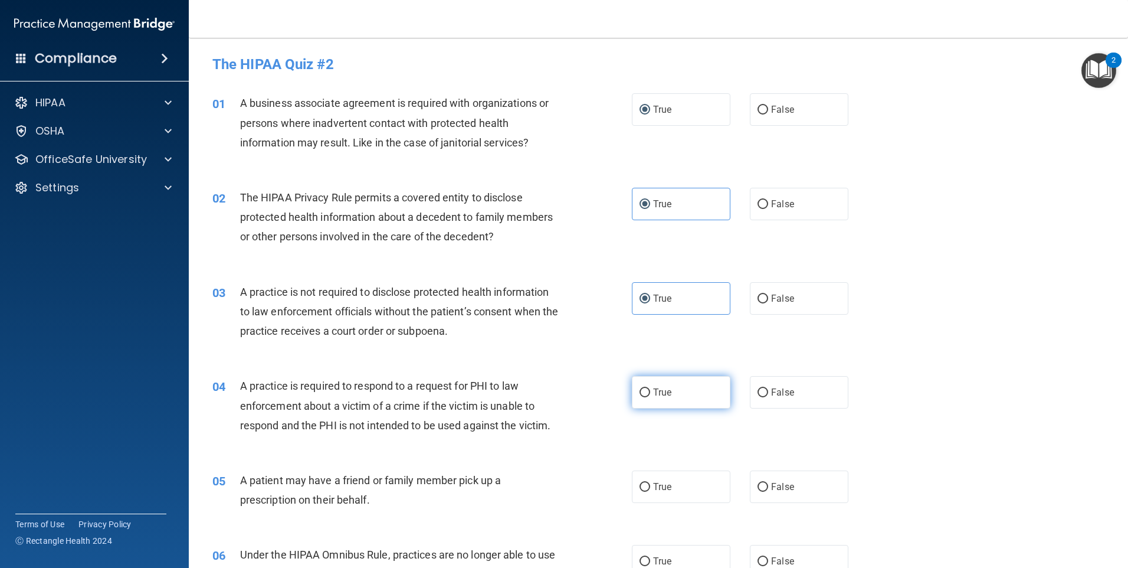
click at [650, 393] on input "True" at bounding box center [645, 392] width 11 height 9
radio input "true"
click at [679, 479] on label "True" at bounding box center [681, 486] width 99 height 32
click at [650, 483] on input "True" at bounding box center [645, 487] width 11 height 9
radio input "true"
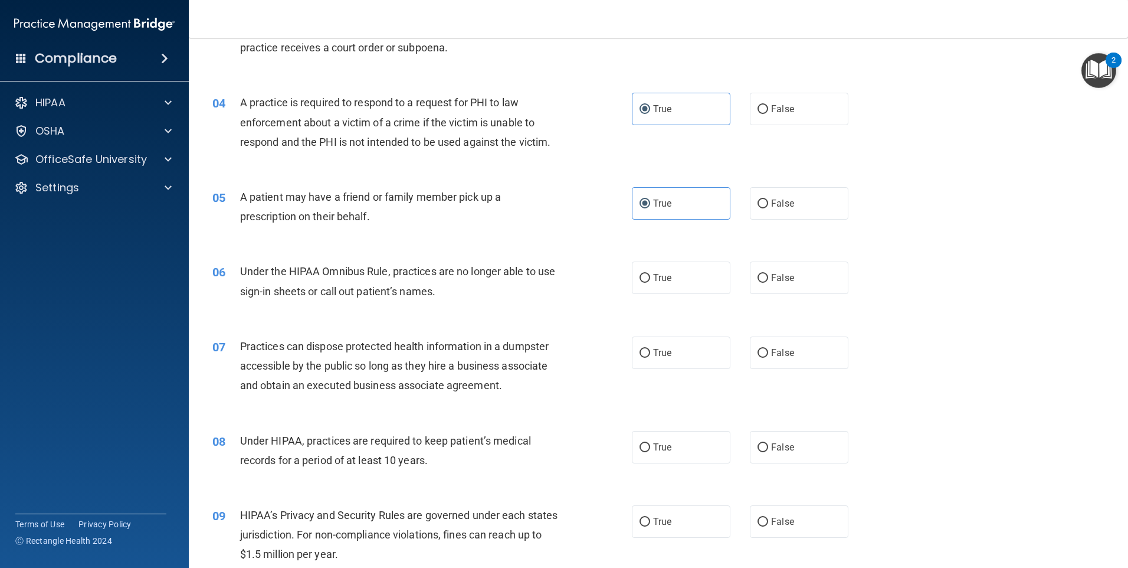
scroll to position [295, 0]
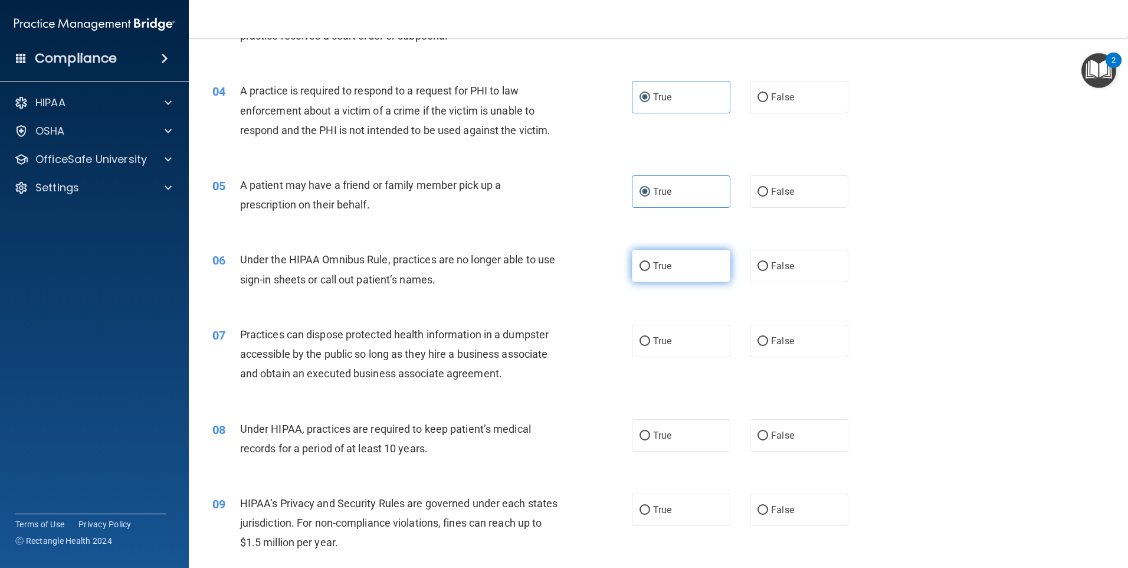
click at [666, 261] on span "True" at bounding box center [662, 265] width 18 height 11
click at [650, 262] on input "True" at bounding box center [645, 266] width 11 height 9
radio input "true"
click at [678, 332] on label "True" at bounding box center [681, 341] width 99 height 32
click at [650, 337] on input "True" at bounding box center [645, 341] width 11 height 9
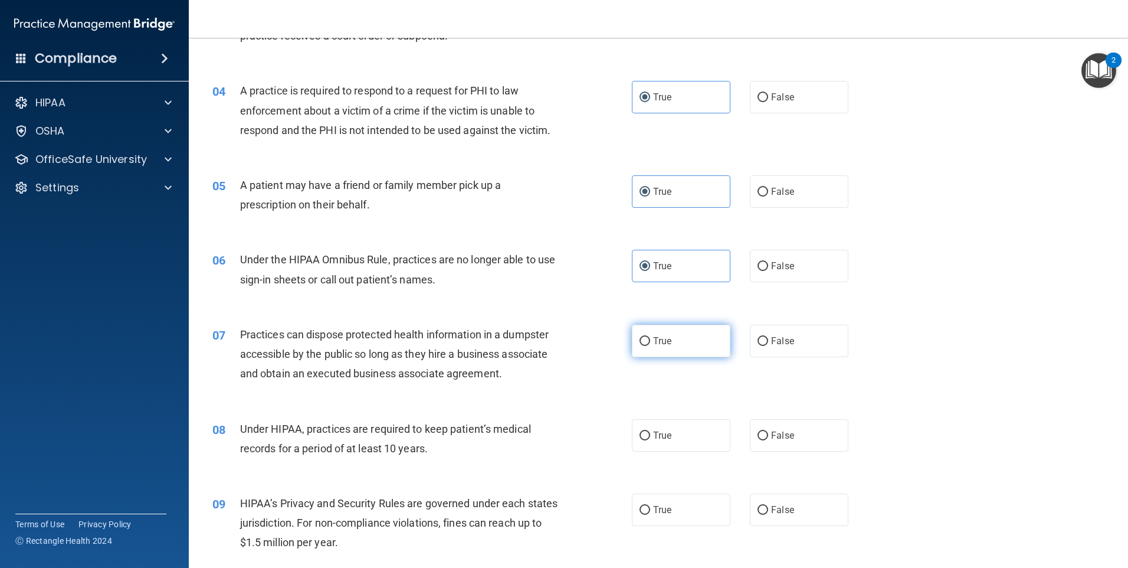
radio input "true"
click at [693, 446] on label "True" at bounding box center [681, 435] width 99 height 32
click at [650, 440] on input "True" at bounding box center [645, 435] width 11 height 9
radio input "true"
click at [693, 512] on label "True" at bounding box center [681, 509] width 99 height 32
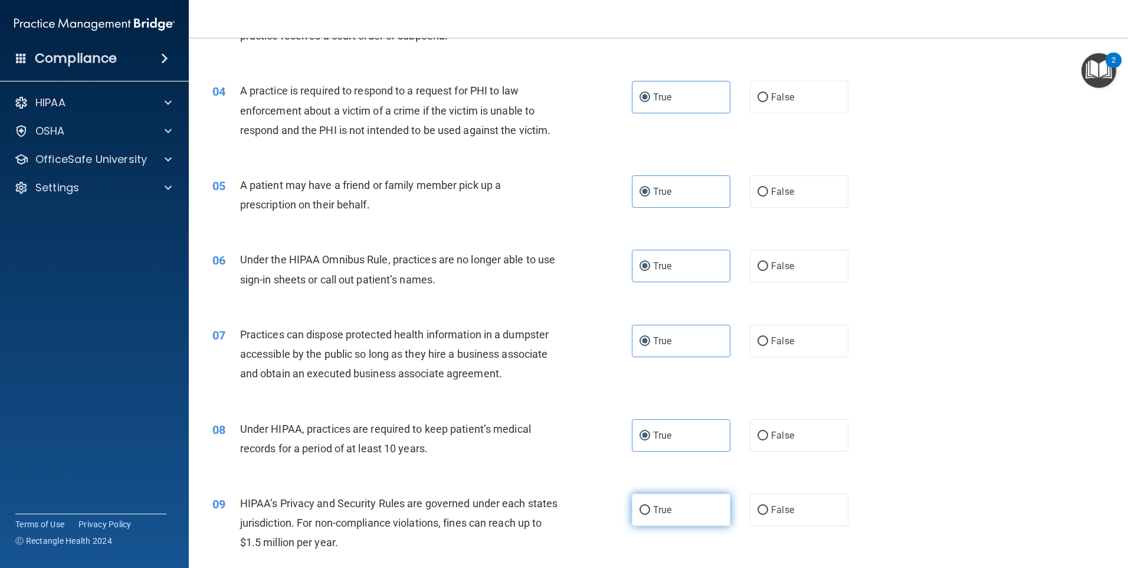
click at [650, 512] on input "True" at bounding box center [645, 510] width 11 height 9
radio input "true"
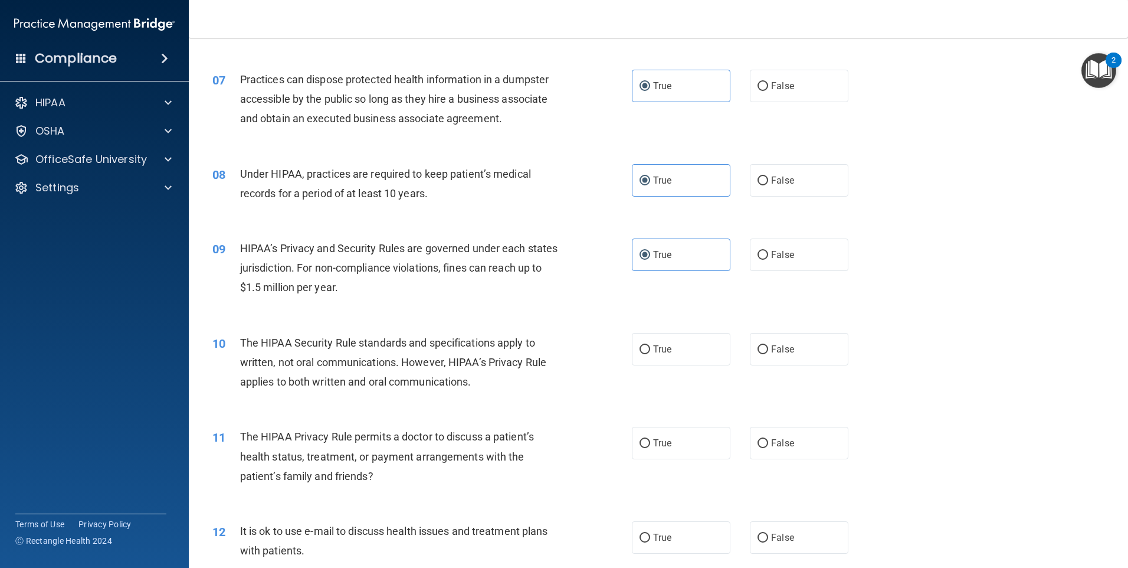
scroll to position [590, 0]
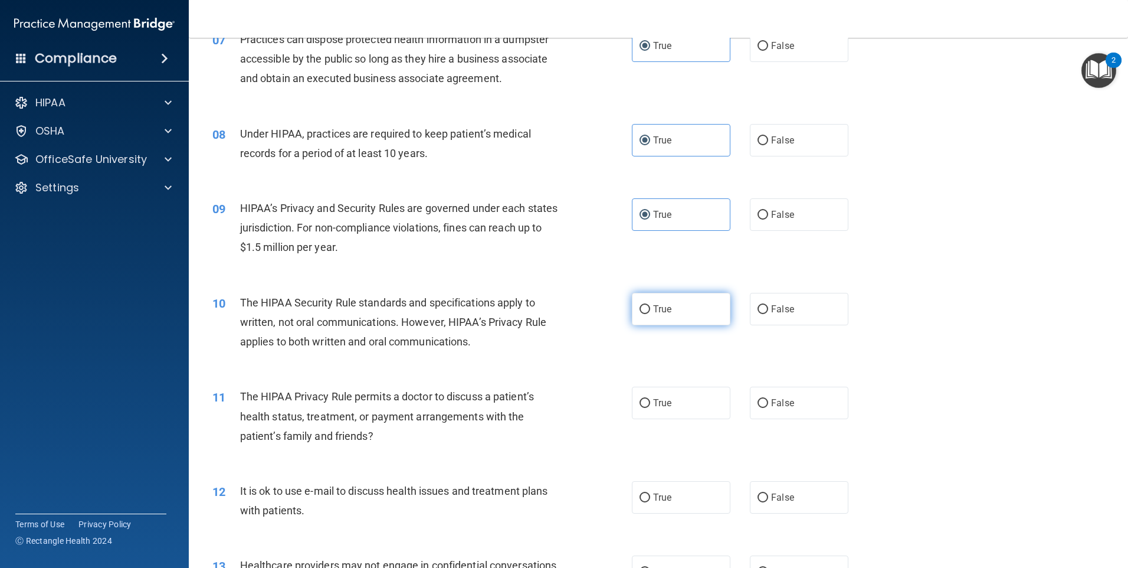
click at [678, 295] on label "True" at bounding box center [681, 309] width 99 height 32
click at [650, 305] on input "True" at bounding box center [645, 309] width 11 height 9
click at [689, 404] on label "True" at bounding box center [681, 403] width 99 height 32
click at [650, 404] on input "True" at bounding box center [645, 403] width 11 height 9
click at [683, 499] on label "True" at bounding box center [681, 497] width 99 height 32
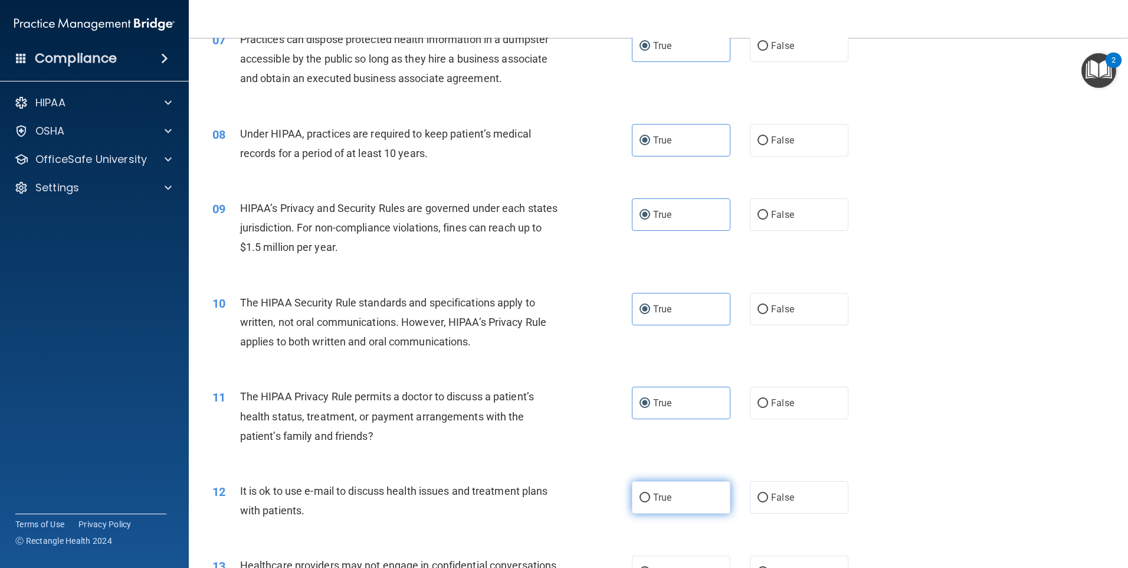
click at [650, 499] on input "True" at bounding box center [645, 497] width 11 height 9
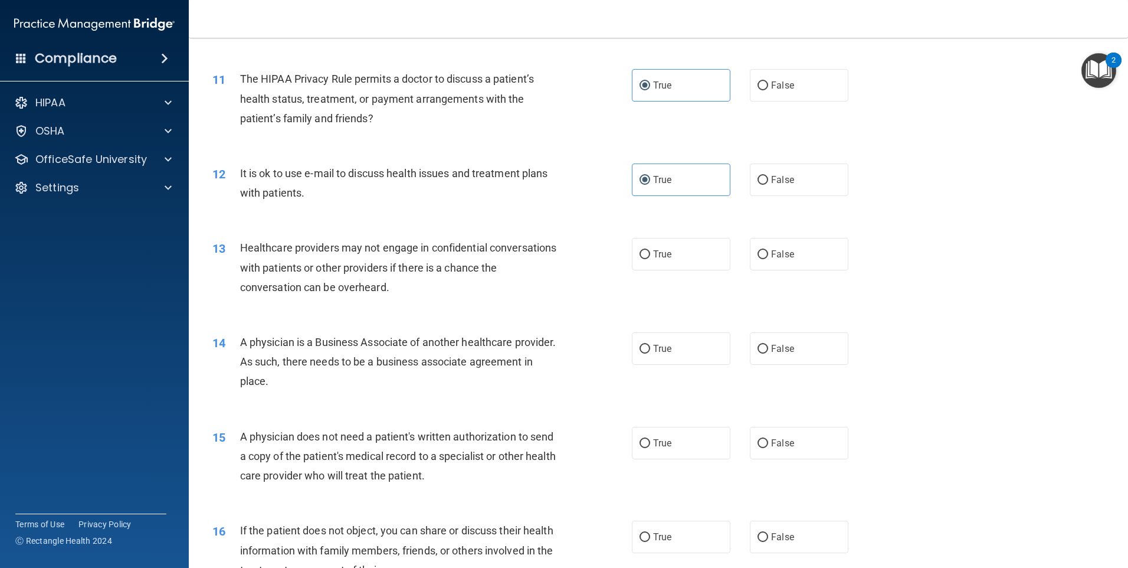
scroll to position [944, 0]
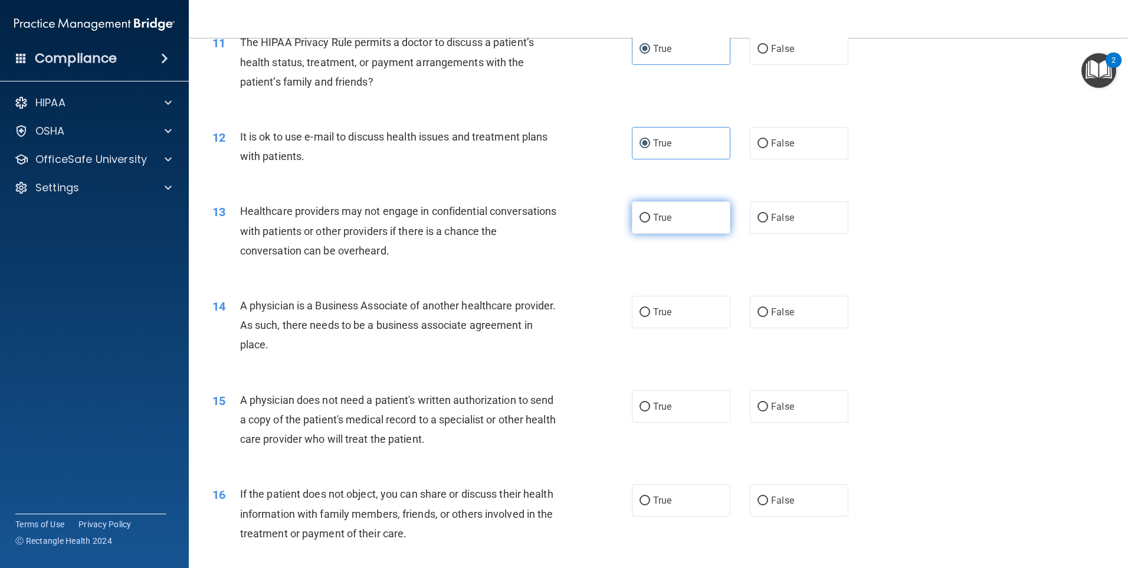
drag, startPoint x: 663, startPoint y: 215, endPoint x: 668, endPoint y: 288, distance: 73.3
click at [662, 215] on span "True" at bounding box center [662, 217] width 18 height 11
click at [650, 215] on input "True" at bounding box center [645, 218] width 11 height 9
click at [679, 341] on div "14 A physician is a Business Associate of another healthcare provider. As such,…" at bounding box center [659, 328] width 910 height 94
click at [679, 324] on label "True" at bounding box center [681, 312] width 99 height 32
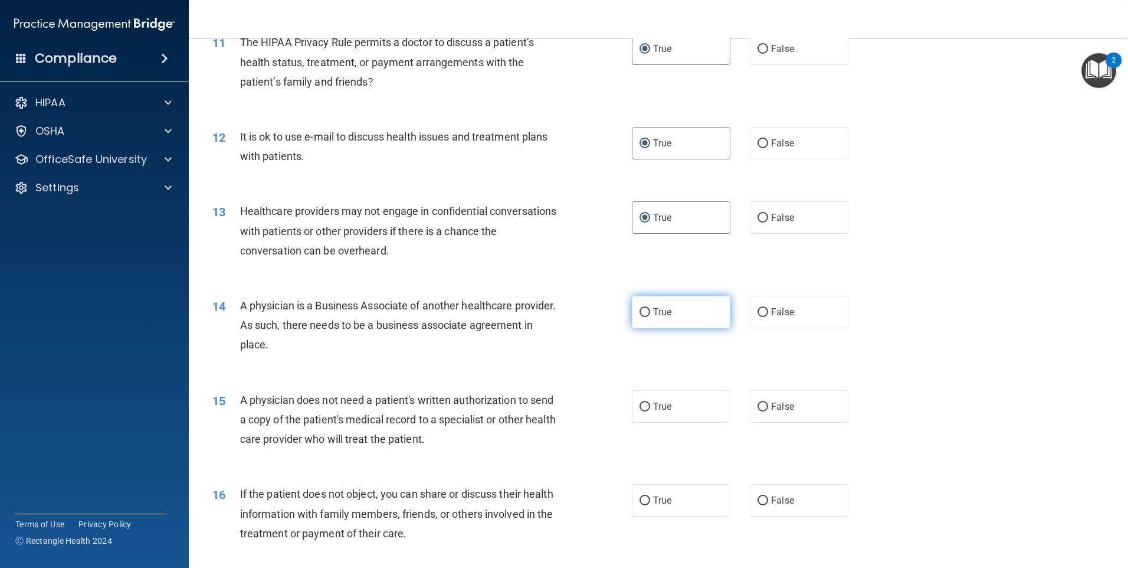
click at [650, 317] on input "True" at bounding box center [645, 312] width 11 height 9
click at [683, 407] on label "True" at bounding box center [681, 406] width 99 height 32
click at [650, 407] on input "True" at bounding box center [645, 407] width 11 height 9
click at [685, 491] on label "True" at bounding box center [681, 500] width 99 height 32
click at [650, 496] on input "True" at bounding box center [645, 500] width 11 height 9
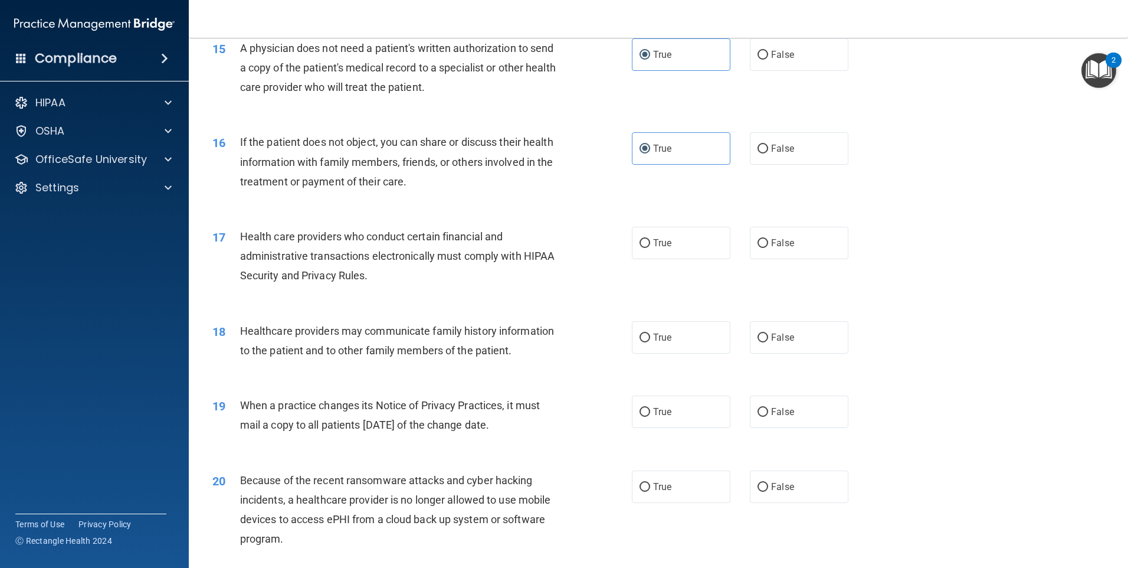
scroll to position [1298, 0]
click at [681, 241] on label "True" at bounding box center [681, 240] width 99 height 32
click at [650, 241] on input "True" at bounding box center [645, 241] width 11 height 9
click at [676, 336] on label "True" at bounding box center [681, 335] width 99 height 32
click at [650, 336] on input "True" at bounding box center [645, 335] width 11 height 9
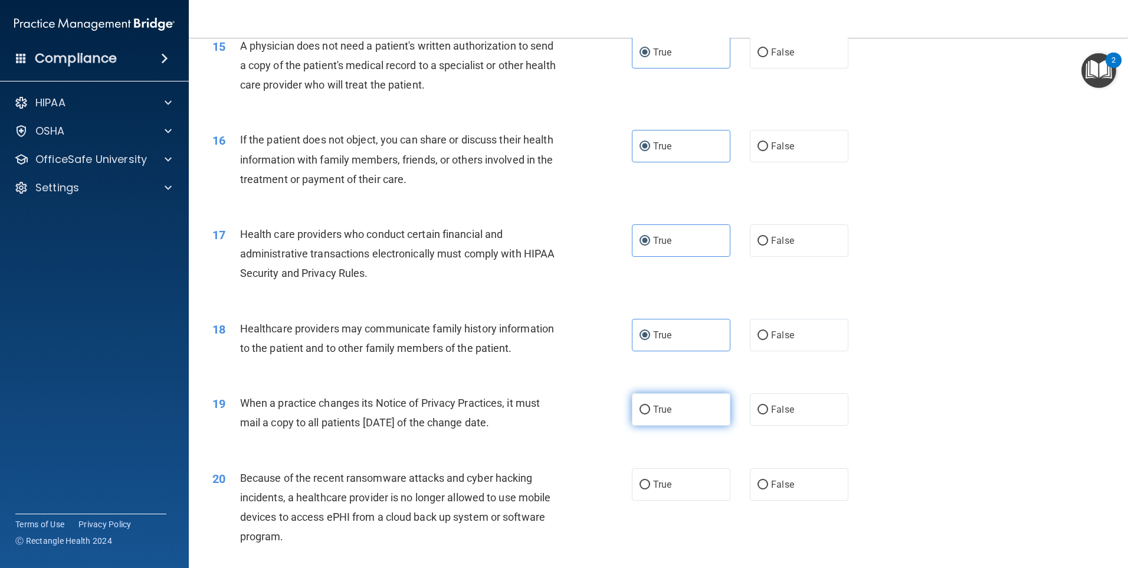
click at [682, 411] on label "True" at bounding box center [681, 409] width 99 height 32
click at [650, 411] on input "True" at bounding box center [645, 409] width 11 height 9
click at [689, 491] on label "True" at bounding box center [681, 484] width 99 height 32
click at [650, 489] on input "True" at bounding box center [645, 484] width 11 height 9
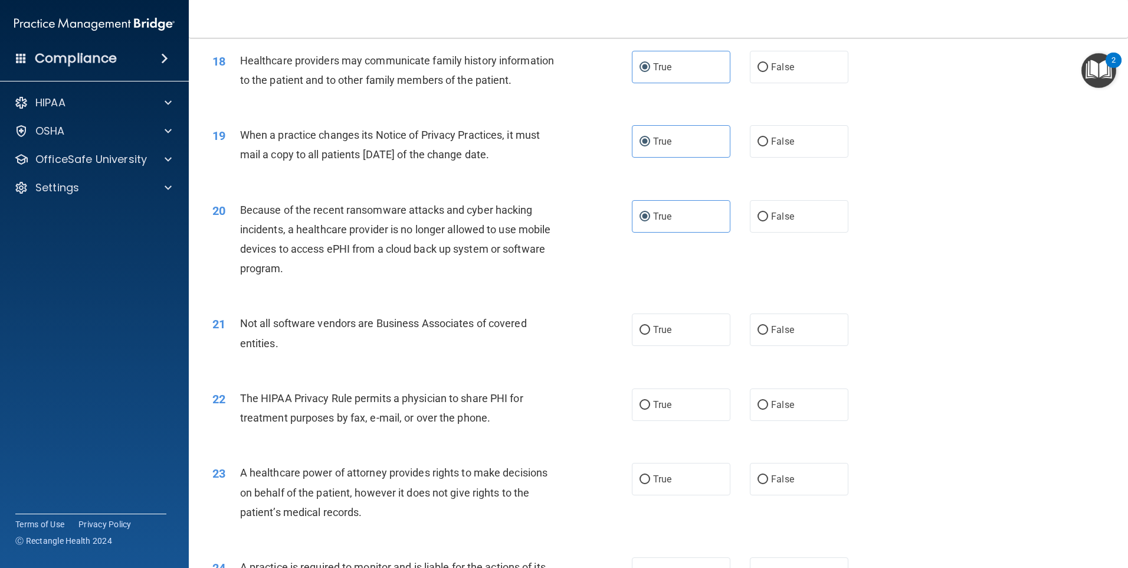
scroll to position [1653, 0]
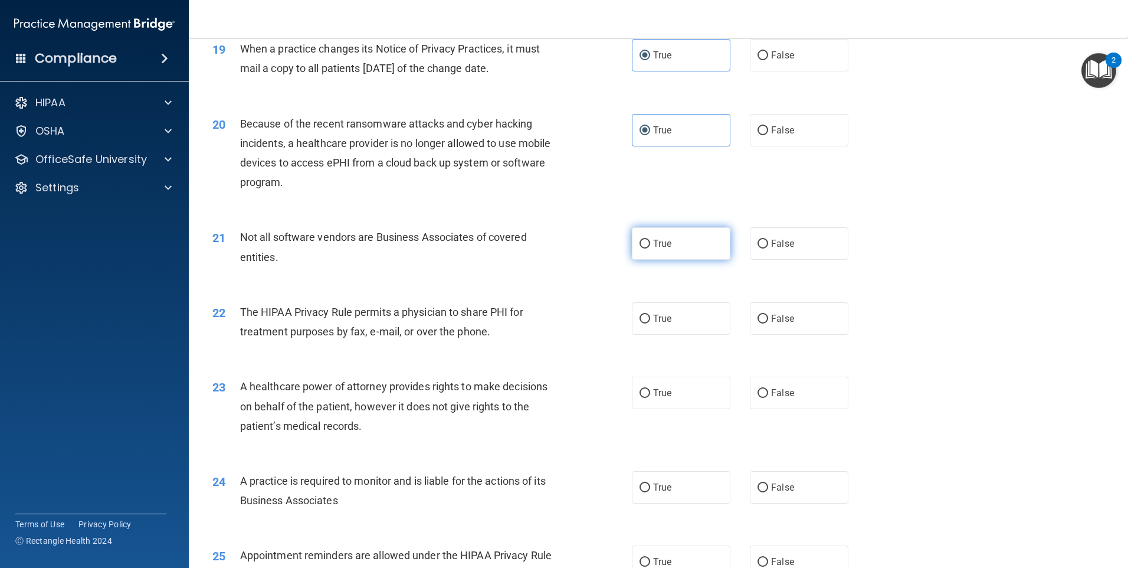
click at [672, 243] on label "True" at bounding box center [681, 243] width 99 height 32
click at [650, 243] on input "True" at bounding box center [645, 244] width 11 height 9
click at [675, 338] on div "22 The HIPAA Privacy Rule permits a physician to share PHI for treatment purpos…" at bounding box center [659, 324] width 910 height 74
click at [683, 319] on label "True" at bounding box center [681, 318] width 99 height 32
click at [650, 319] on input "True" at bounding box center [645, 319] width 11 height 9
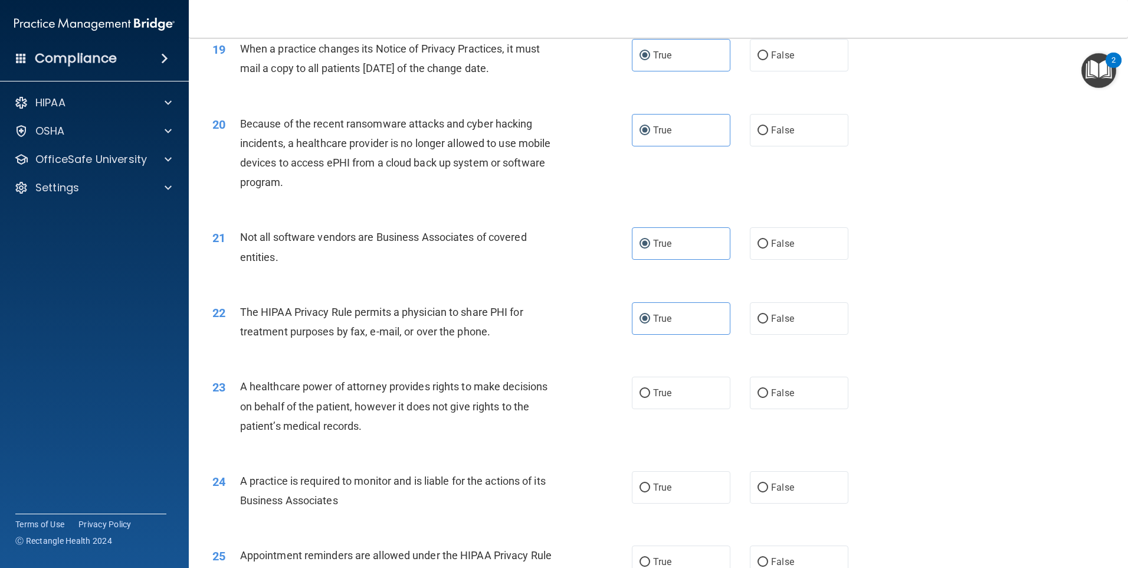
click at [687, 375] on div "23 A healthcare power of attorney provides rights to make decisions on behalf o…" at bounding box center [659, 409] width 910 height 94
click at [687, 382] on label "True" at bounding box center [681, 393] width 99 height 32
click at [650, 389] on input "True" at bounding box center [645, 393] width 11 height 9
click at [673, 479] on label "True" at bounding box center [681, 487] width 99 height 32
click at [650, 483] on input "True" at bounding box center [645, 487] width 11 height 9
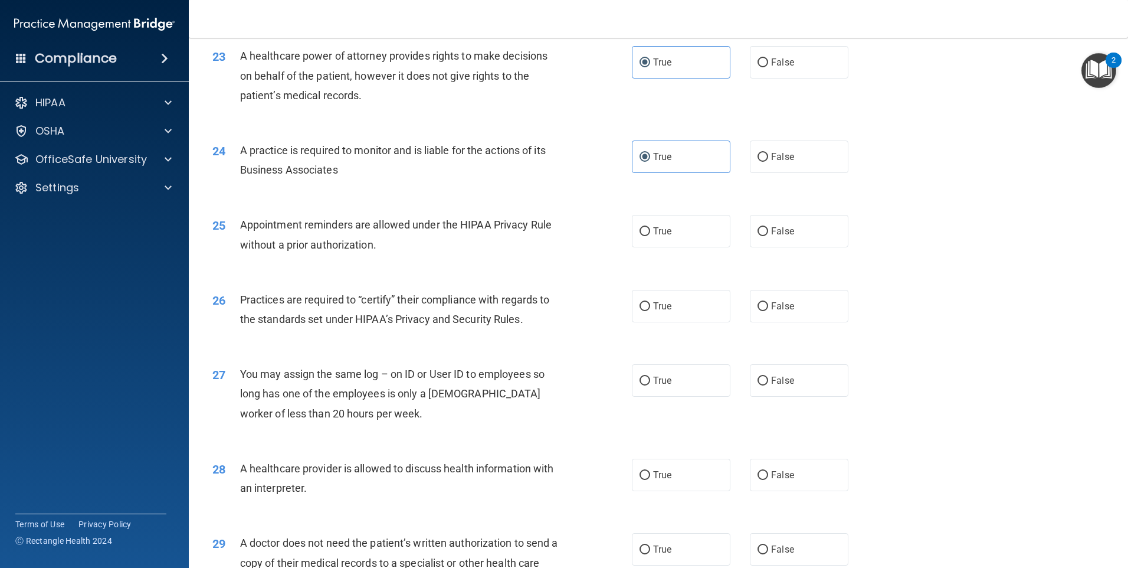
scroll to position [2007, 0]
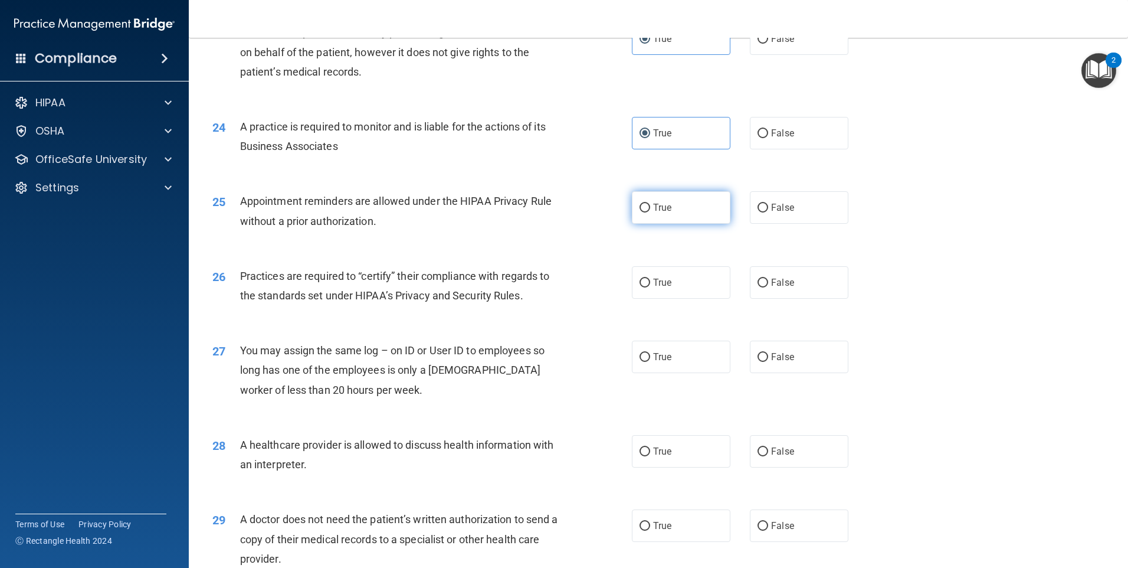
click at [669, 197] on label "True" at bounding box center [681, 207] width 99 height 32
click at [650, 204] on input "True" at bounding box center [645, 208] width 11 height 9
click at [675, 267] on label "True" at bounding box center [681, 282] width 99 height 32
click at [650, 279] on input "True" at bounding box center [645, 283] width 11 height 9
click at [679, 339] on div "27 You may assign the same log – on ID or User ID to employees so long has one …" at bounding box center [659, 373] width 910 height 94
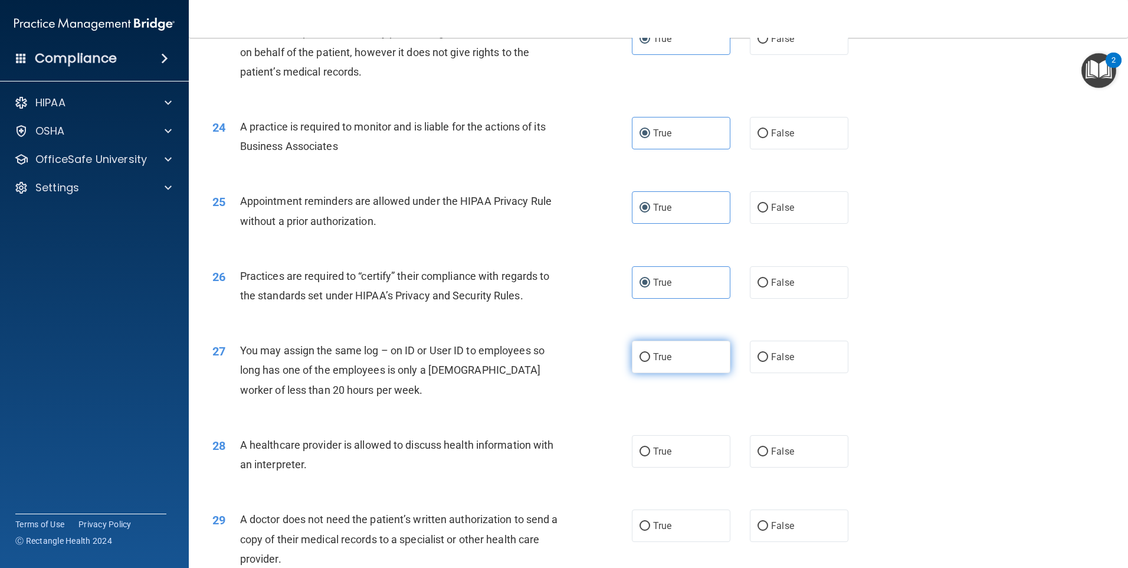
click at [684, 349] on label "True" at bounding box center [681, 357] width 99 height 32
click at [650, 353] on input "True" at bounding box center [645, 357] width 11 height 9
click at [678, 452] on label "True" at bounding box center [681, 451] width 99 height 32
click at [650, 452] on input "True" at bounding box center [645, 451] width 11 height 9
click at [691, 517] on label "True" at bounding box center [681, 525] width 99 height 32
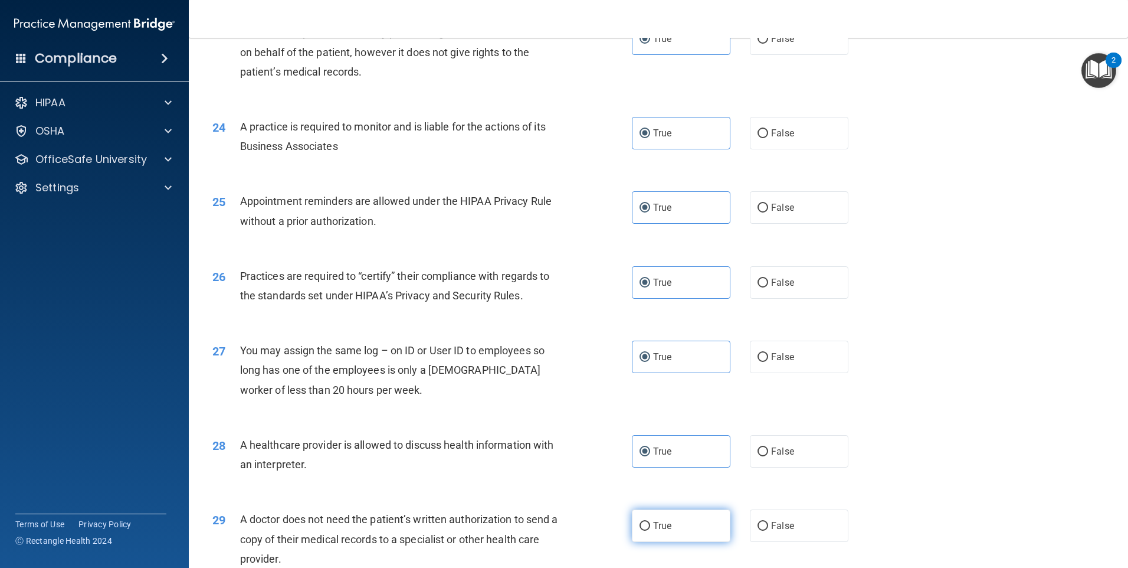
click at [650, 522] on input "True" at bounding box center [645, 526] width 11 height 9
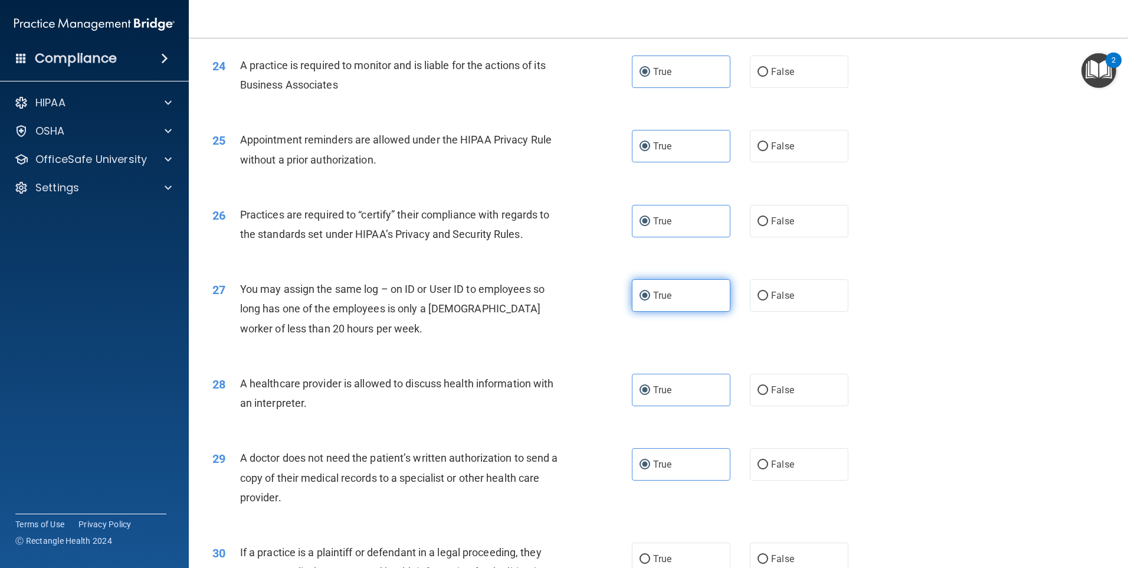
scroll to position [2180, 0]
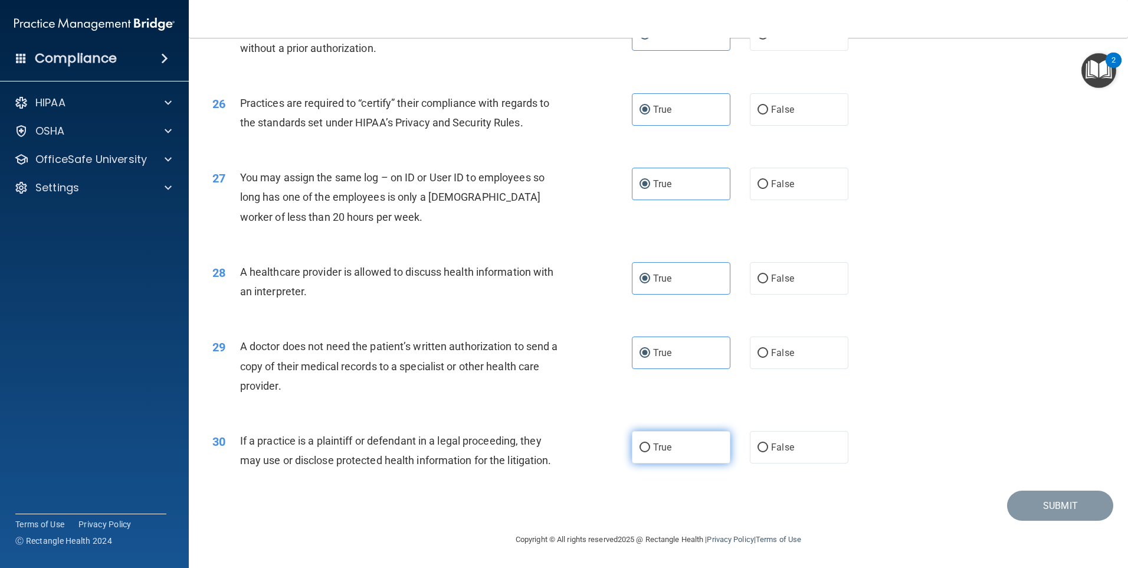
click at [696, 450] on label "True" at bounding box center [681, 447] width 99 height 32
click at [650, 450] on input "True" at bounding box center [645, 447] width 11 height 9
click at [1056, 507] on button "Submit" at bounding box center [1061, 505] width 106 height 30
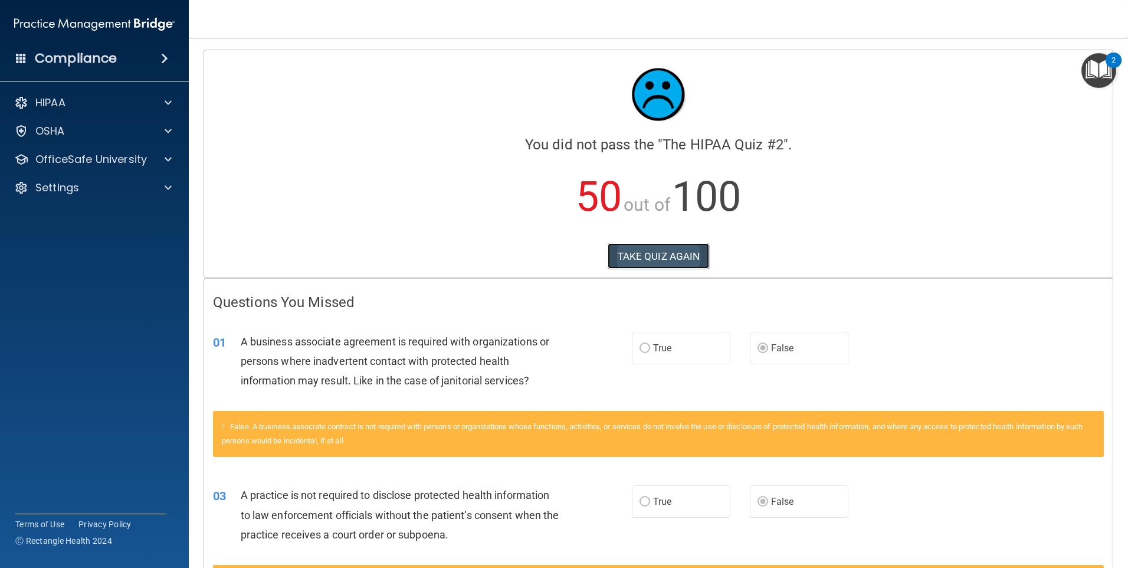
click at [691, 261] on button "TAKE QUIZ AGAIN" at bounding box center [659, 256] width 102 height 26
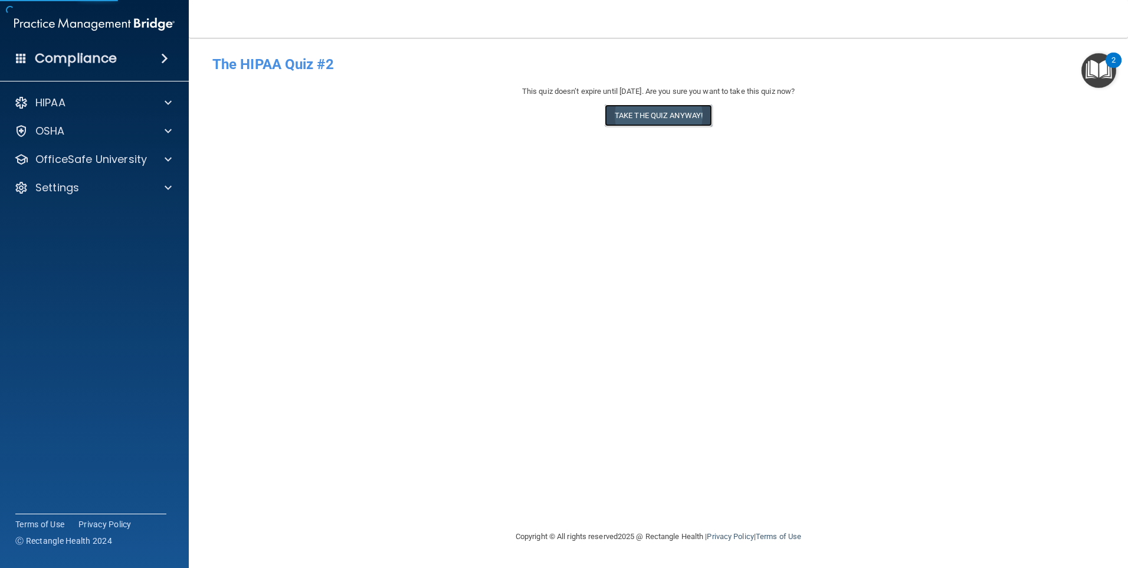
click at [678, 118] on button "Take the quiz anyway!" at bounding box center [658, 115] width 107 height 22
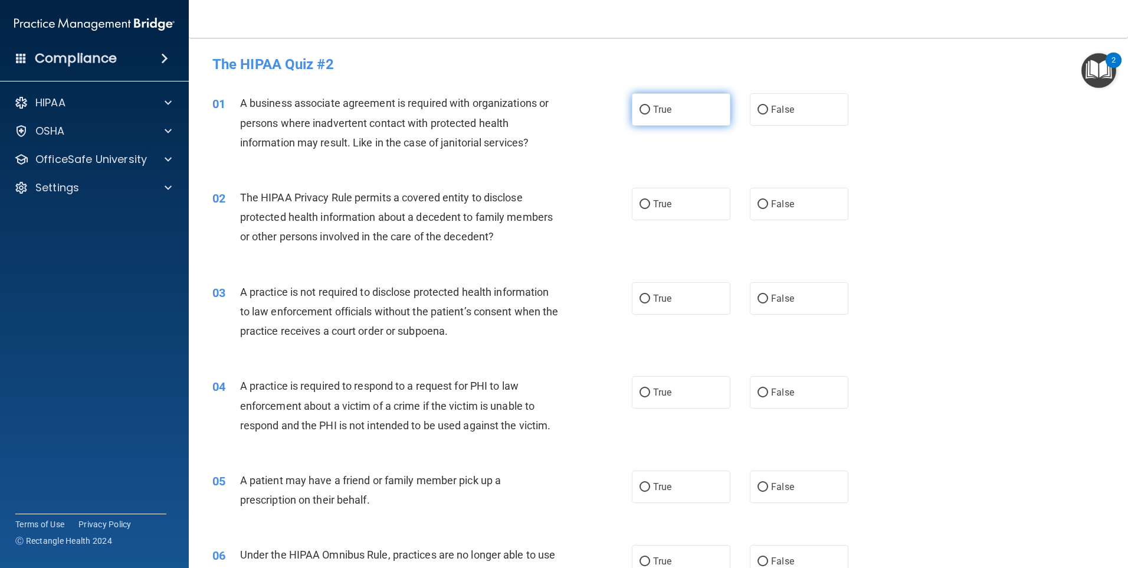
click at [678, 116] on label "True" at bounding box center [681, 109] width 99 height 32
click at [650, 115] on input "True" at bounding box center [645, 110] width 11 height 9
click at [676, 201] on label "True" at bounding box center [681, 204] width 99 height 32
click at [650, 201] on input "True" at bounding box center [645, 204] width 11 height 9
click at [686, 288] on label "True" at bounding box center [681, 298] width 99 height 32
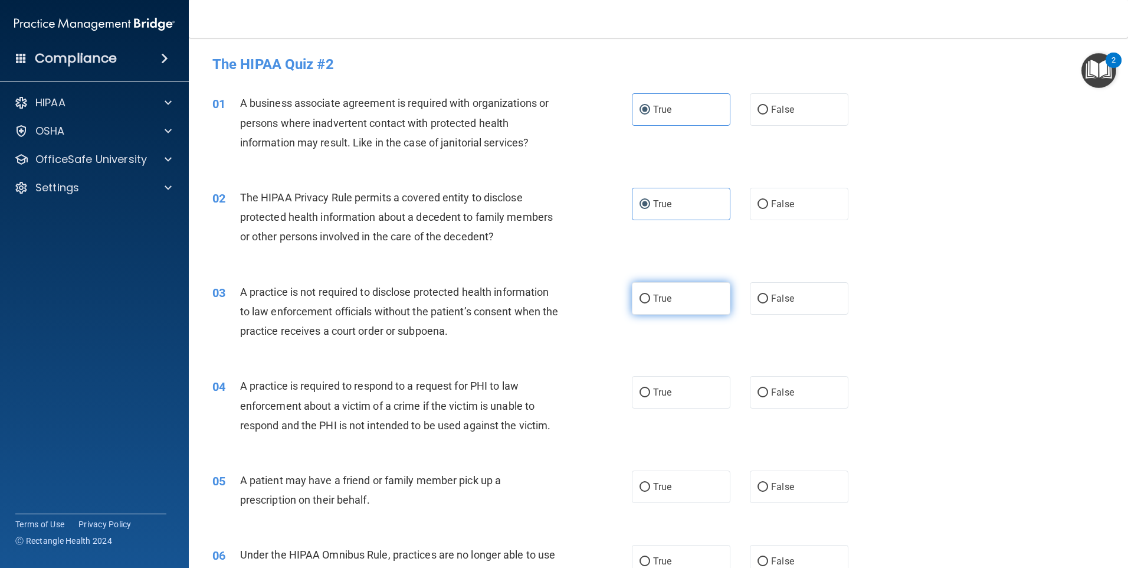
click at [650, 295] on input "True" at bounding box center [645, 299] width 11 height 9
click at [687, 388] on label "True" at bounding box center [681, 392] width 99 height 32
click at [650, 388] on input "True" at bounding box center [645, 392] width 11 height 9
click at [697, 490] on label "True" at bounding box center [681, 486] width 99 height 32
click at [650, 490] on input "True" at bounding box center [645, 487] width 11 height 9
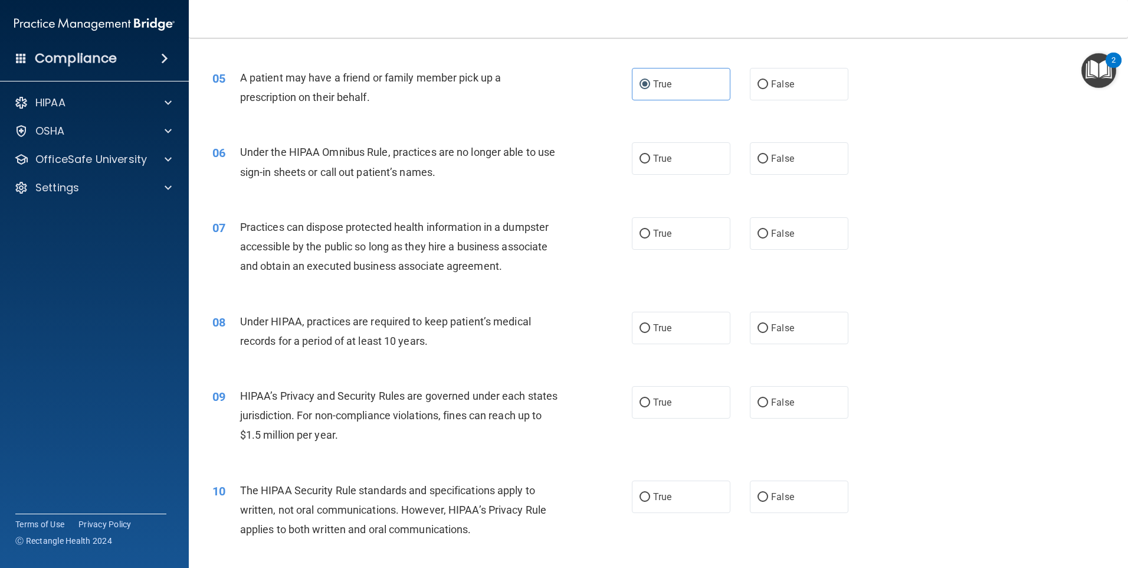
scroll to position [413, 0]
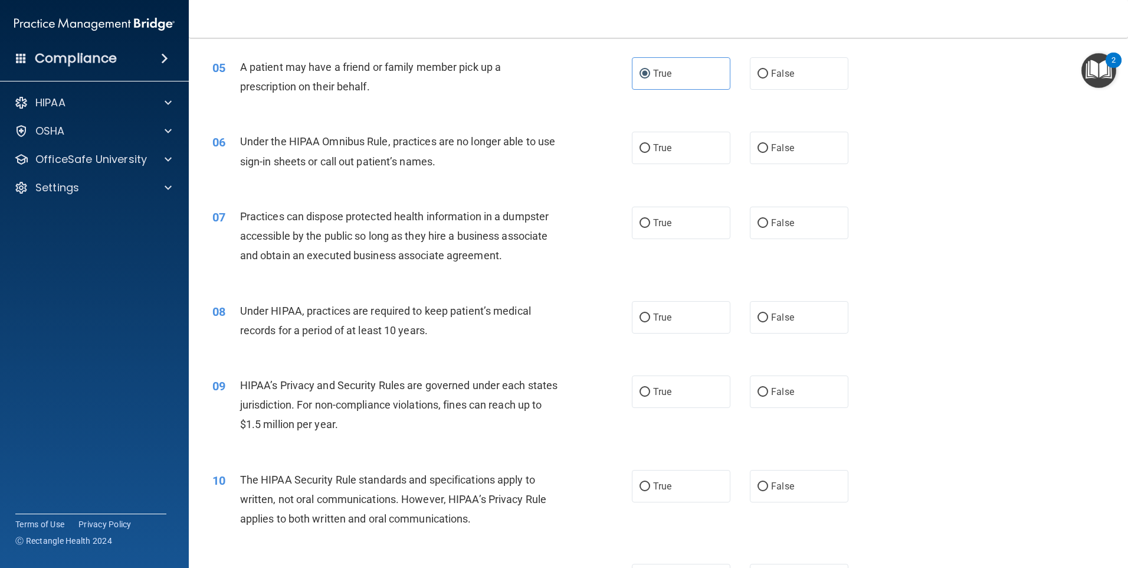
drag, startPoint x: 690, startPoint y: 159, endPoint x: 688, endPoint y: 175, distance: 16.6
click at [689, 158] on label "True" at bounding box center [681, 148] width 99 height 32
click at [650, 153] on input "True" at bounding box center [645, 148] width 11 height 9
click at [695, 222] on label "True" at bounding box center [681, 223] width 99 height 32
click at [650, 222] on input "True" at bounding box center [645, 223] width 11 height 9
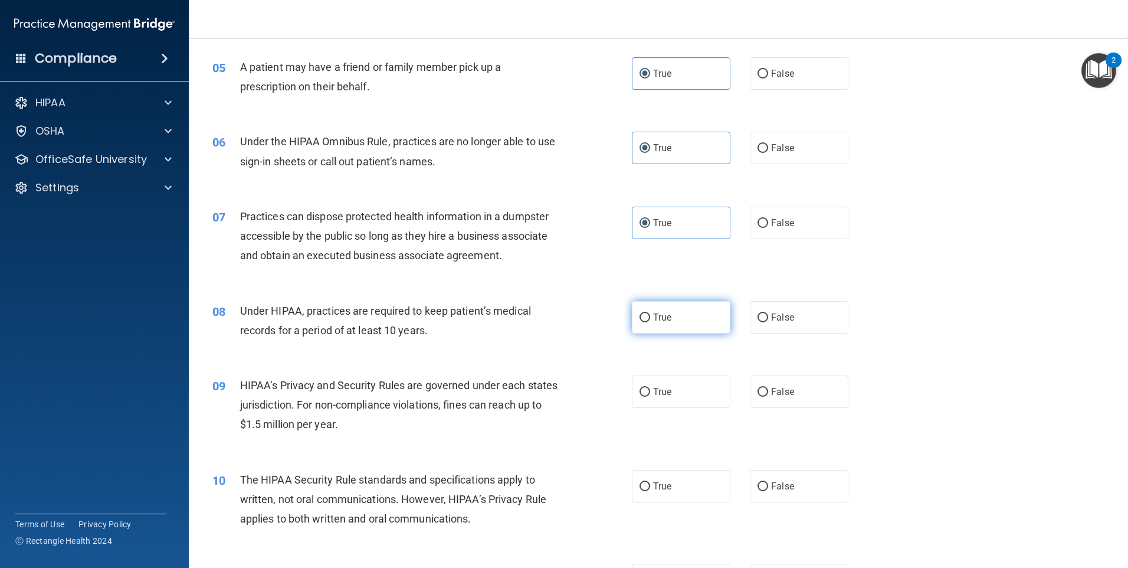
click at [697, 319] on label "True" at bounding box center [681, 317] width 99 height 32
click at [650, 319] on input "True" at bounding box center [645, 317] width 11 height 9
click at [695, 397] on label "True" at bounding box center [681, 391] width 99 height 32
click at [650, 397] on input "True" at bounding box center [645, 392] width 11 height 9
click at [686, 492] on label "True" at bounding box center [681, 486] width 99 height 32
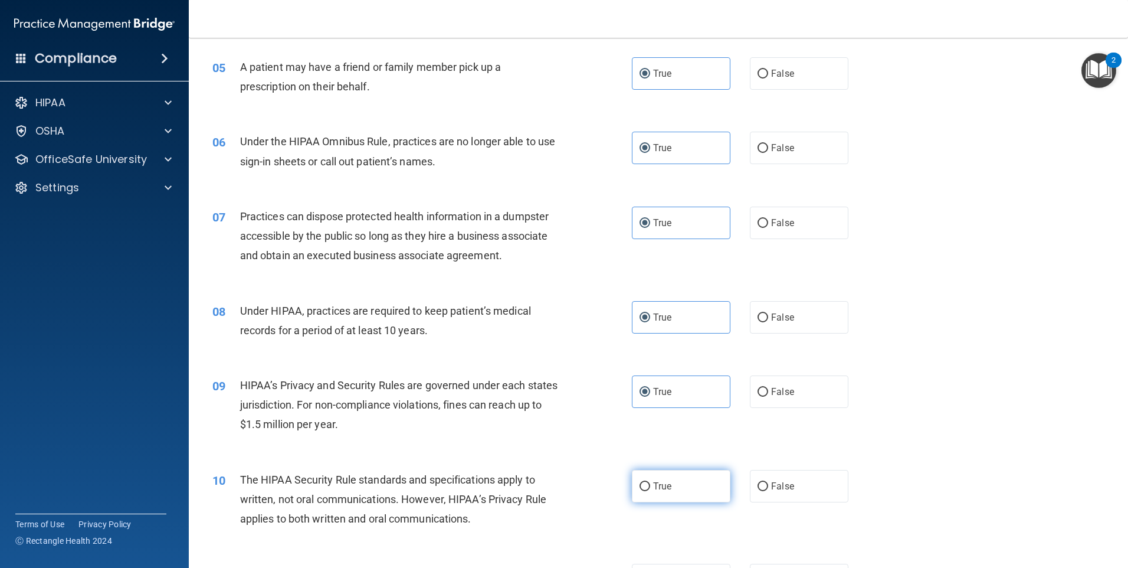
click at [650, 491] on input "True" at bounding box center [645, 486] width 11 height 9
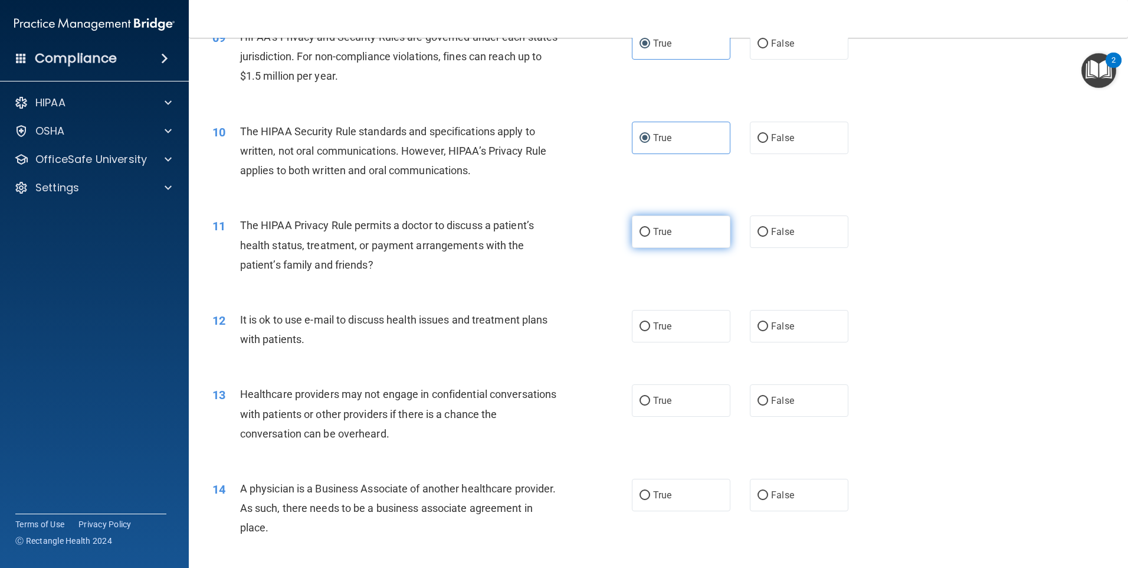
scroll to position [767, 0]
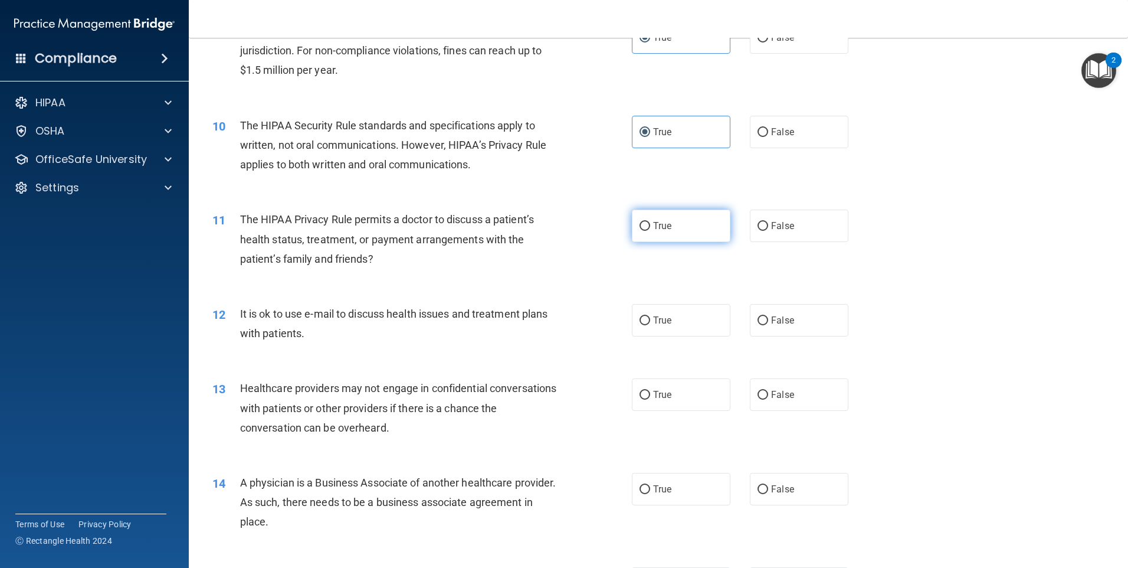
click at [696, 225] on label "True" at bounding box center [681, 226] width 99 height 32
click at [650, 225] on input "True" at bounding box center [645, 226] width 11 height 9
click at [708, 326] on label "True" at bounding box center [681, 320] width 99 height 32
click at [650, 325] on input "True" at bounding box center [645, 320] width 11 height 9
click at [713, 414] on div "13 Healthcare providers may not engage in confidential conversations with patie…" at bounding box center [659, 411] width 910 height 94
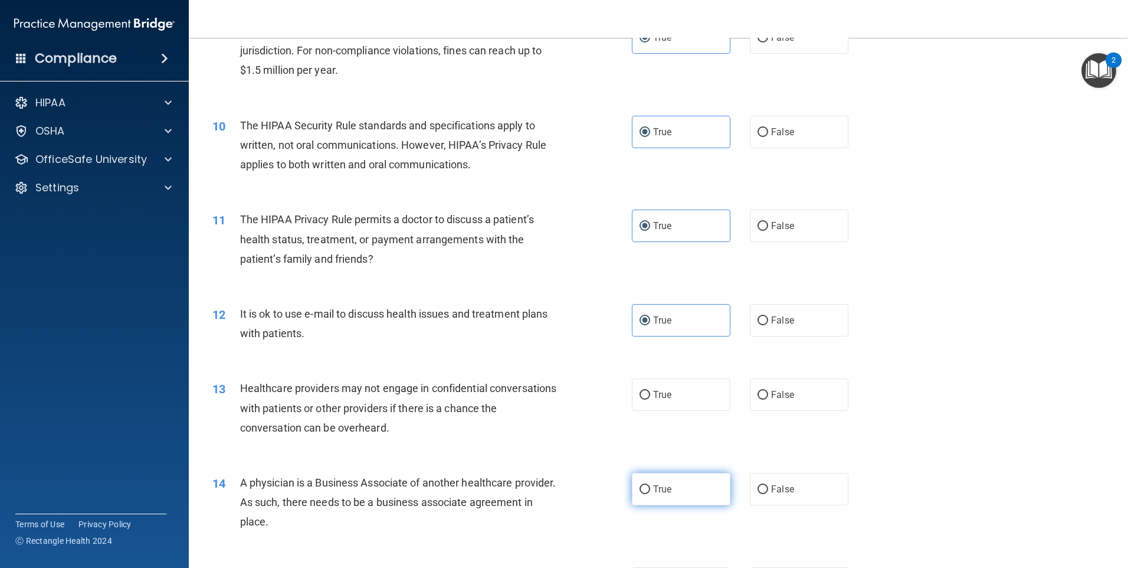
click at [689, 485] on label "True" at bounding box center [681, 489] width 99 height 32
click at [650, 485] on input "True" at bounding box center [645, 489] width 11 height 9
click at [683, 403] on label "True" at bounding box center [681, 394] width 99 height 32
click at [650, 400] on input "True" at bounding box center [645, 395] width 11 height 9
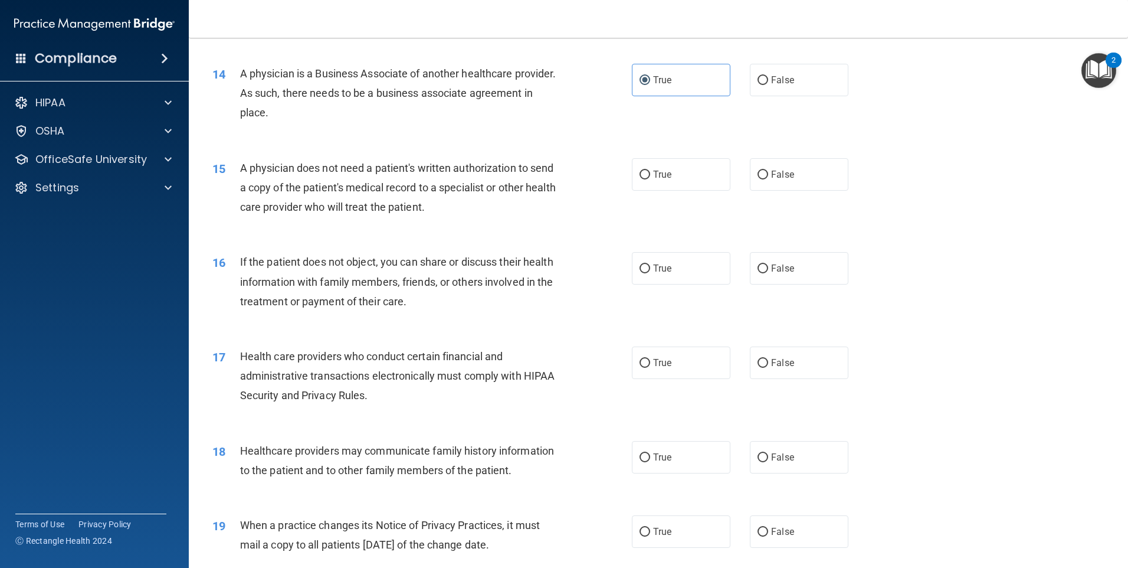
scroll to position [1180, 0]
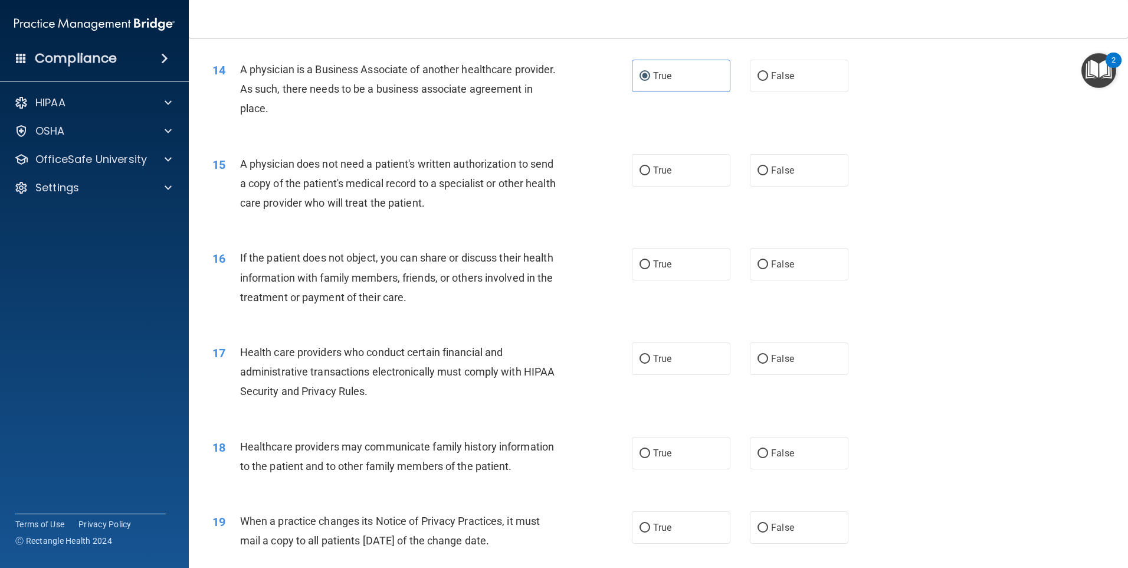
drag, startPoint x: 668, startPoint y: 171, endPoint x: 669, endPoint y: 237, distance: 65.5
click at [667, 171] on span "True" at bounding box center [662, 170] width 18 height 11
click at [650, 171] on input "True" at bounding box center [645, 170] width 11 height 9
click at [672, 266] on label "True" at bounding box center [681, 264] width 99 height 32
click at [650, 266] on input "True" at bounding box center [645, 264] width 11 height 9
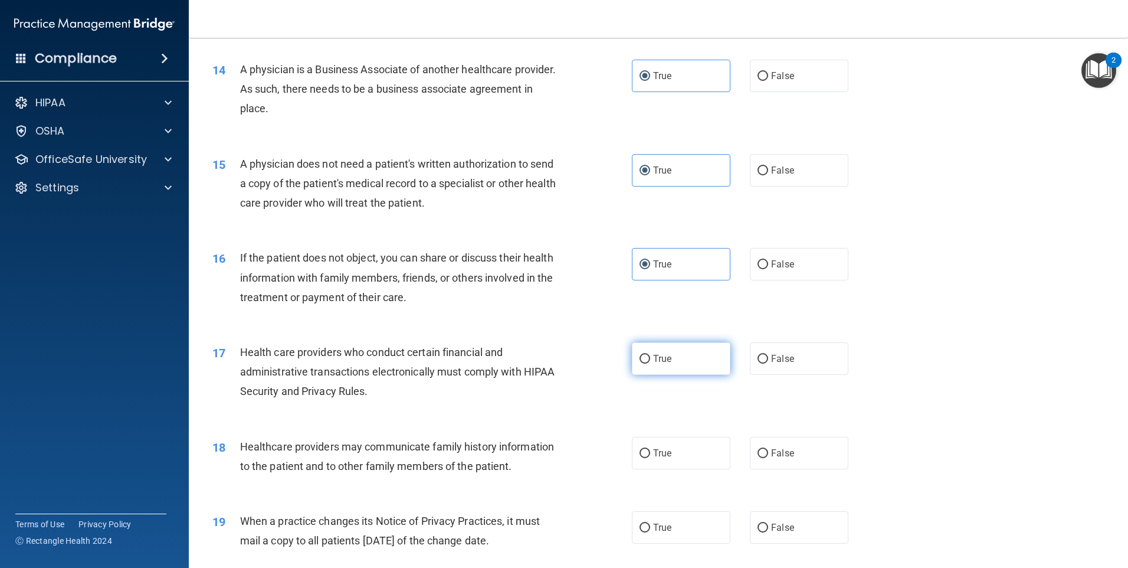
click at [673, 366] on label "True" at bounding box center [681, 358] width 99 height 32
click at [650, 364] on input "True" at bounding box center [645, 359] width 11 height 9
click at [669, 462] on label "True" at bounding box center [681, 453] width 99 height 32
click at [650, 458] on input "True" at bounding box center [645, 453] width 11 height 9
click at [668, 522] on label "True" at bounding box center [681, 527] width 99 height 32
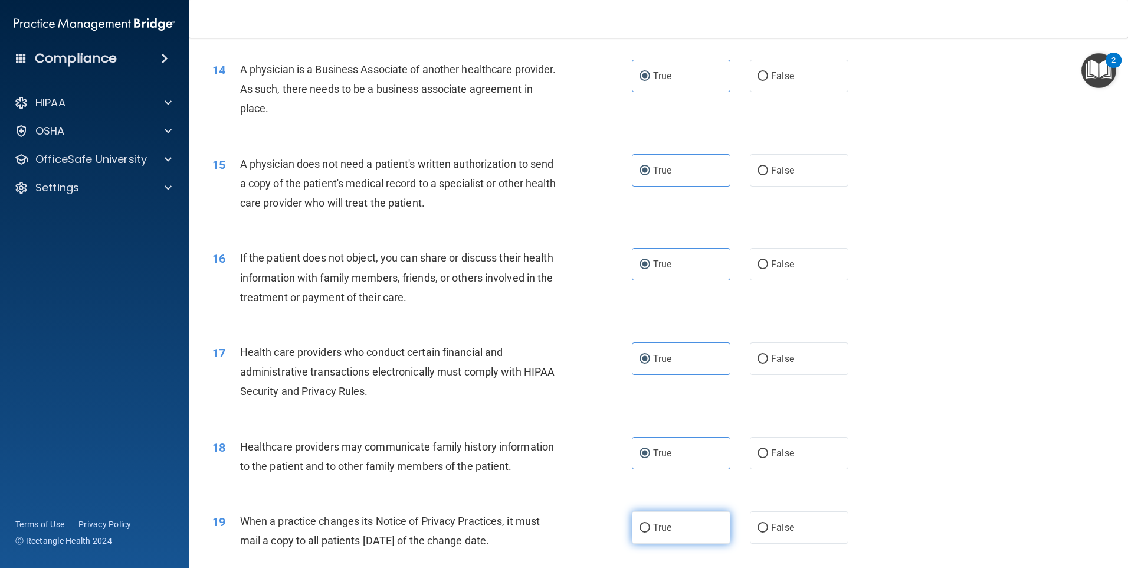
click at [650, 524] on input "True" at bounding box center [645, 528] width 11 height 9
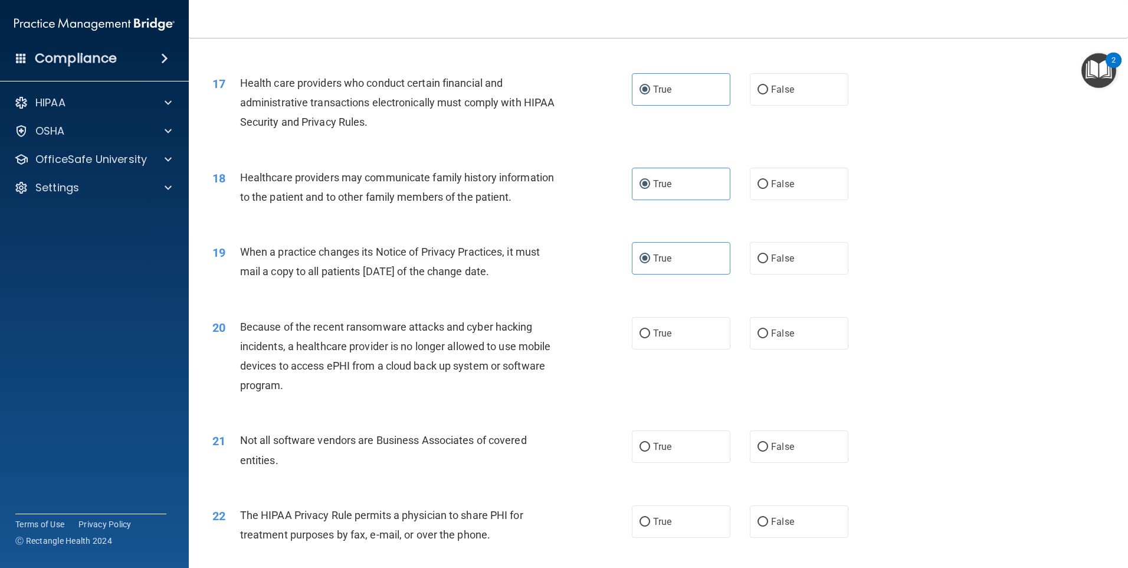
scroll to position [1594, 0]
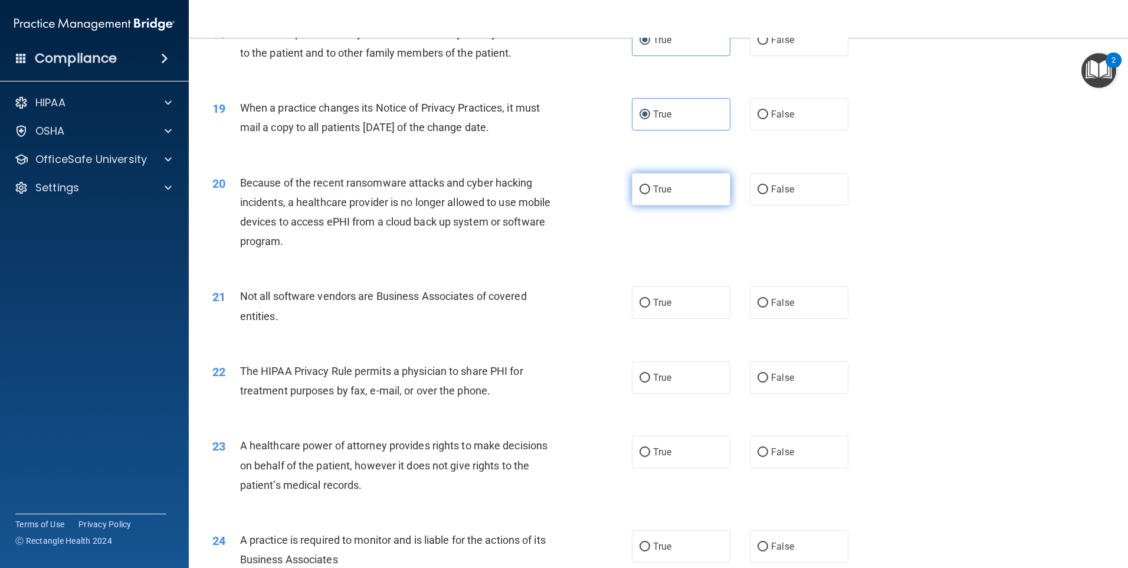
click at [662, 196] on label "True" at bounding box center [681, 189] width 99 height 32
click at [650, 194] on input "True" at bounding box center [645, 189] width 11 height 9
click at [670, 314] on label "True" at bounding box center [681, 302] width 99 height 32
click at [650, 308] on input "True" at bounding box center [645, 303] width 11 height 9
click at [678, 391] on label "True" at bounding box center [681, 377] width 99 height 32
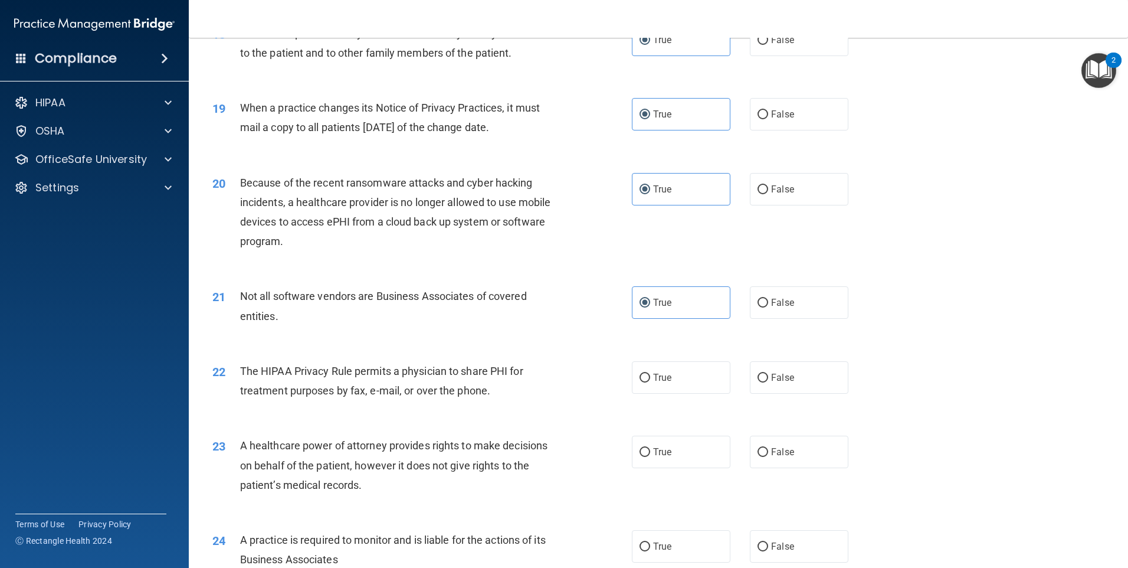
click at [650, 382] on input "True" at bounding box center [645, 378] width 11 height 9
click at [672, 458] on label "True" at bounding box center [681, 452] width 99 height 32
click at [650, 457] on input "True" at bounding box center [645, 452] width 11 height 9
click at [666, 538] on label "True" at bounding box center [681, 546] width 99 height 32
click at [650, 542] on input "True" at bounding box center [645, 546] width 11 height 9
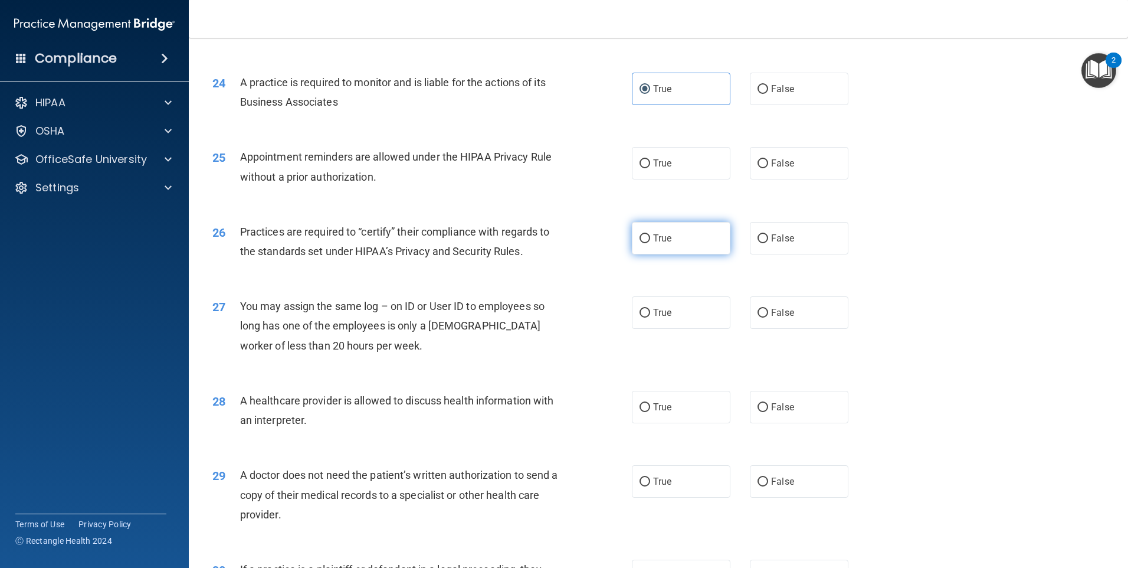
scroll to position [2066, 0]
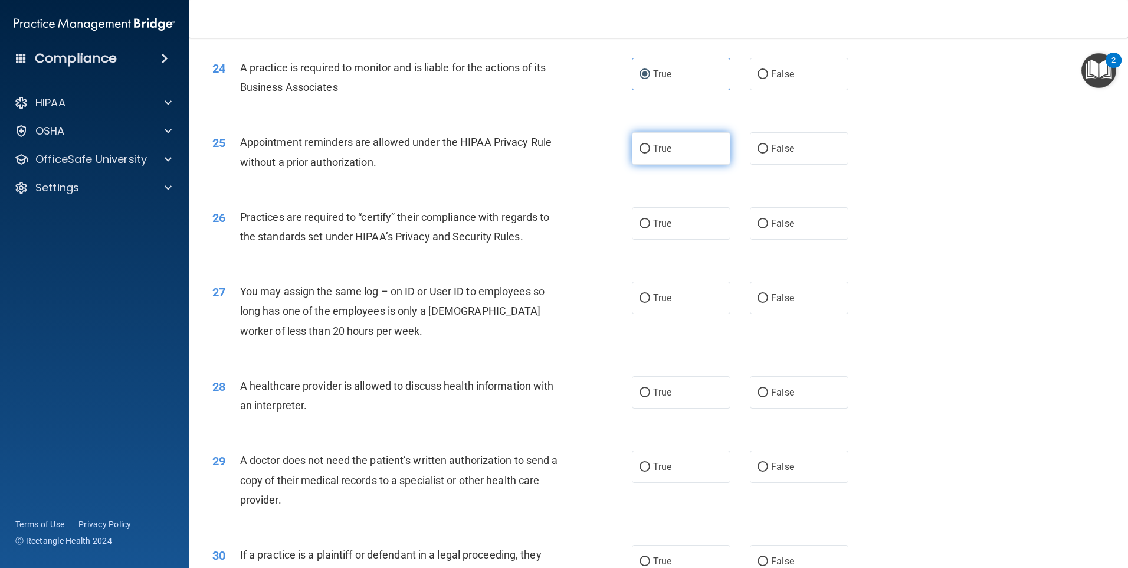
click at [664, 146] on span "True" at bounding box center [662, 148] width 18 height 11
click at [650, 146] on input "True" at bounding box center [645, 149] width 11 height 9
click at [661, 213] on label "True" at bounding box center [681, 223] width 99 height 32
click at [650, 220] on input "True" at bounding box center [645, 224] width 11 height 9
click at [680, 308] on label "True" at bounding box center [681, 298] width 99 height 32
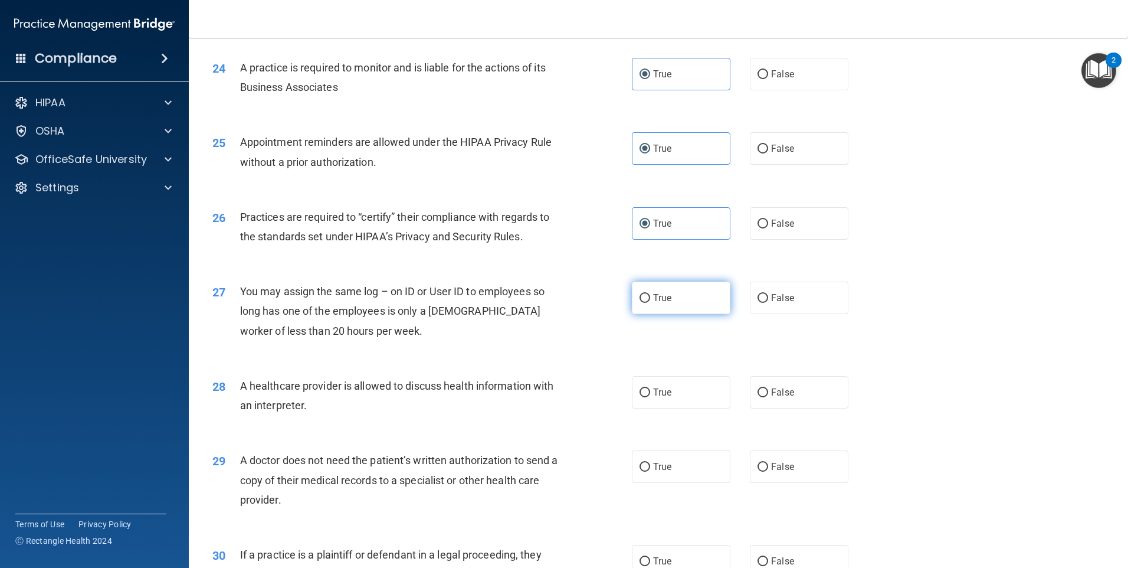
click at [650, 303] on input "True" at bounding box center [645, 298] width 11 height 9
click at [676, 399] on label "True" at bounding box center [681, 392] width 99 height 32
click at [650, 397] on input "True" at bounding box center [645, 392] width 11 height 9
click at [668, 465] on span "True" at bounding box center [662, 466] width 18 height 11
click at [650, 465] on input "True" at bounding box center [645, 467] width 11 height 9
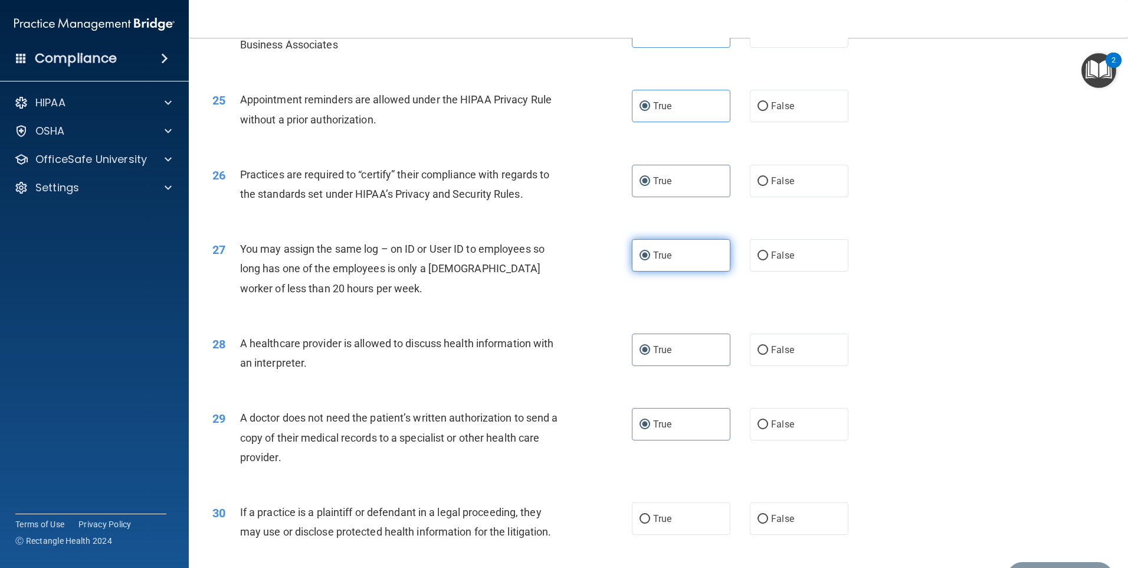
scroll to position [2180, 0]
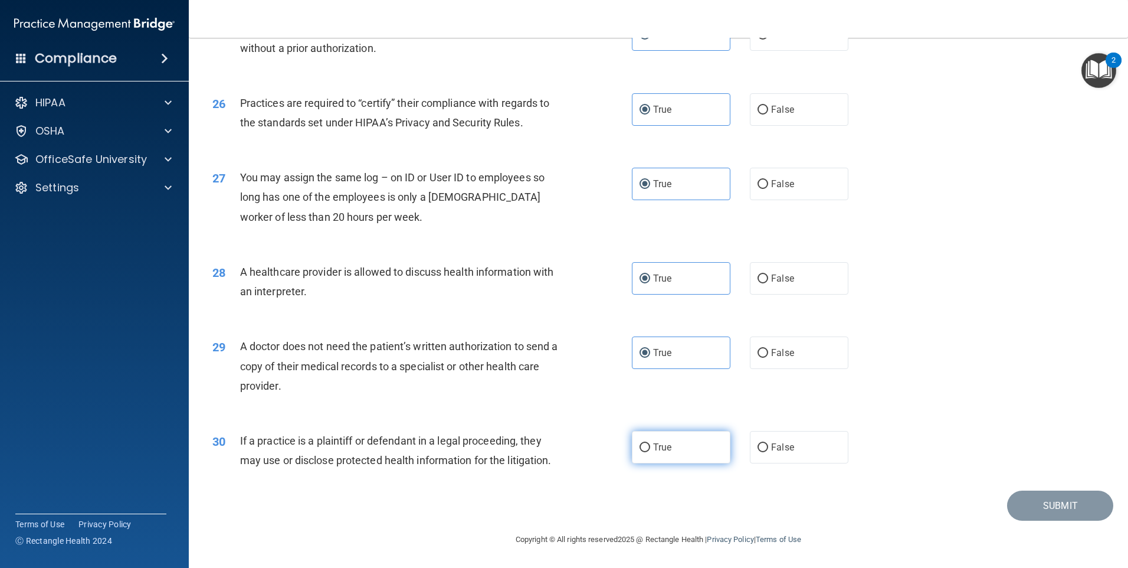
click at [653, 449] on span "True" at bounding box center [662, 446] width 18 height 11
click at [650, 449] on input "True" at bounding box center [645, 447] width 11 height 9
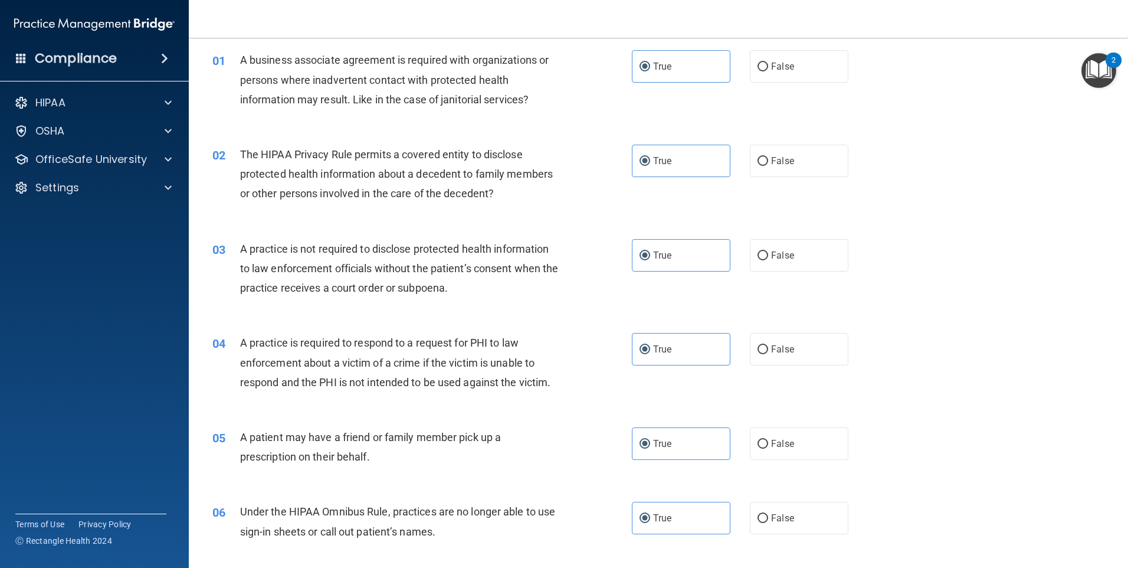
scroll to position [0, 0]
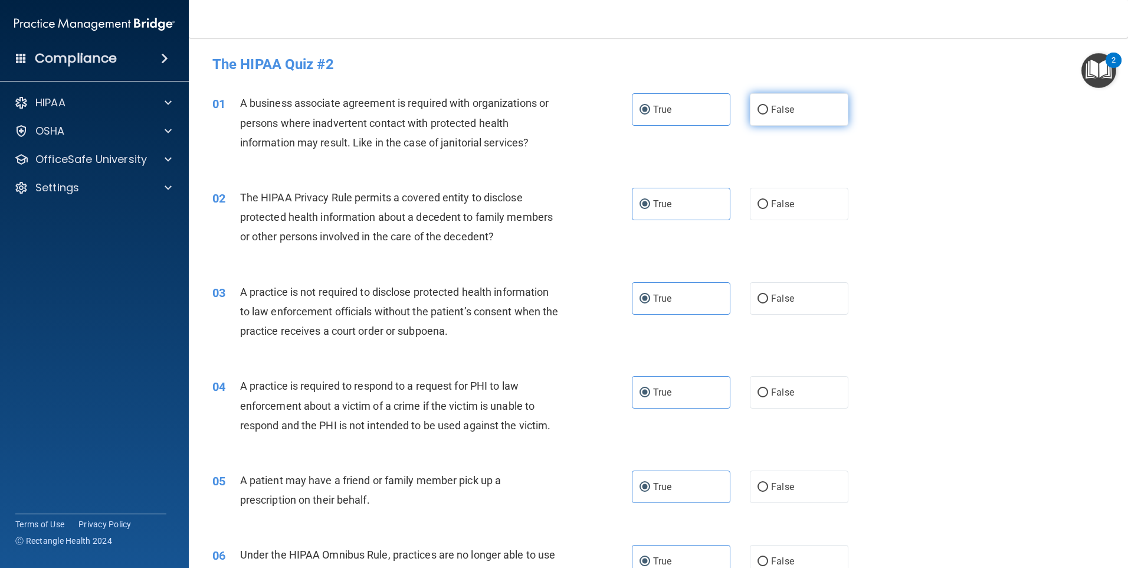
click at [780, 113] on span "False" at bounding box center [782, 109] width 23 height 11
click at [768, 113] on input "False" at bounding box center [763, 110] width 11 height 9
click at [805, 307] on label "False" at bounding box center [799, 298] width 99 height 32
click at [768, 303] on input "False" at bounding box center [763, 299] width 11 height 9
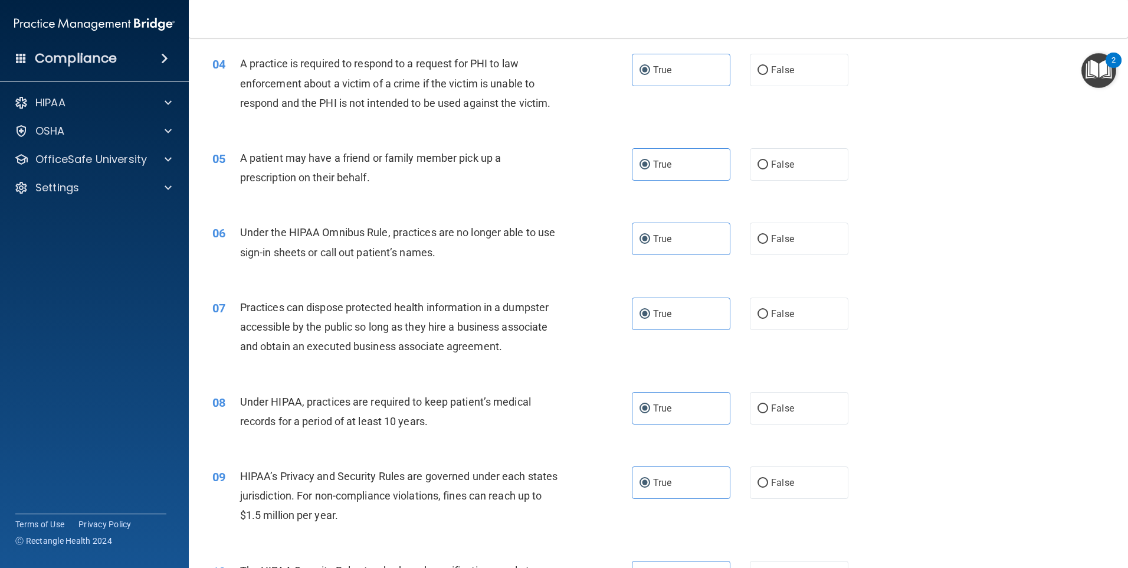
scroll to position [354, 0]
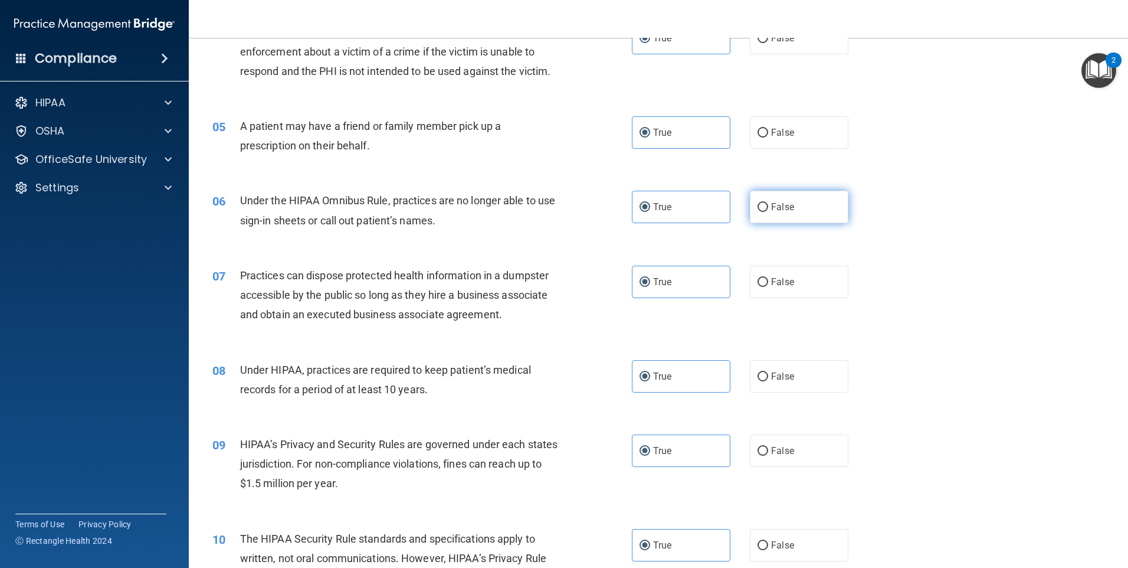
click at [796, 211] on label "False" at bounding box center [799, 207] width 99 height 32
click at [768, 211] on input "False" at bounding box center [763, 207] width 11 height 9
click at [804, 285] on label "False" at bounding box center [799, 282] width 99 height 32
click at [768, 285] on input "False" at bounding box center [763, 282] width 11 height 9
drag, startPoint x: 801, startPoint y: 372, endPoint x: 792, endPoint y: 418, distance: 46.9
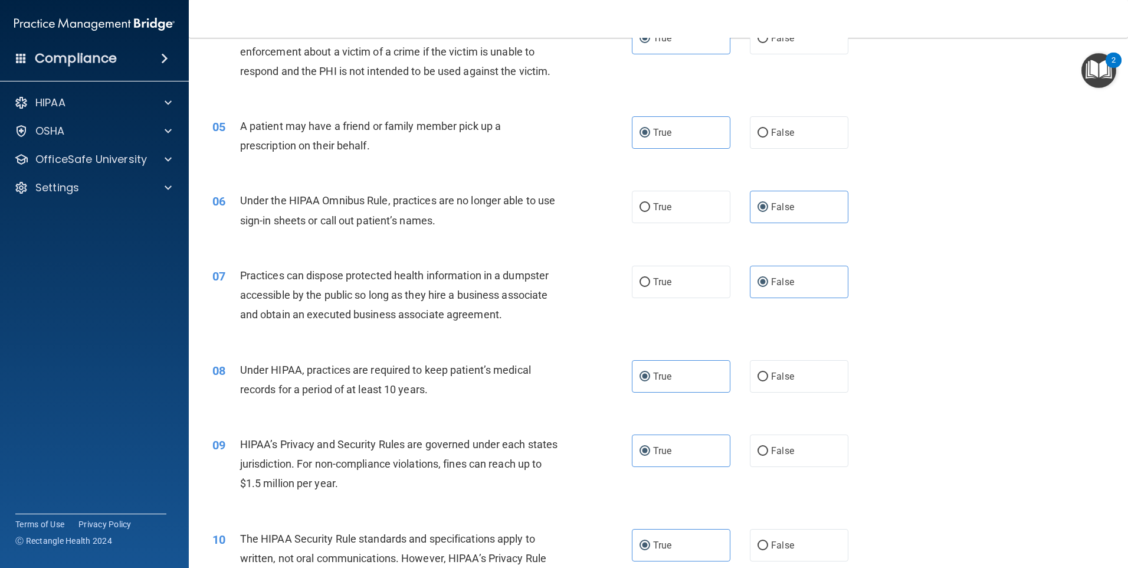
click at [800, 372] on label "False" at bounding box center [799, 376] width 99 height 32
click at [768, 372] on input "False" at bounding box center [763, 376] width 11 height 9
click at [797, 449] on label "False" at bounding box center [799, 450] width 99 height 32
click at [768, 449] on input "False" at bounding box center [763, 451] width 11 height 9
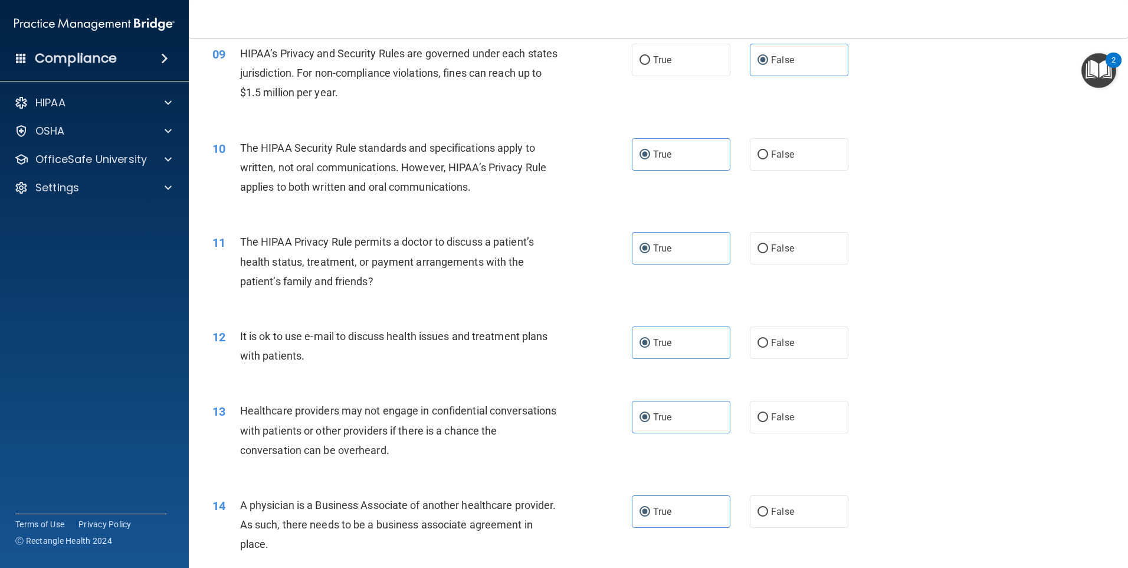
scroll to position [944, 0]
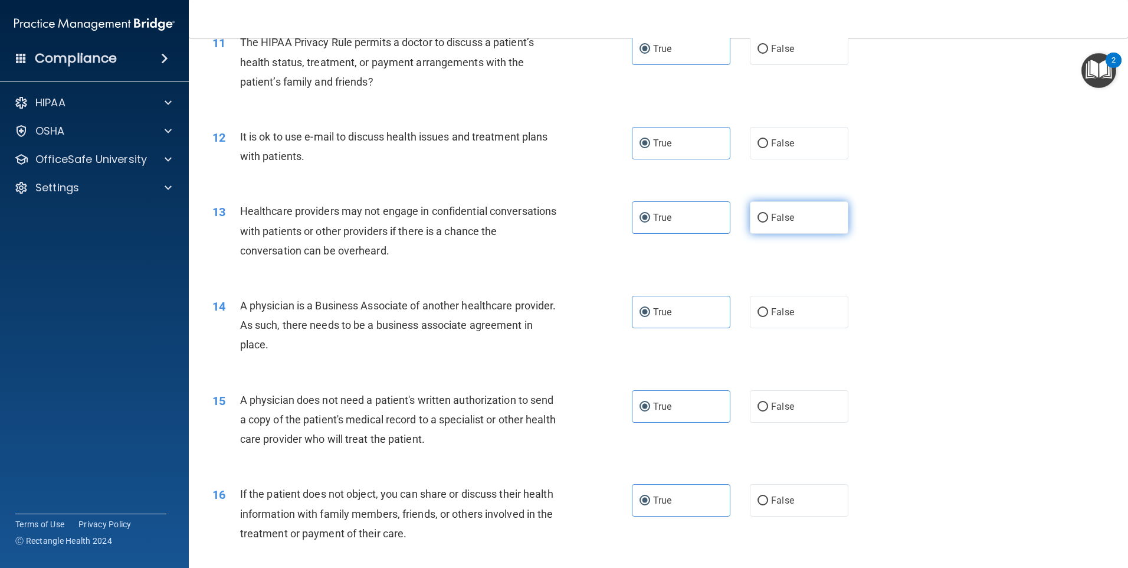
click at [787, 222] on span "False" at bounding box center [782, 217] width 23 height 11
click at [768, 222] on input "False" at bounding box center [763, 218] width 11 height 9
click at [803, 308] on label "False" at bounding box center [799, 312] width 99 height 32
click at [768, 308] on input "False" at bounding box center [763, 312] width 11 height 9
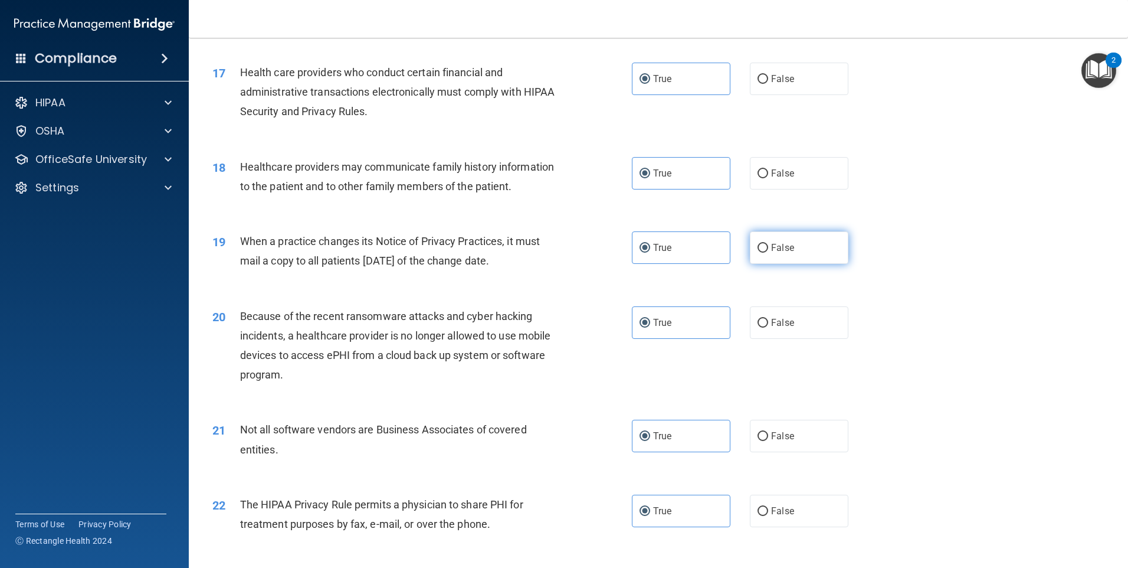
scroll to position [1476, 0]
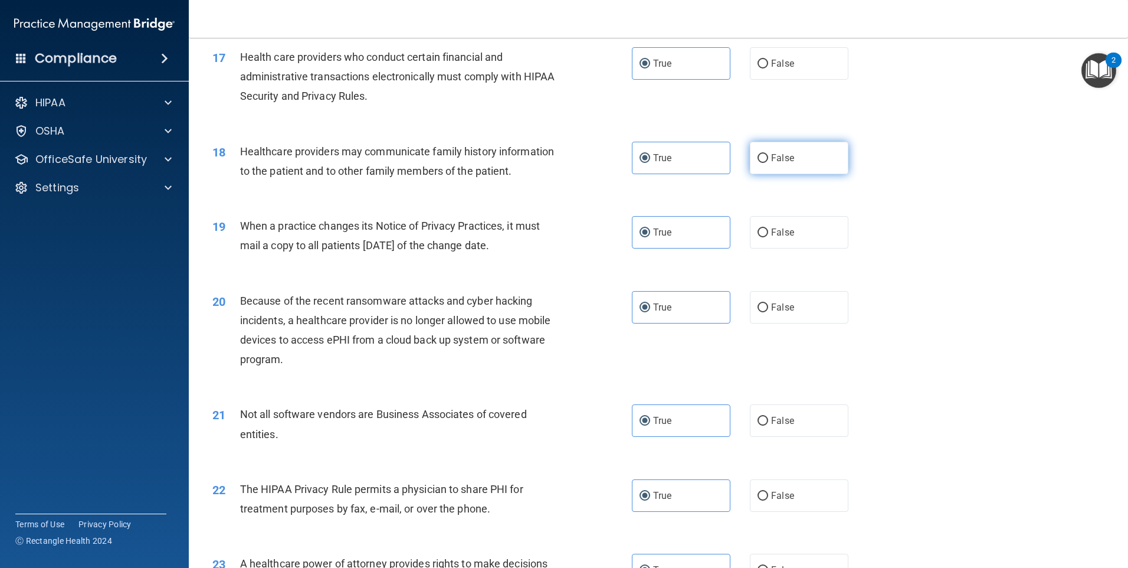
click at [788, 171] on label "False" at bounding box center [799, 158] width 99 height 32
click at [768, 163] on input "False" at bounding box center [763, 158] width 11 height 9
click at [791, 242] on label "False" at bounding box center [799, 232] width 99 height 32
click at [768, 237] on input "False" at bounding box center [763, 232] width 11 height 9
click at [790, 302] on label "False" at bounding box center [799, 307] width 99 height 32
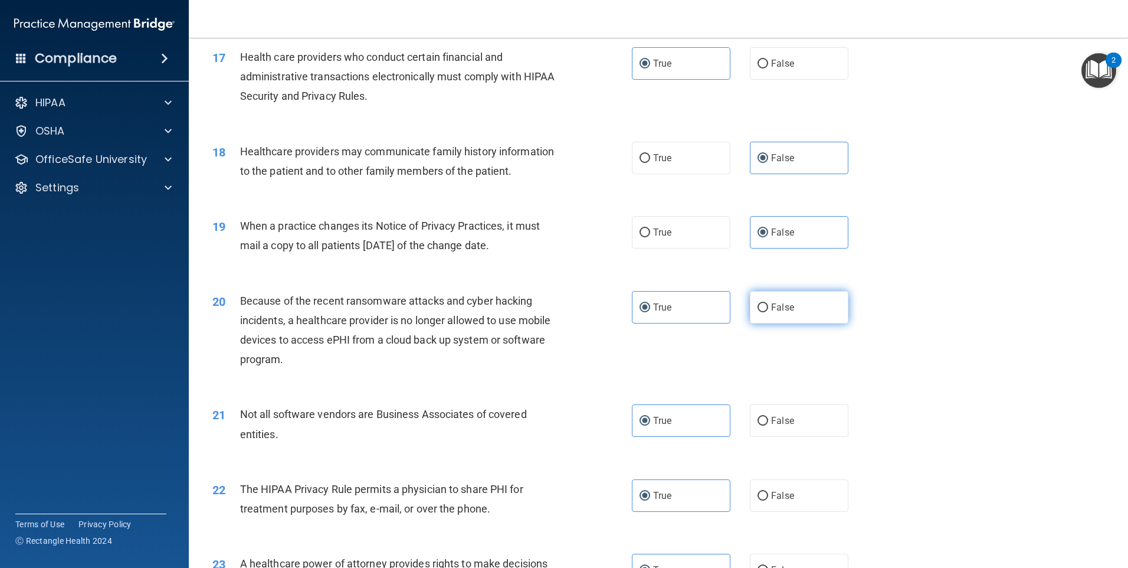
click at [768, 303] on input "False" at bounding box center [763, 307] width 11 height 9
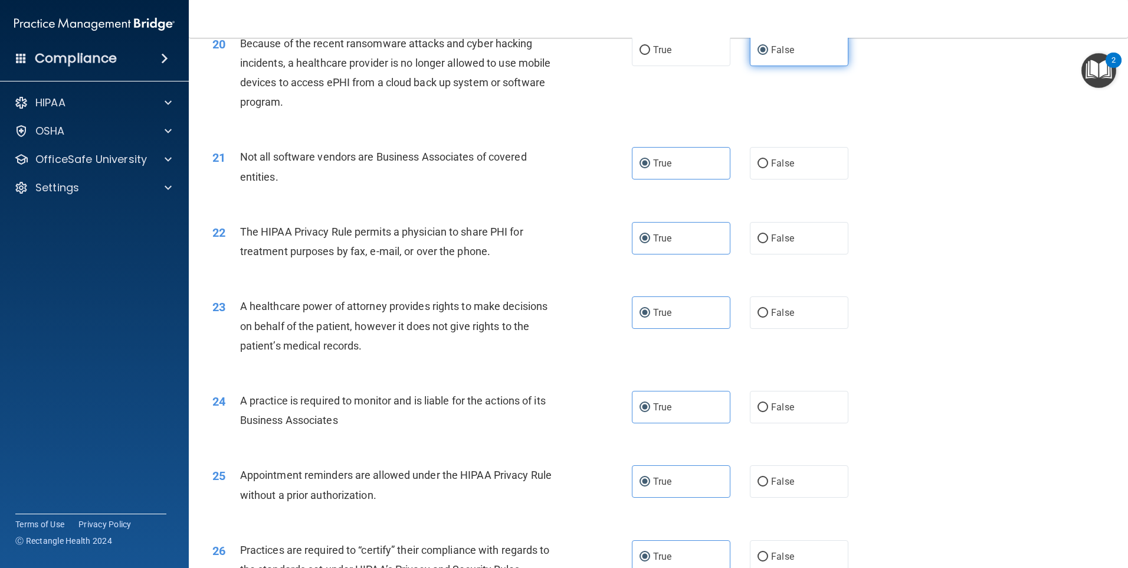
scroll to position [1830, 0]
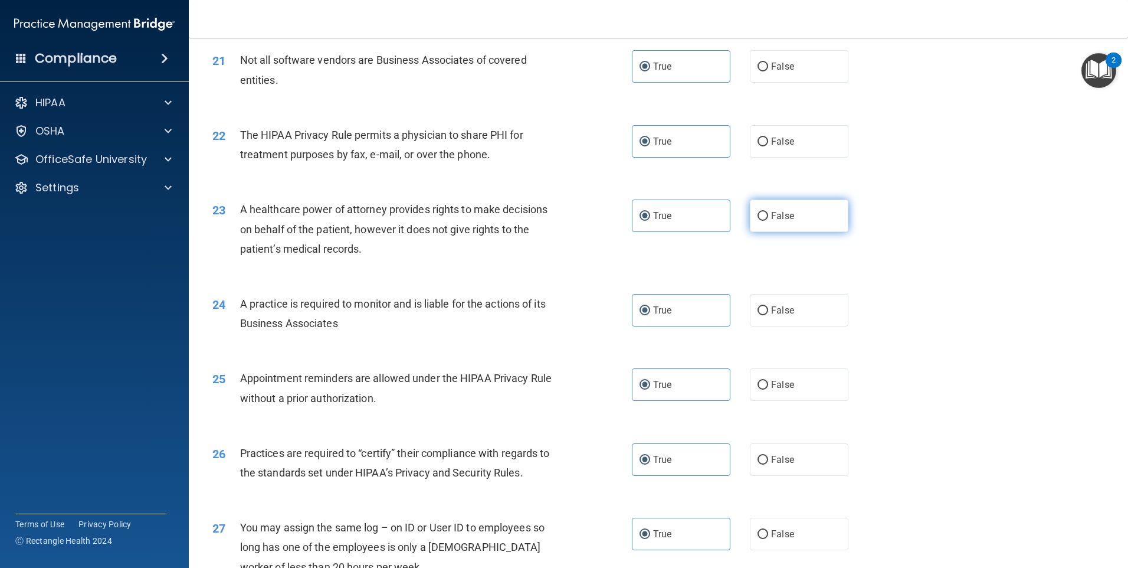
click at [786, 220] on span "False" at bounding box center [782, 215] width 23 height 11
click at [768, 220] on input "False" at bounding box center [763, 216] width 11 height 9
click at [794, 308] on label "False" at bounding box center [799, 310] width 99 height 32
click at [768, 308] on input "False" at bounding box center [763, 310] width 11 height 9
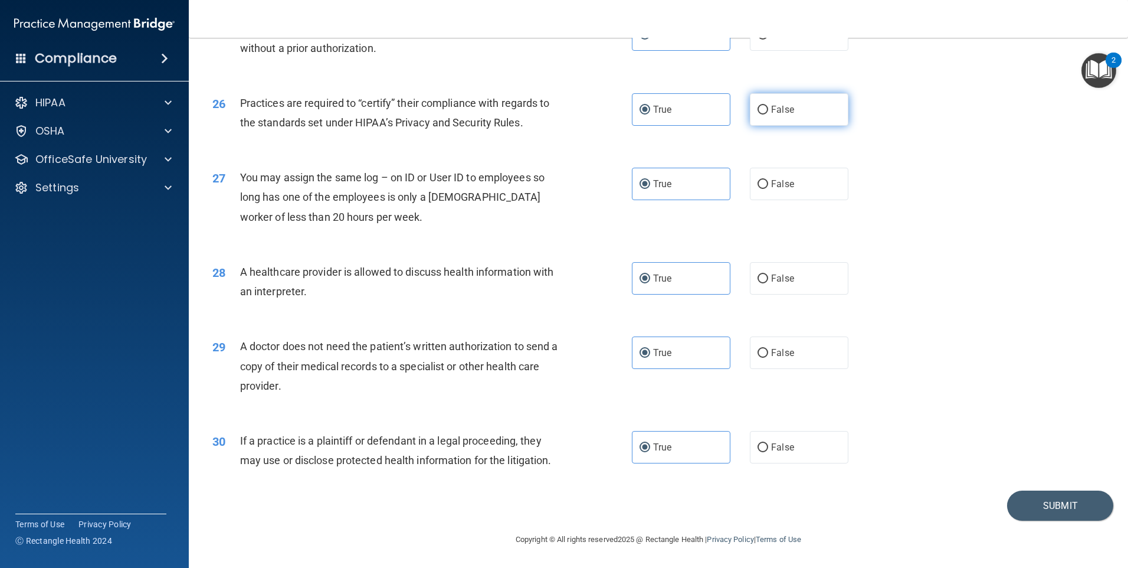
click at [772, 112] on span "False" at bounding box center [782, 109] width 23 height 11
click at [768, 112] on input "False" at bounding box center [763, 110] width 11 height 9
click at [789, 184] on label "False" at bounding box center [799, 184] width 99 height 32
click at [768, 184] on input "False" at bounding box center [763, 184] width 11 height 9
click at [1021, 501] on button "Submit" at bounding box center [1061, 505] width 106 height 30
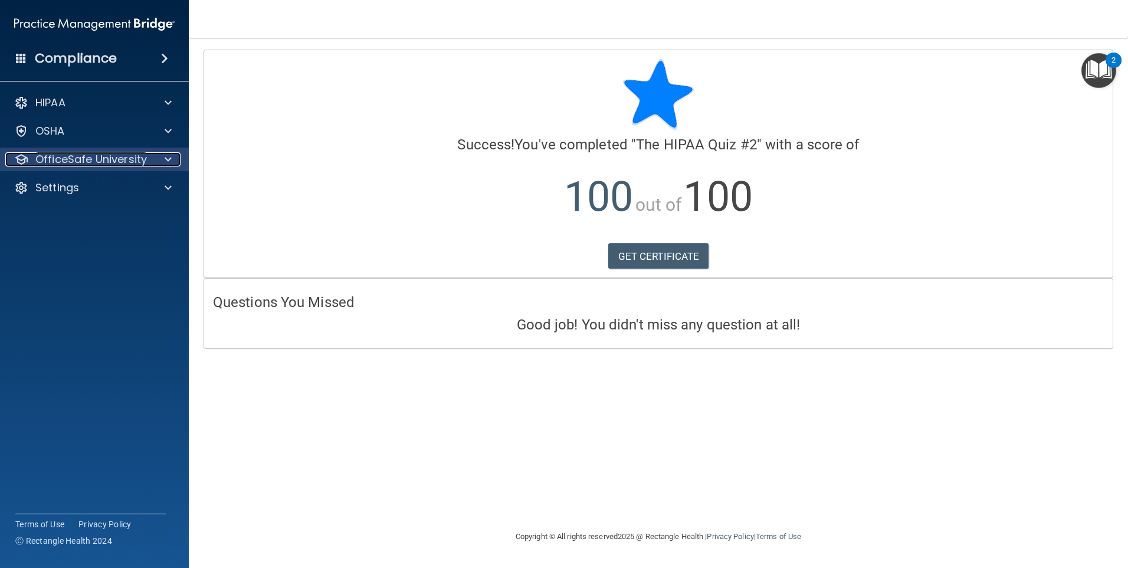
click at [168, 161] on span at bounding box center [168, 159] width 7 height 14
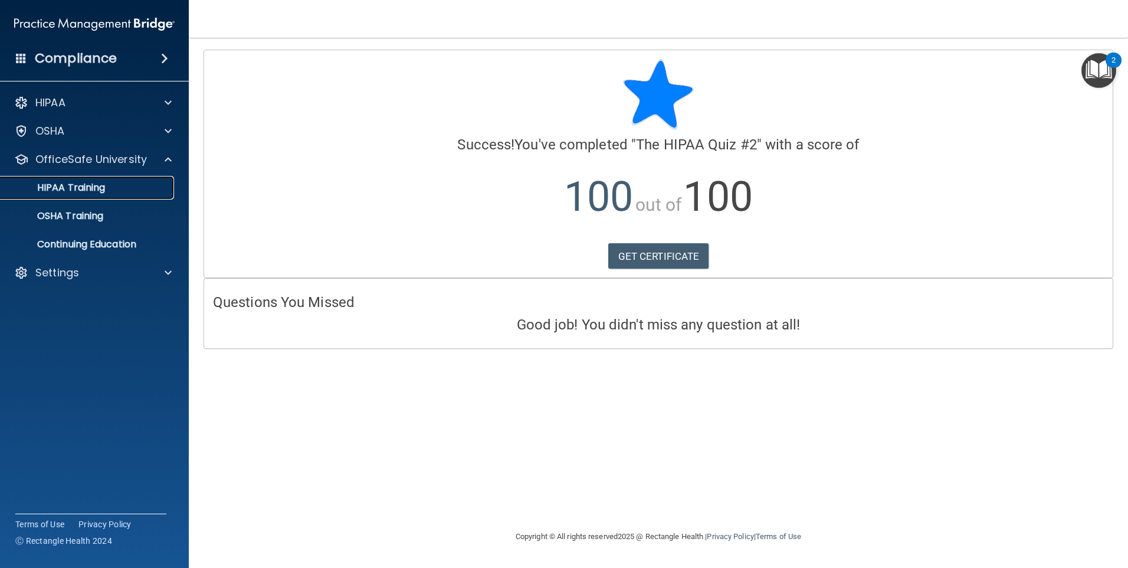
click at [93, 185] on p "HIPAA Training" at bounding box center [56, 188] width 97 height 12
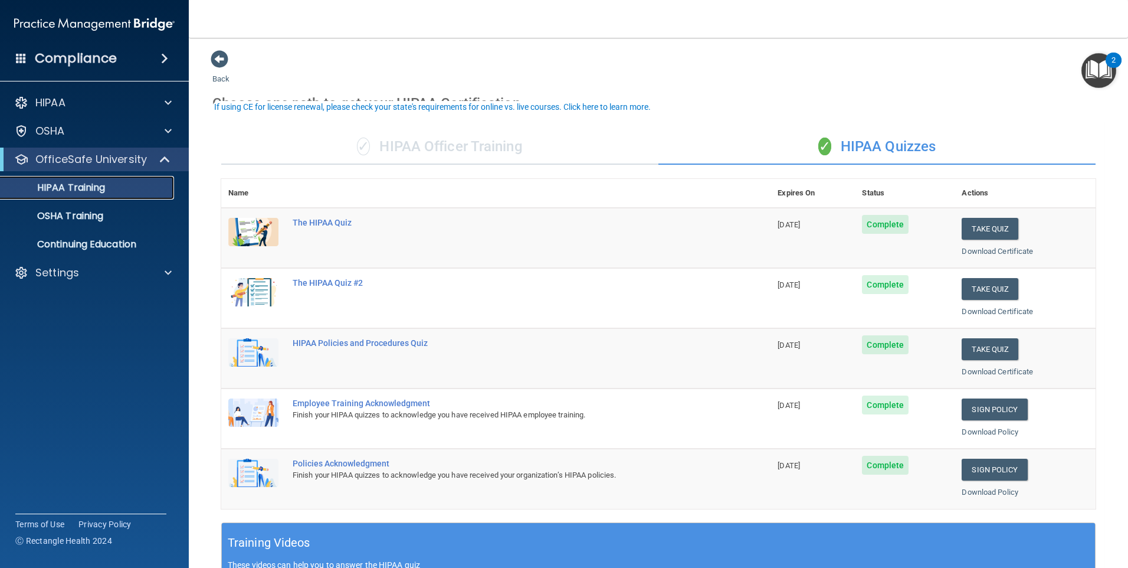
scroll to position [59, 0]
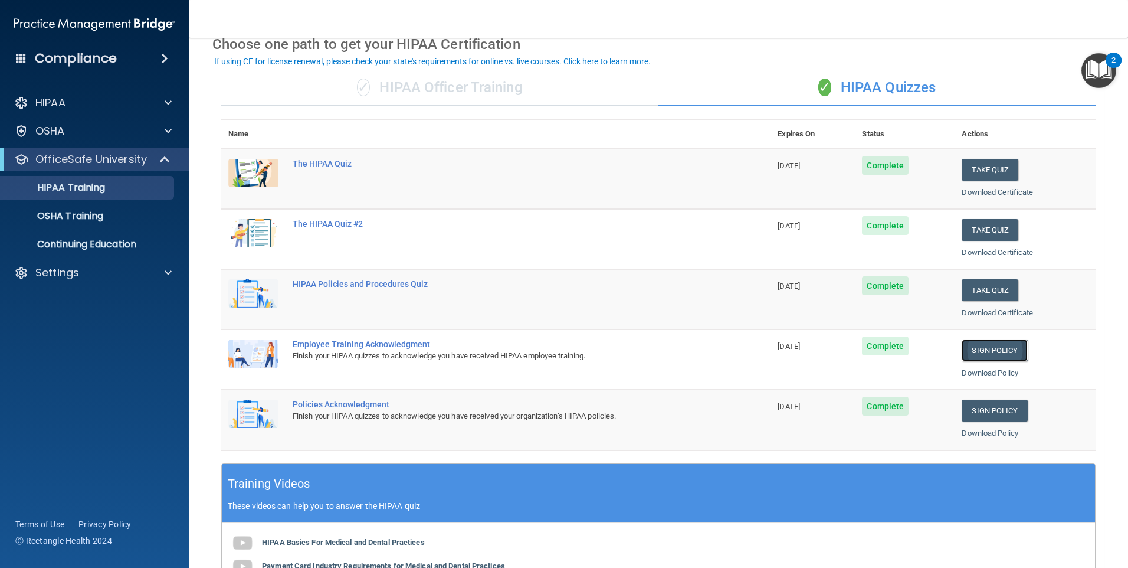
click at [1006, 350] on link "Sign Policy" at bounding box center [995, 350] width 66 height 22
click at [1006, 410] on link "Sign Policy" at bounding box center [995, 411] width 66 height 22
click at [92, 220] on p "OSHA Training" at bounding box center [56, 216] width 96 height 12
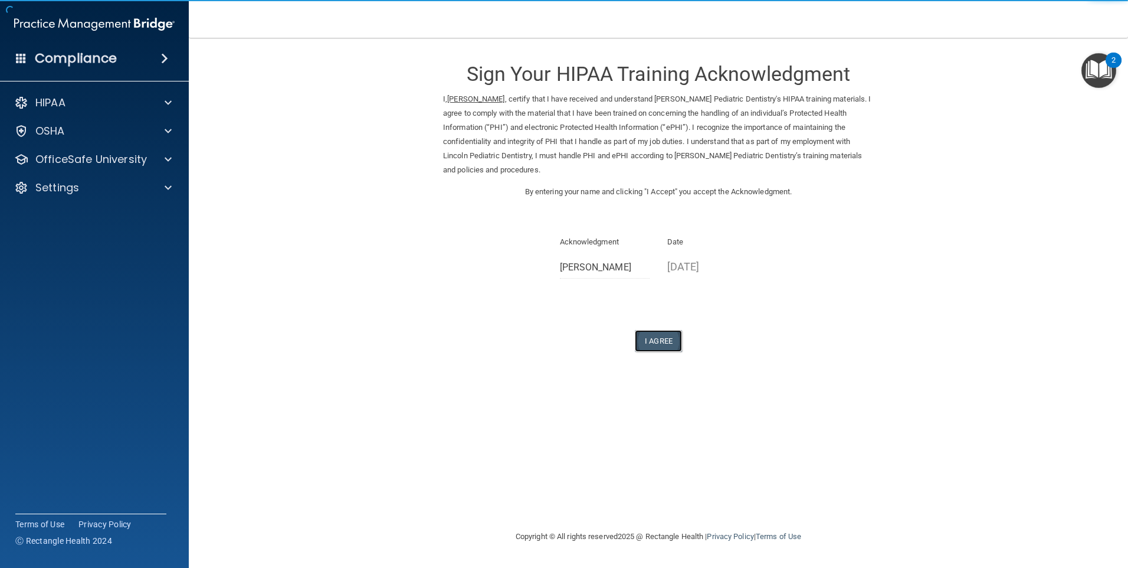
click at [672, 344] on button "I Agree" at bounding box center [658, 341] width 47 height 22
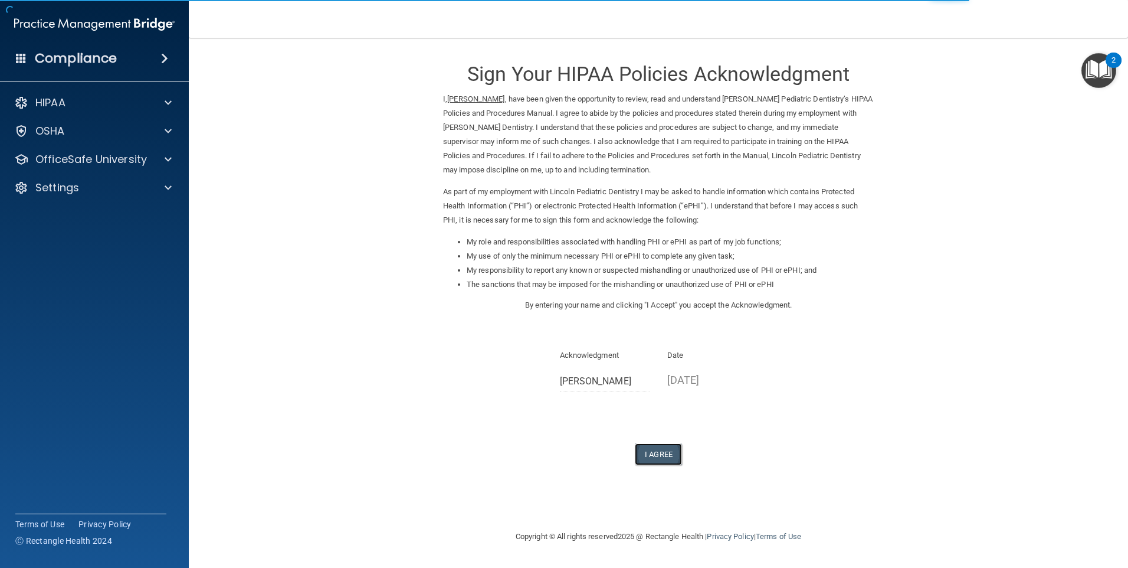
click at [670, 454] on button "I Agree" at bounding box center [658, 454] width 47 height 22
